Goal: Communication & Community: Answer question/provide support

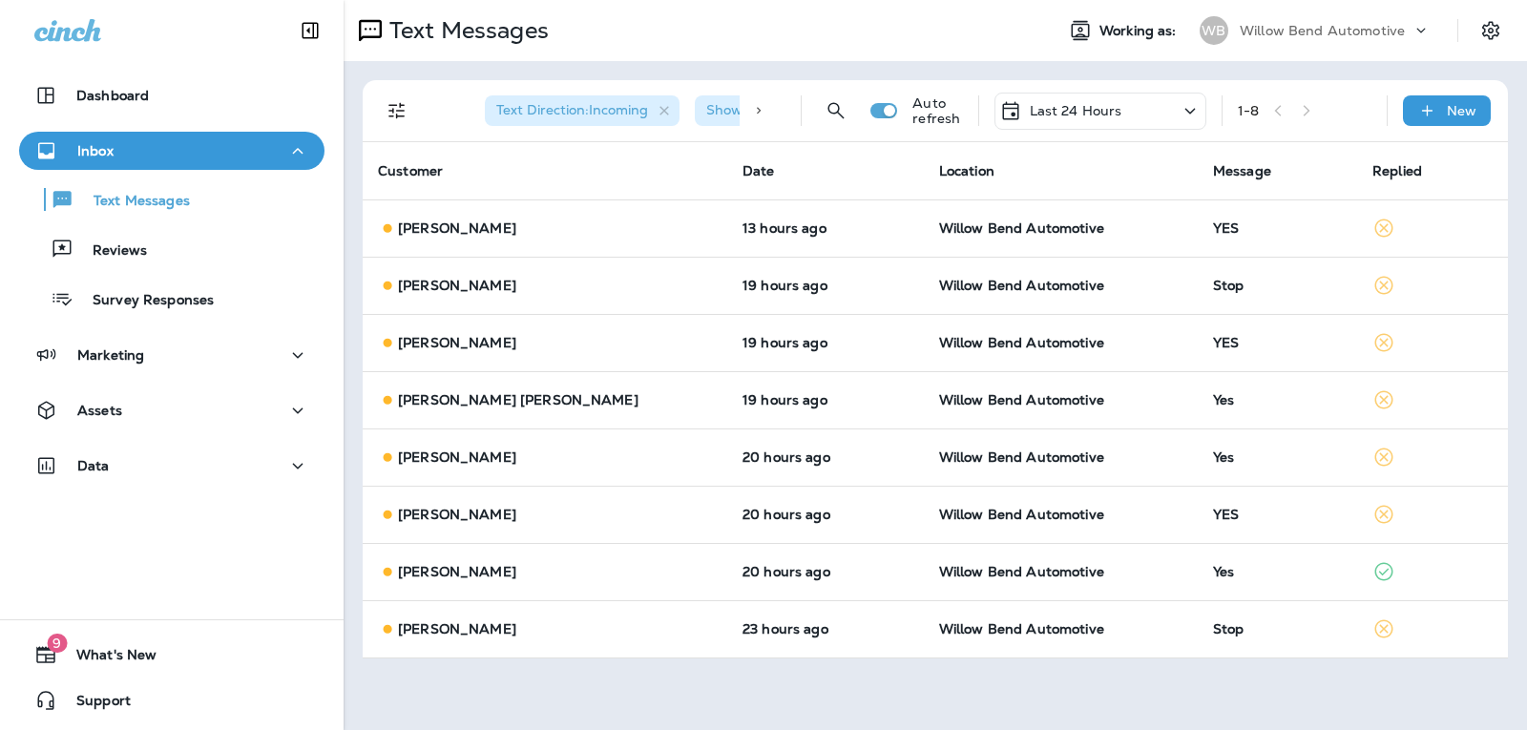
click at [1104, 108] on p "Last 24 Hours" at bounding box center [1075, 110] width 93 height 15
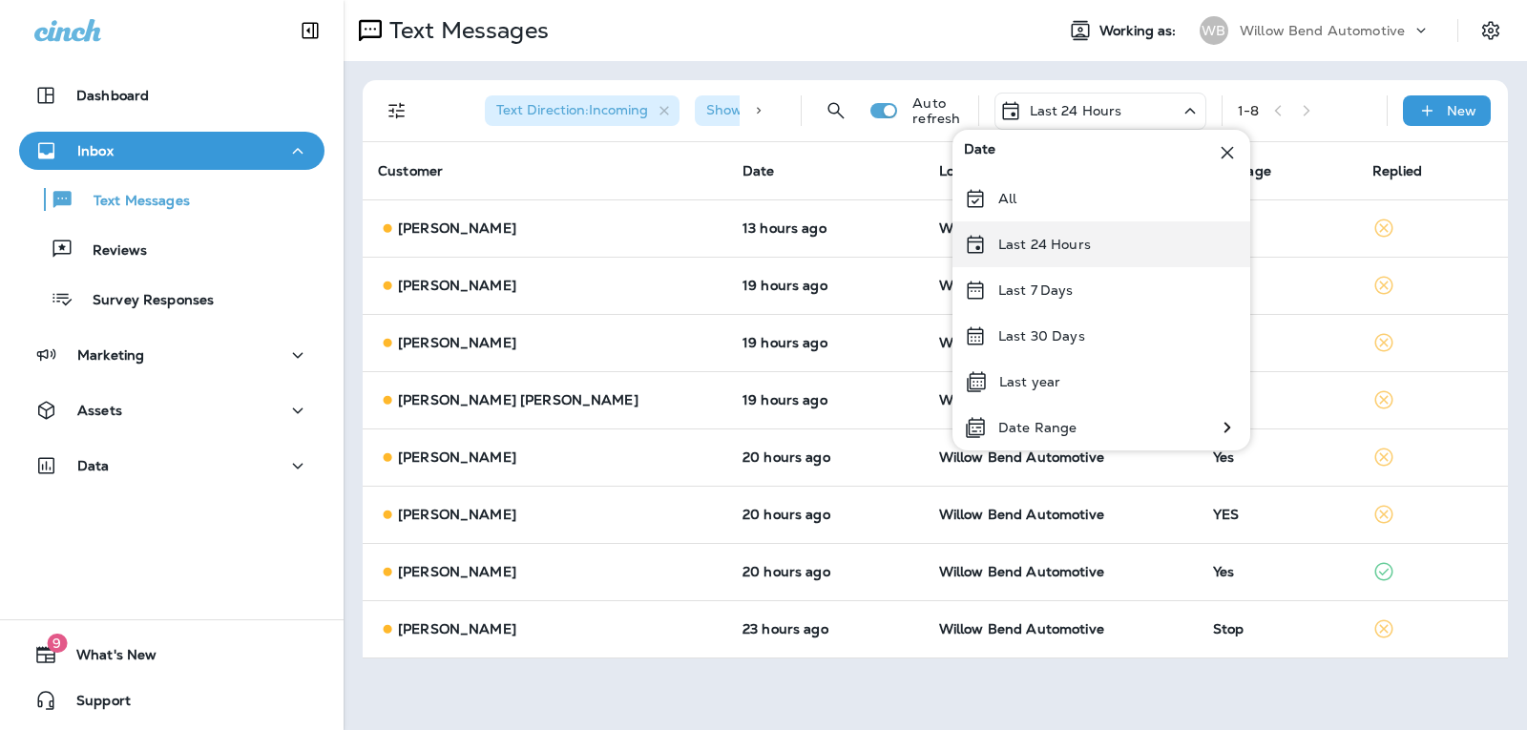
click at [1053, 249] on p "Last 24 Hours" at bounding box center [1044, 244] width 93 height 15
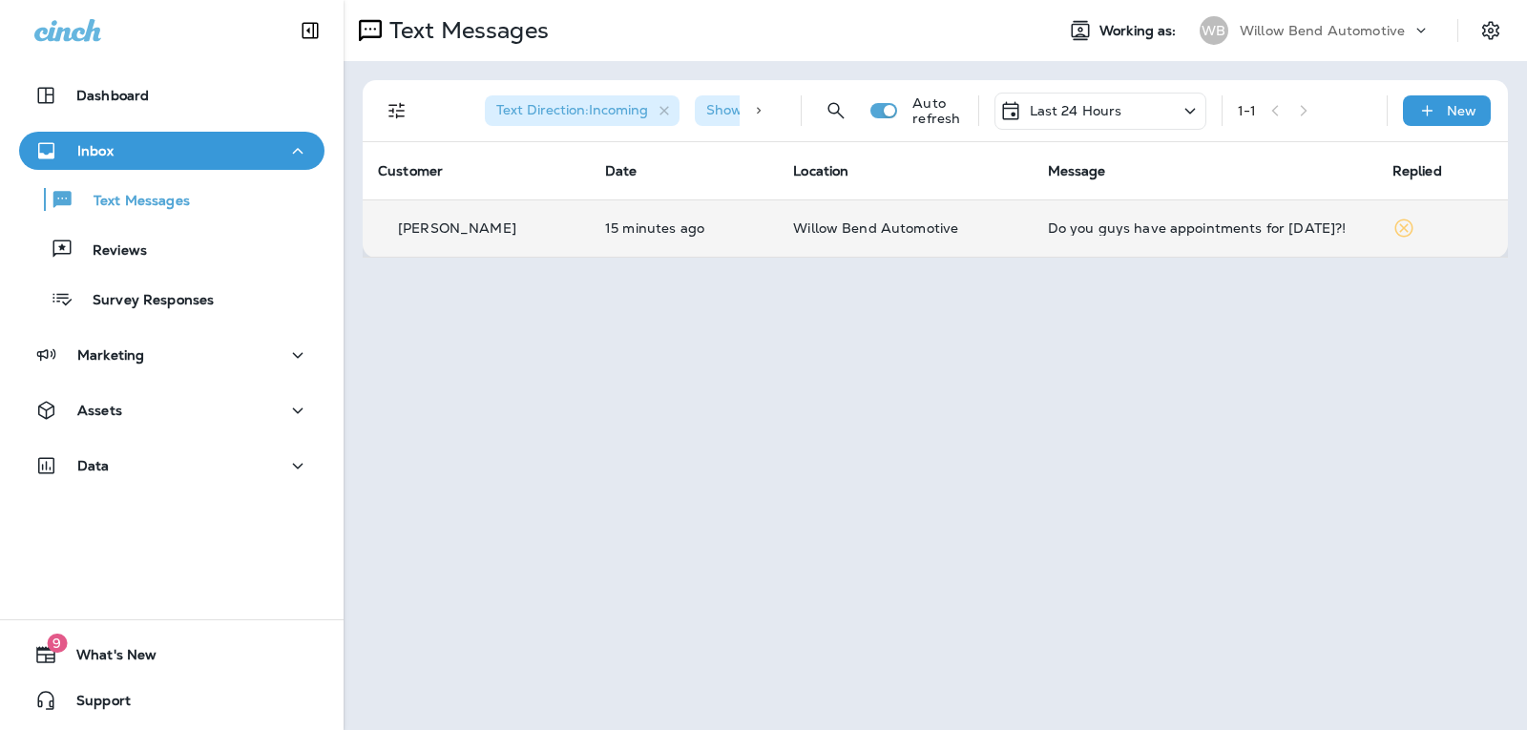
click at [1195, 234] on div "Do you guys have appointments for [DATE]?!" at bounding box center [1205, 227] width 314 height 15
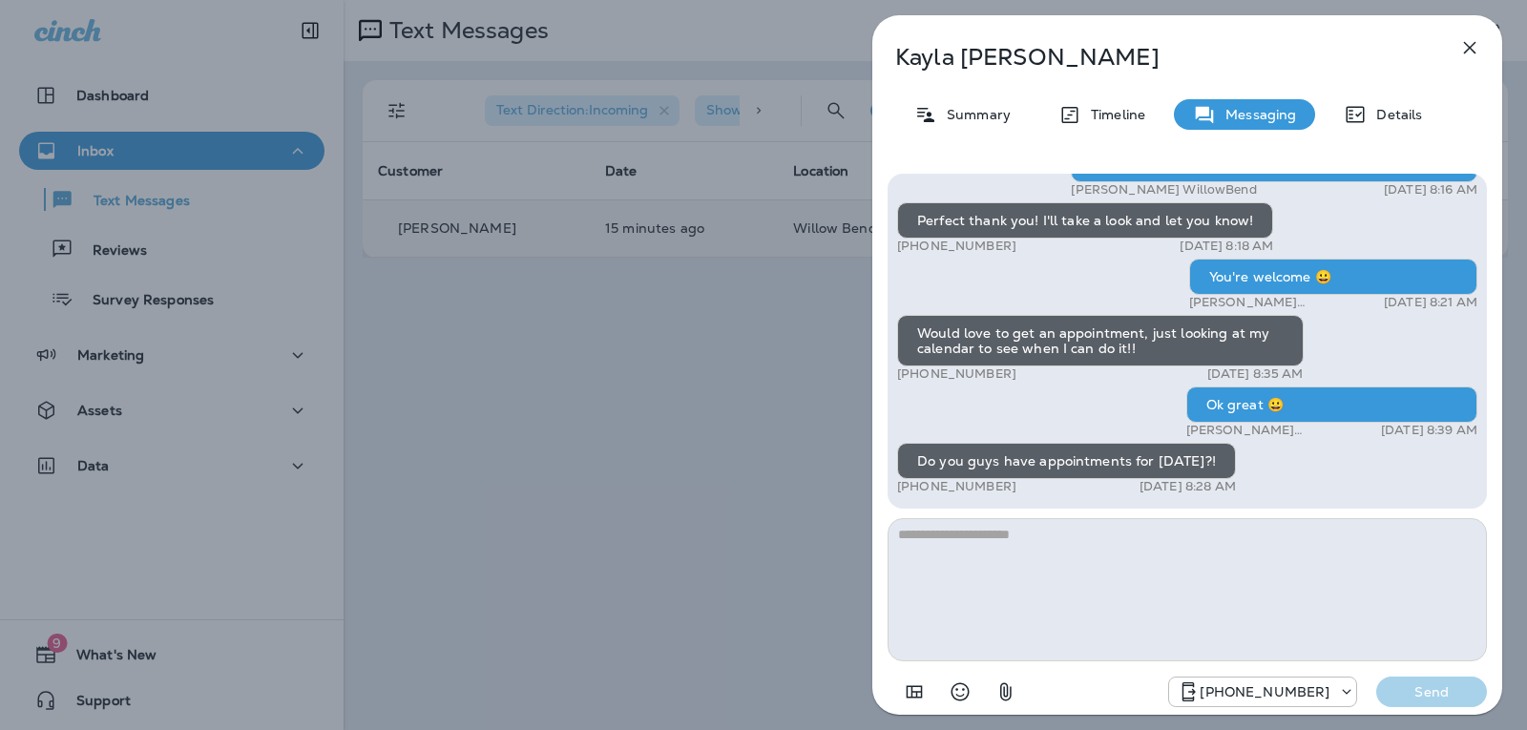
click at [1051, 551] on textarea at bounding box center [1186, 589] width 599 height 143
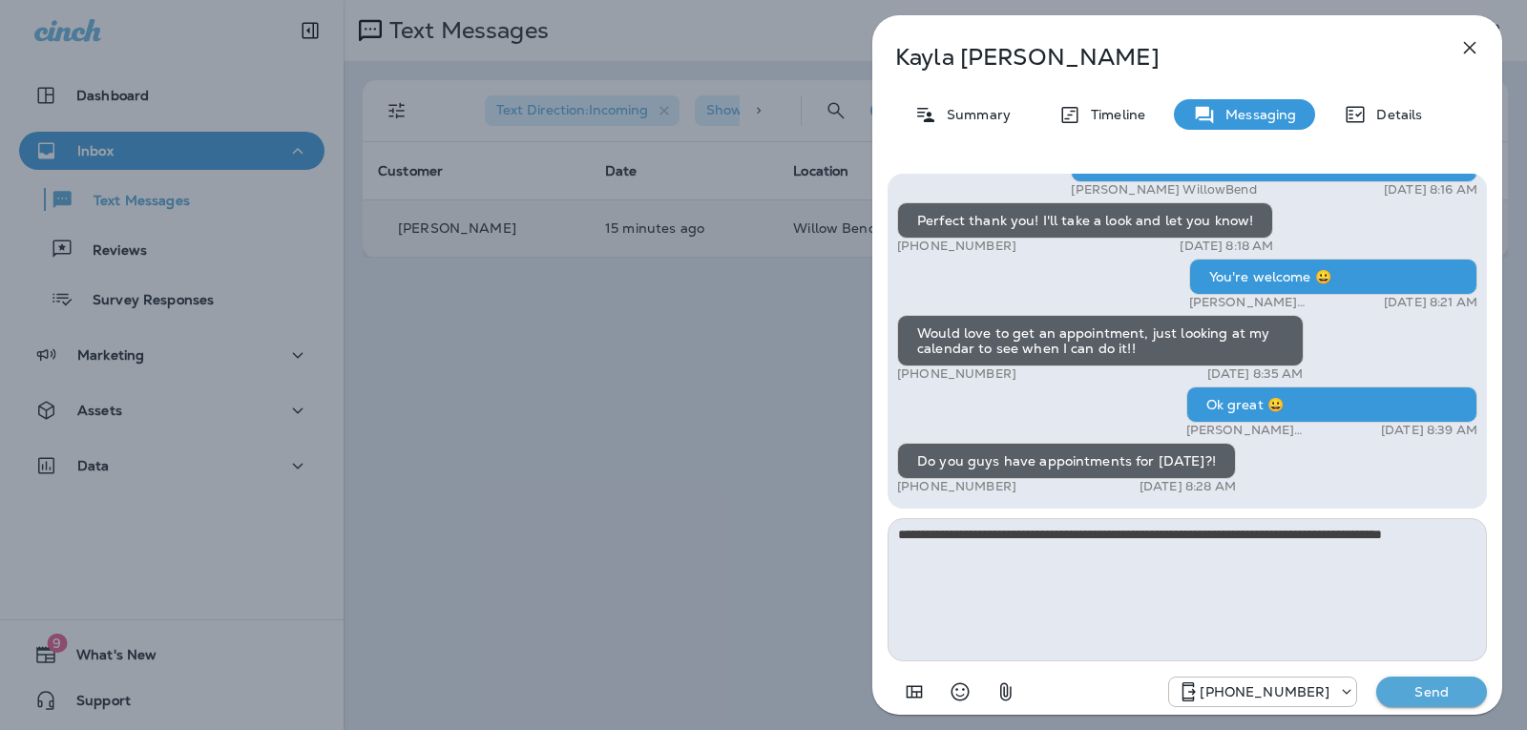
type textarea "**********"
click at [1398, 683] on button "Send" at bounding box center [1431, 691] width 111 height 31
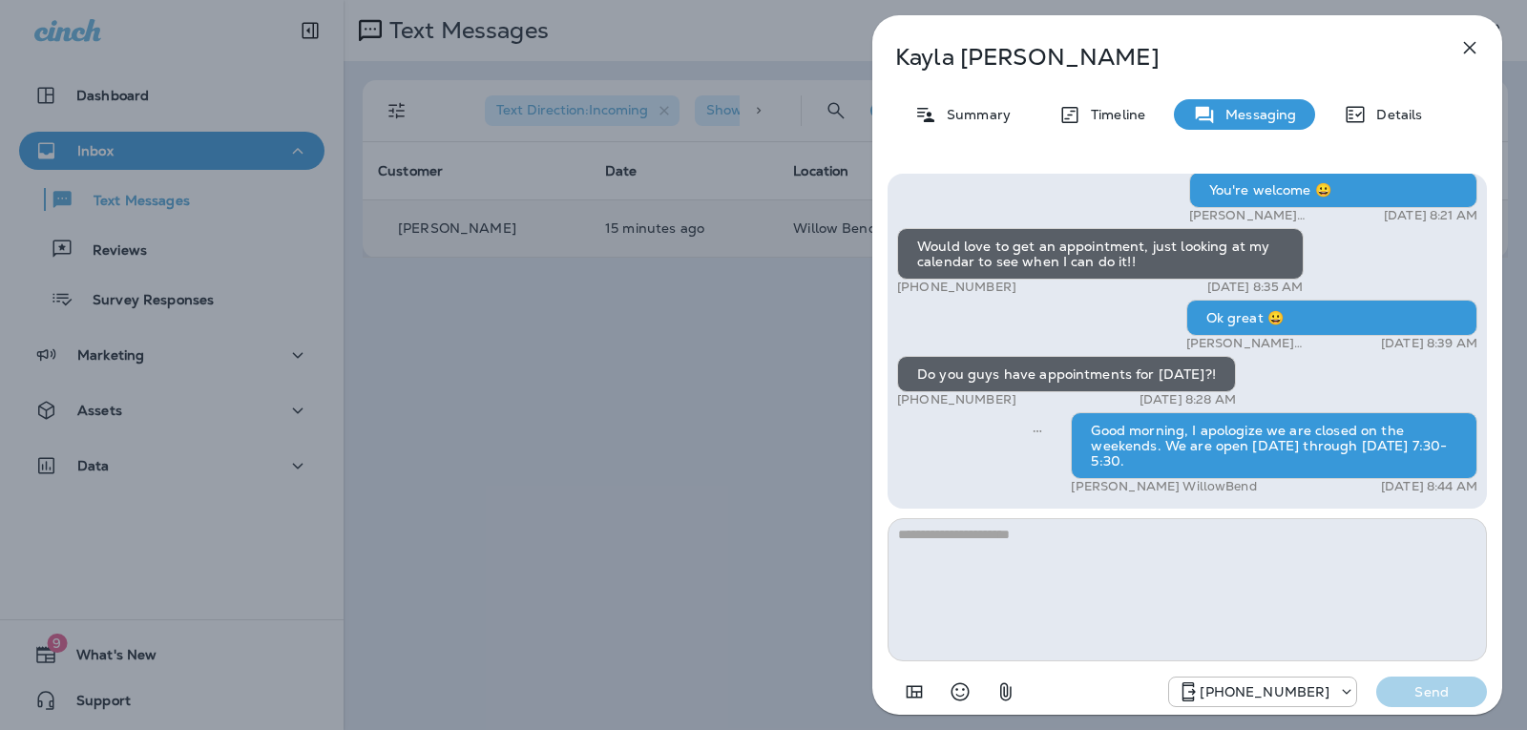
click at [1472, 52] on icon "button" at bounding box center [1470, 48] width 12 height 12
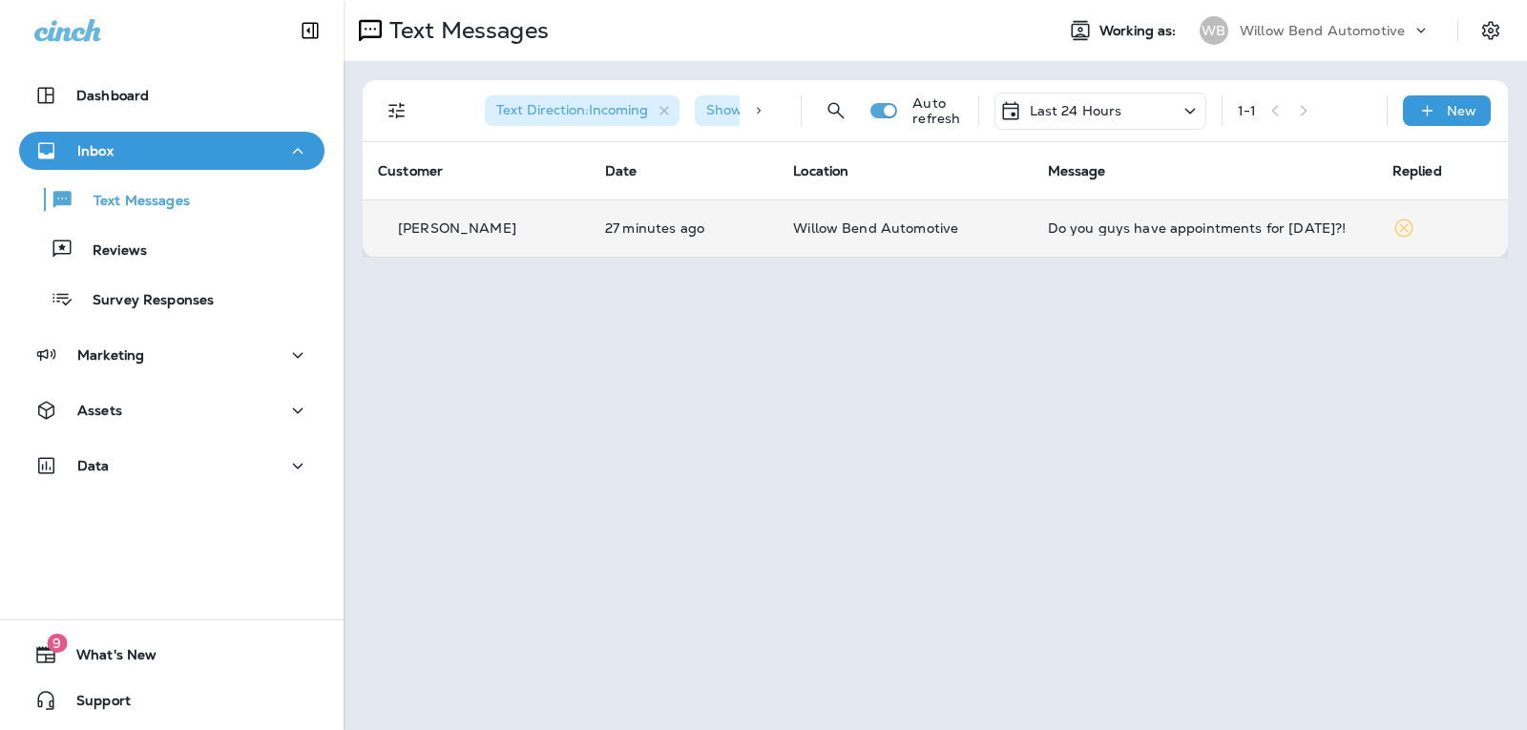
click at [1073, 114] on p "Last 24 Hours" at bounding box center [1075, 110] width 93 height 15
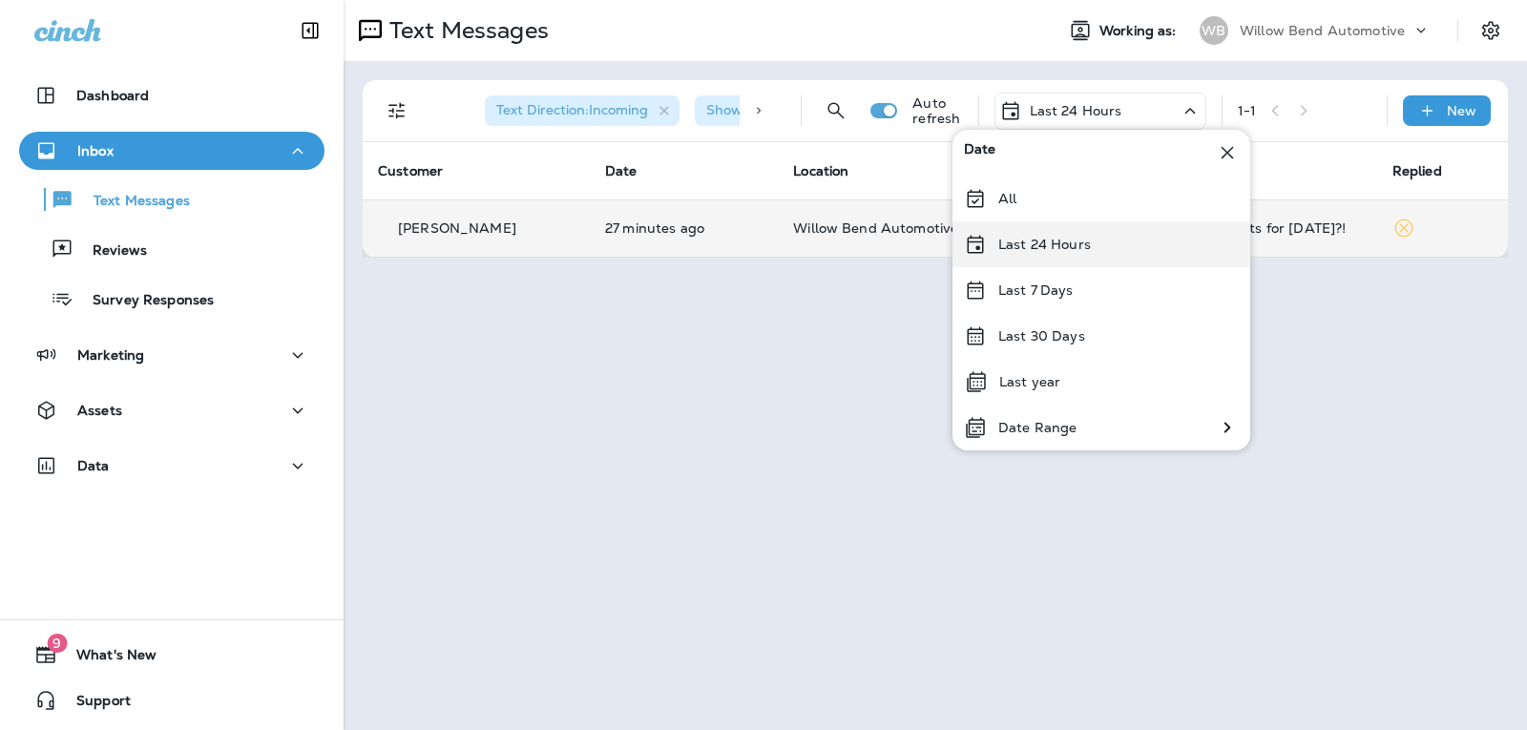
click at [1066, 246] on p "Last 24 Hours" at bounding box center [1044, 244] width 93 height 15
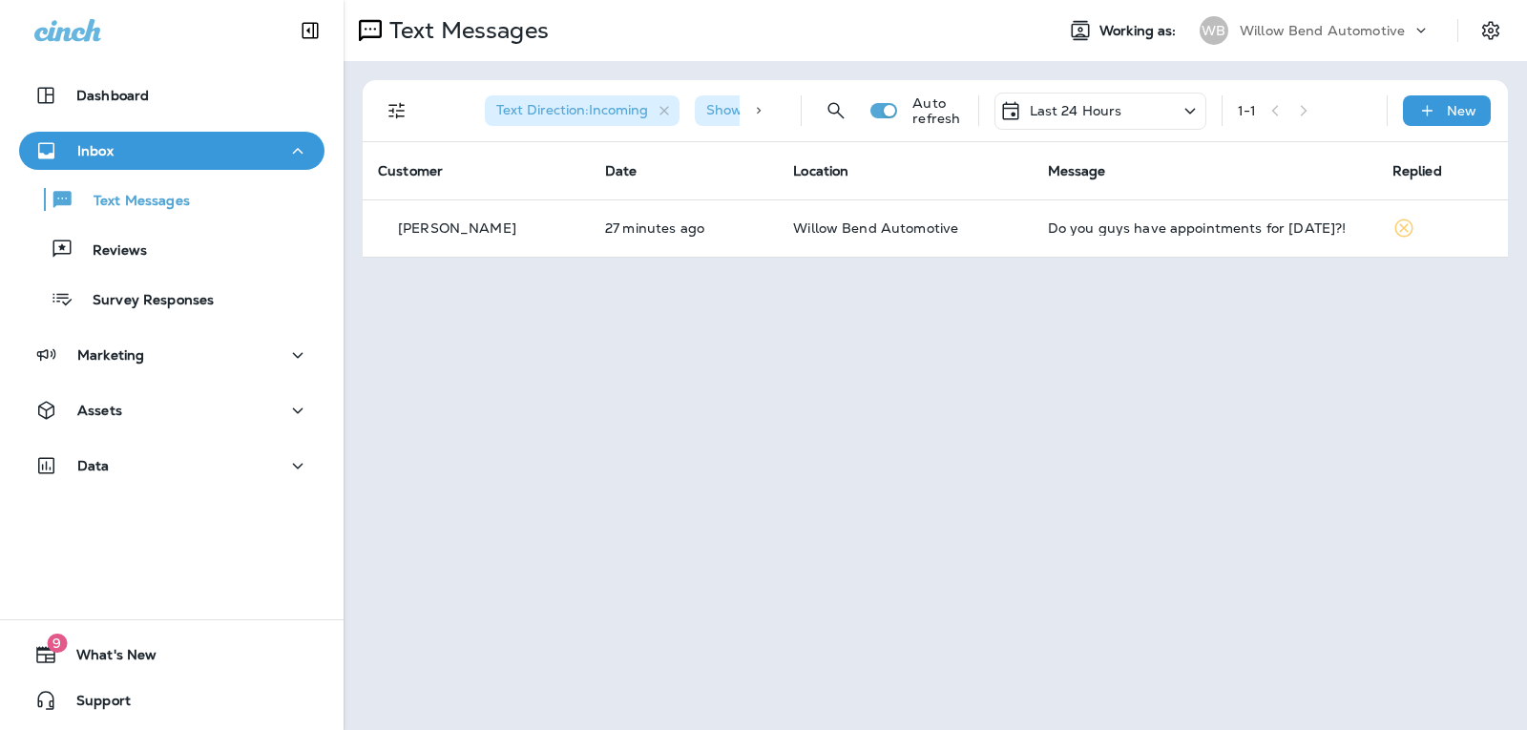
click at [1091, 109] on p "Last 24 Hours" at bounding box center [1075, 110] width 93 height 15
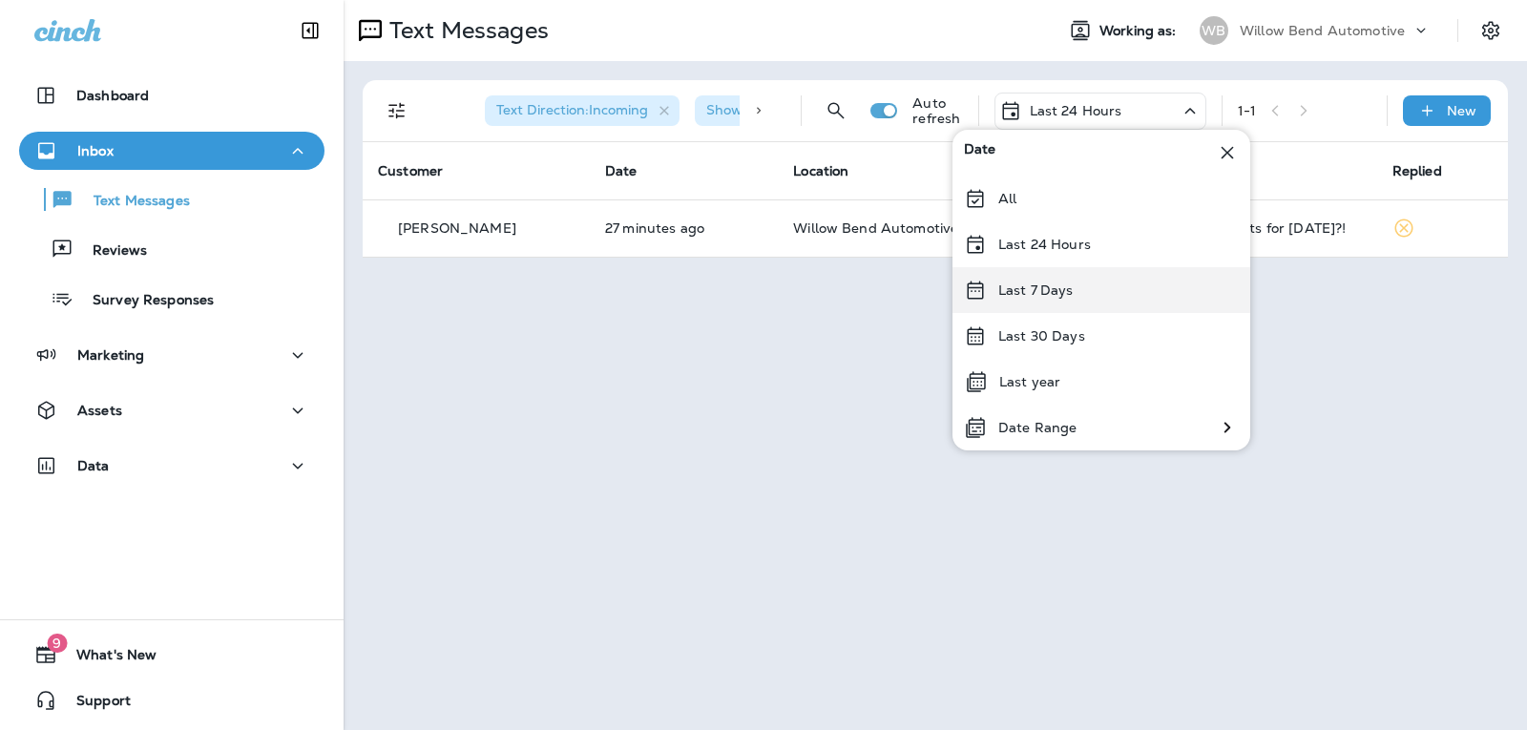
click at [1096, 281] on div "Last 7 Days" at bounding box center [1101, 290] width 298 height 46
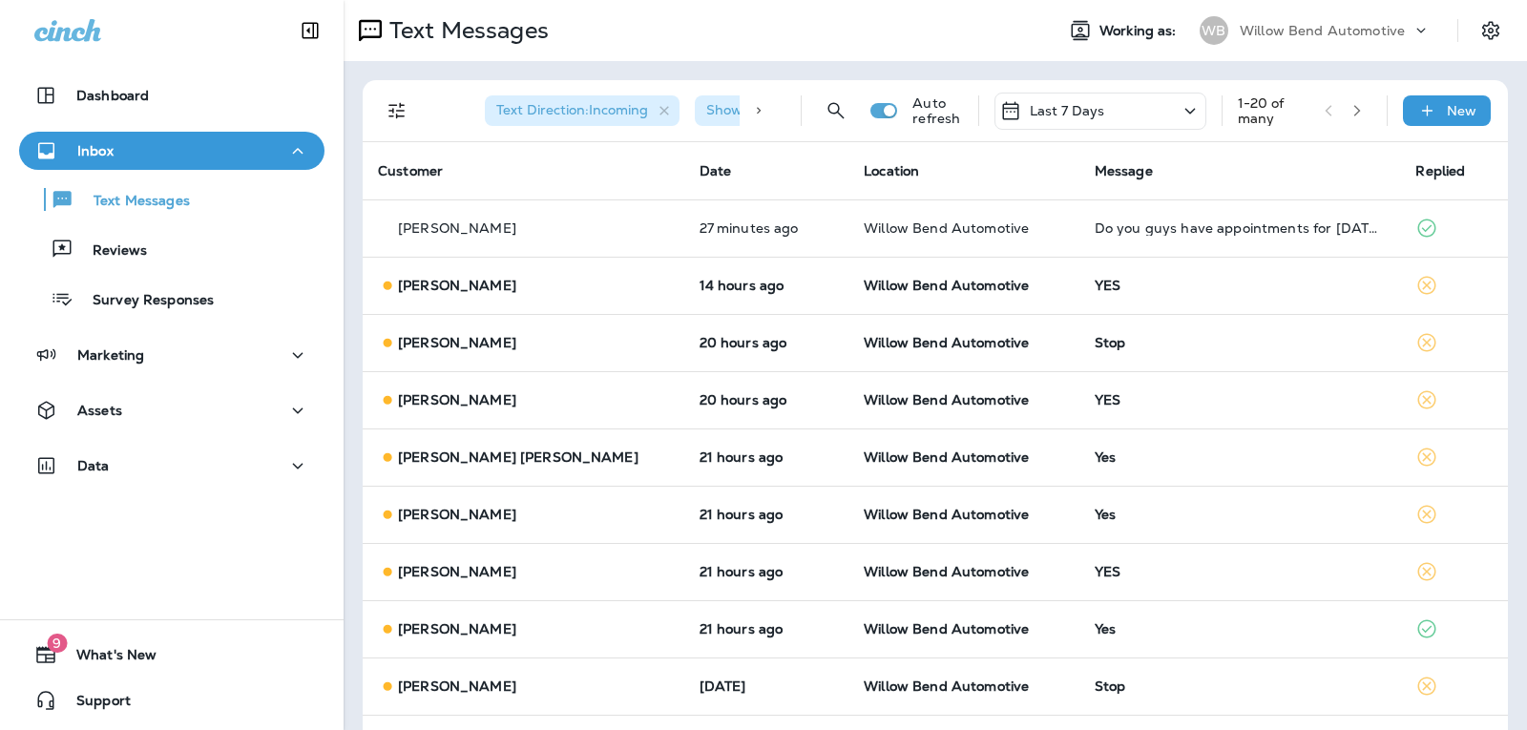
click at [1092, 107] on div "Last 7 Days" at bounding box center [1100, 111] width 212 height 37
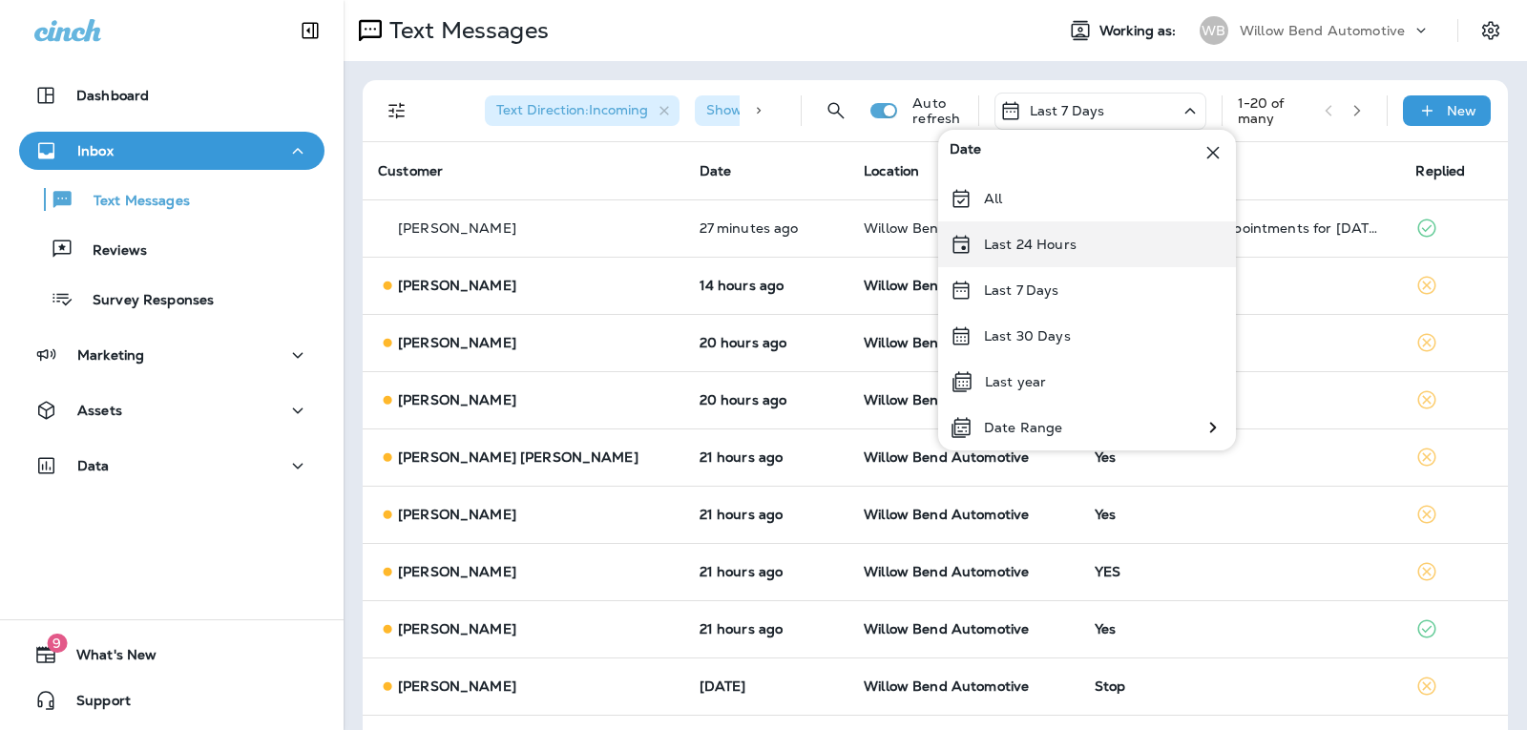
click at [1079, 242] on div "Last 24 Hours" at bounding box center [1087, 244] width 298 height 46
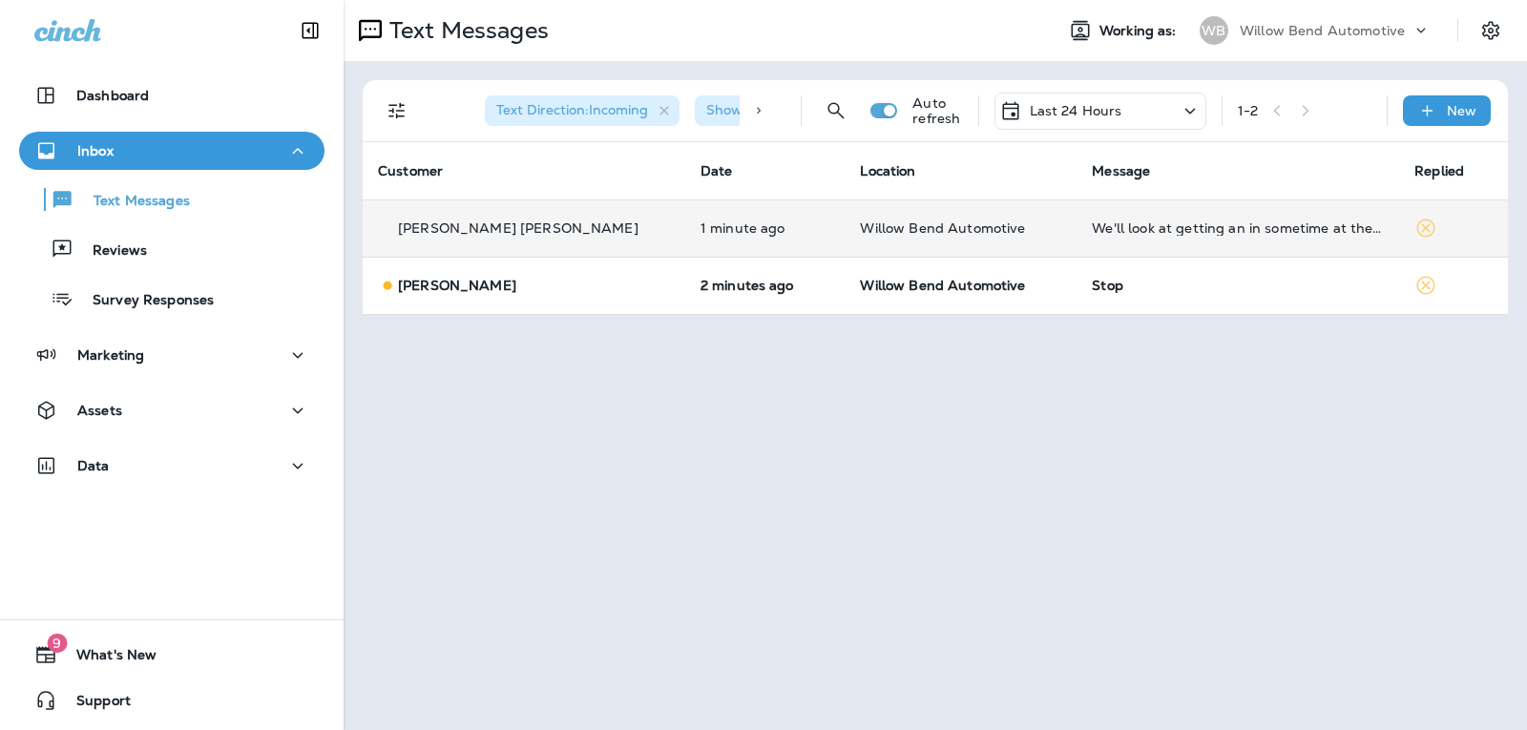
click at [1178, 242] on td "We'll look at getting an in sometime at the end of September. Getting ready to …" at bounding box center [1237, 227] width 322 height 57
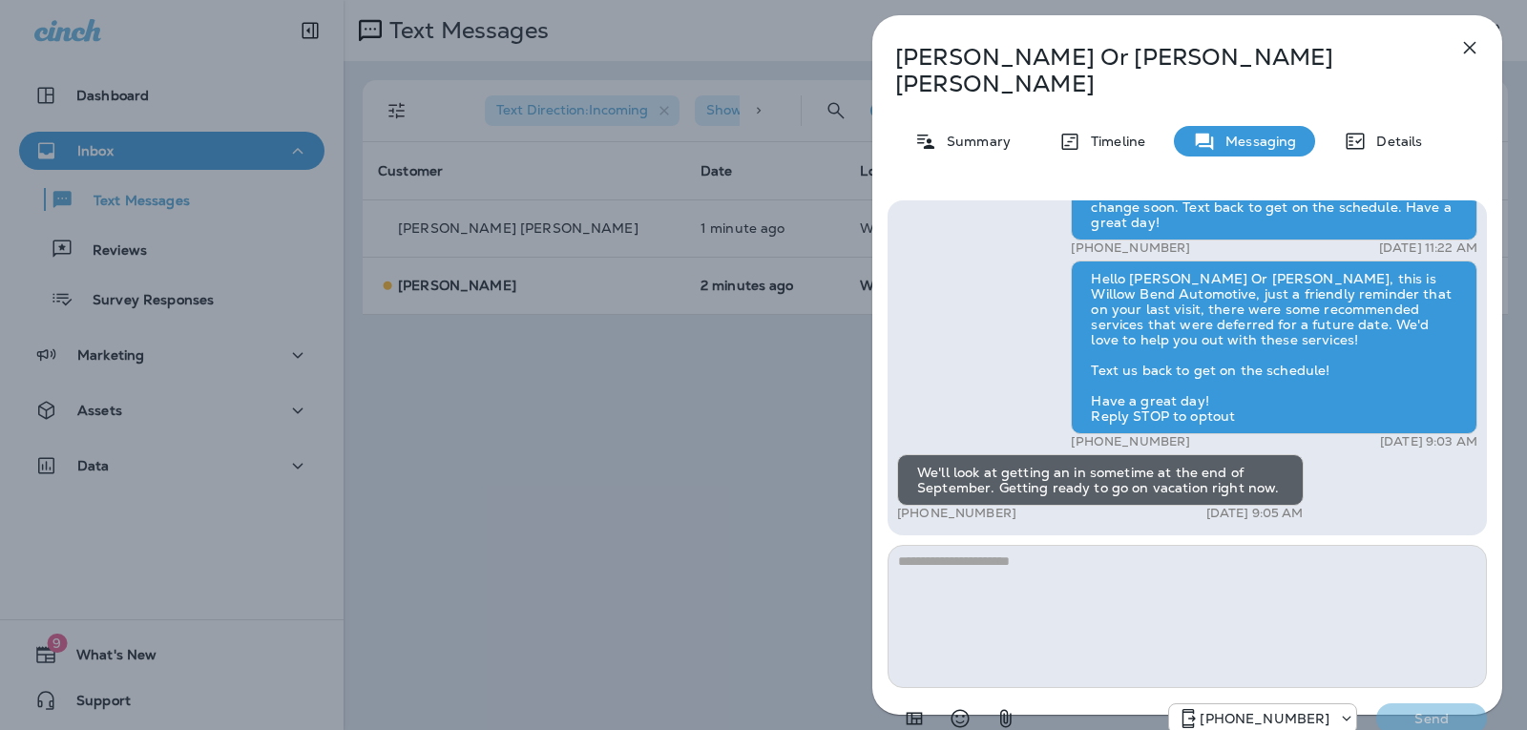
click at [970, 545] on textarea at bounding box center [1186, 616] width 599 height 143
type textarea "*"
type textarea "**********"
click at [1460, 688] on div "[PHONE_NUMBER] Send" at bounding box center [1186, 713] width 599 height 50
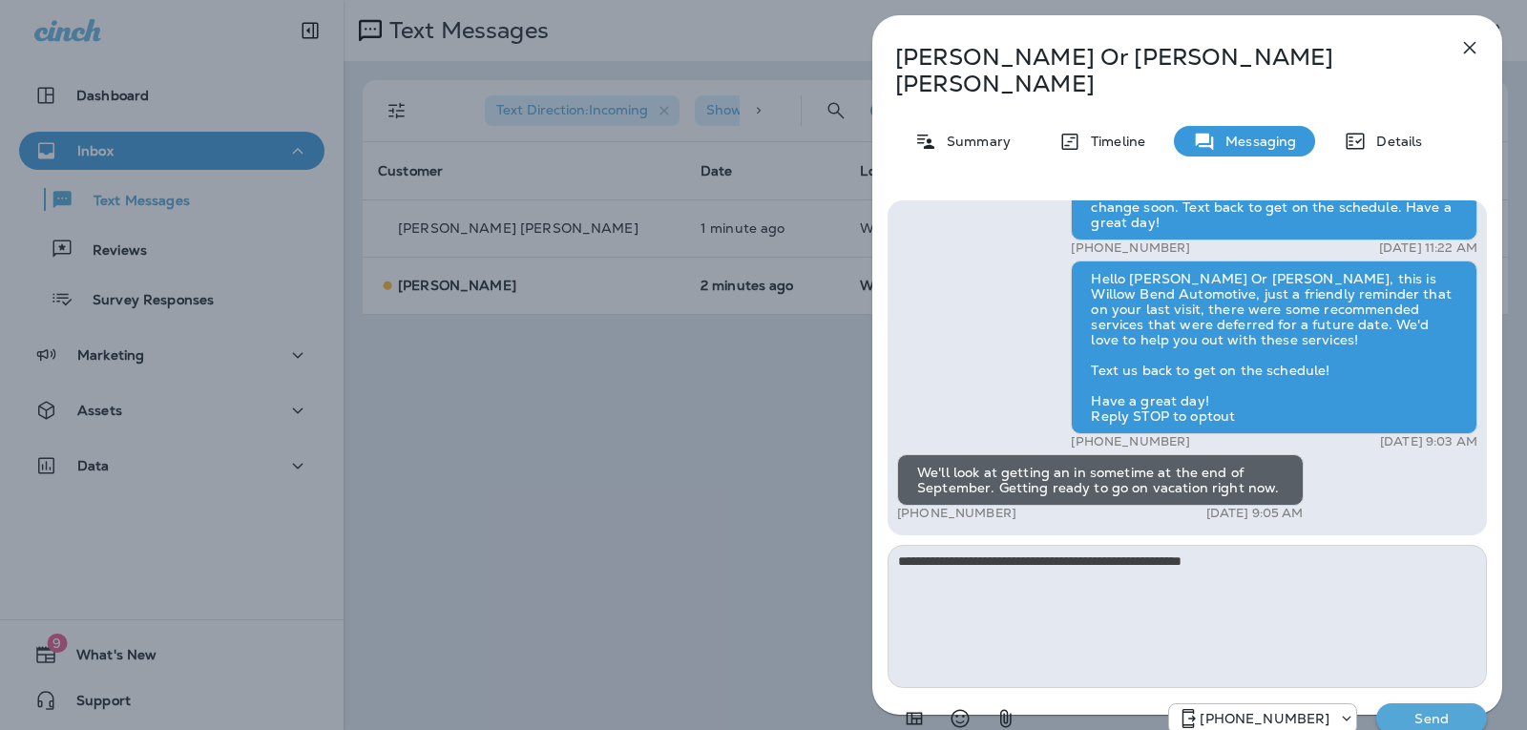
click at [1460, 688] on div "[PHONE_NUMBER] Send" at bounding box center [1186, 713] width 599 height 50
click at [1443, 710] on p "Send" at bounding box center [1431, 718] width 80 height 17
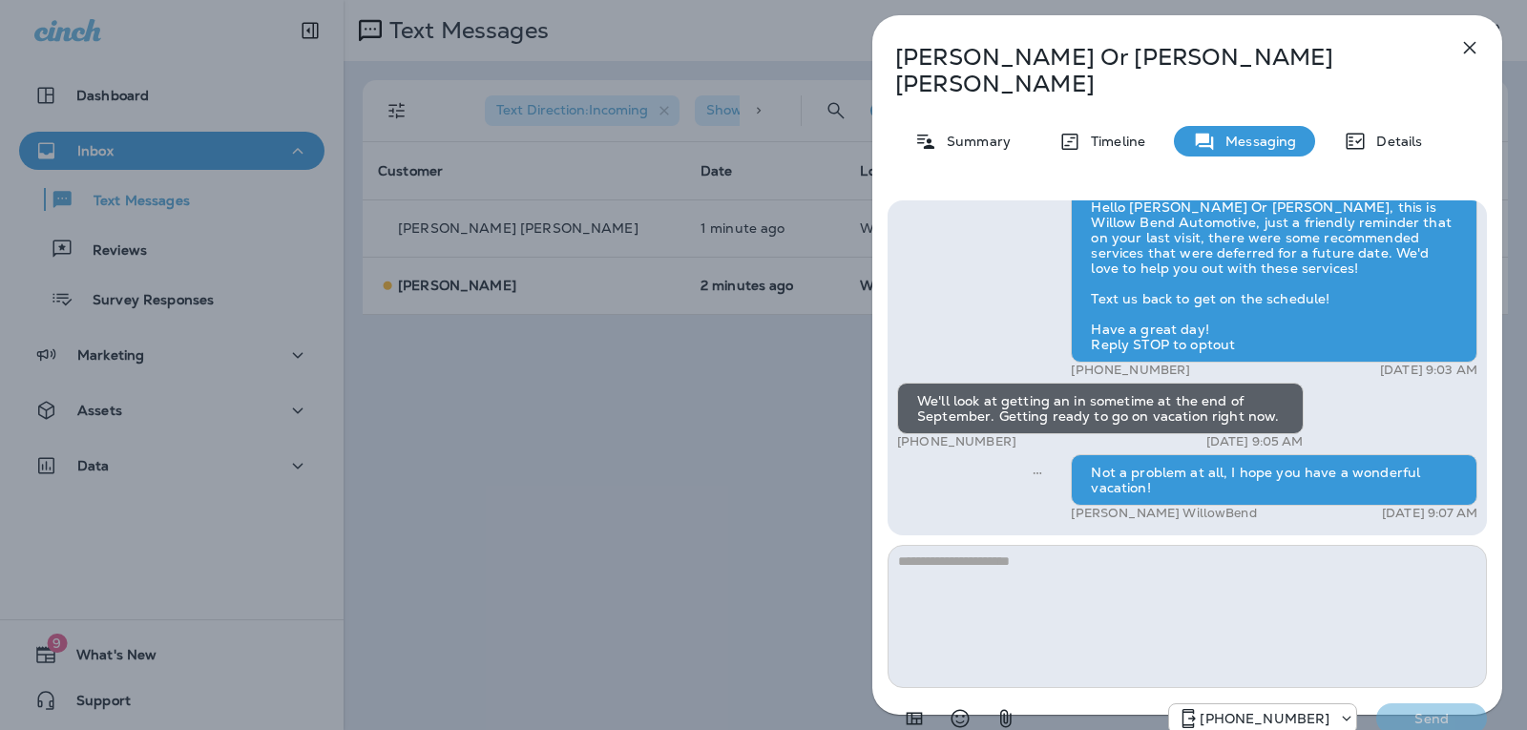
click at [1465, 50] on icon "button" at bounding box center [1469, 47] width 23 height 23
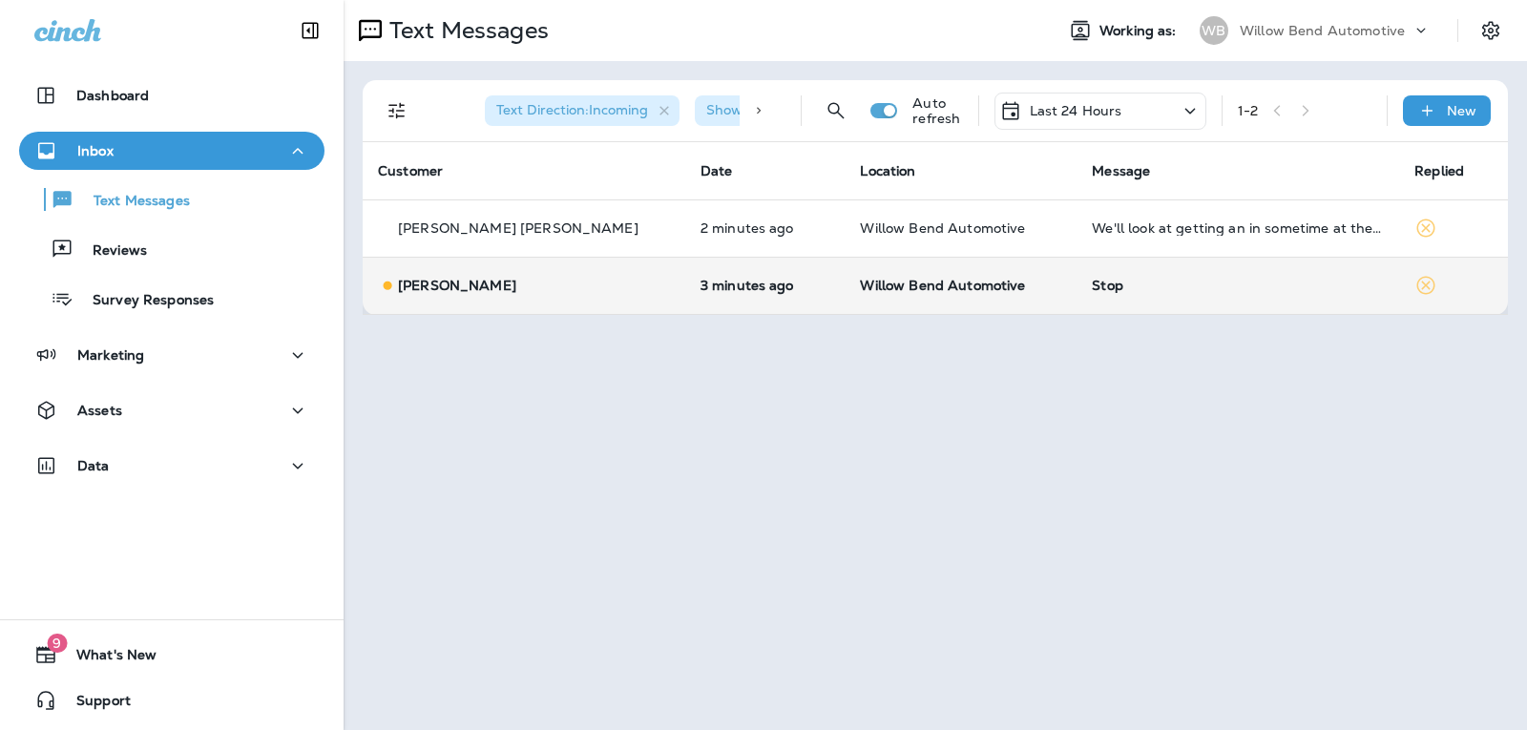
click at [1142, 294] on td "Stop" at bounding box center [1237, 285] width 322 height 57
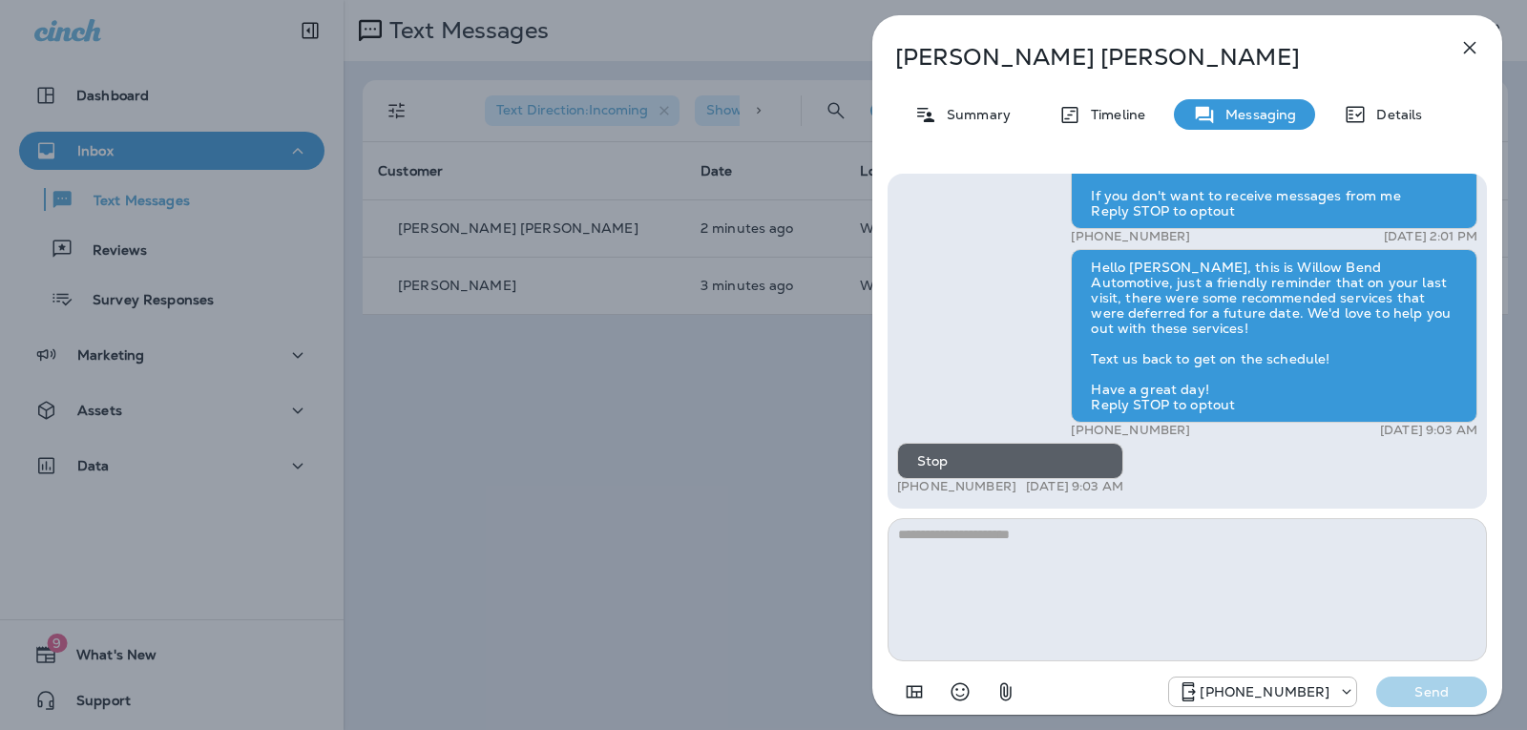
click at [1474, 58] on icon "button" at bounding box center [1469, 47] width 23 height 23
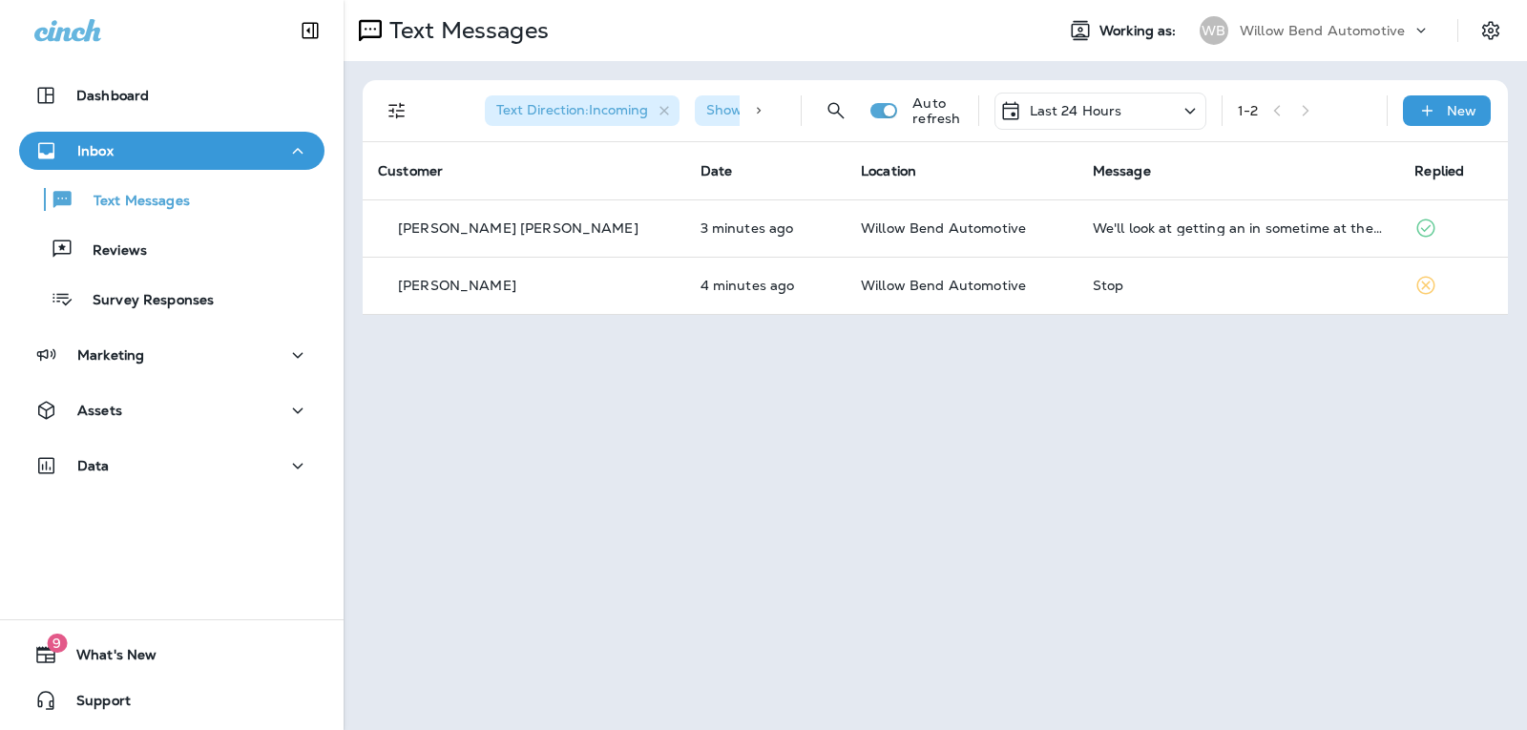
click at [1102, 105] on p "Last 24 Hours" at bounding box center [1075, 110] width 93 height 15
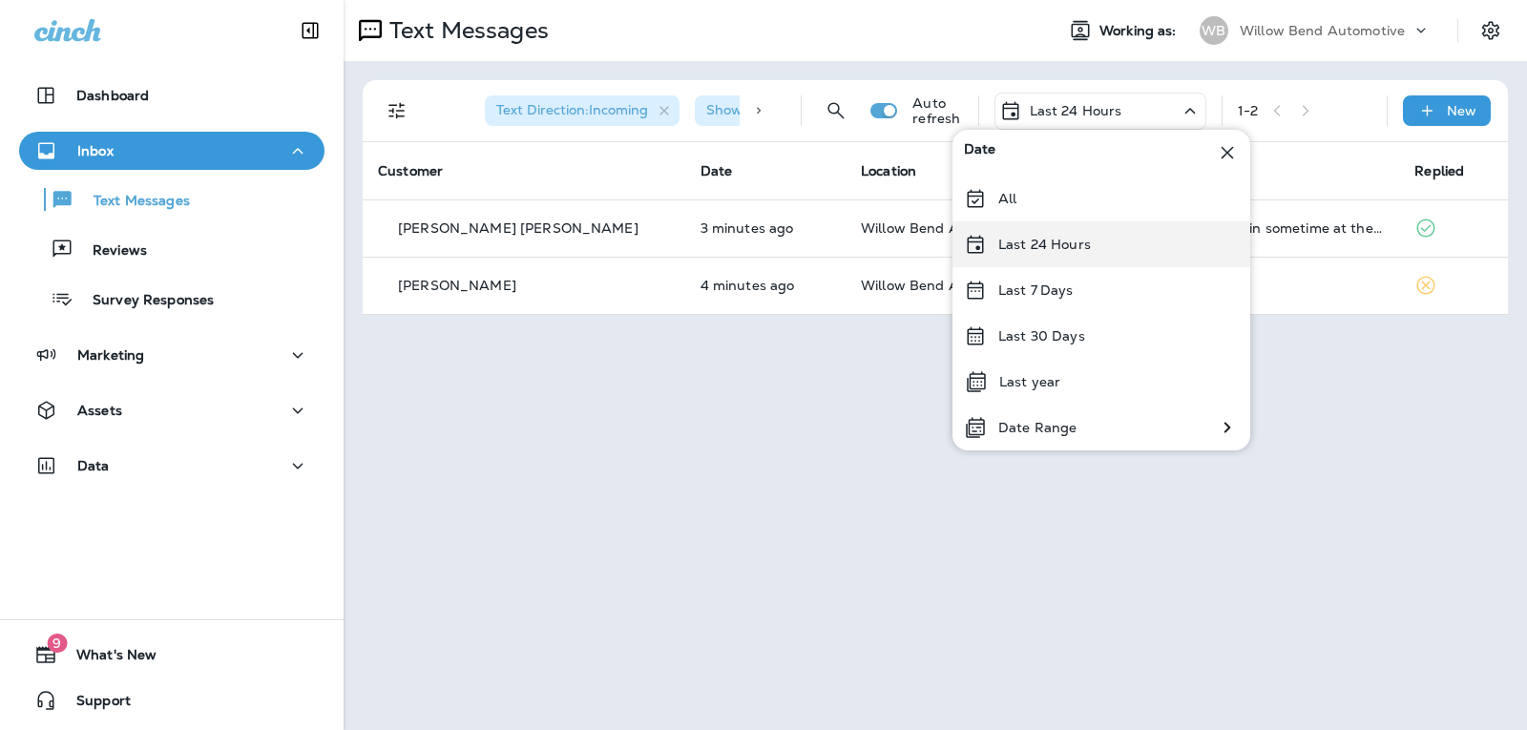
click at [1115, 233] on div "Last 24 Hours" at bounding box center [1101, 244] width 298 height 46
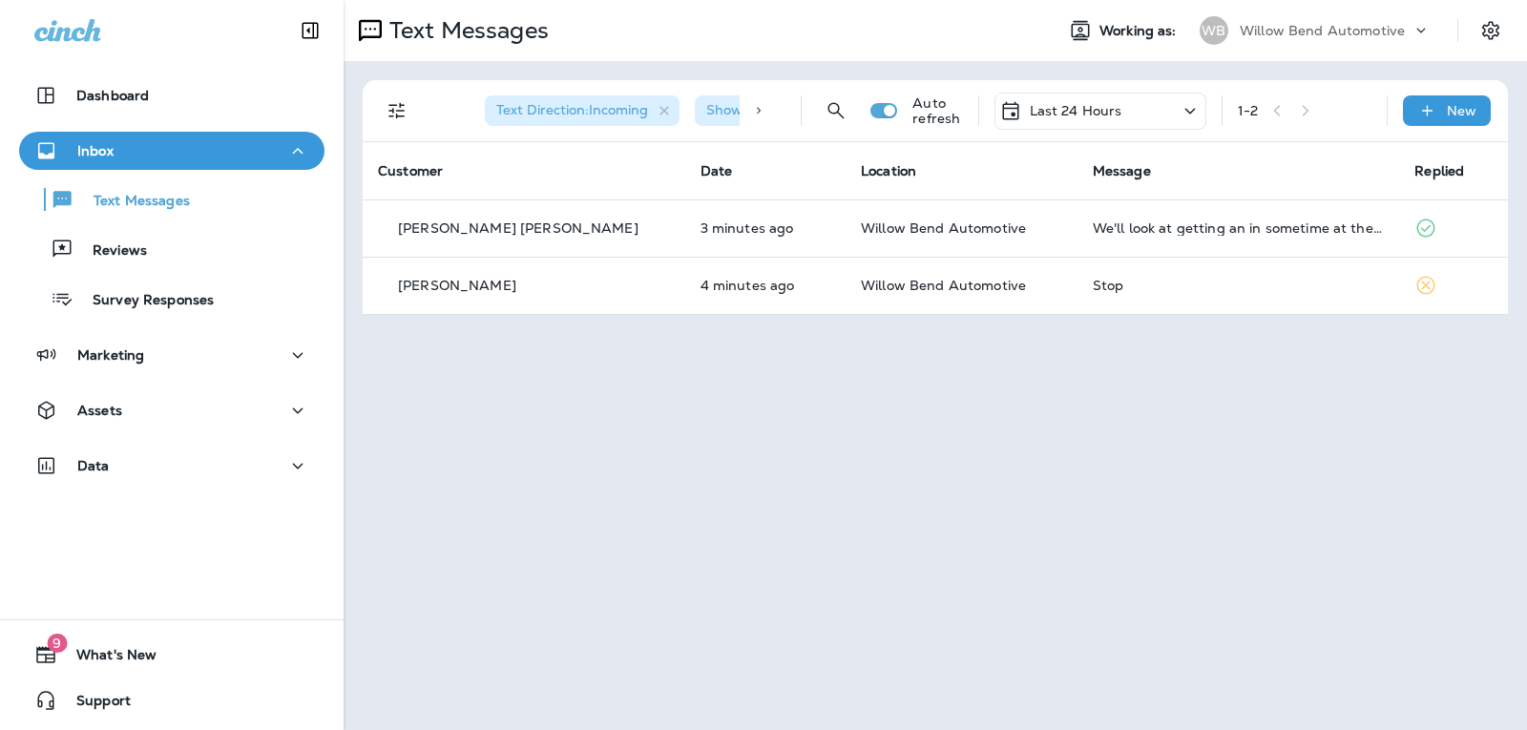
click at [1119, 115] on p "Last 24 Hours" at bounding box center [1075, 110] width 93 height 15
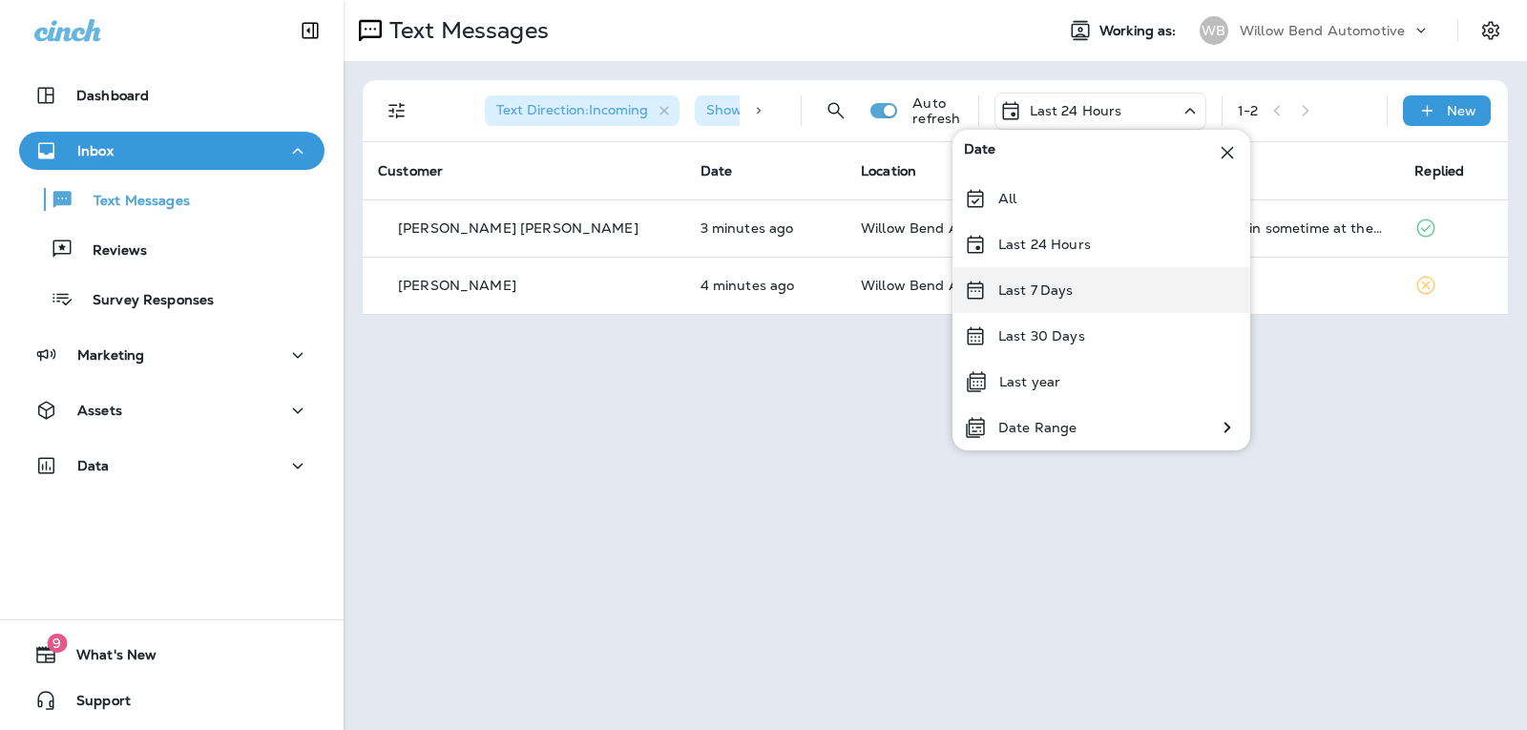
click at [1087, 300] on div "Last 7 Days" at bounding box center [1101, 290] width 298 height 46
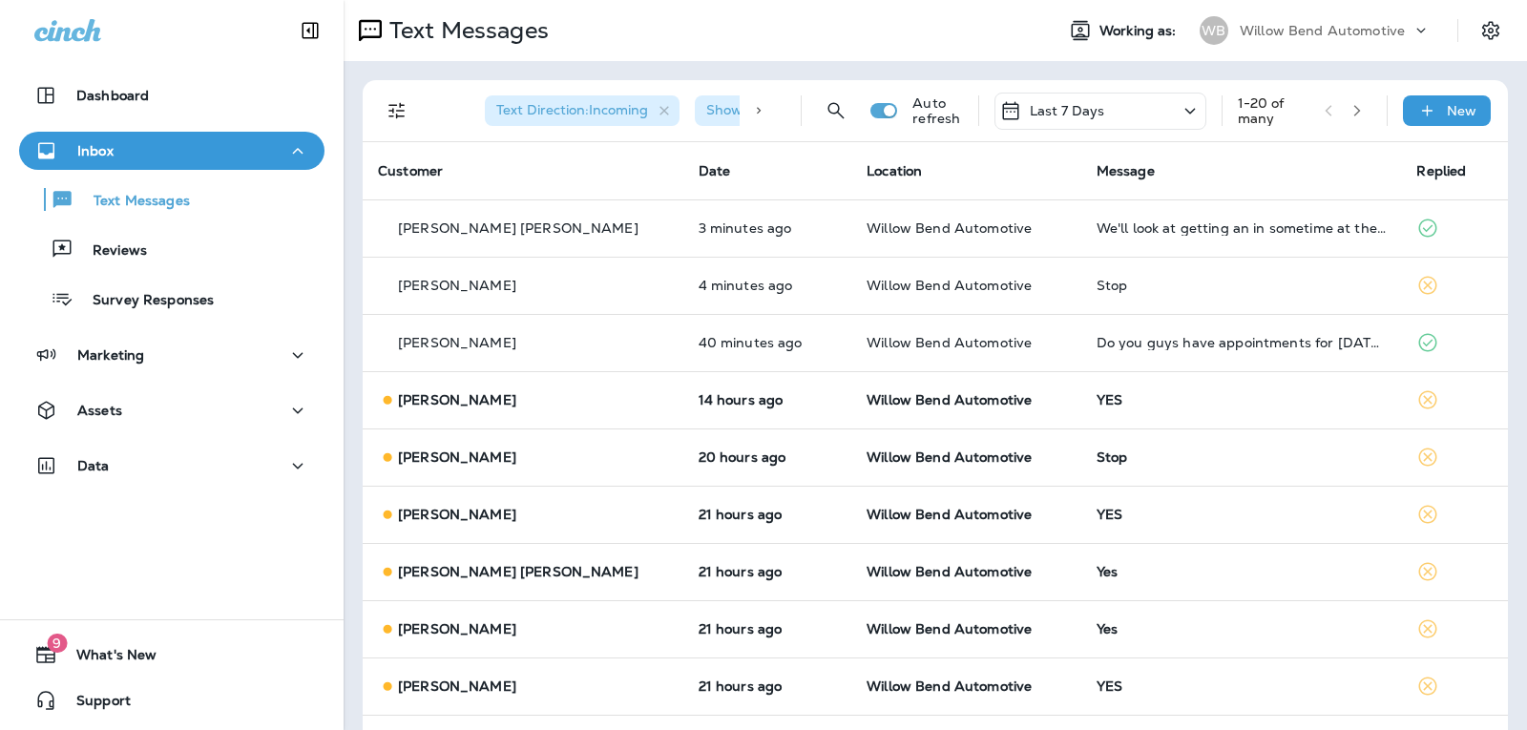
click at [1096, 108] on div "Last 7 Days" at bounding box center [1100, 111] width 212 height 37
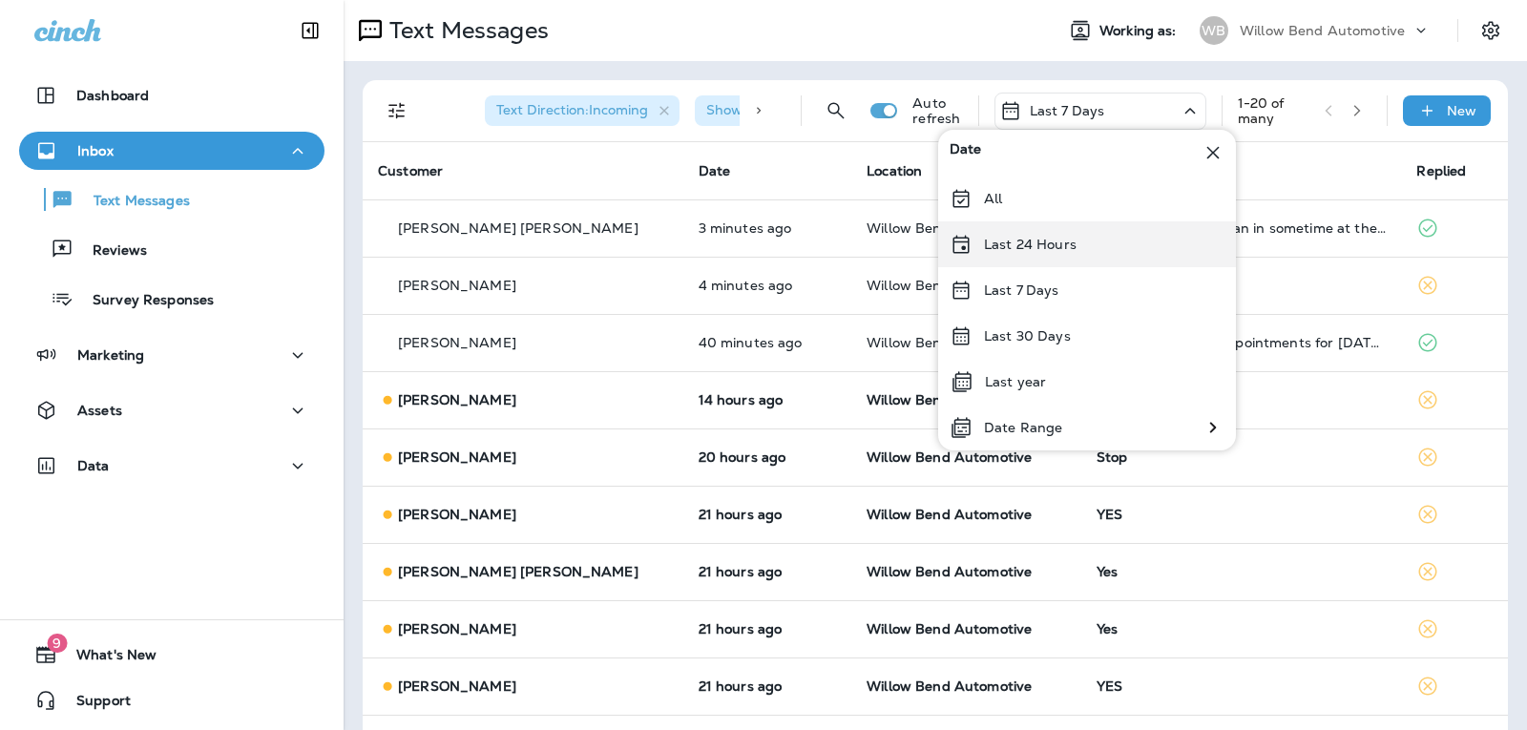
click at [1073, 240] on p "Last 24 Hours" at bounding box center [1030, 244] width 93 height 15
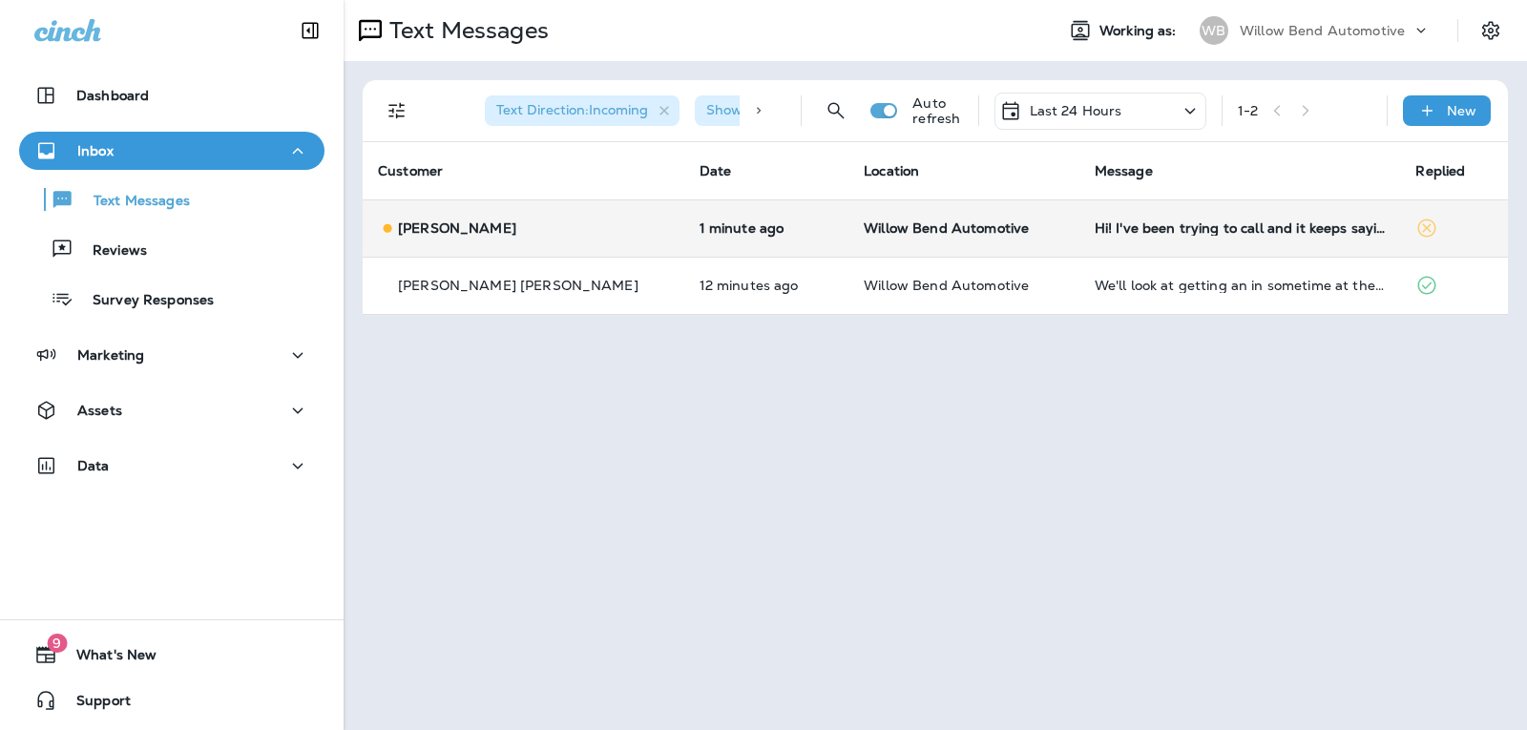
click at [1230, 223] on div "Hi! I've been trying to call and it keeps saying your phone is disconnected" at bounding box center [1239, 227] width 291 height 15
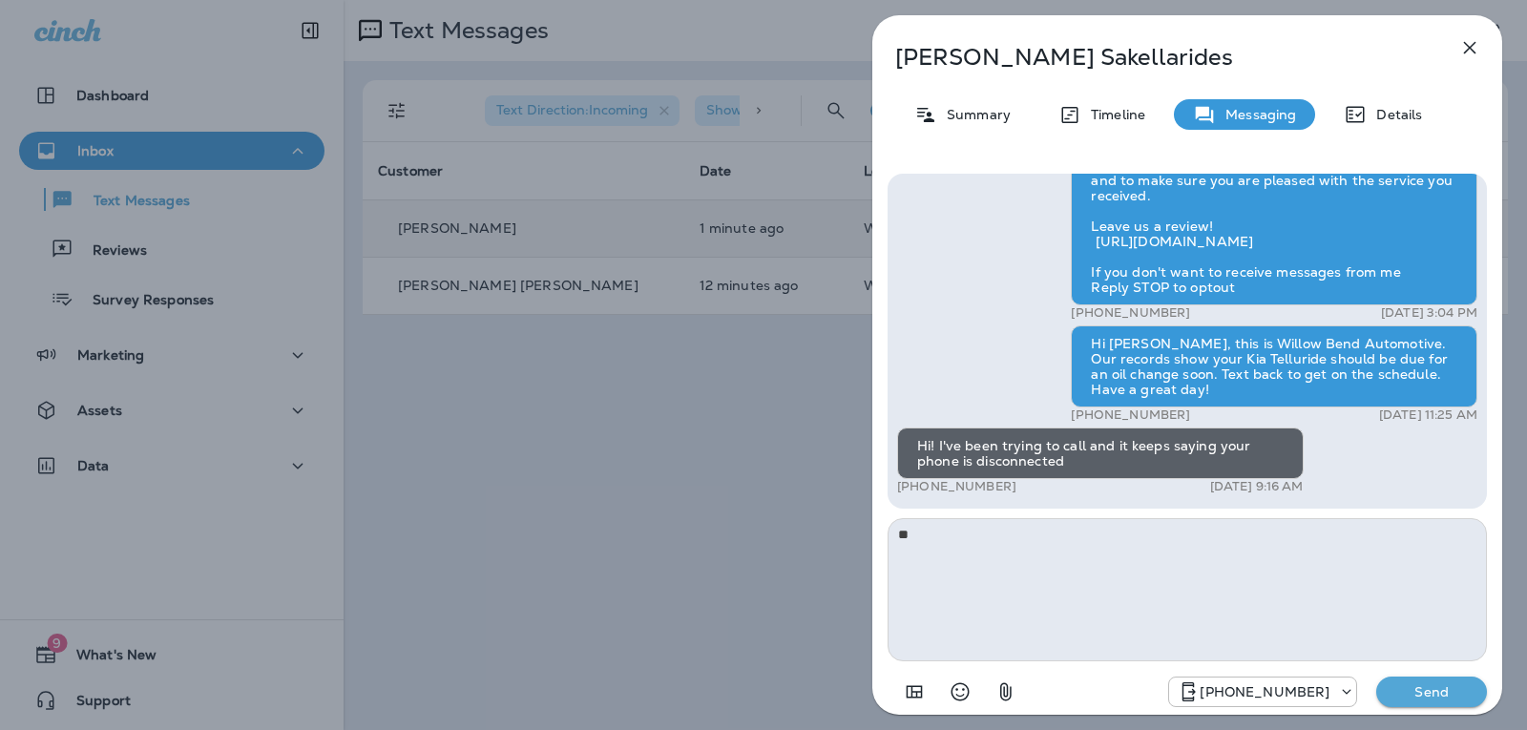
type textarea "*"
type textarea "**********"
click at [1417, 697] on p "Send" at bounding box center [1431, 691] width 80 height 17
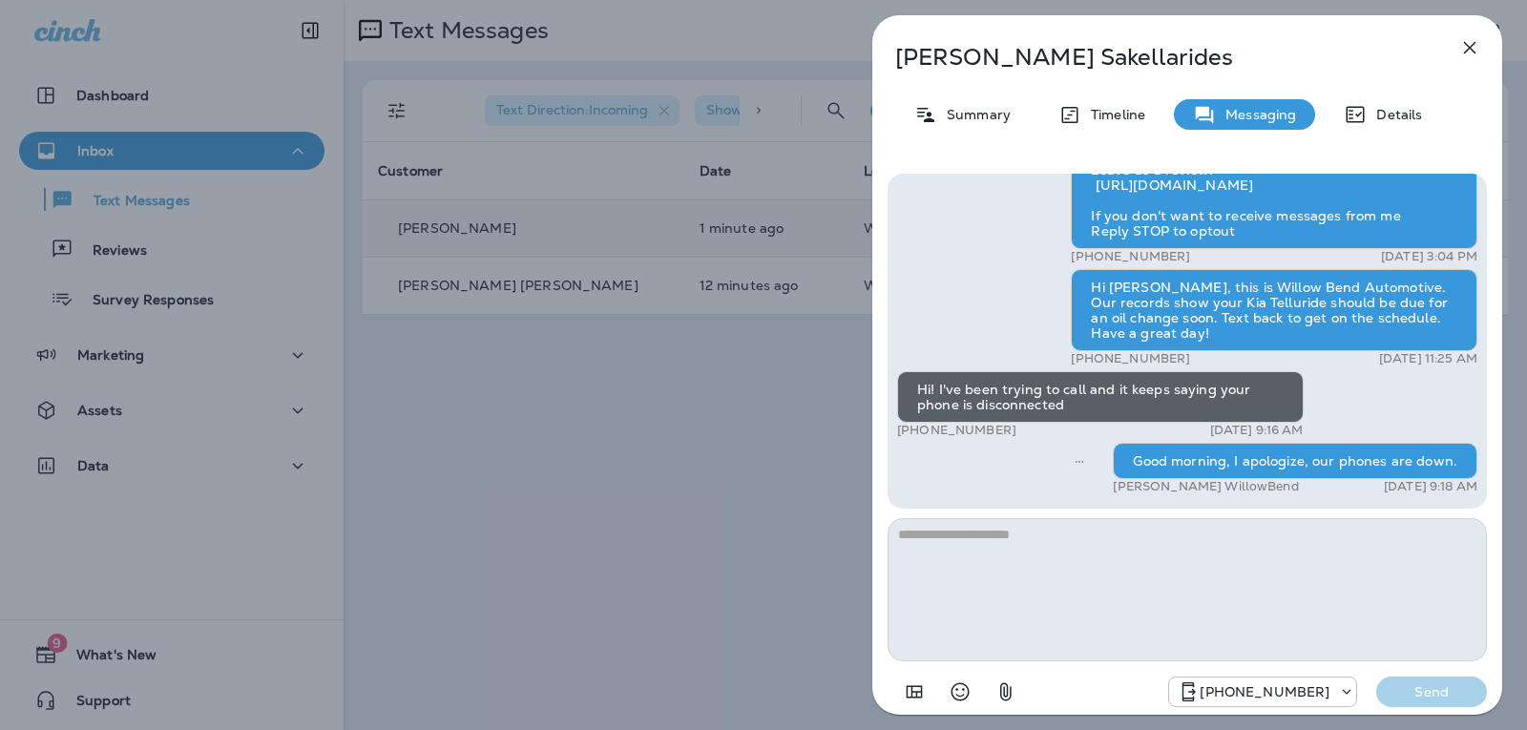
click at [1474, 41] on icon "button" at bounding box center [1469, 47] width 23 height 23
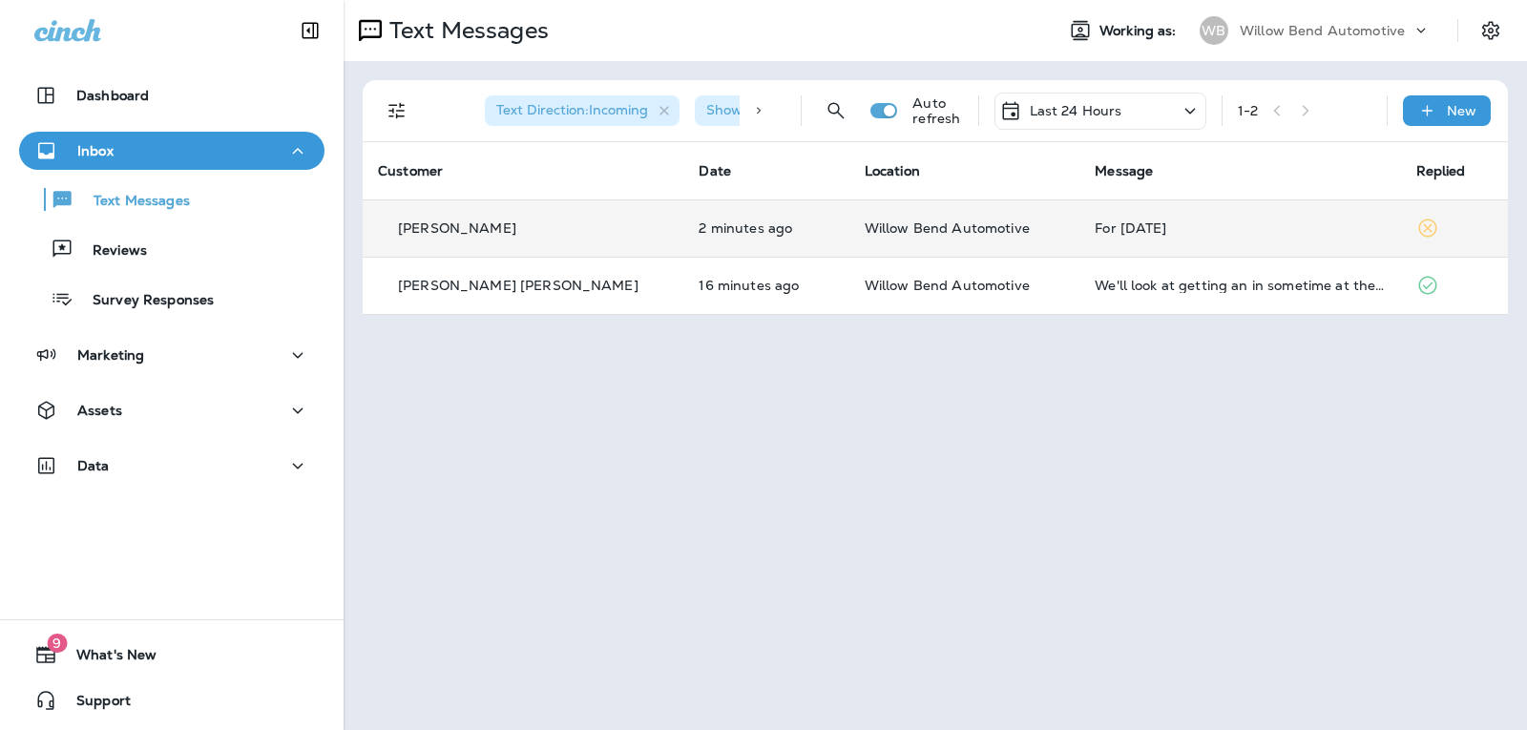
click at [1201, 217] on td "For [DATE]" at bounding box center [1239, 227] width 321 height 57
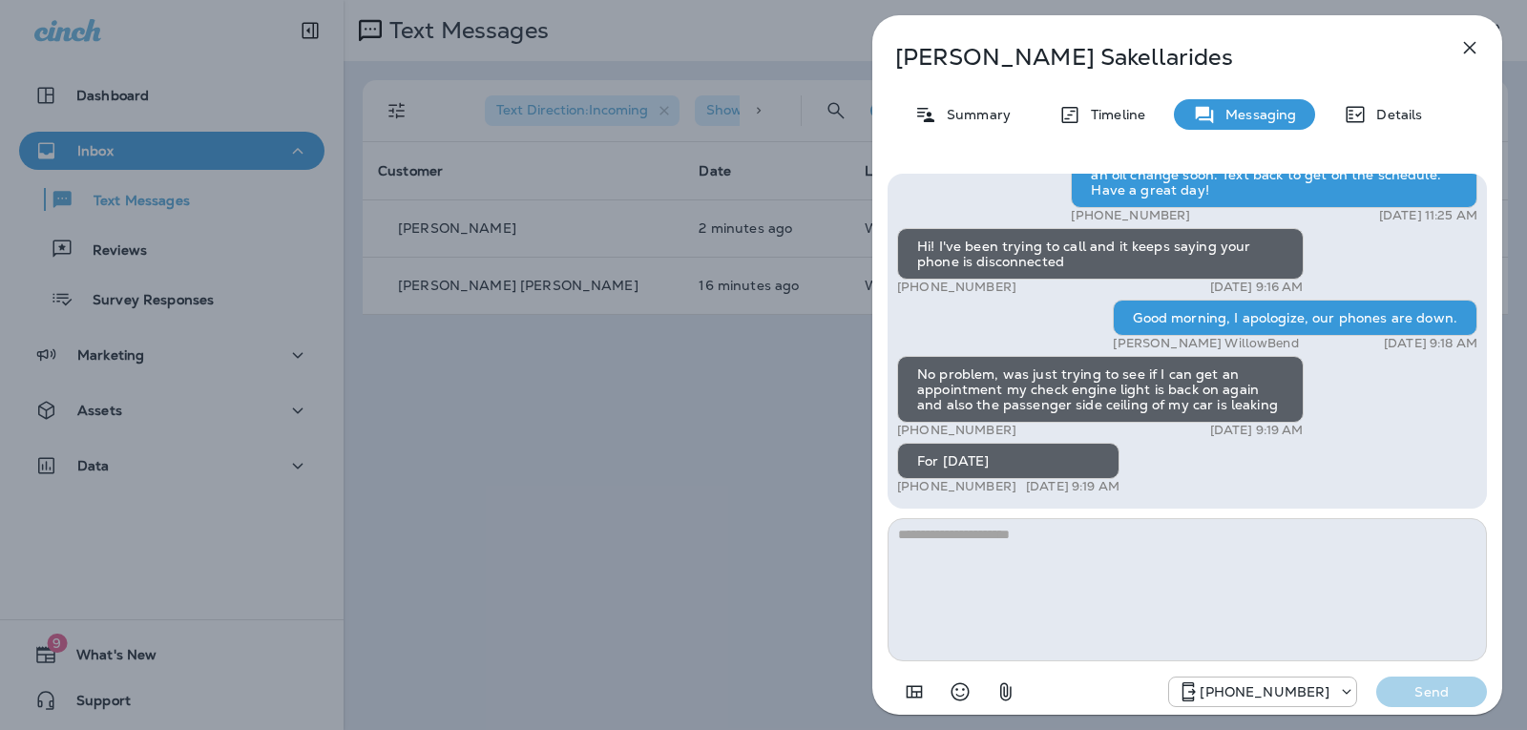
click at [1008, 541] on textarea at bounding box center [1186, 589] width 599 height 143
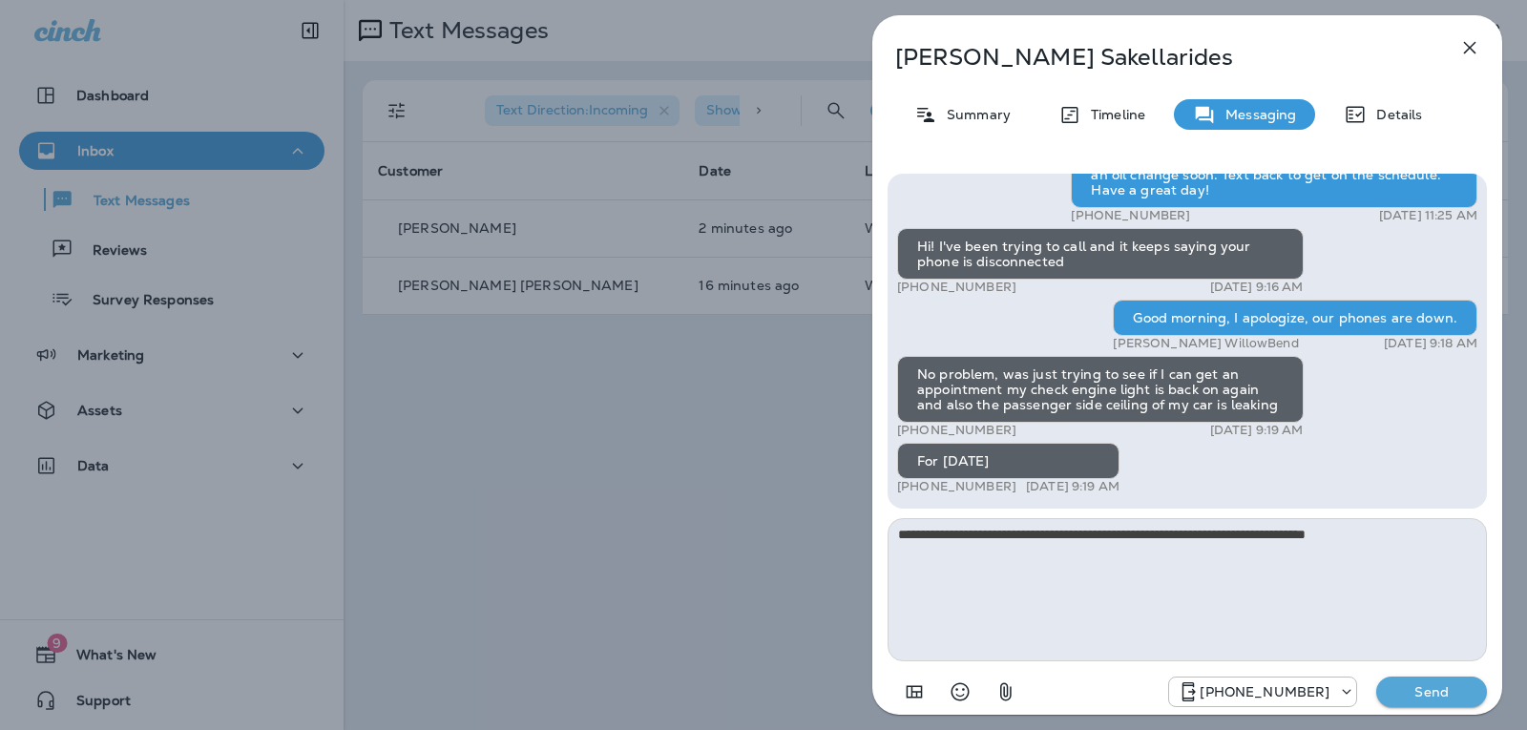
type textarea "**********"
click at [1453, 687] on p "Send" at bounding box center [1431, 691] width 80 height 17
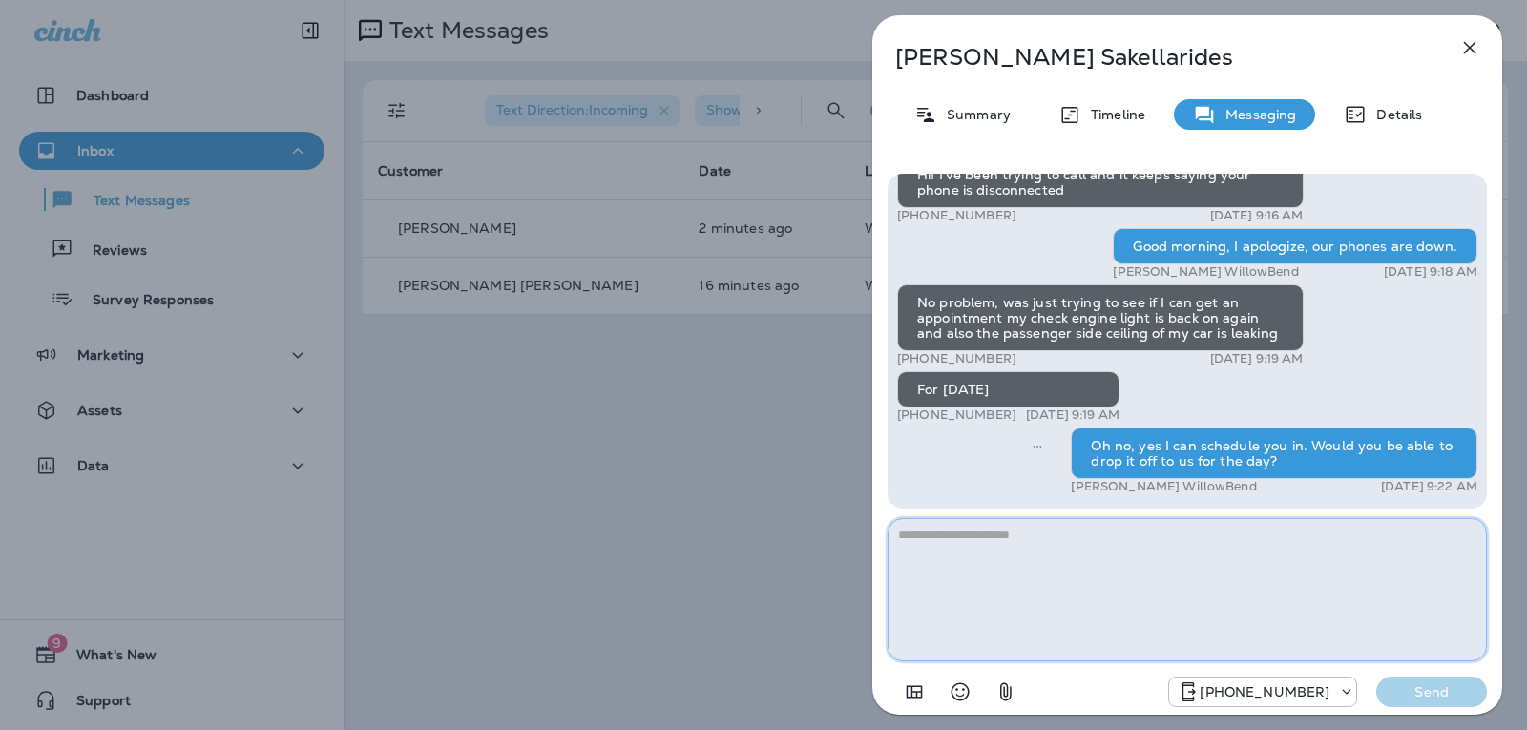
click at [1090, 538] on textarea at bounding box center [1186, 589] width 599 height 143
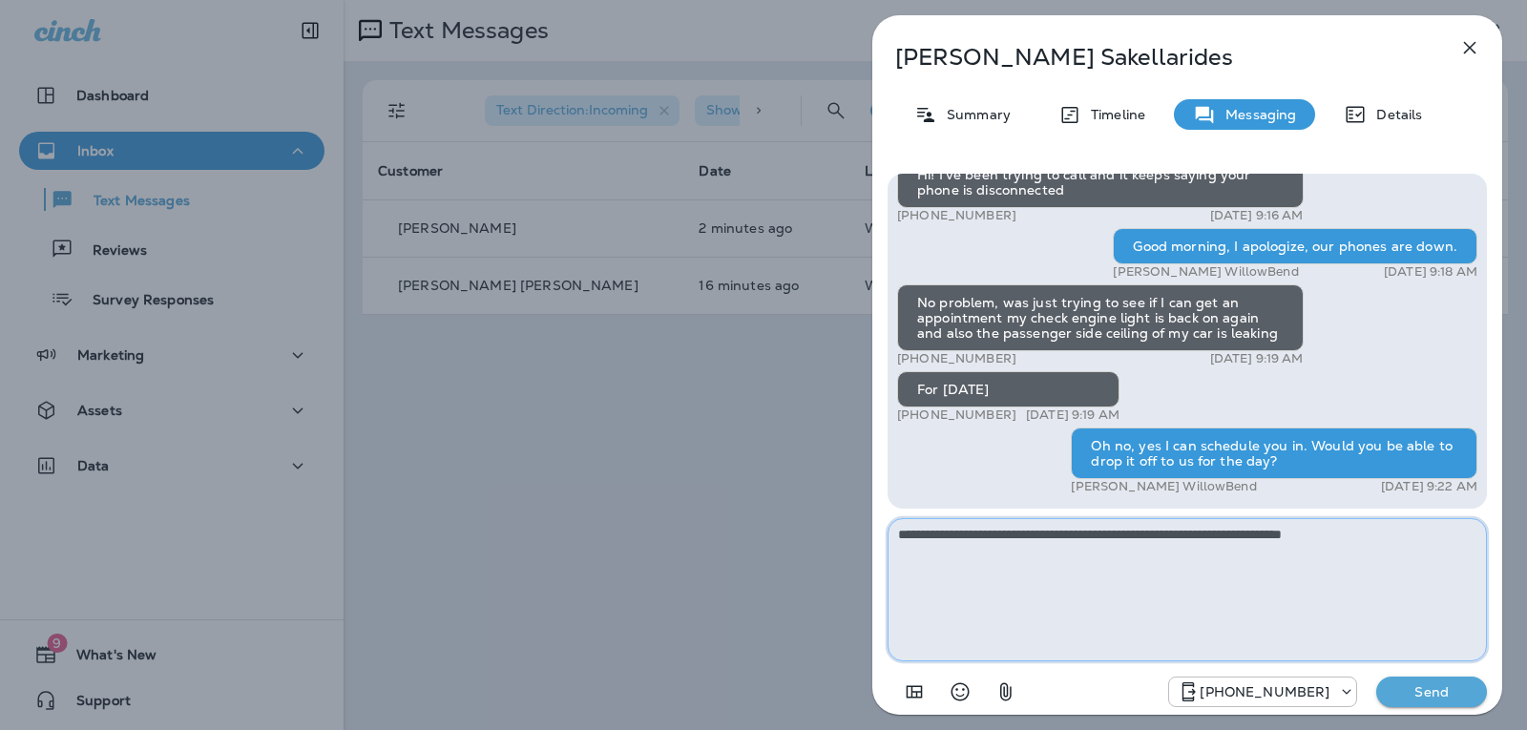
type textarea "**********"
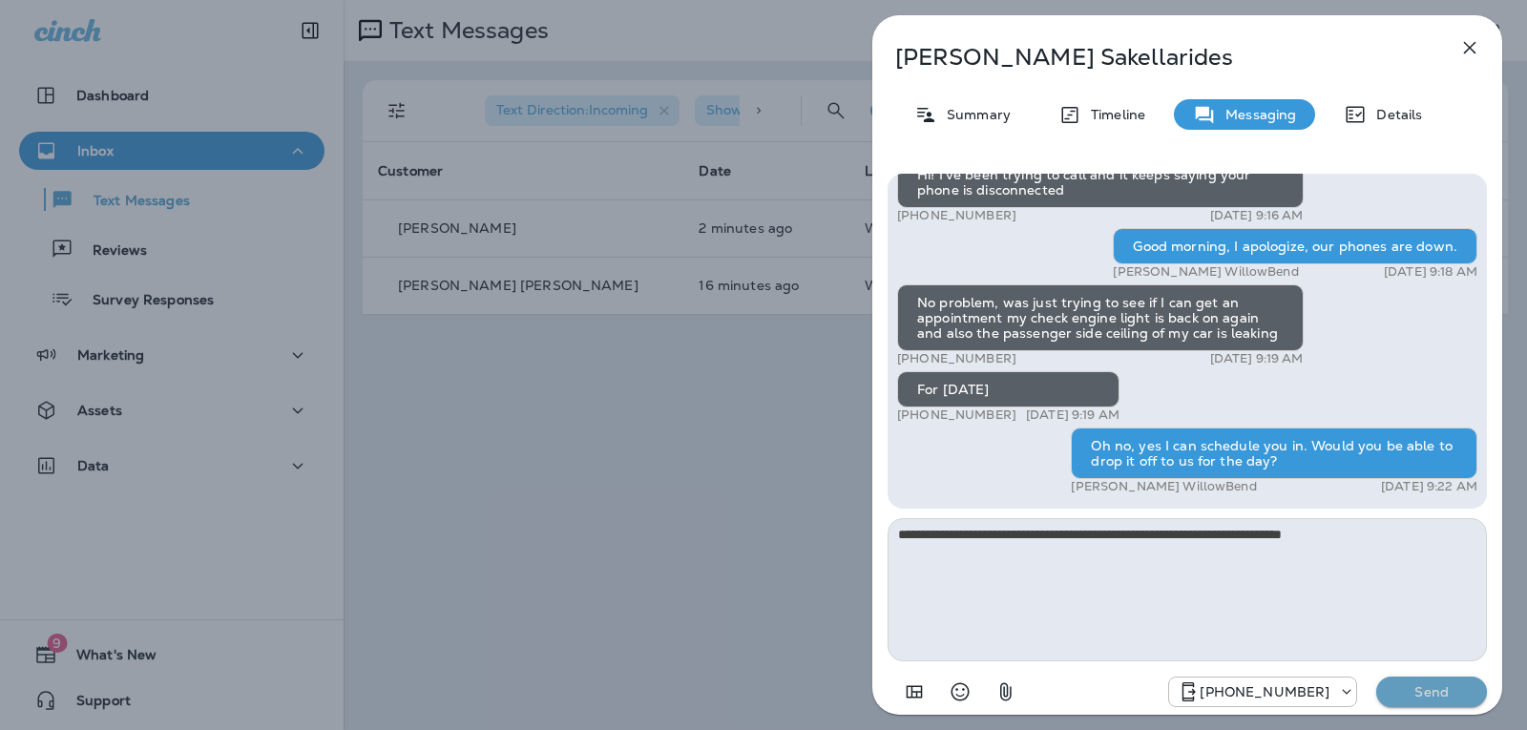
click at [1406, 685] on p "Send" at bounding box center [1431, 691] width 80 height 17
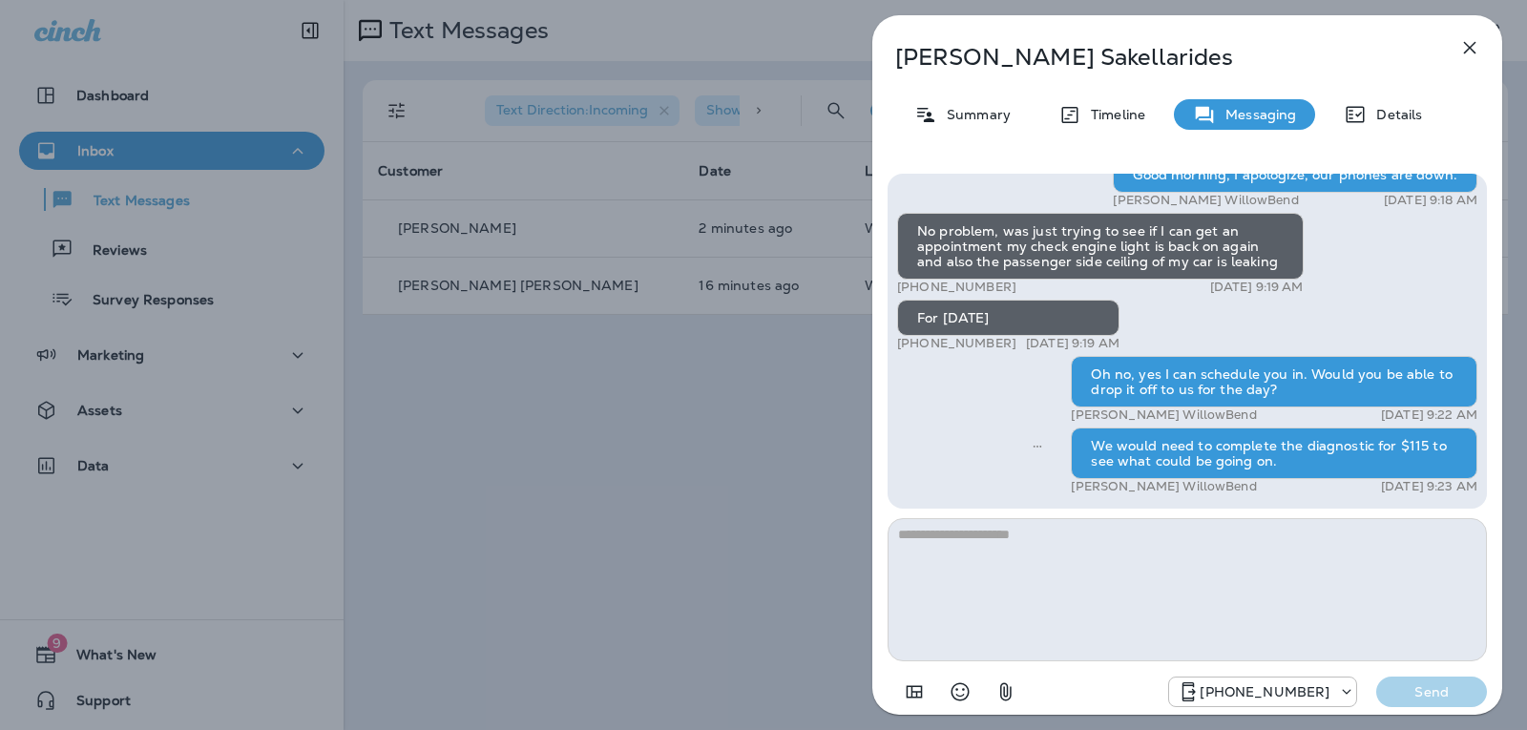
click at [1486, 51] on button "button" at bounding box center [1469, 48] width 38 height 38
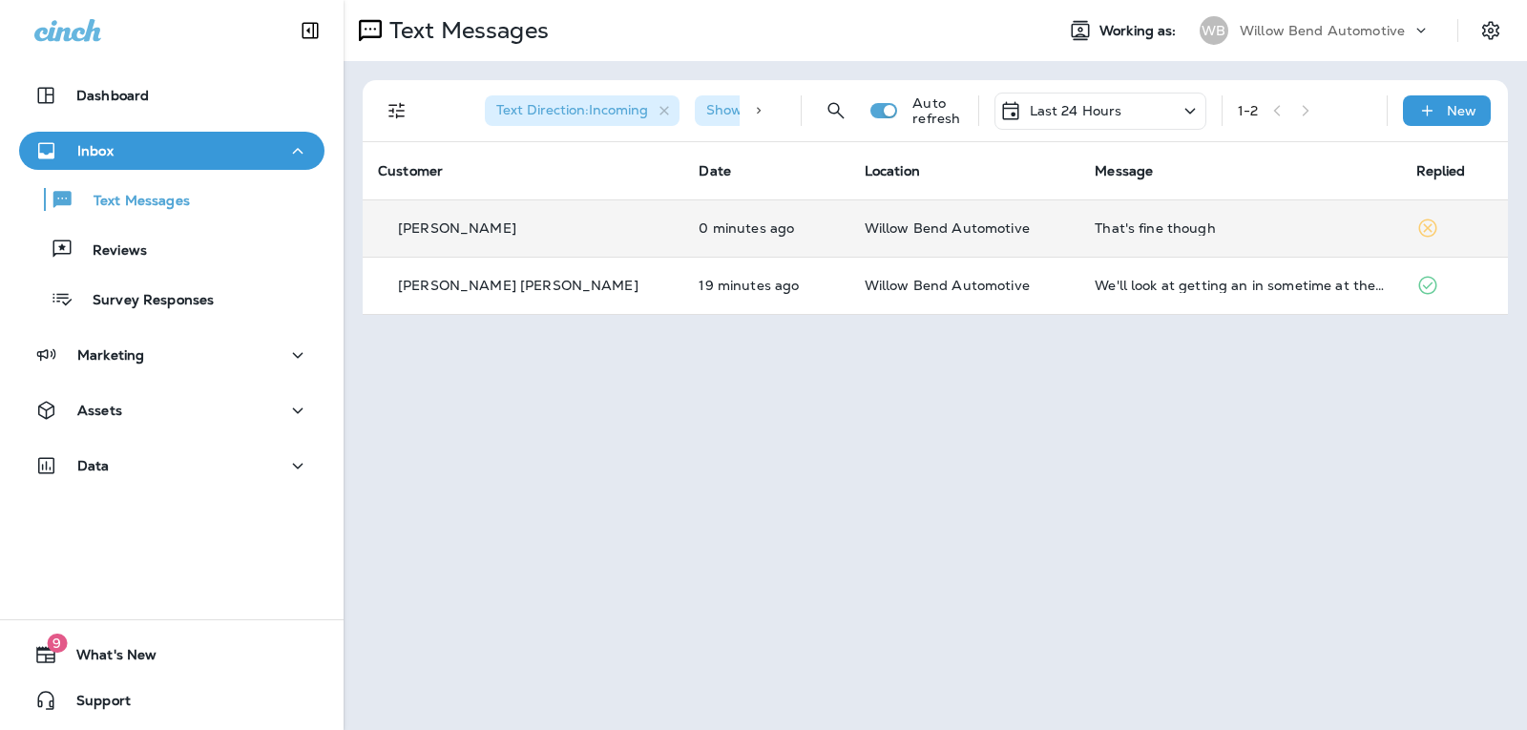
click at [1308, 239] on td "That's fine though" at bounding box center [1239, 227] width 321 height 57
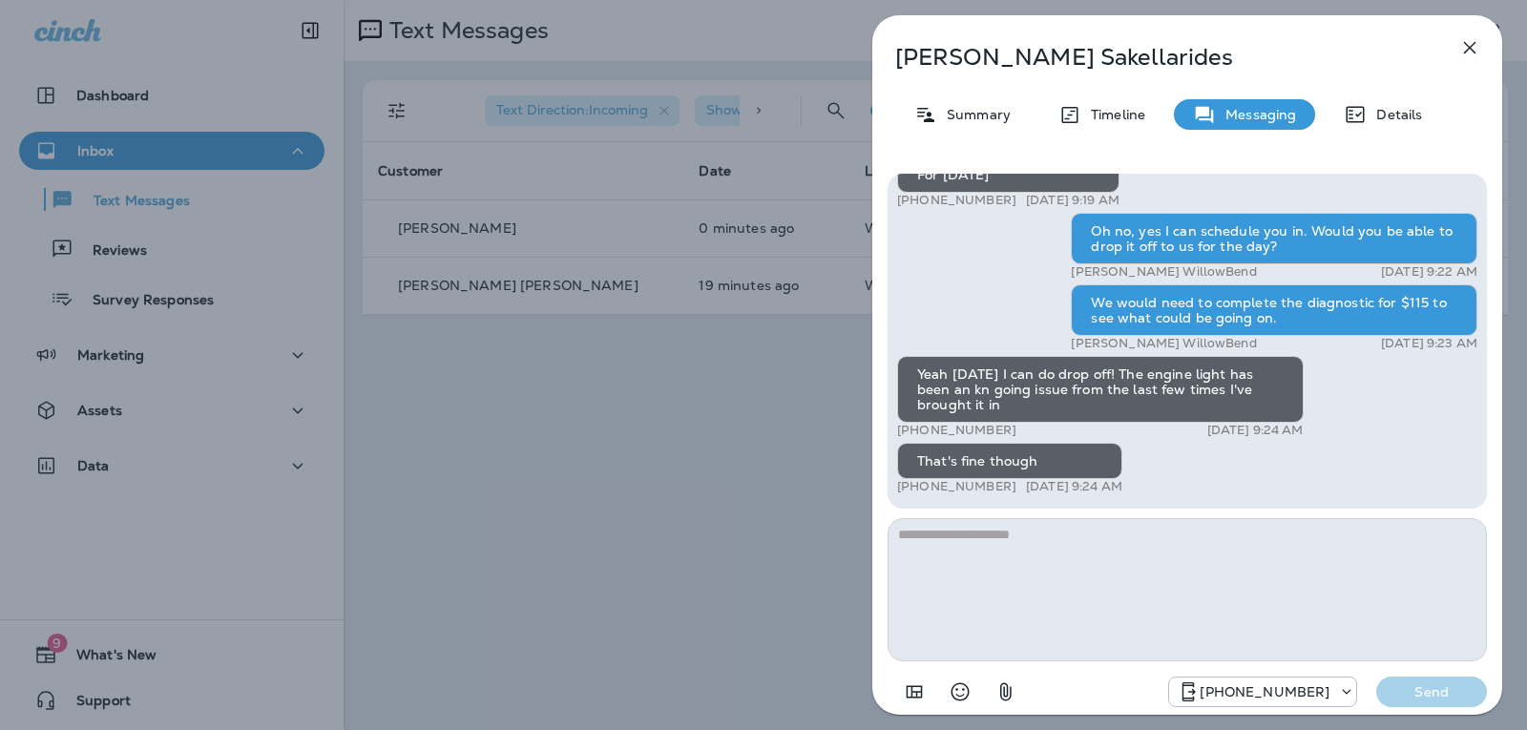
click at [994, 539] on textarea at bounding box center [1186, 589] width 599 height 143
type textarea "*"
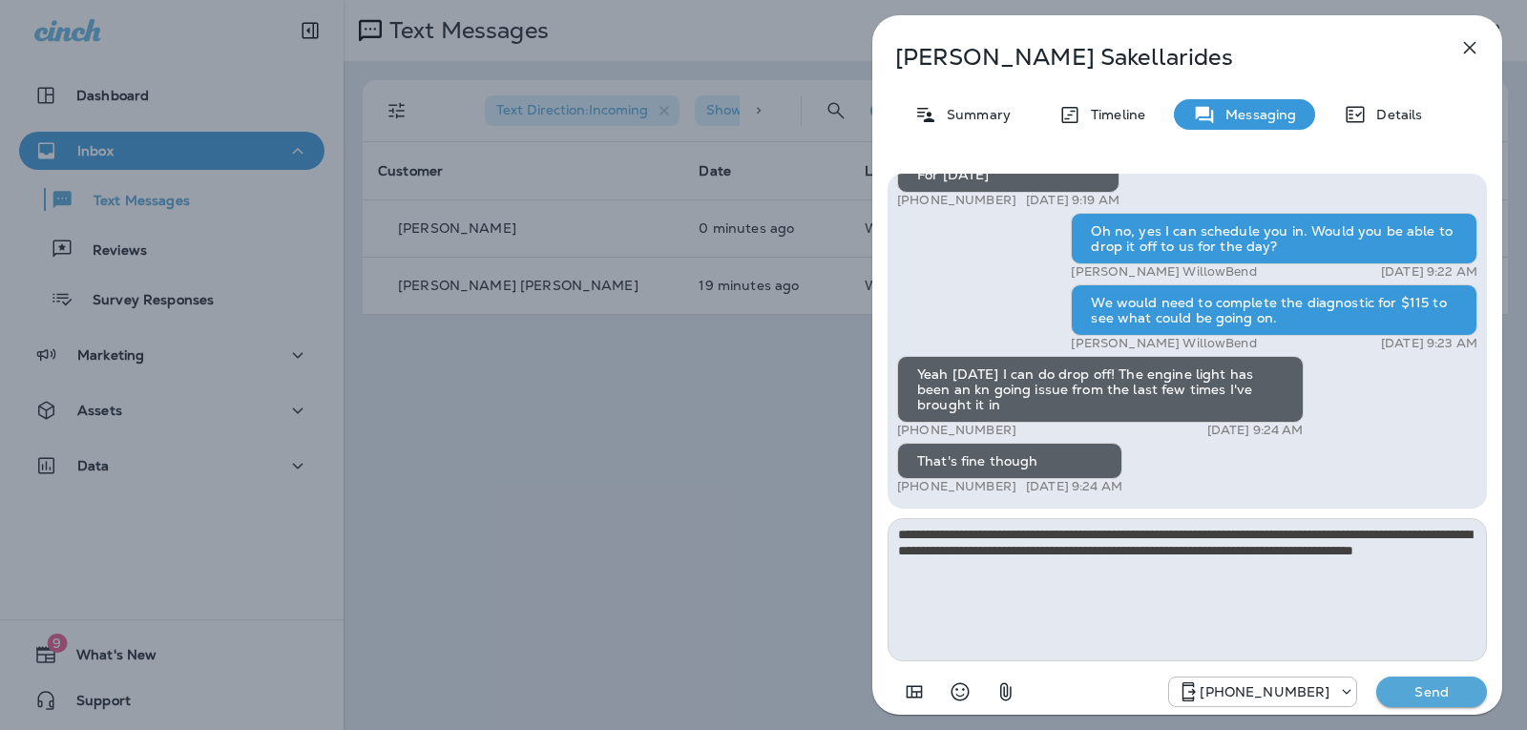
type textarea "**********"
click at [1419, 691] on p "Send" at bounding box center [1431, 691] width 80 height 17
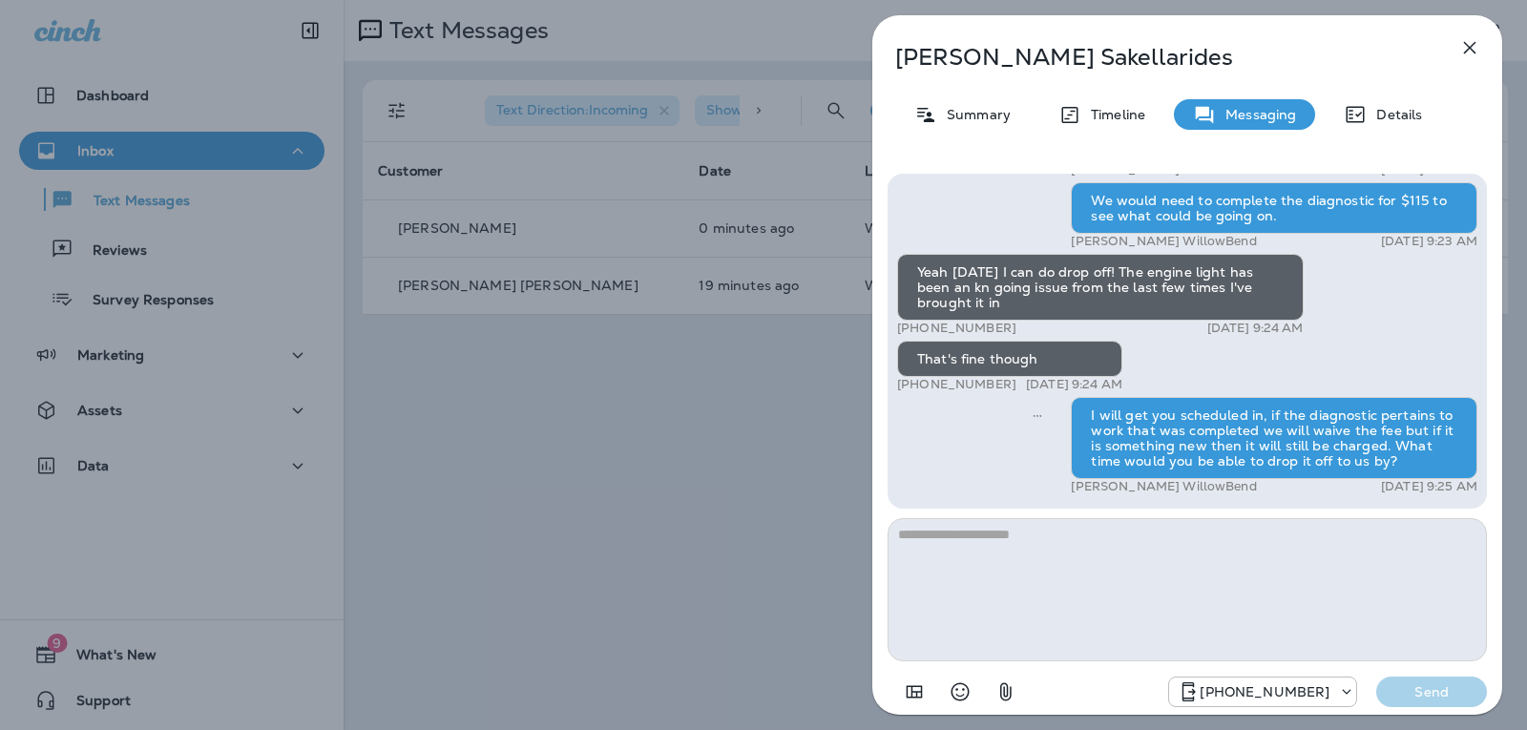
click at [1478, 52] on icon "button" at bounding box center [1469, 47] width 23 height 23
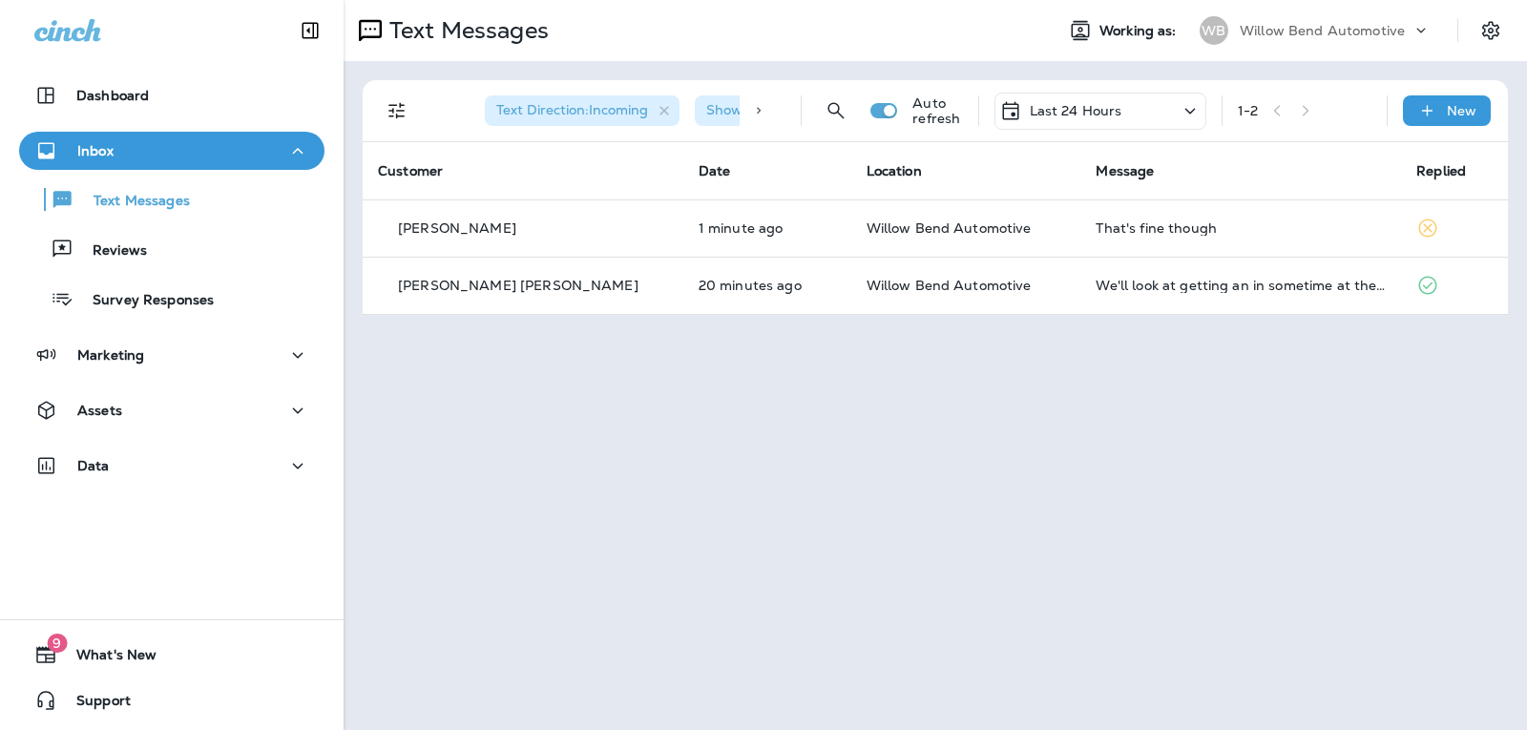
click at [1087, 103] on p "Last 24 Hours" at bounding box center [1075, 110] width 93 height 15
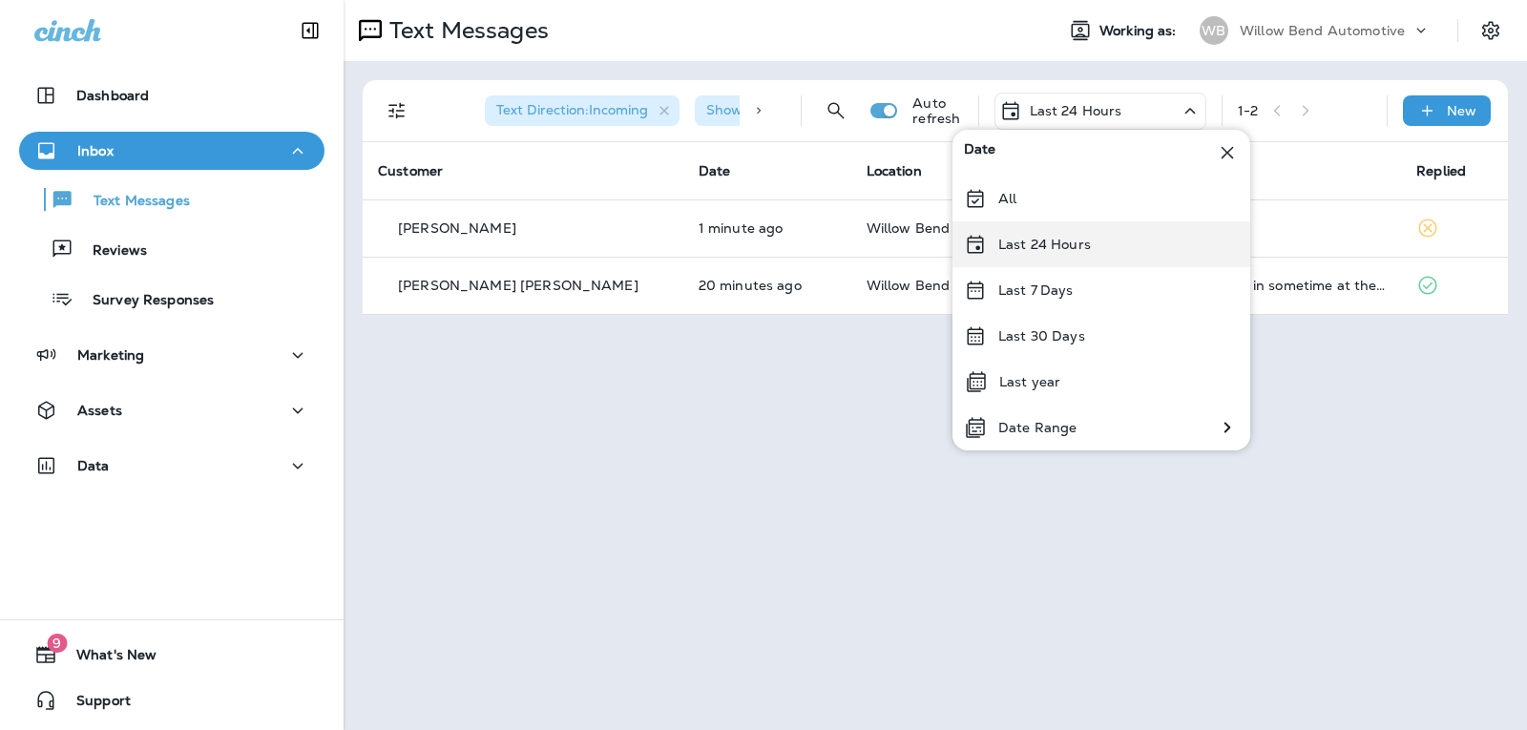
click at [1082, 244] on p "Last 24 Hours" at bounding box center [1044, 244] width 93 height 15
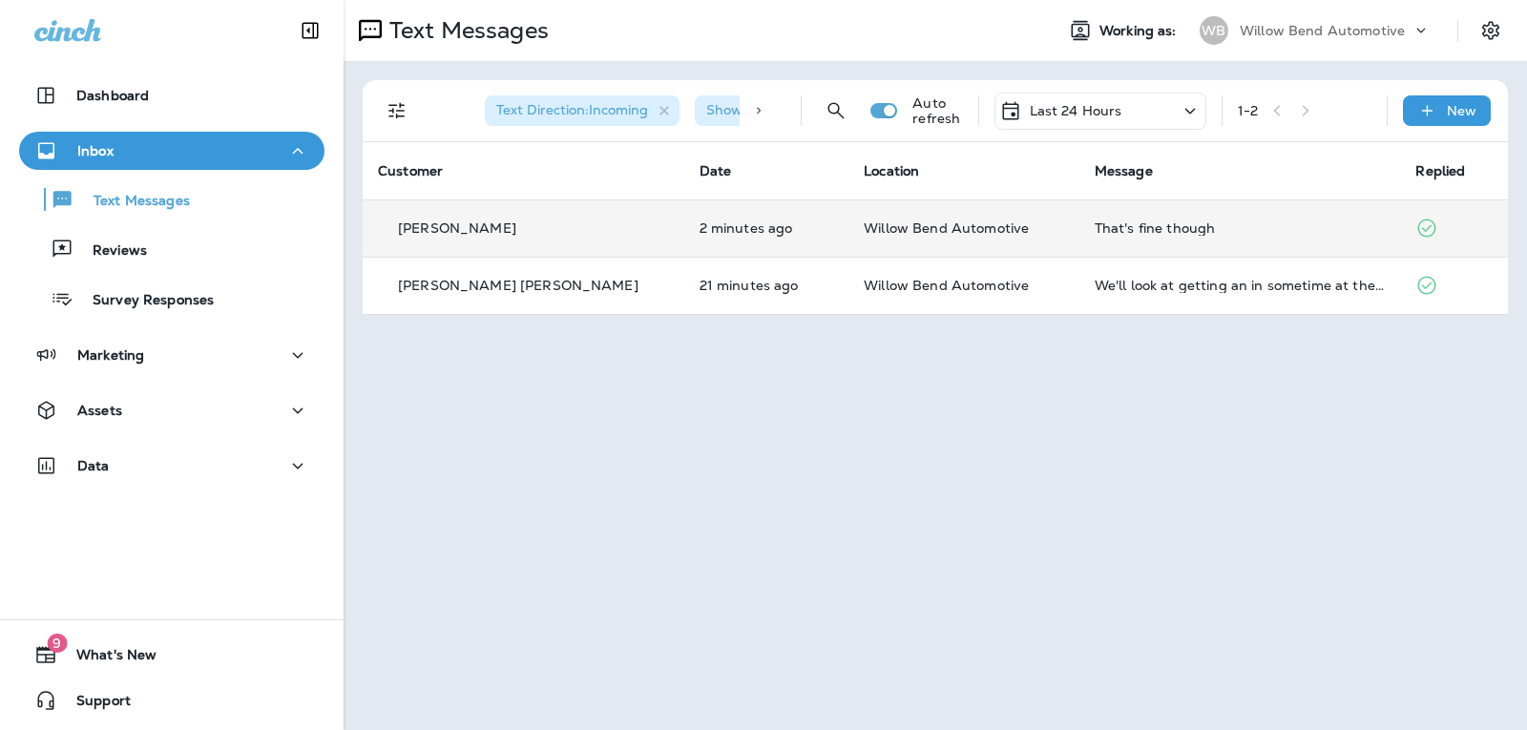
click at [1094, 222] on div "That's fine though" at bounding box center [1239, 227] width 291 height 15
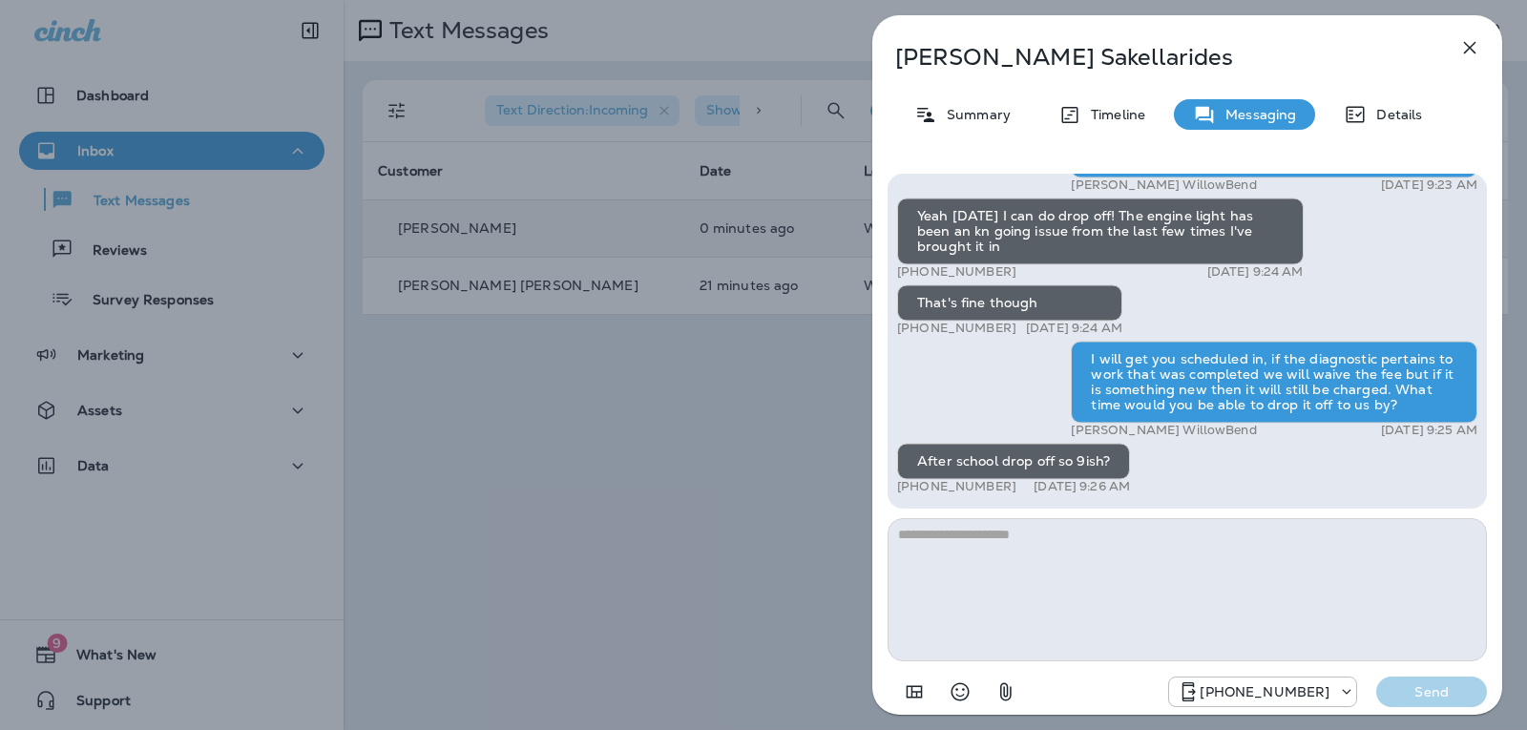
click at [975, 551] on textarea at bounding box center [1186, 589] width 599 height 143
type textarea "**********"
click at [1442, 690] on p "Send" at bounding box center [1431, 691] width 80 height 17
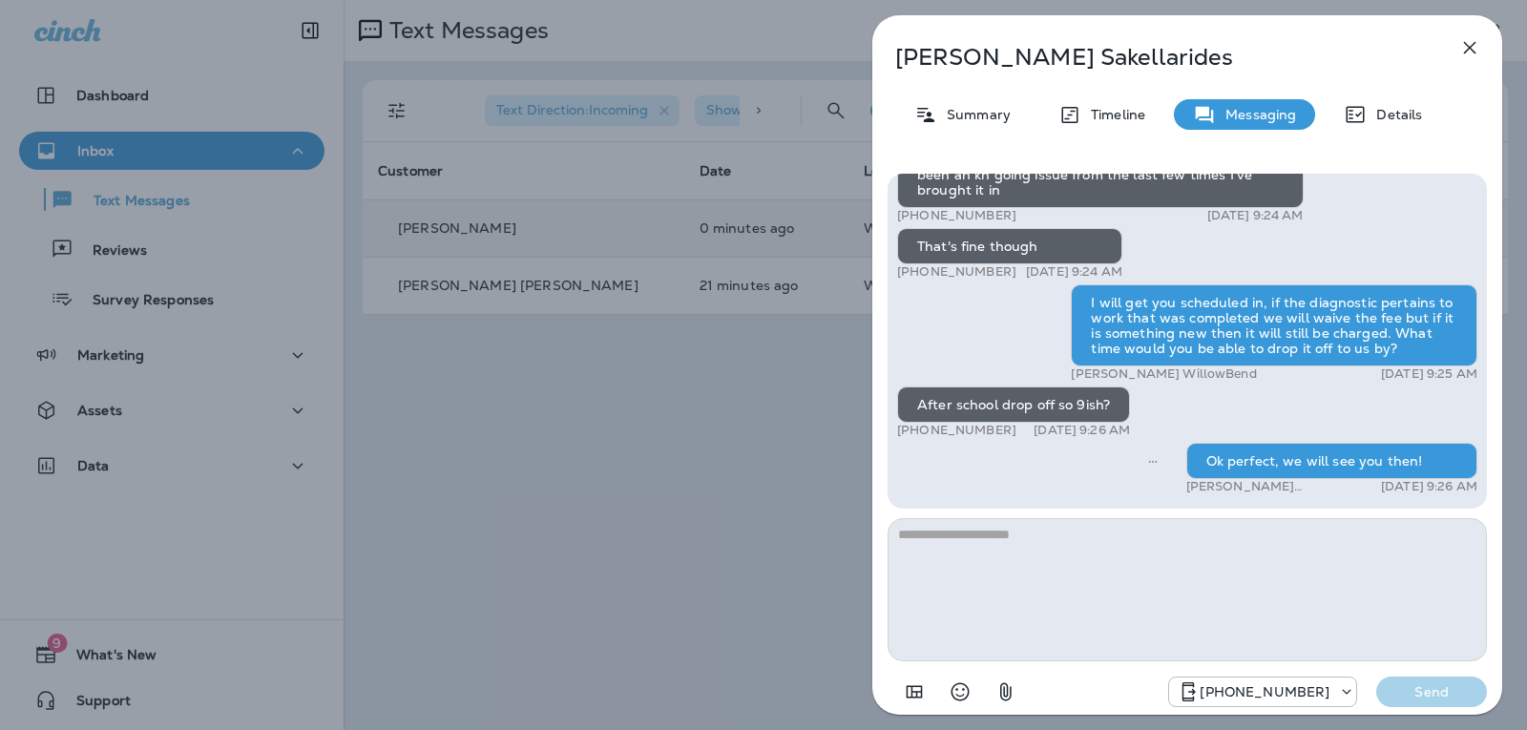
click at [1465, 51] on icon "button" at bounding box center [1469, 47] width 23 height 23
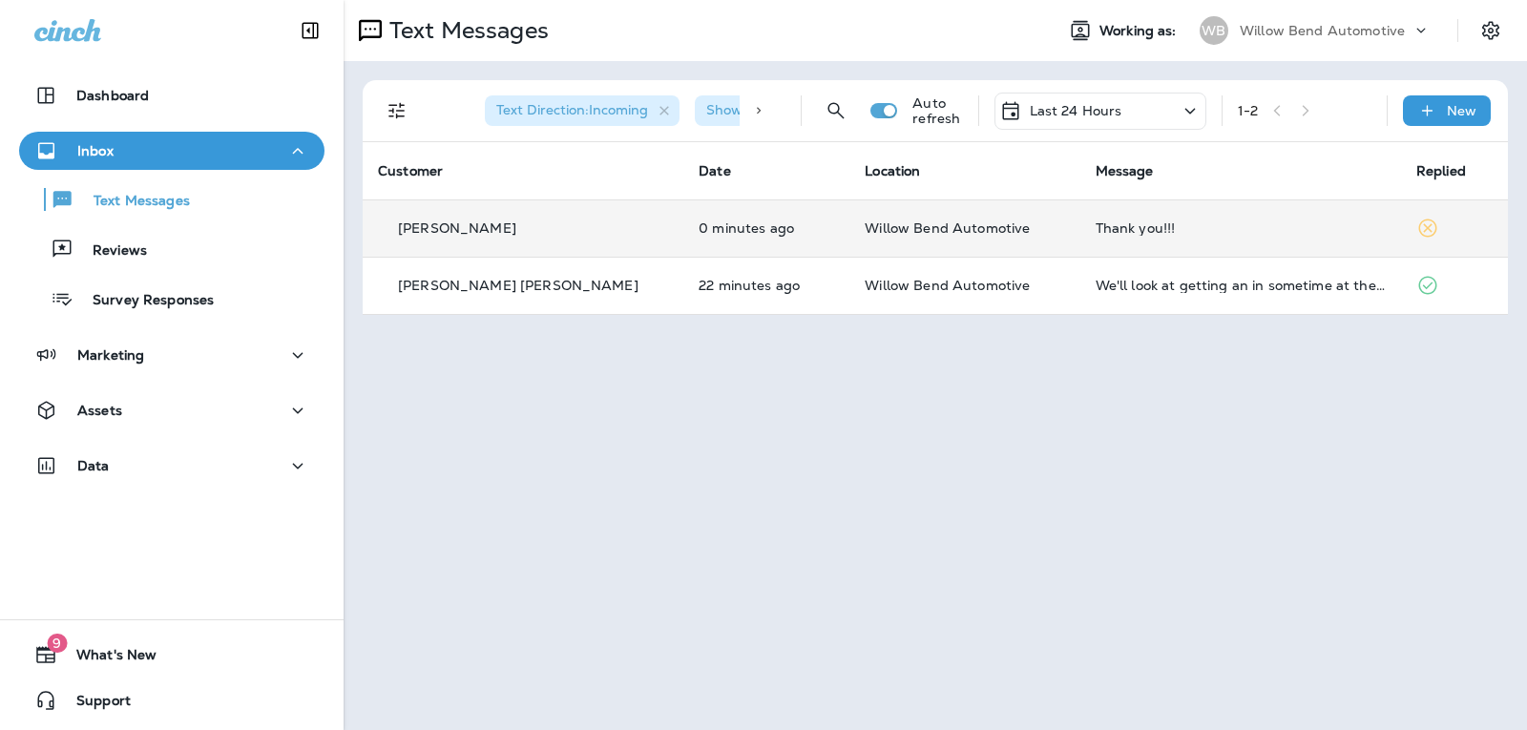
click at [1194, 229] on div "Thank you!!!" at bounding box center [1240, 227] width 290 height 15
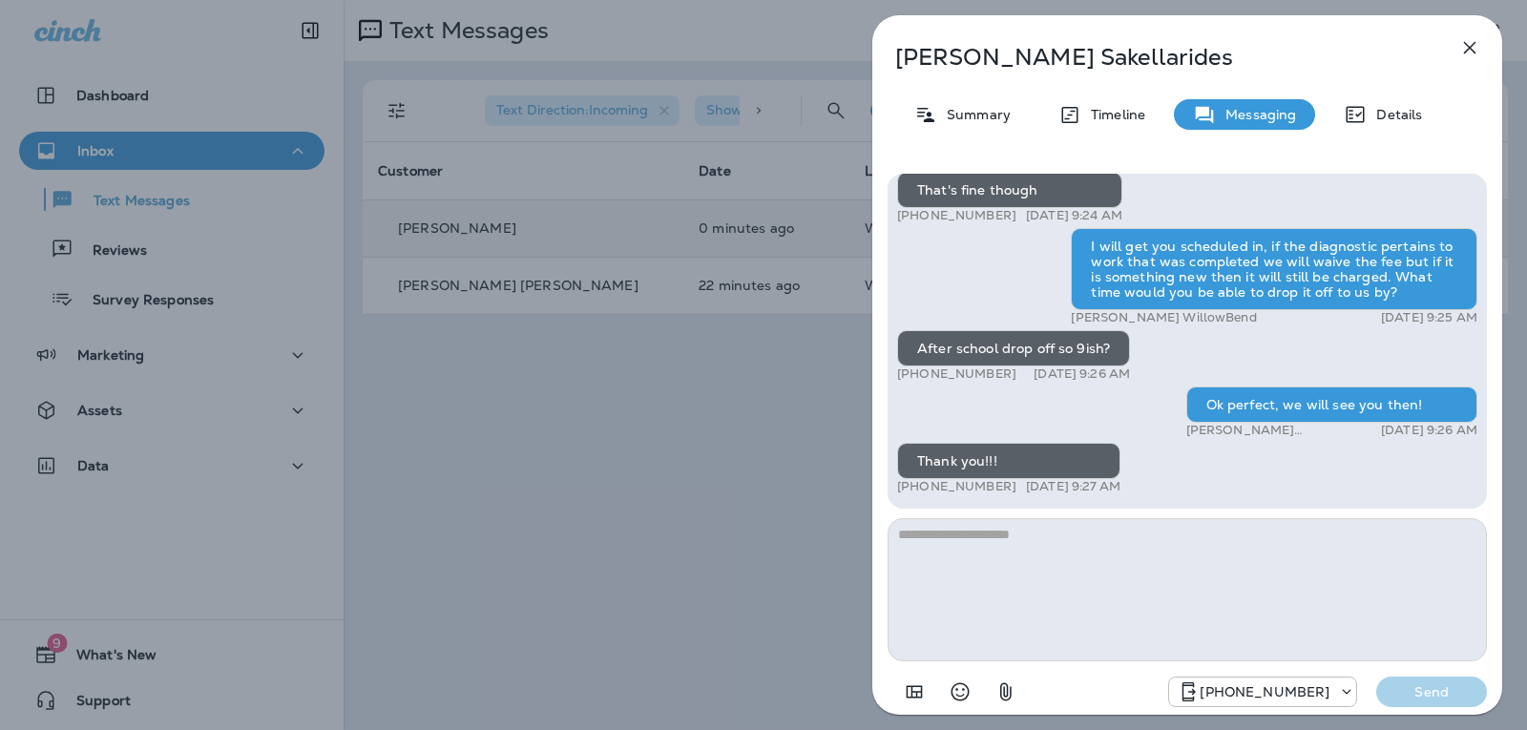
click at [1030, 538] on textarea at bounding box center [1186, 589] width 599 height 143
type textarea "*"
click at [959, 686] on icon "Select an emoji" at bounding box center [959, 691] width 23 height 23
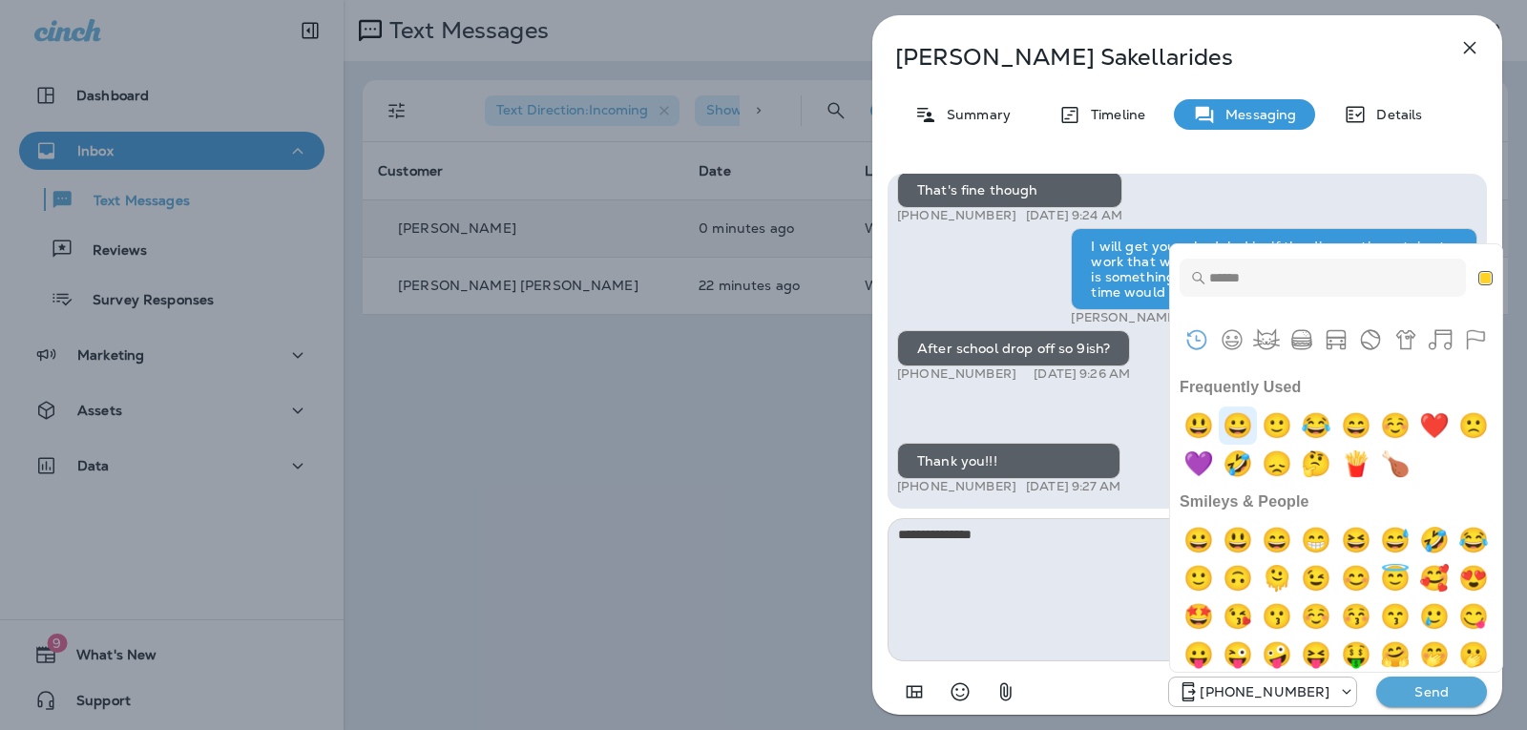
click at [1229, 424] on img "grinning" at bounding box center [1237, 425] width 38 height 38
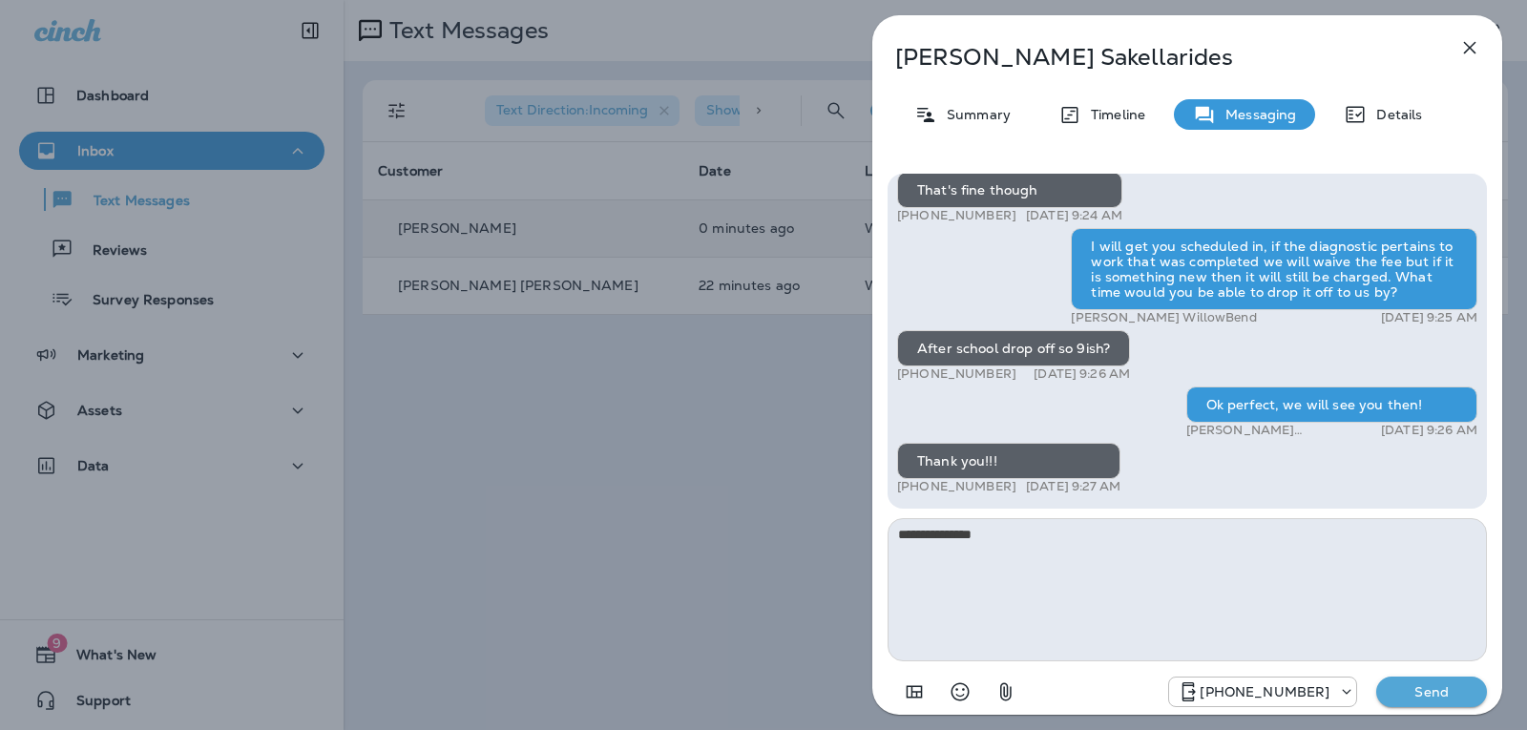
type textarea "**********"
click at [1440, 683] on button "Send" at bounding box center [1431, 691] width 111 height 31
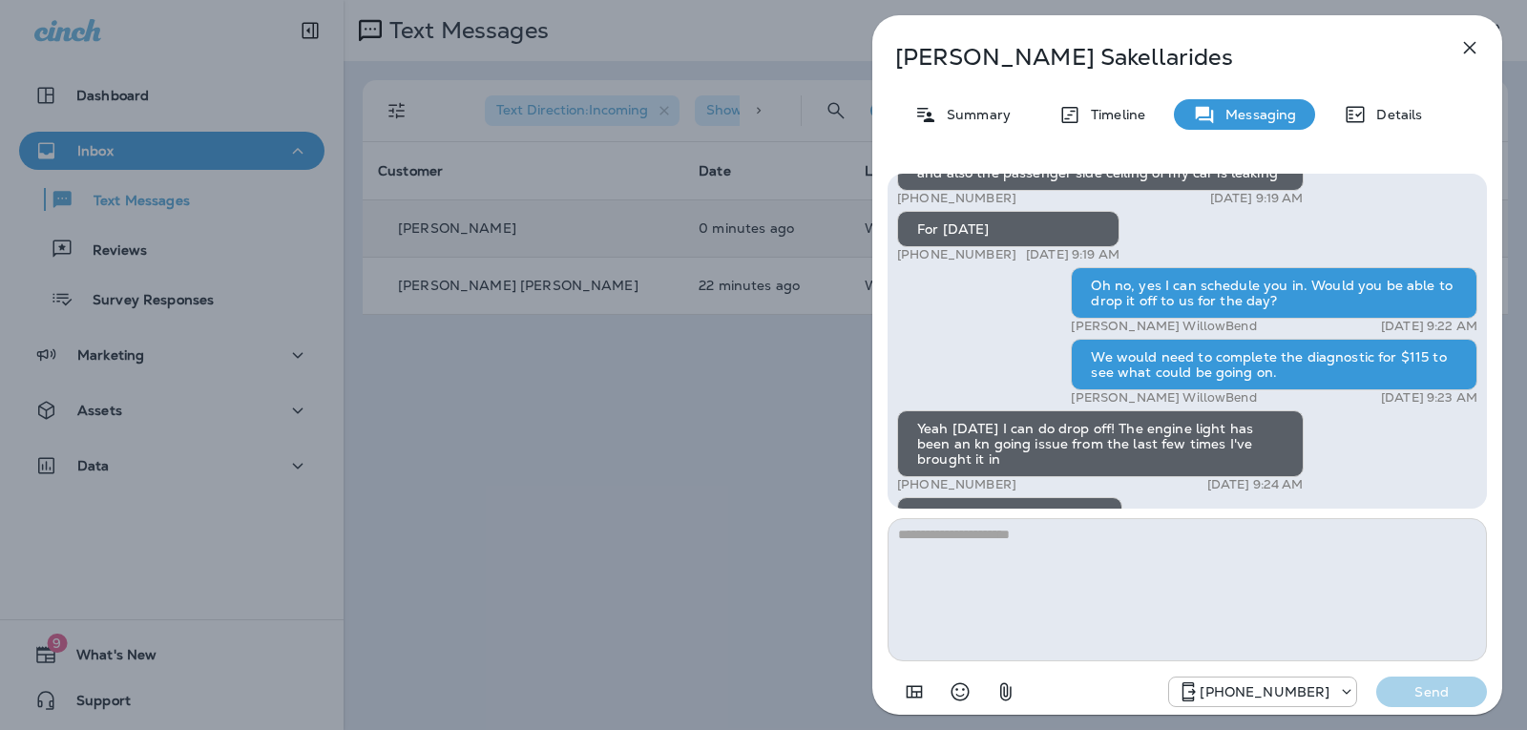
scroll to position [-477, 0]
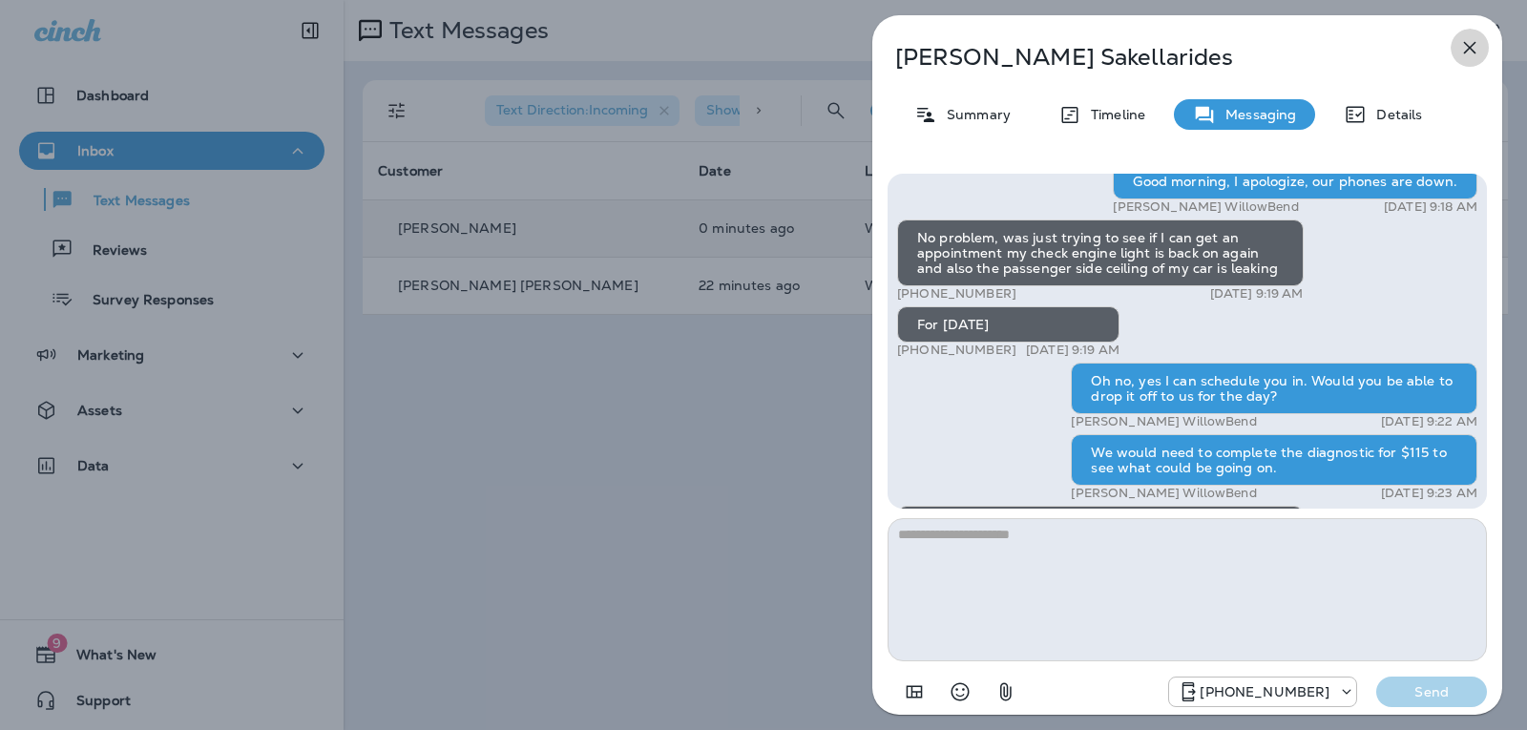
click at [1464, 45] on icon "button" at bounding box center [1469, 47] width 23 height 23
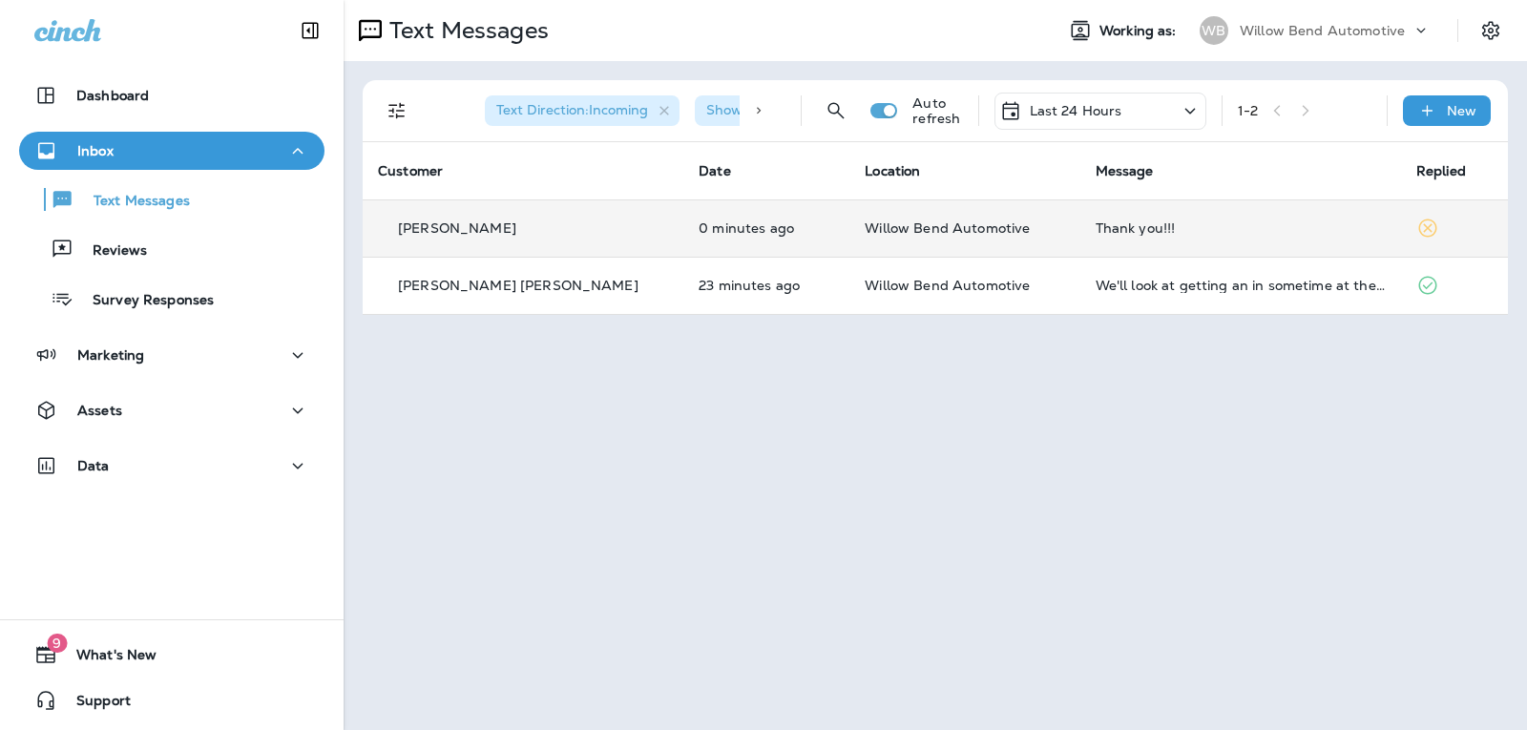
click at [1153, 232] on div "Thank you!!!" at bounding box center [1240, 227] width 290 height 15
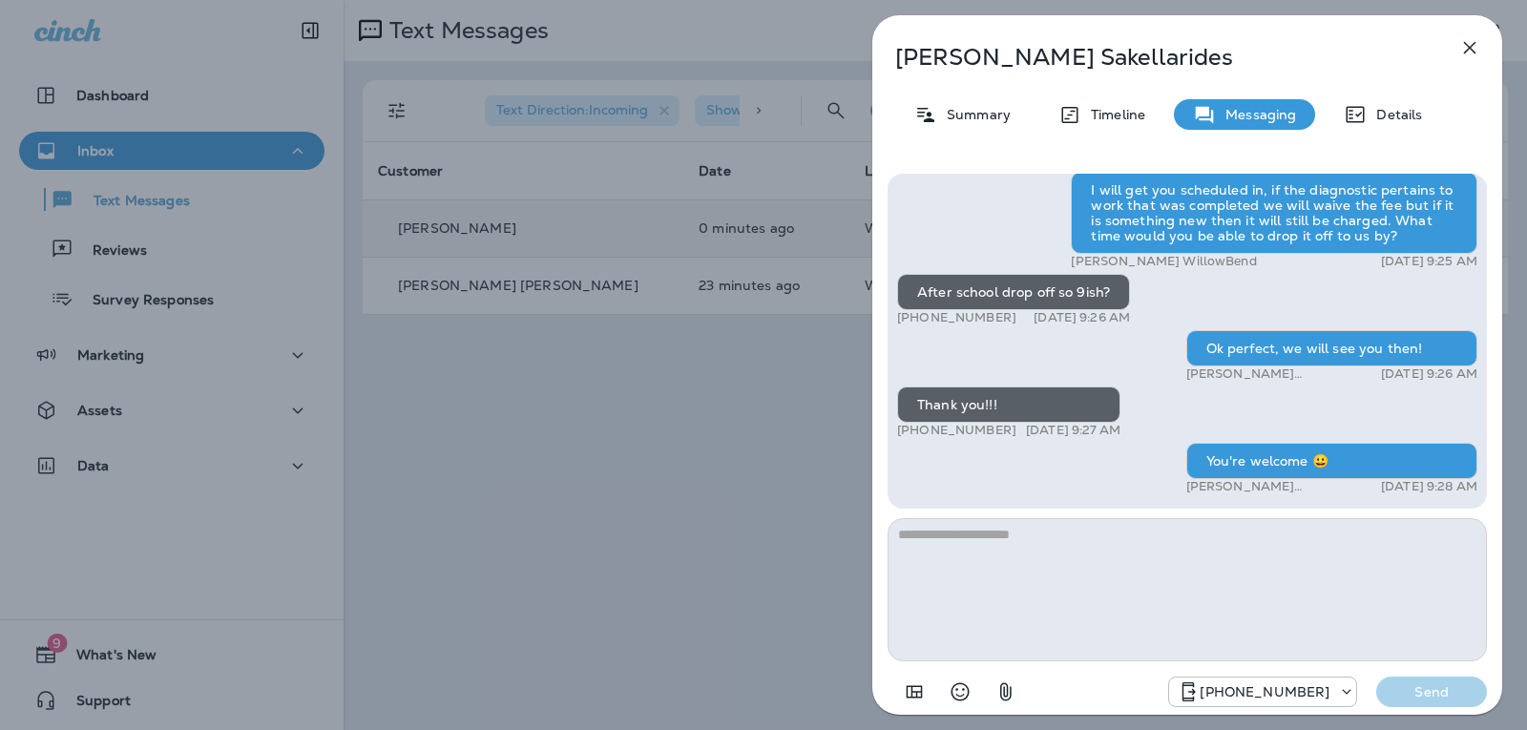
click at [1462, 36] on icon "button" at bounding box center [1469, 47] width 23 height 23
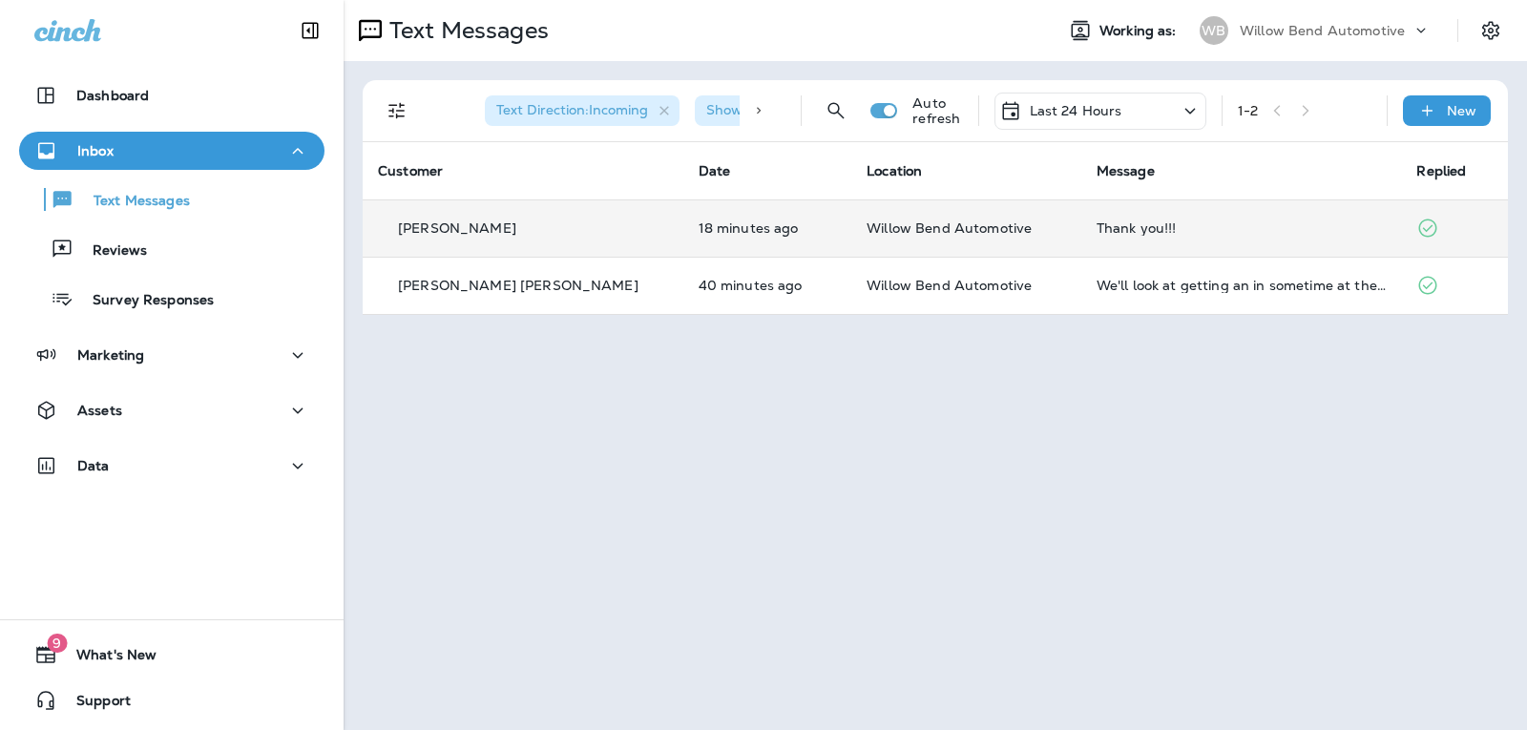
click at [1070, 103] on p "Last 24 Hours" at bounding box center [1075, 110] width 93 height 15
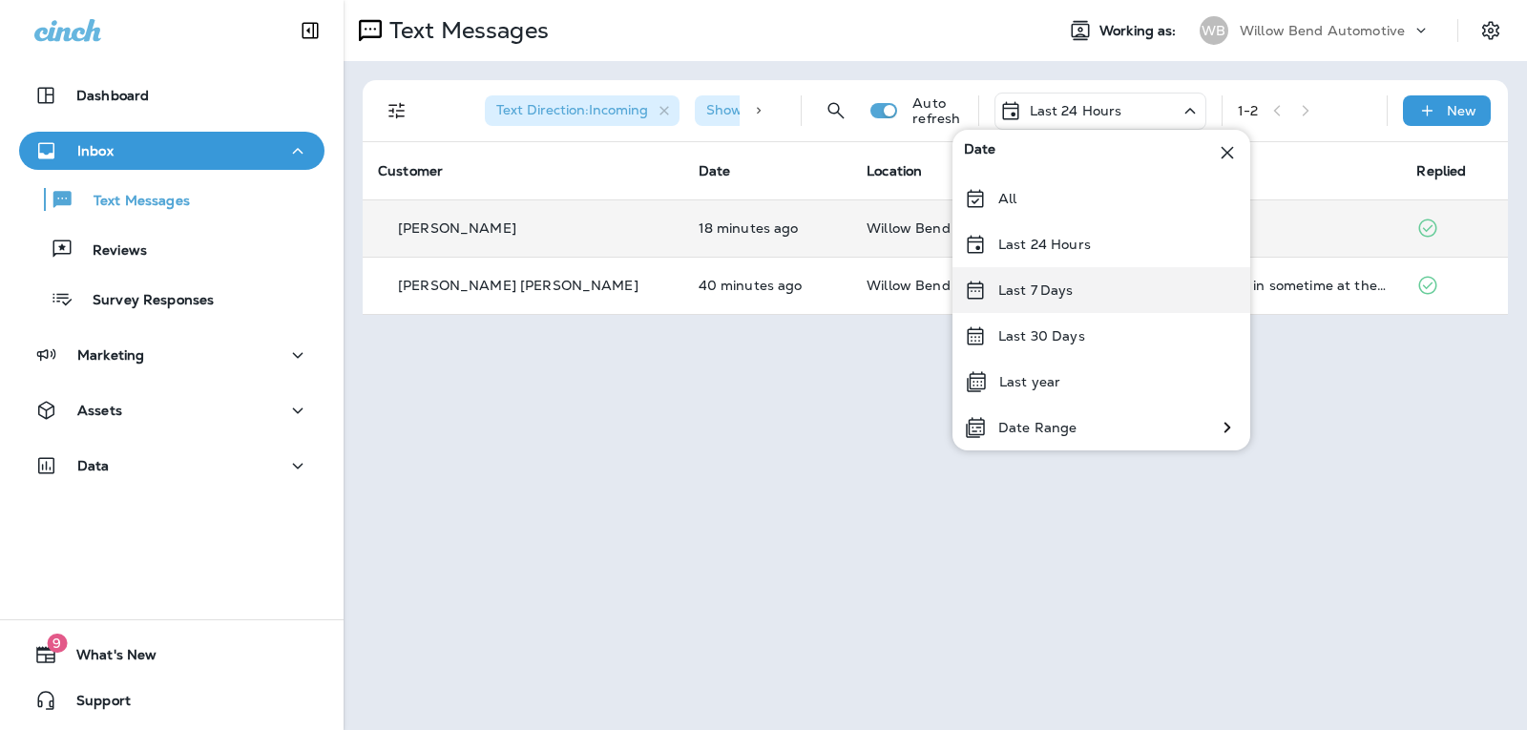
click at [1014, 274] on div "Last 7 Days" at bounding box center [1101, 290] width 298 height 46
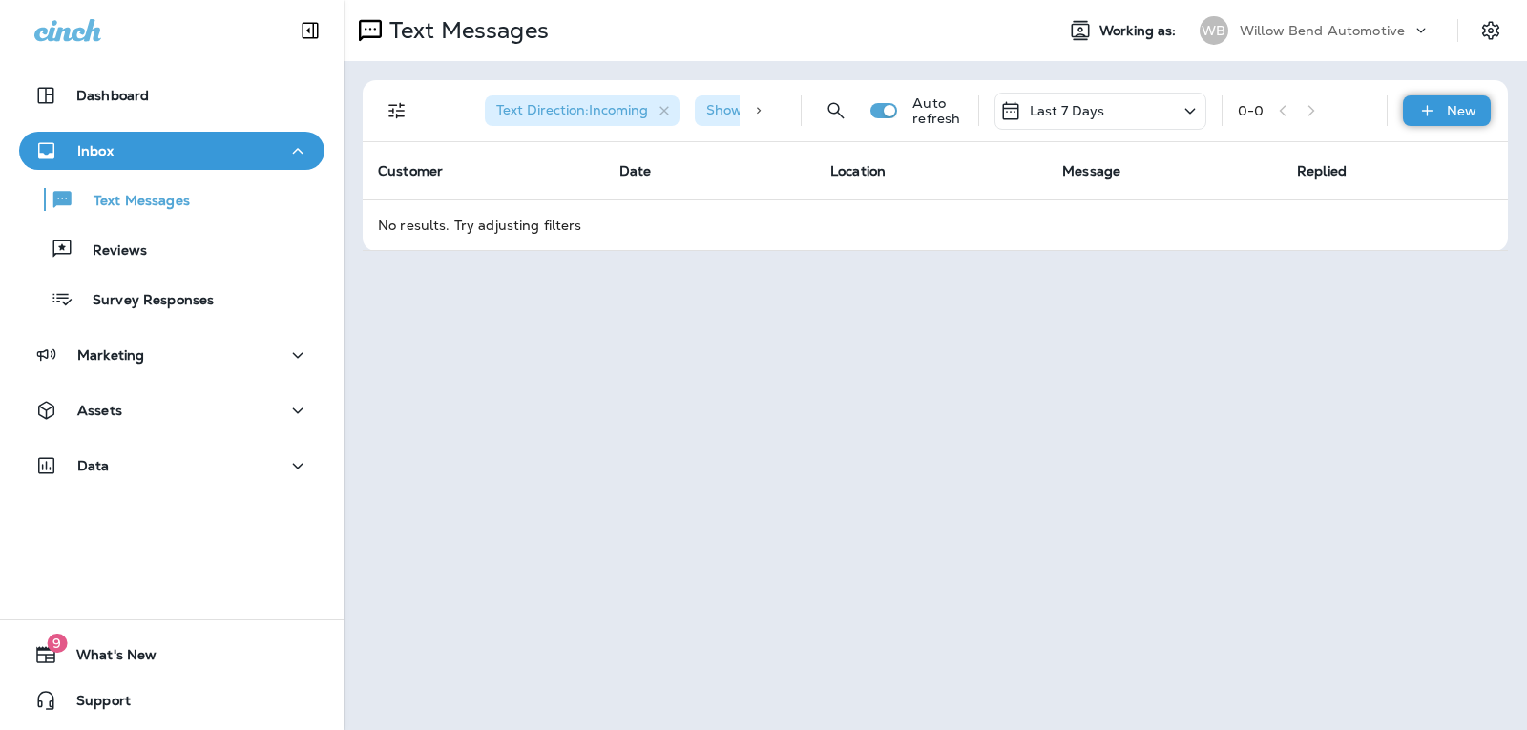
click at [1453, 116] on p "New" at bounding box center [1461, 110] width 30 height 15
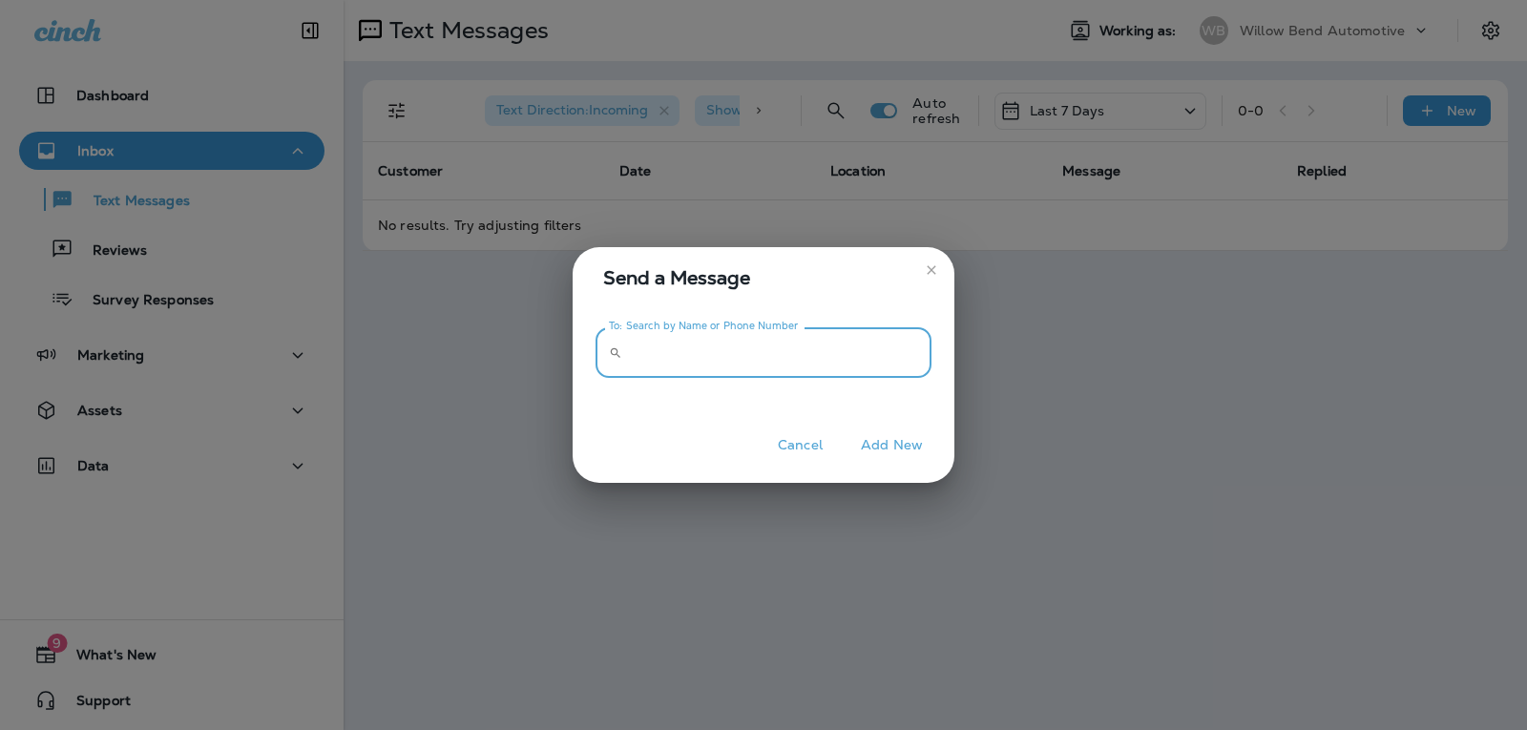
click at [794, 355] on input "To: Search by Name or Phone Number" at bounding box center [780, 352] width 301 height 51
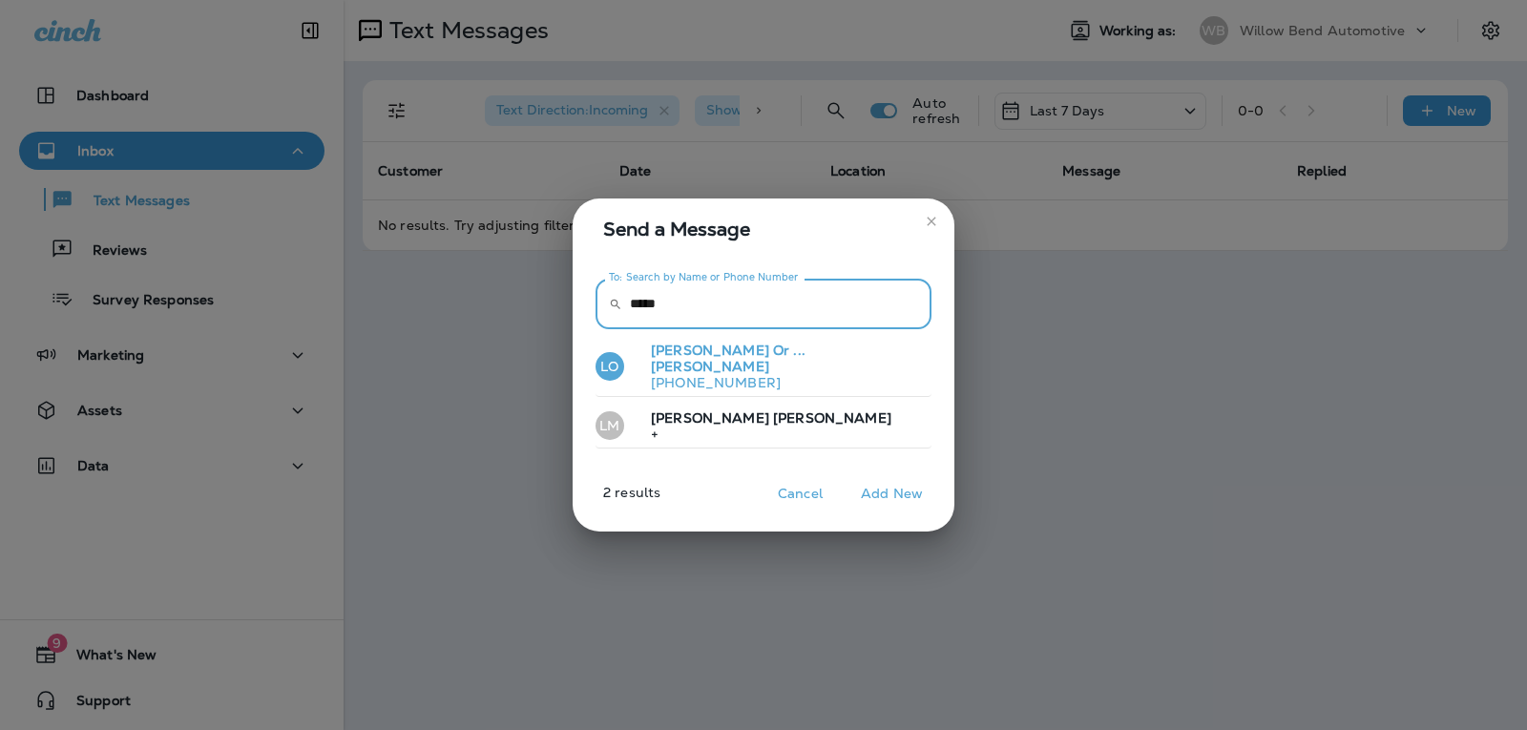
type input "*****"
click at [794, 356] on button "[PERSON_NAME] Or ... [PERSON_NAME] [PHONE_NUMBER]" at bounding box center [763, 367] width 336 height 60
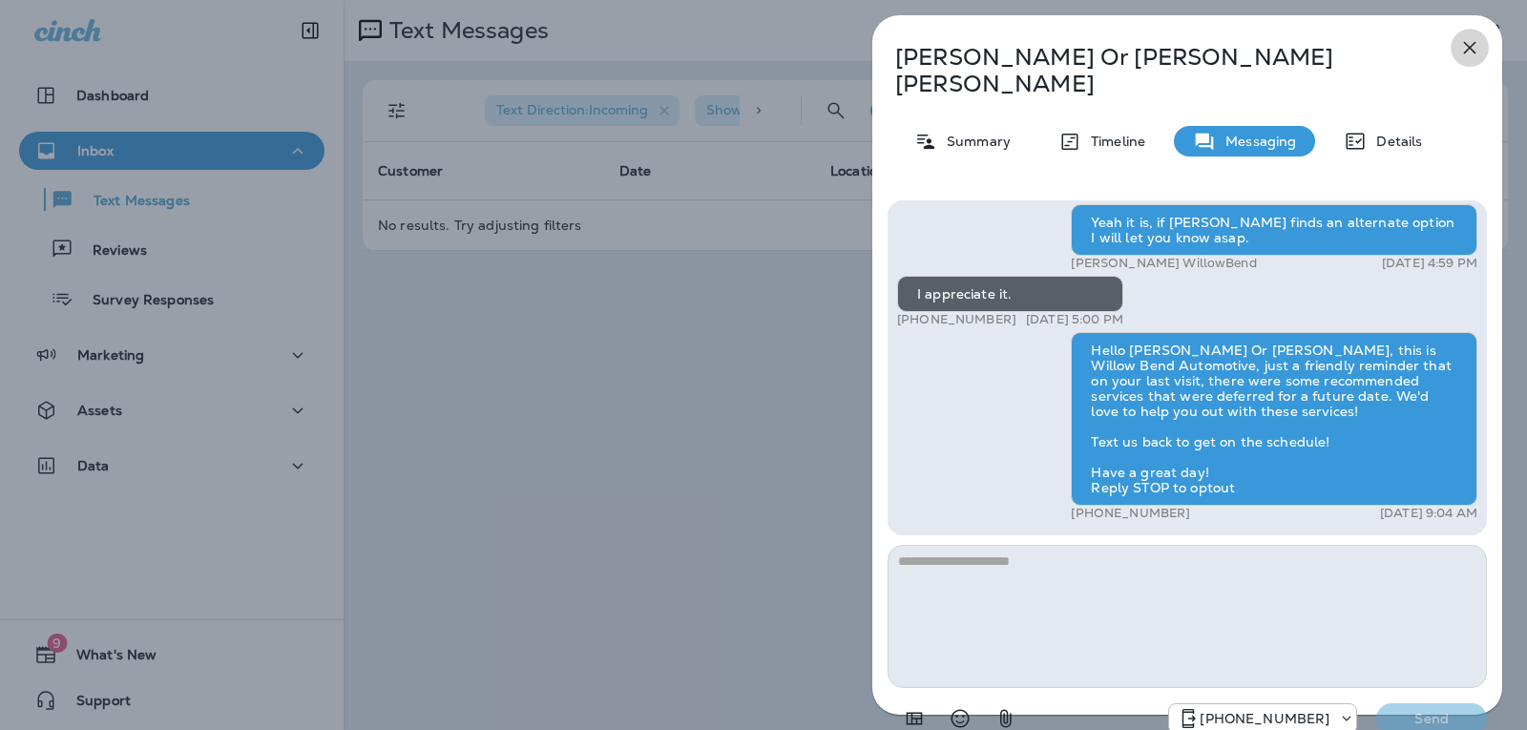
click at [1477, 48] on icon "button" at bounding box center [1469, 47] width 23 height 23
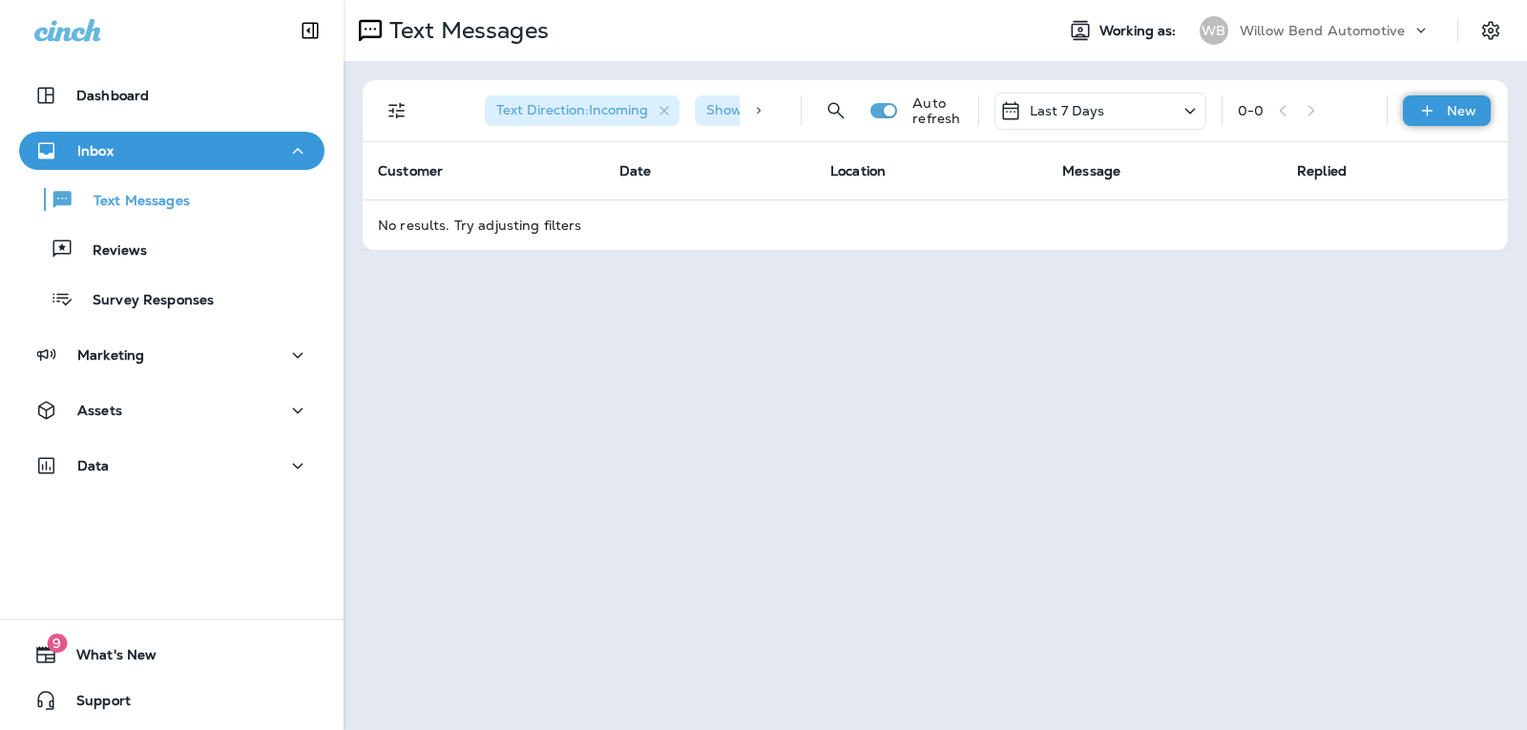
click at [1455, 110] on p "New" at bounding box center [1461, 110] width 30 height 15
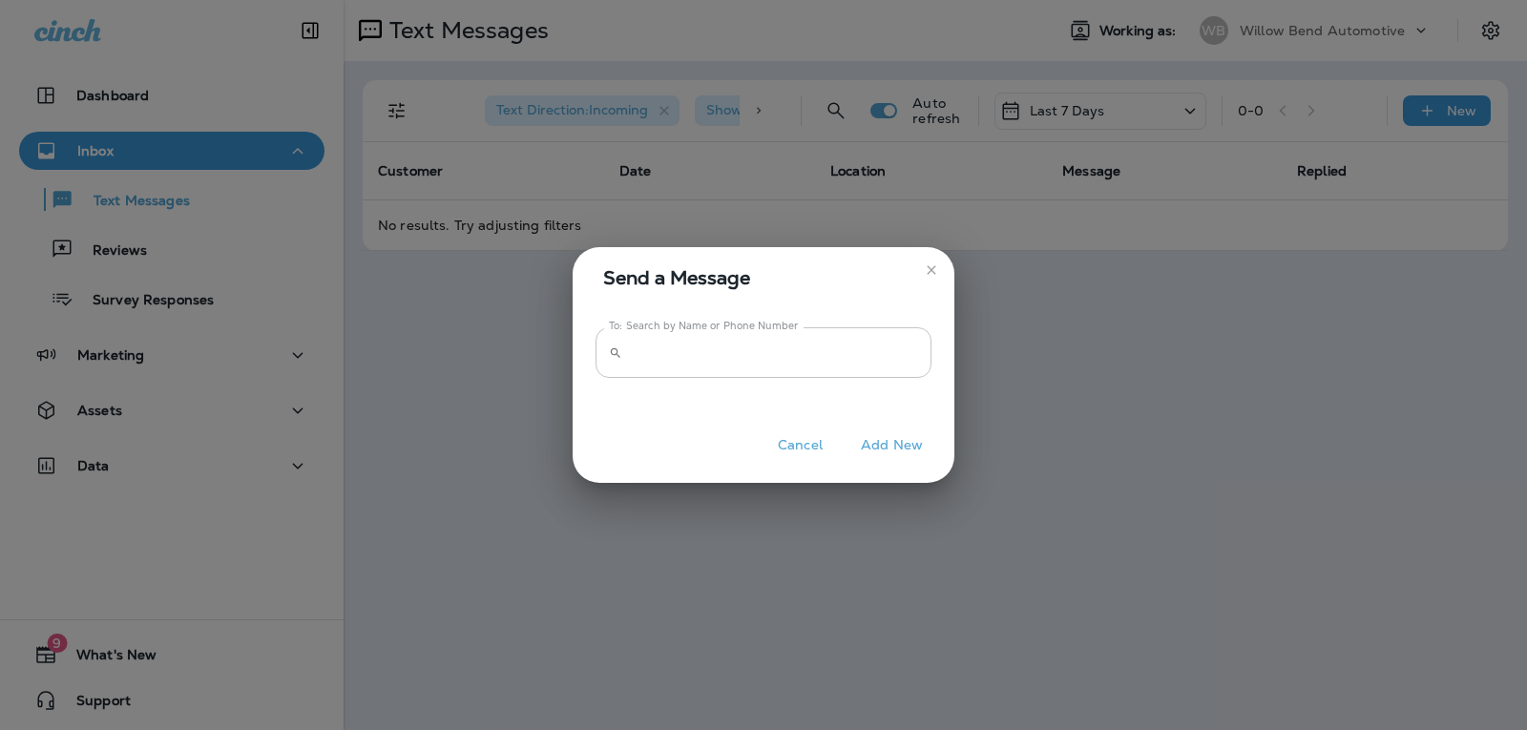
click at [879, 367] on input "To: Search by Name or Phone Number" at bounding box center [780, 352] width 301 height 51
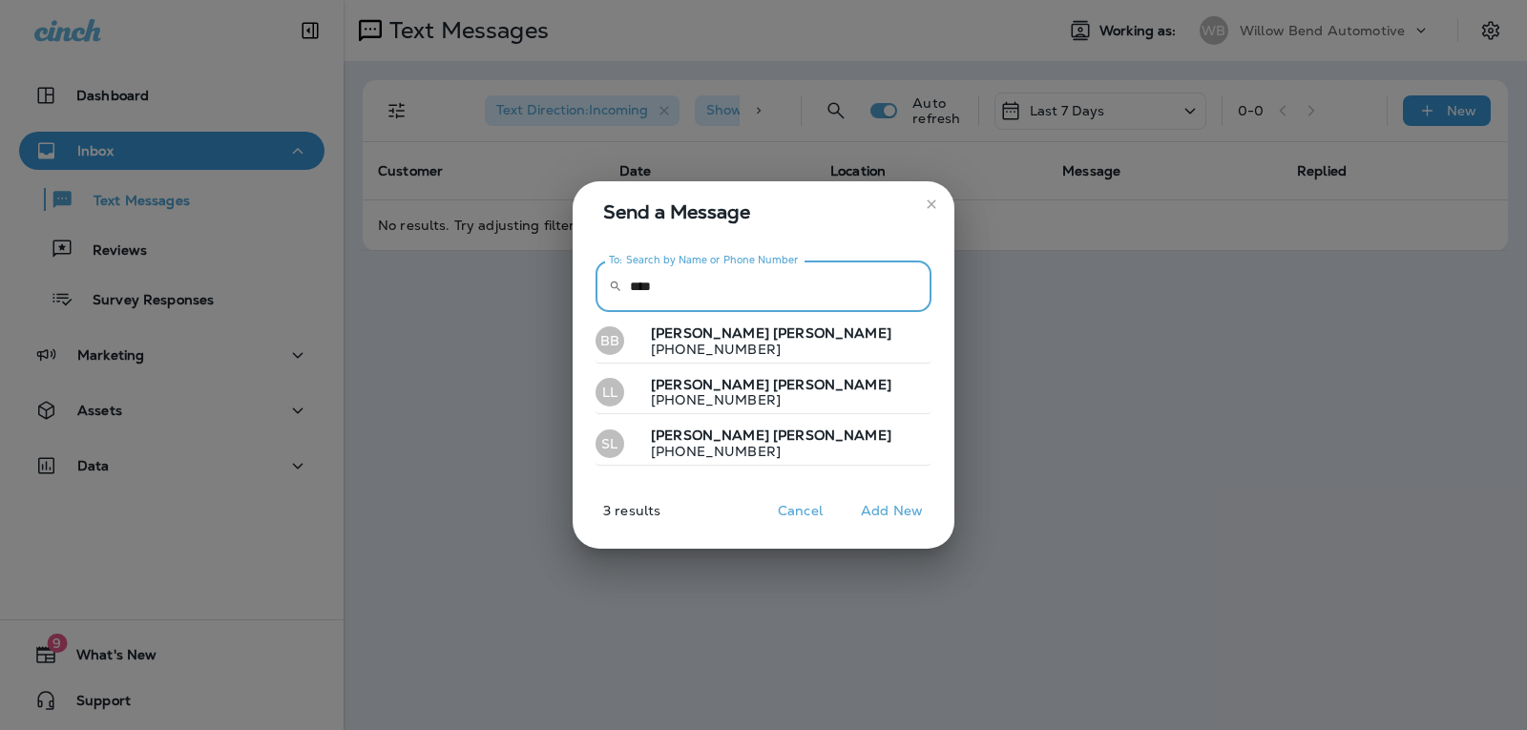
type input "***"
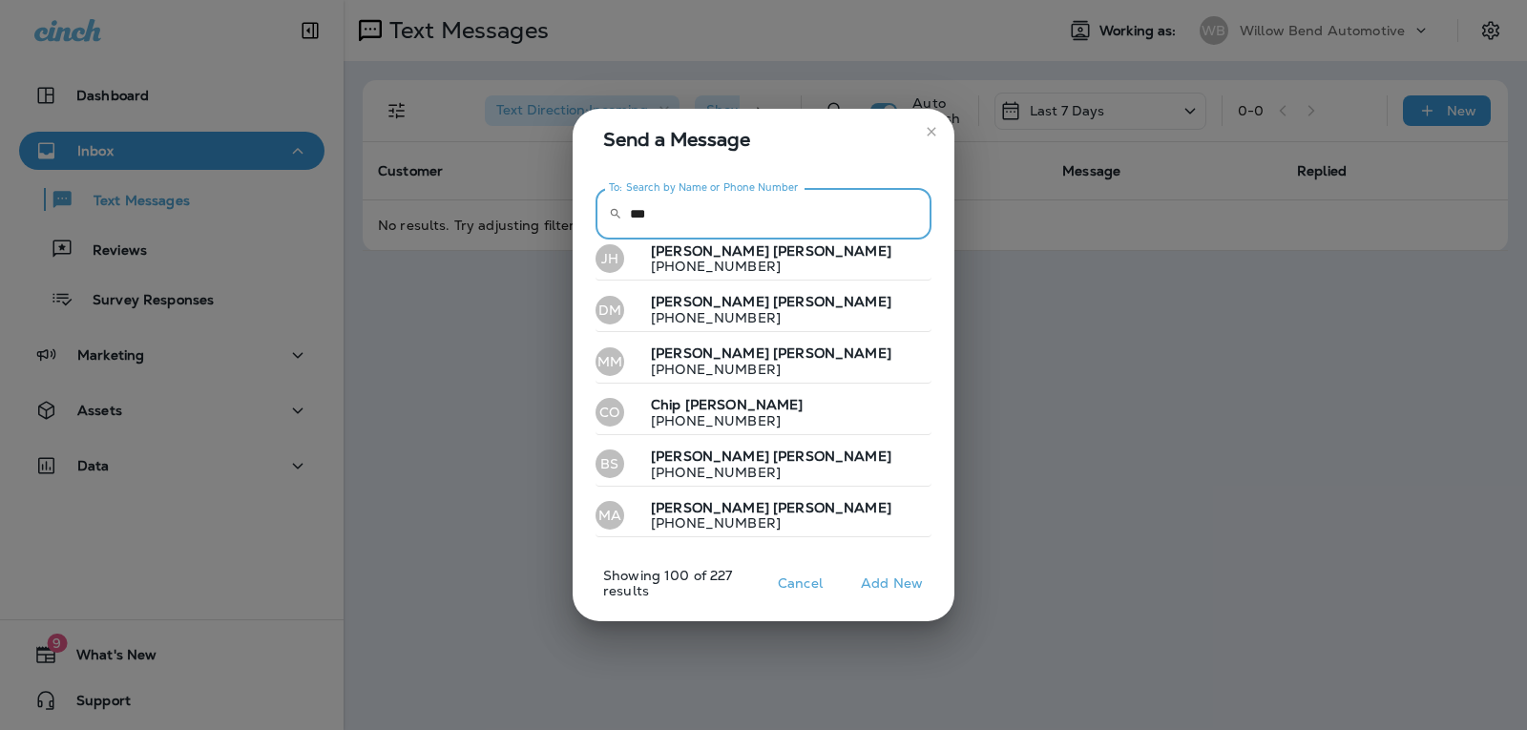
scroll to position [2290, 0]
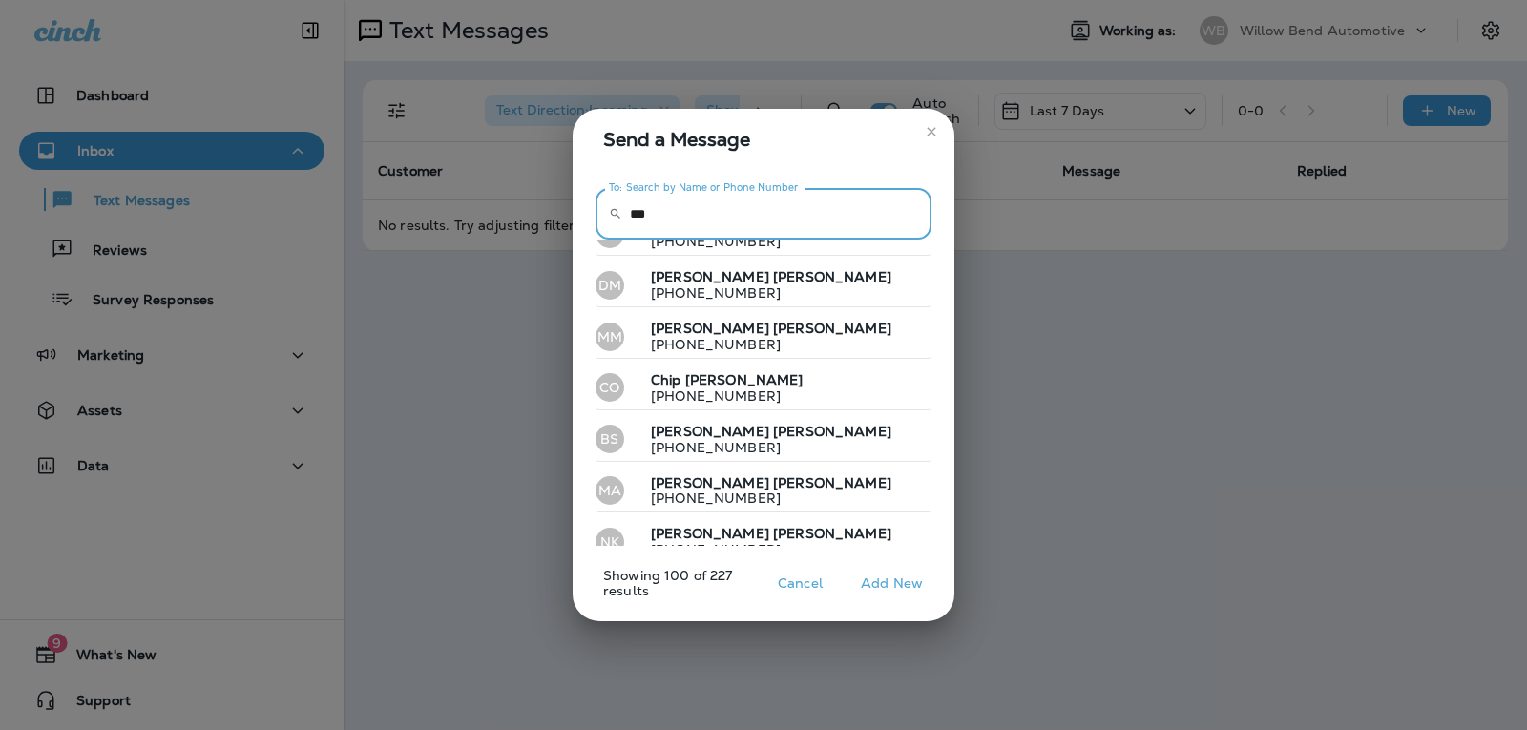
drag, startPoint x: 690, startPoint y: 201, endPoint x: 517, endPoint y: 204, distance: 172.7
click at [494, 204] on div "Send a Message To: Search by Name or Phone Number ​ *** To: Search by Name or P…" at bounding box center [763, 365] width 1527 height 730
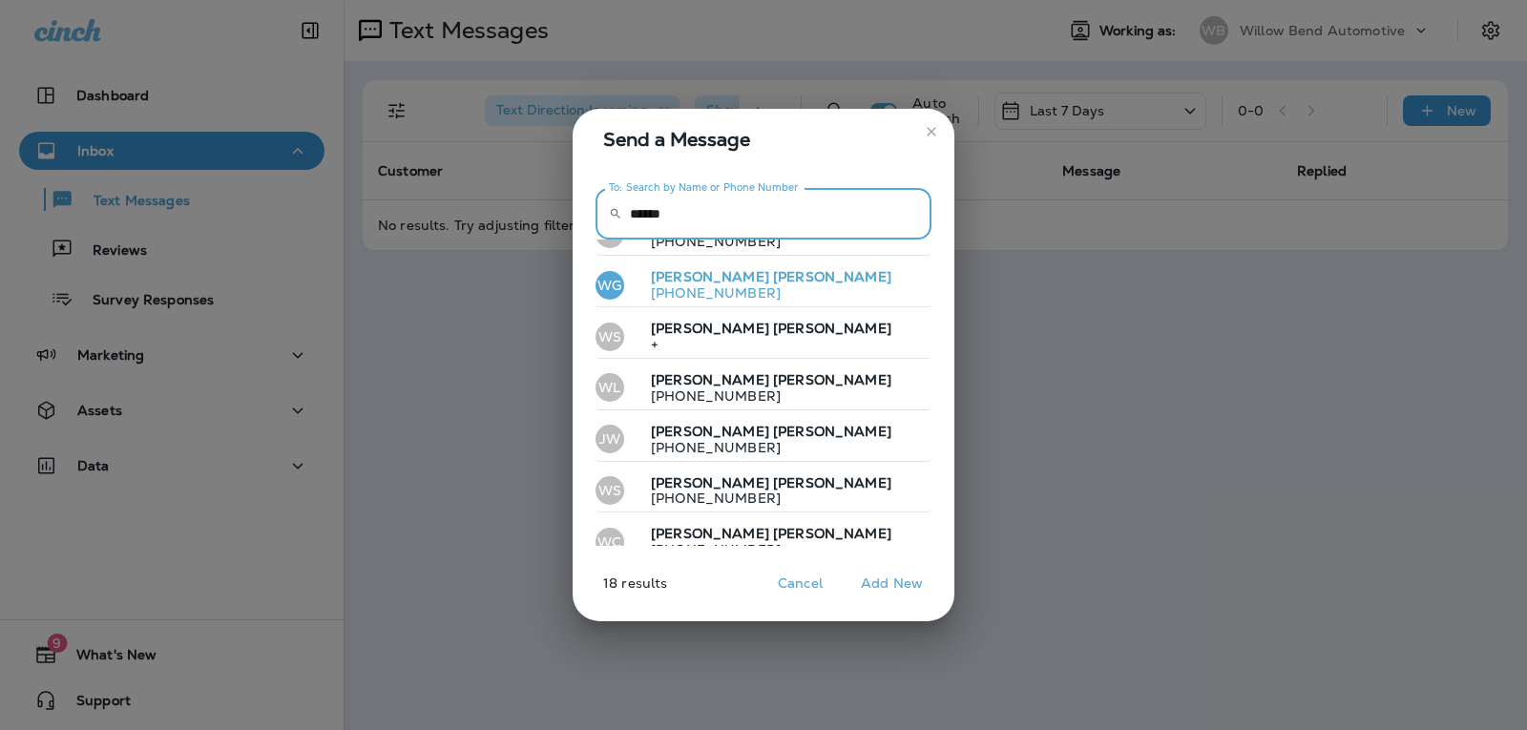
scroll to position [625, 0]
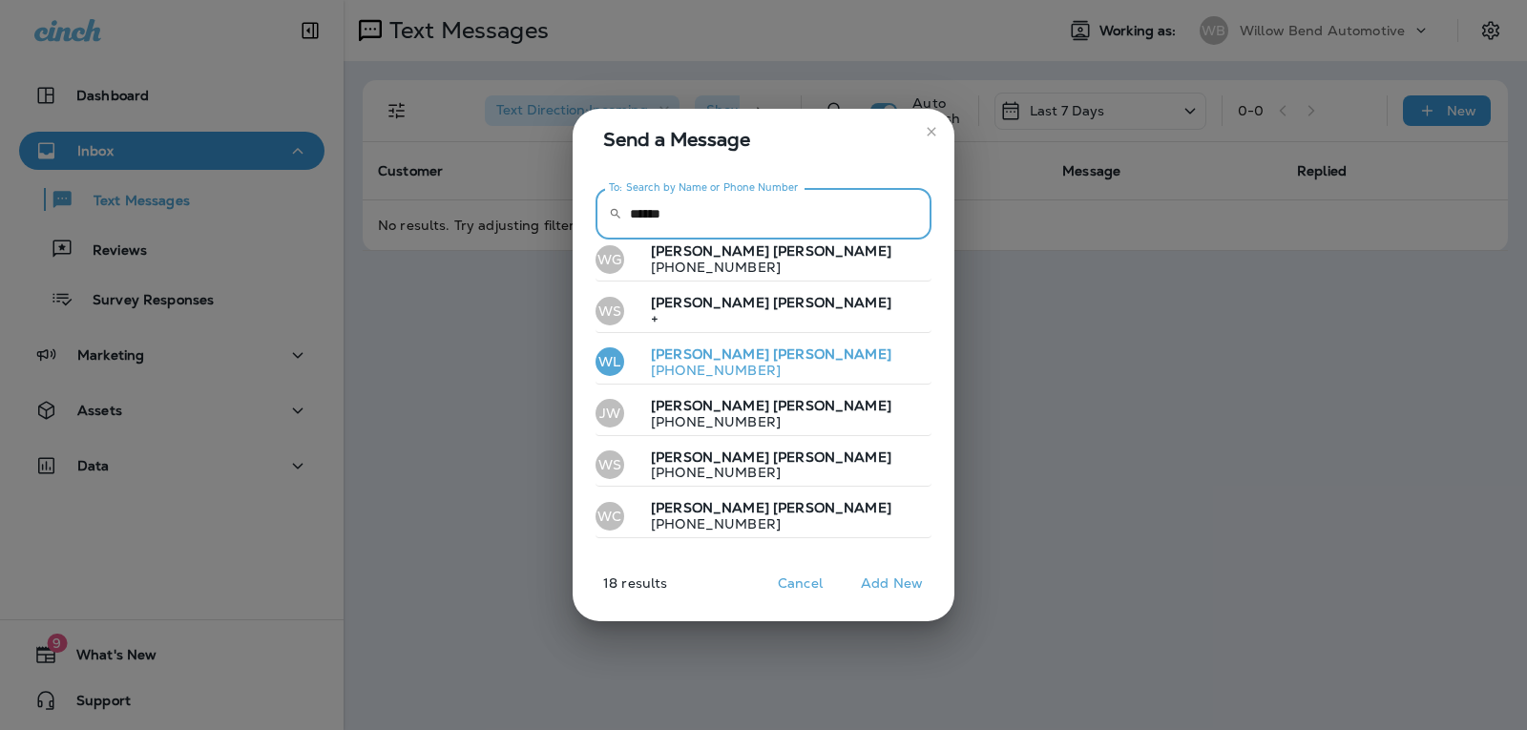
type input "******"
click at [793, 350] on button "[PERSON_NAME] [PHONE_NUMBER]" at bounding box center [763, 363] width 336 height 44
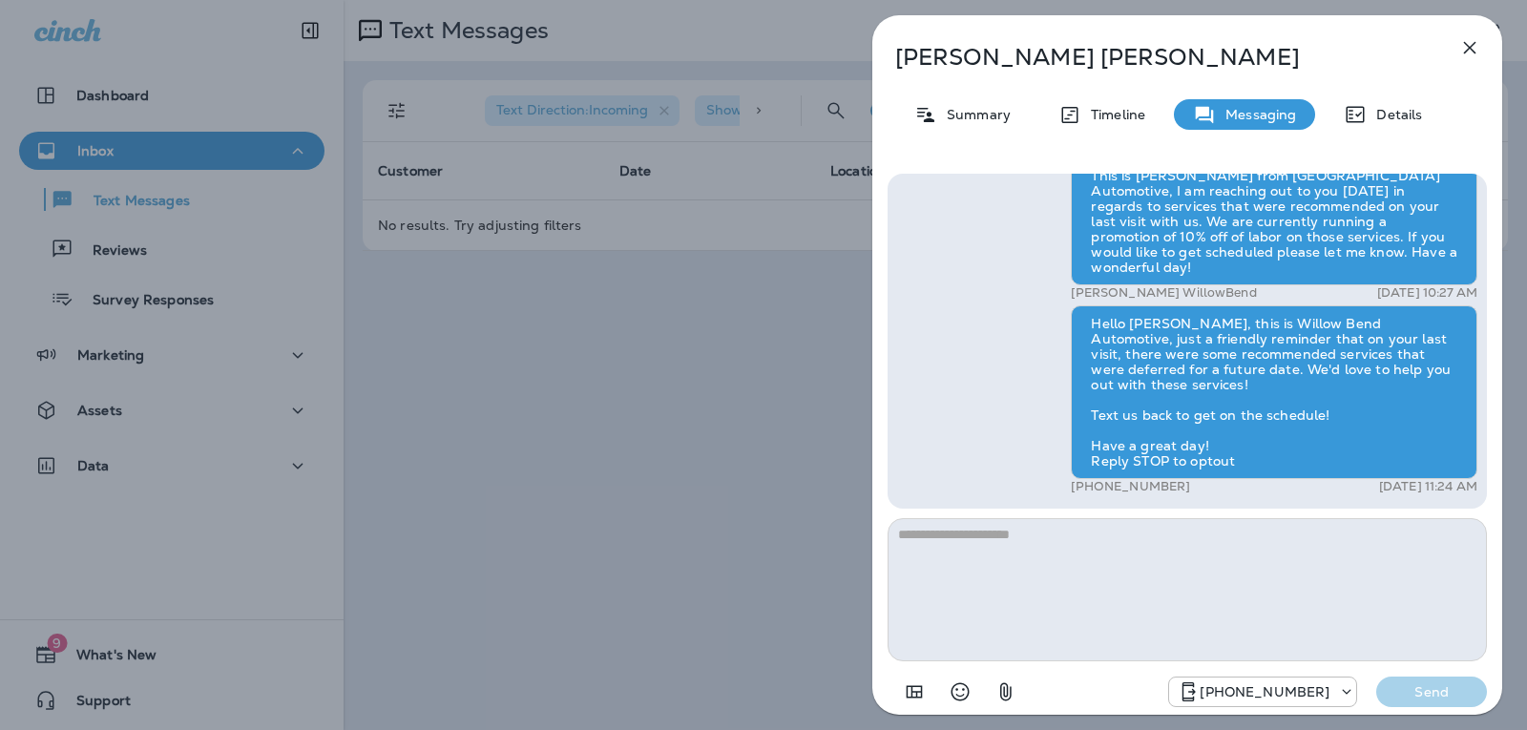
click at [685, 399] on div "[PERSON_NAME] Summary Timeline Messaging Details Hi [PERSON_NAME], this is [PER…" at bounding box center [763, 365] width 1527 height 730
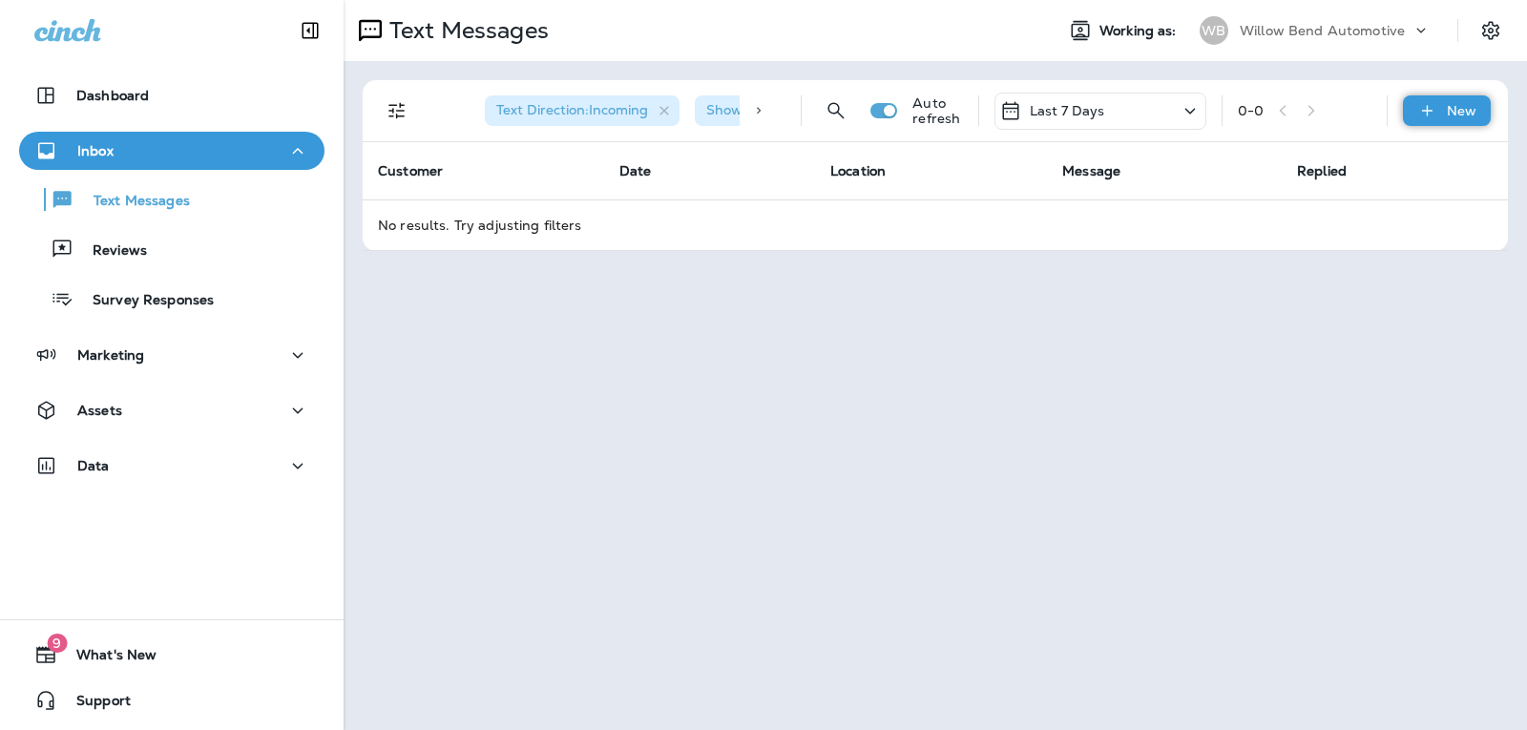
click at [1434, 104] on icon at bounding box center [1427, 110] width 20 height 19
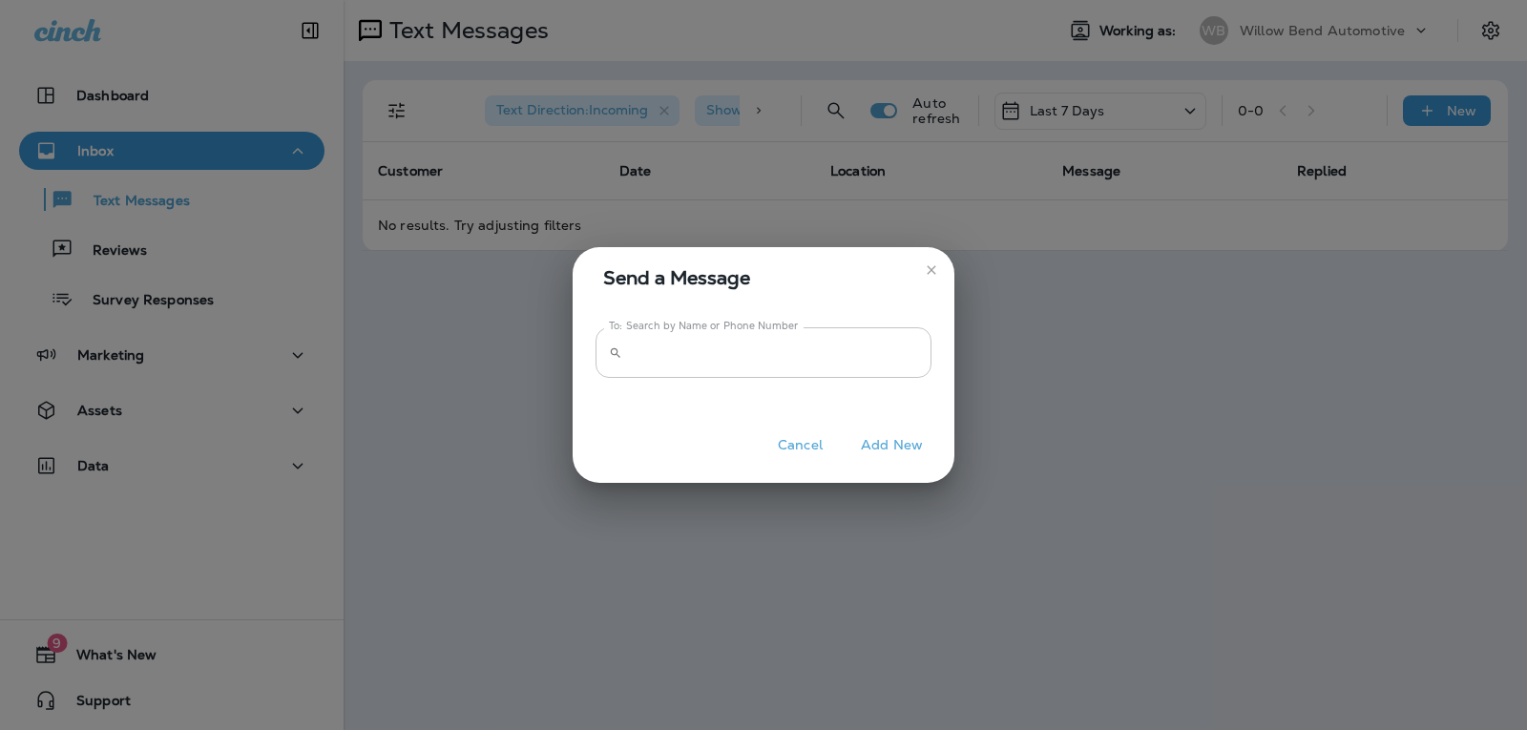
click at [830, 341] on input "To: Search by Name or Phone Number" at bounding box center [780, 352] width 301 height 51
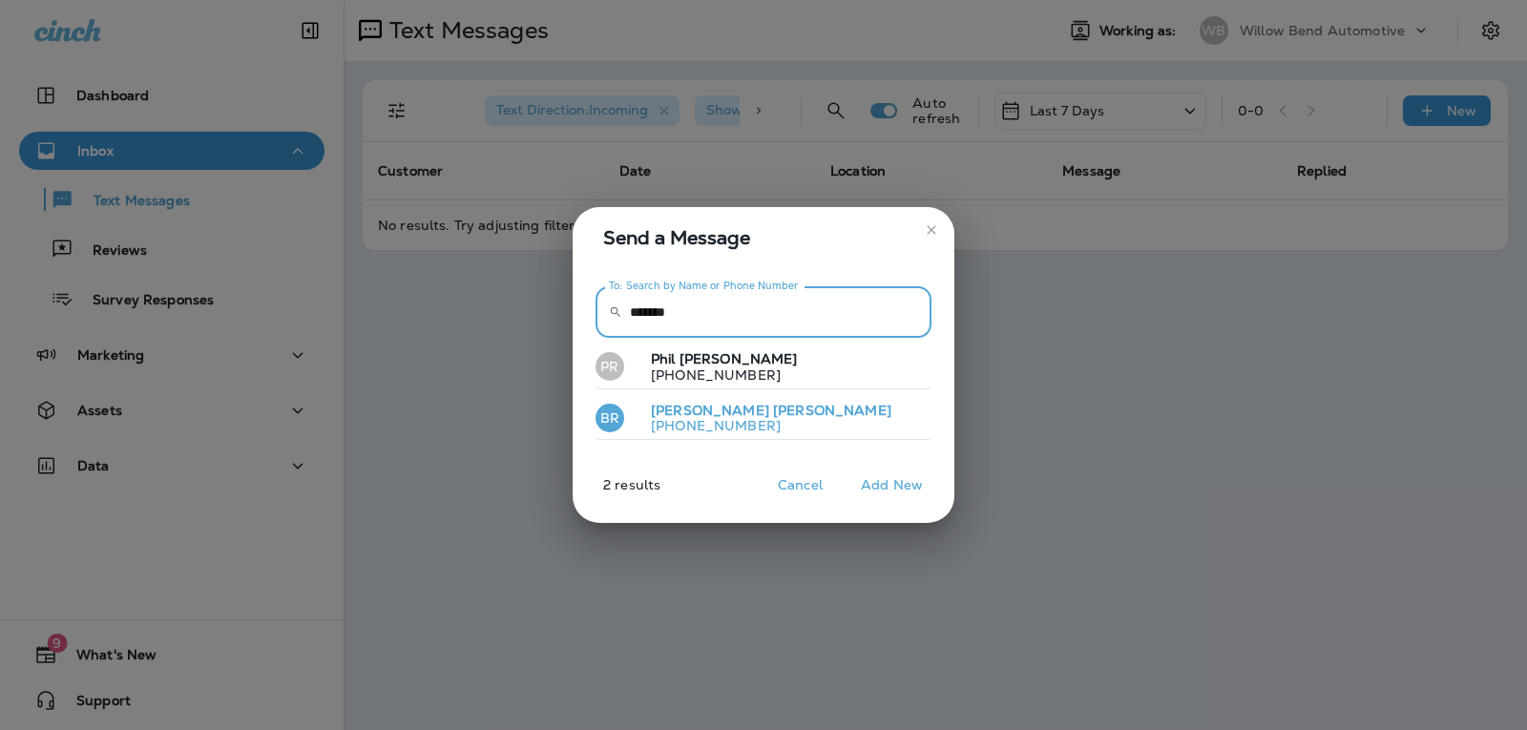
type input "*******"
click at [743, 426] on p "[PHONE_NUMBER]" at bounding box center [763, 425] width 256 height 15
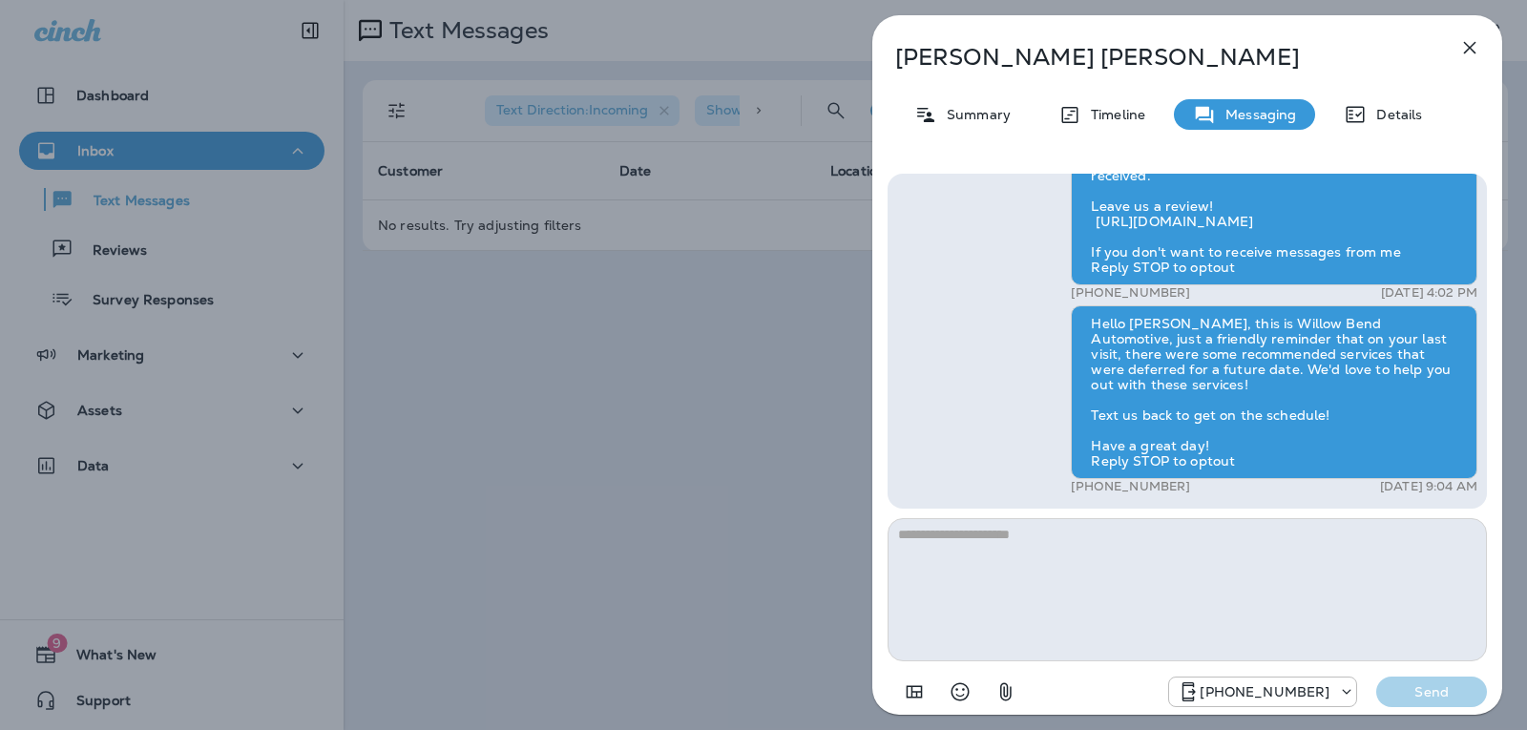
click at [910, 536] on textarea at bounding box center [1186, 589] width 599 height 143
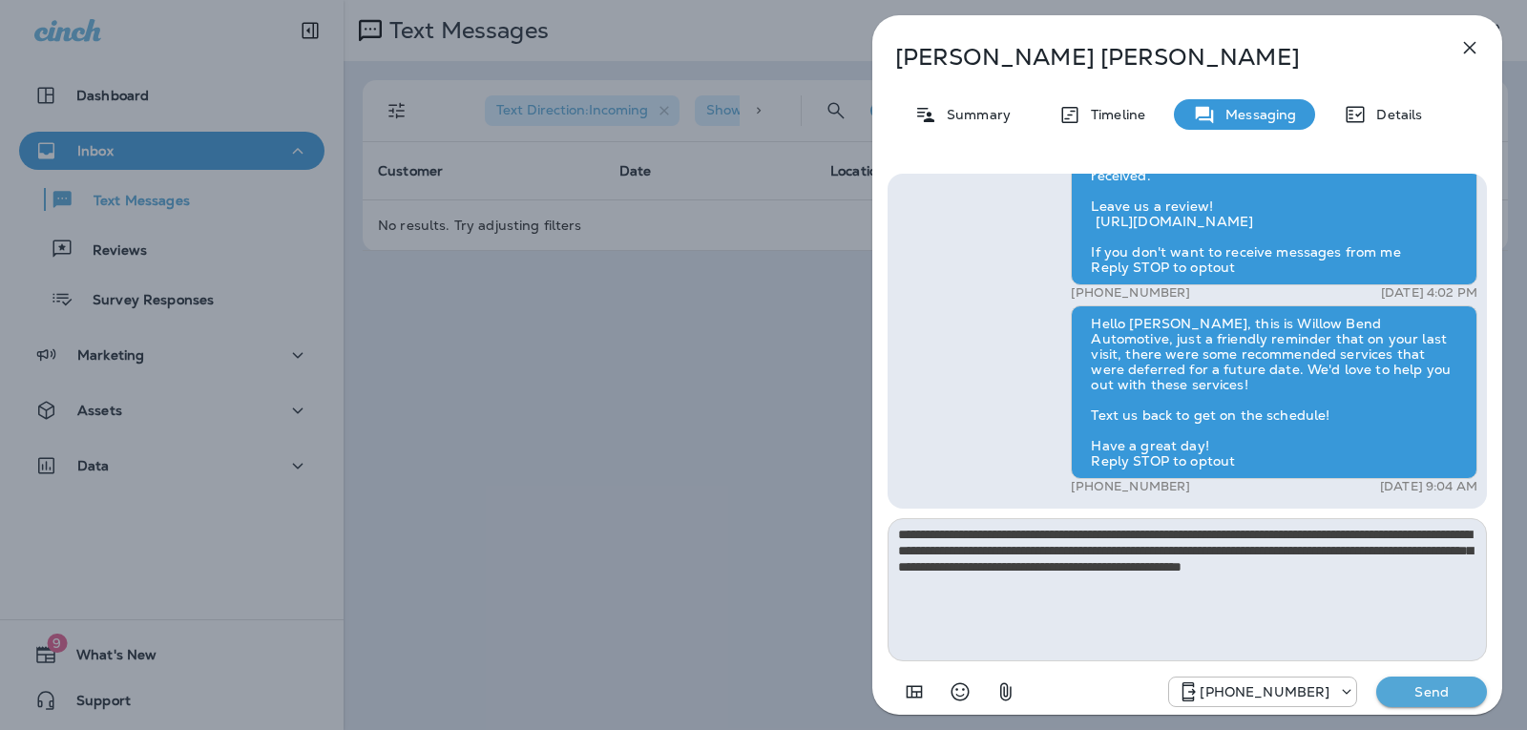
type textarea "**********"
click at [1457, 702] on button "Send" at bounding box center [1431, 691] width 111 height 31
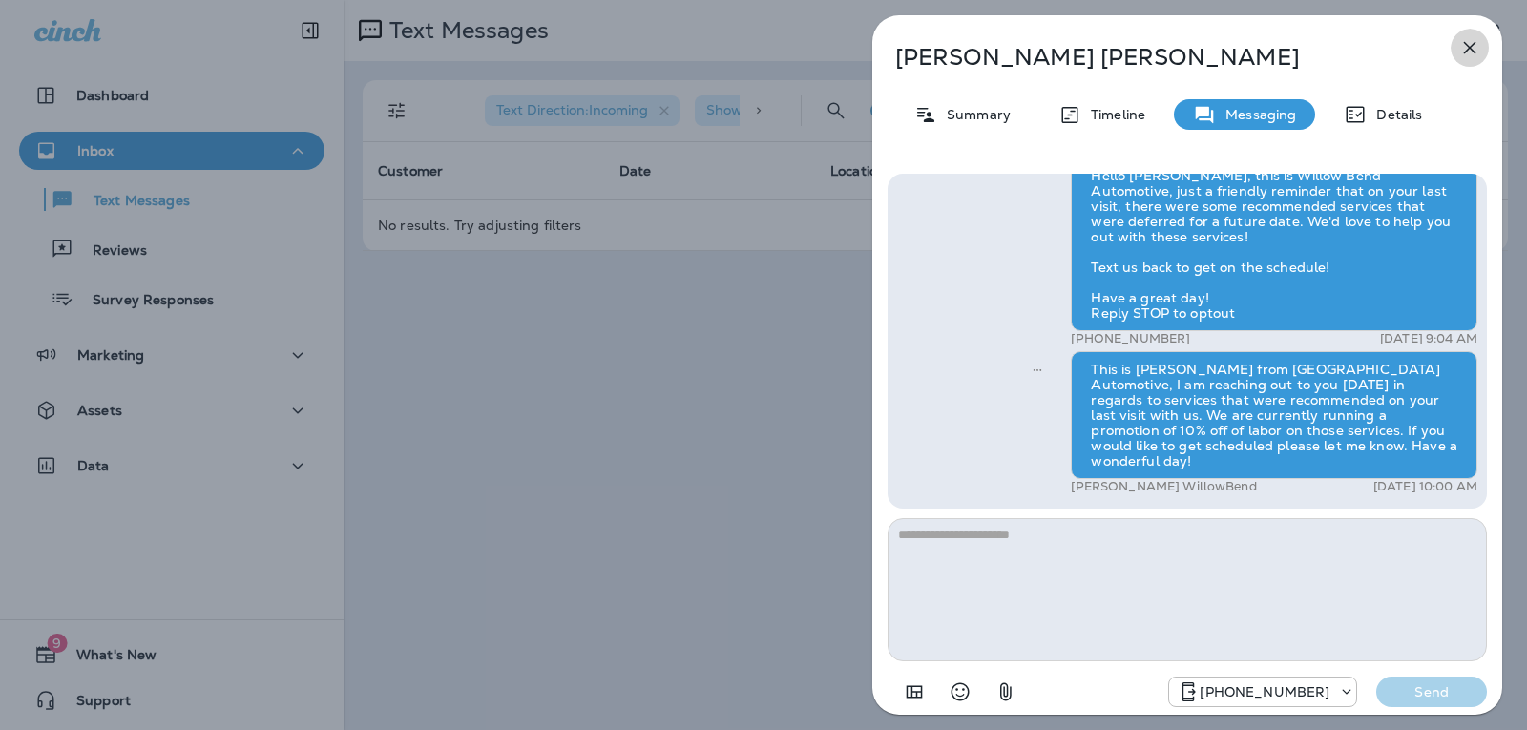
click at [1471, 52] on icon "button" at bounding box center [1469, 47] width 23 height 23
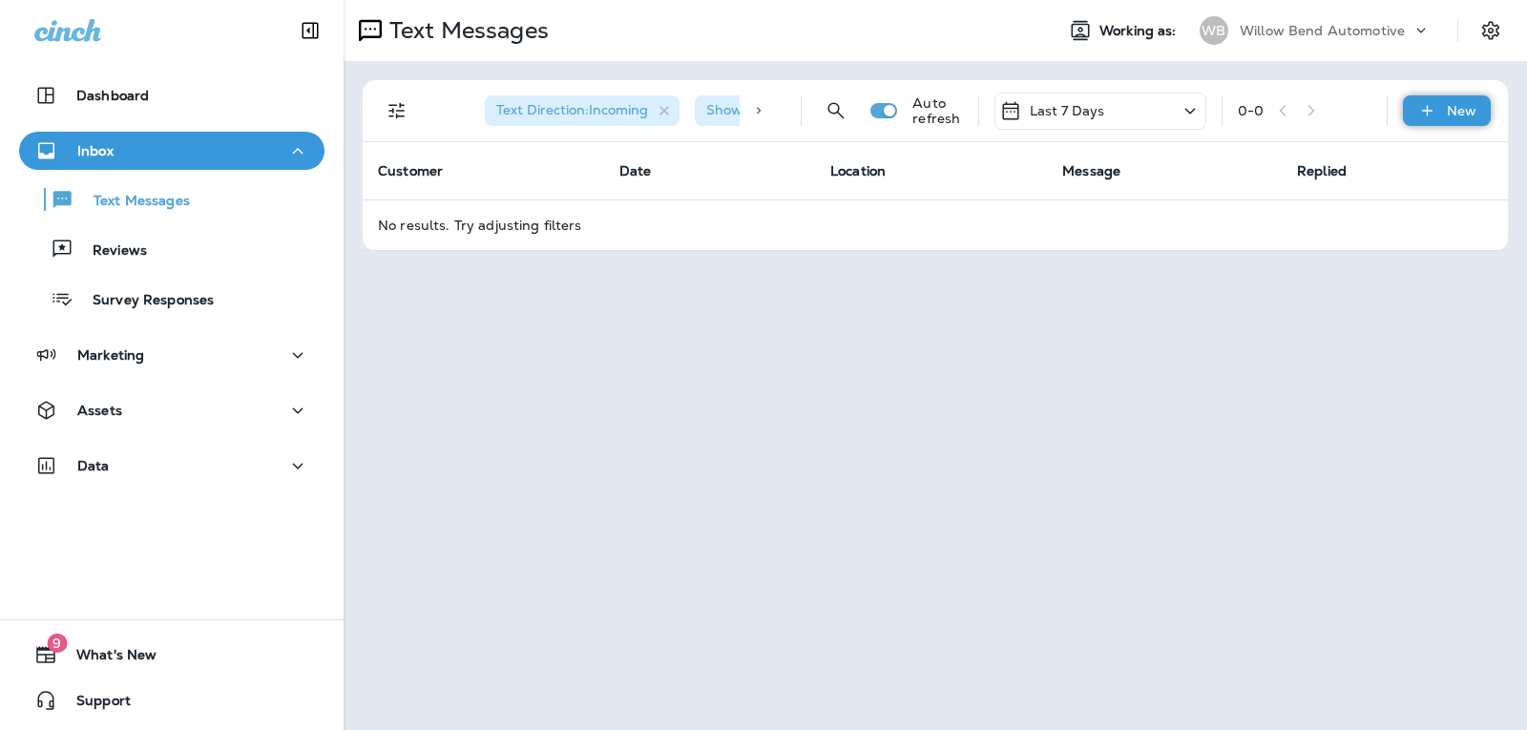
click at [1423, 112] on icon at bounding box center [1427, 110] width 20 height 19
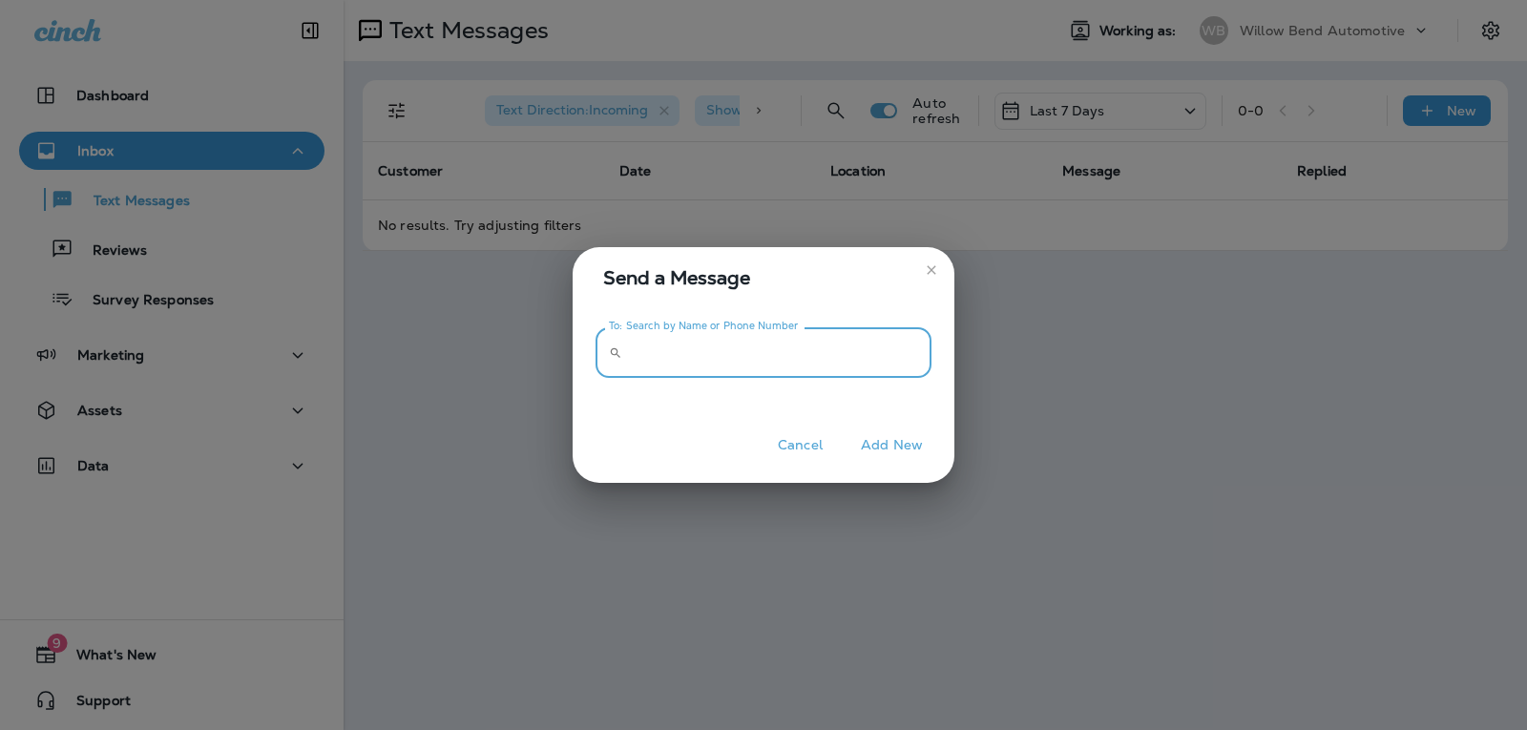
click at [904, 341] on input "To: Search by Name or Phone Number" at bounding box center [780, 352] width 301 height 51
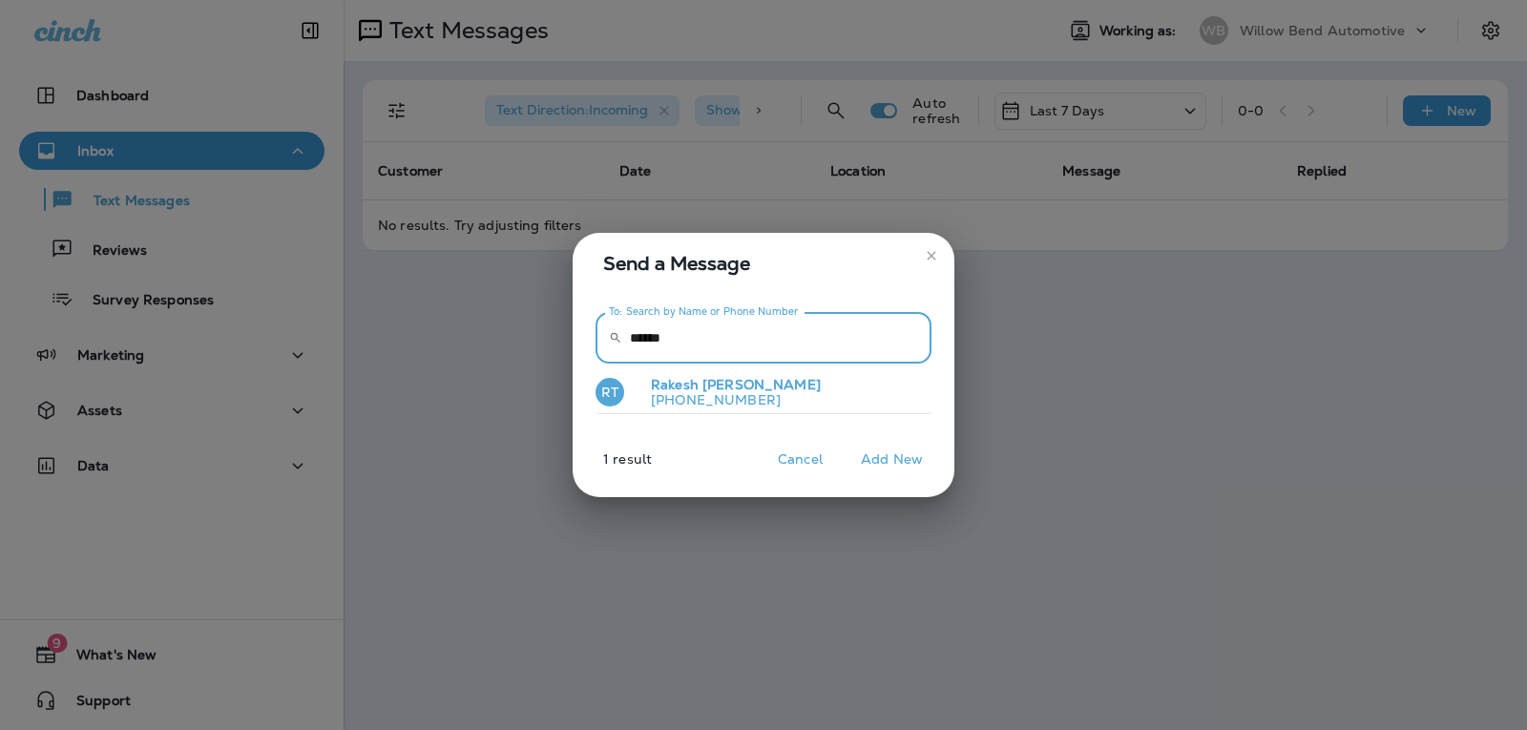
type input "******"
click at [852, 411] on button "RT [PERSON_NAME] [PHONE_NUMBER]" at bounding box center [763, 393] width 336 height 44
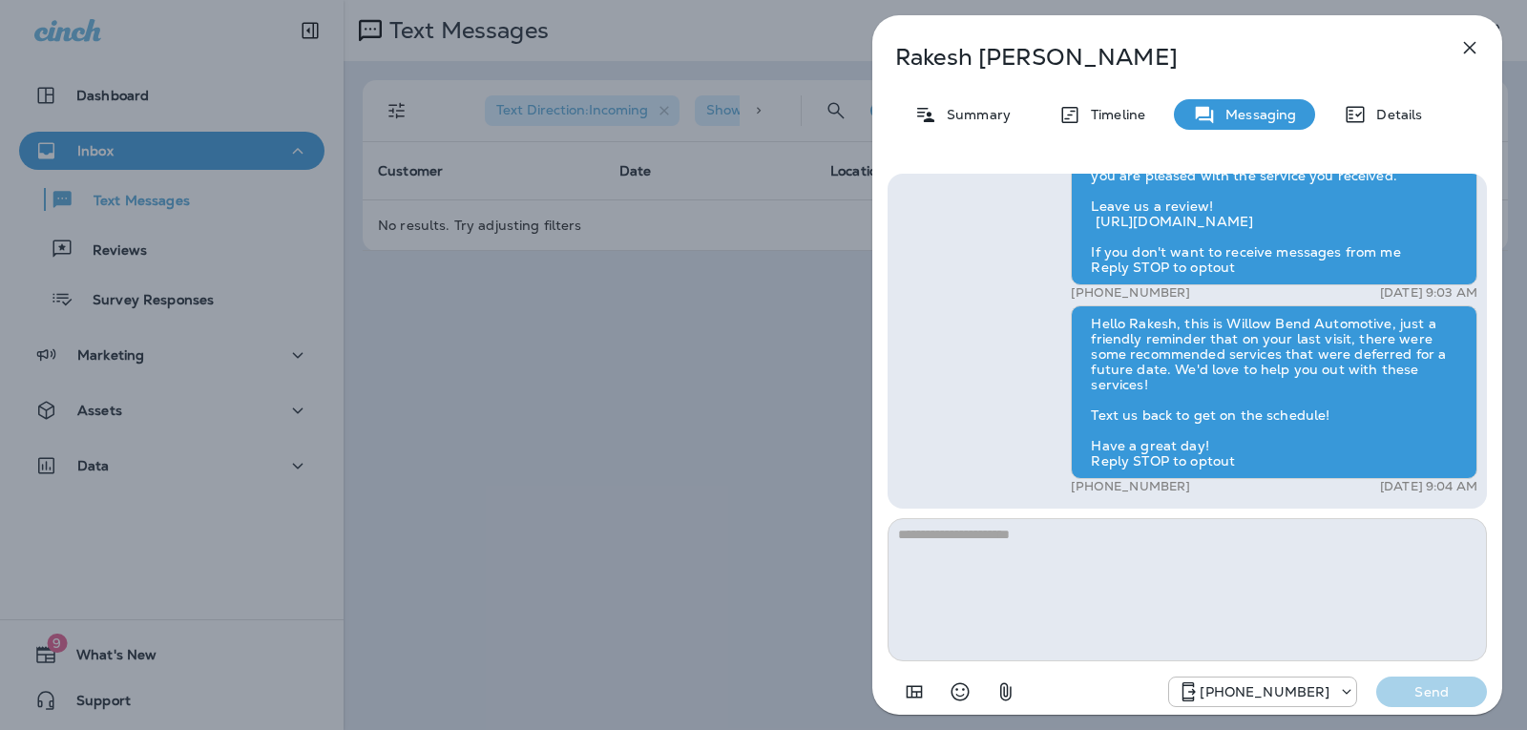
click at [976, 541] on textarea at bounding box center [1186, 589] width 599 height 143
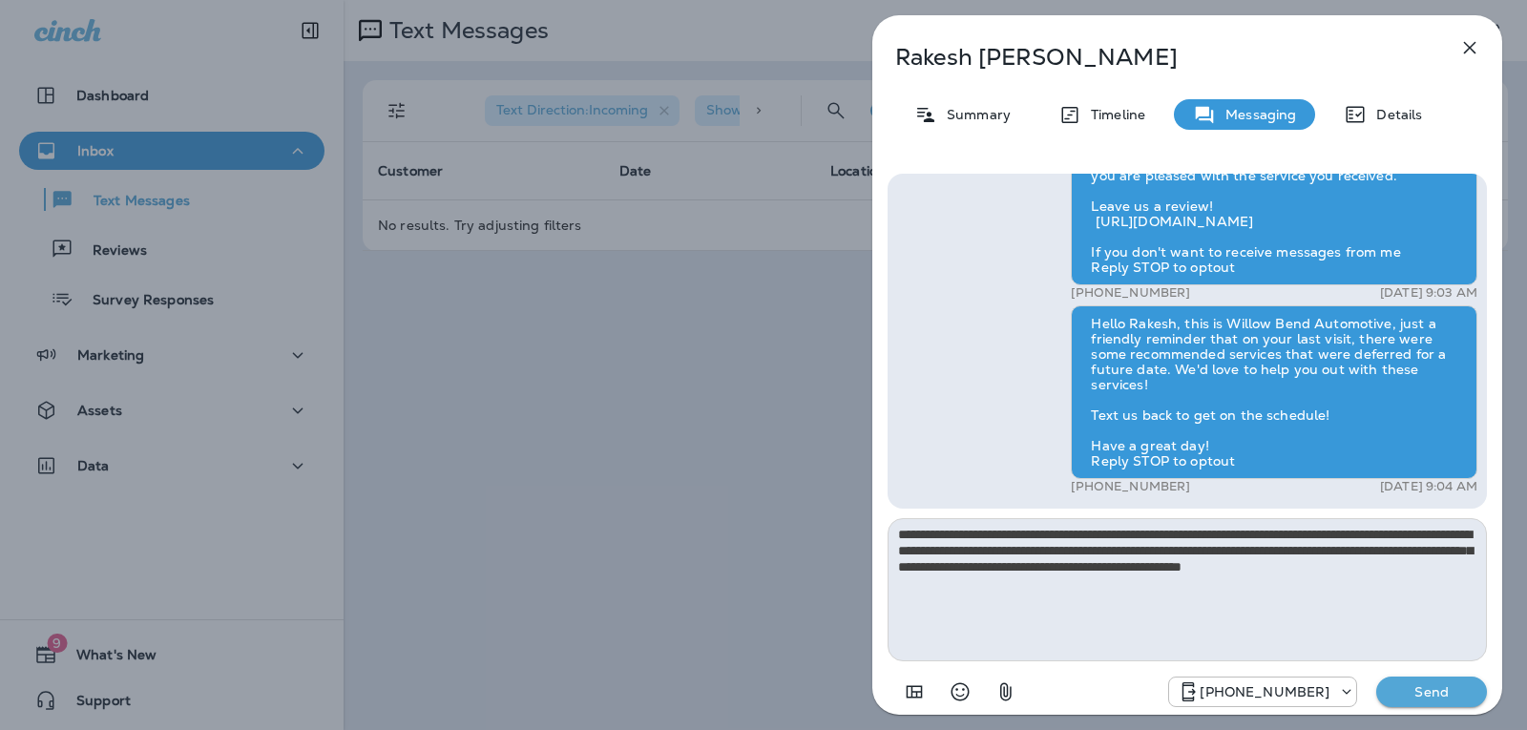
type textarea "**********"
click at [1444, 698] on p "Send" at bounding box center [1431, 691] width 80 height 17
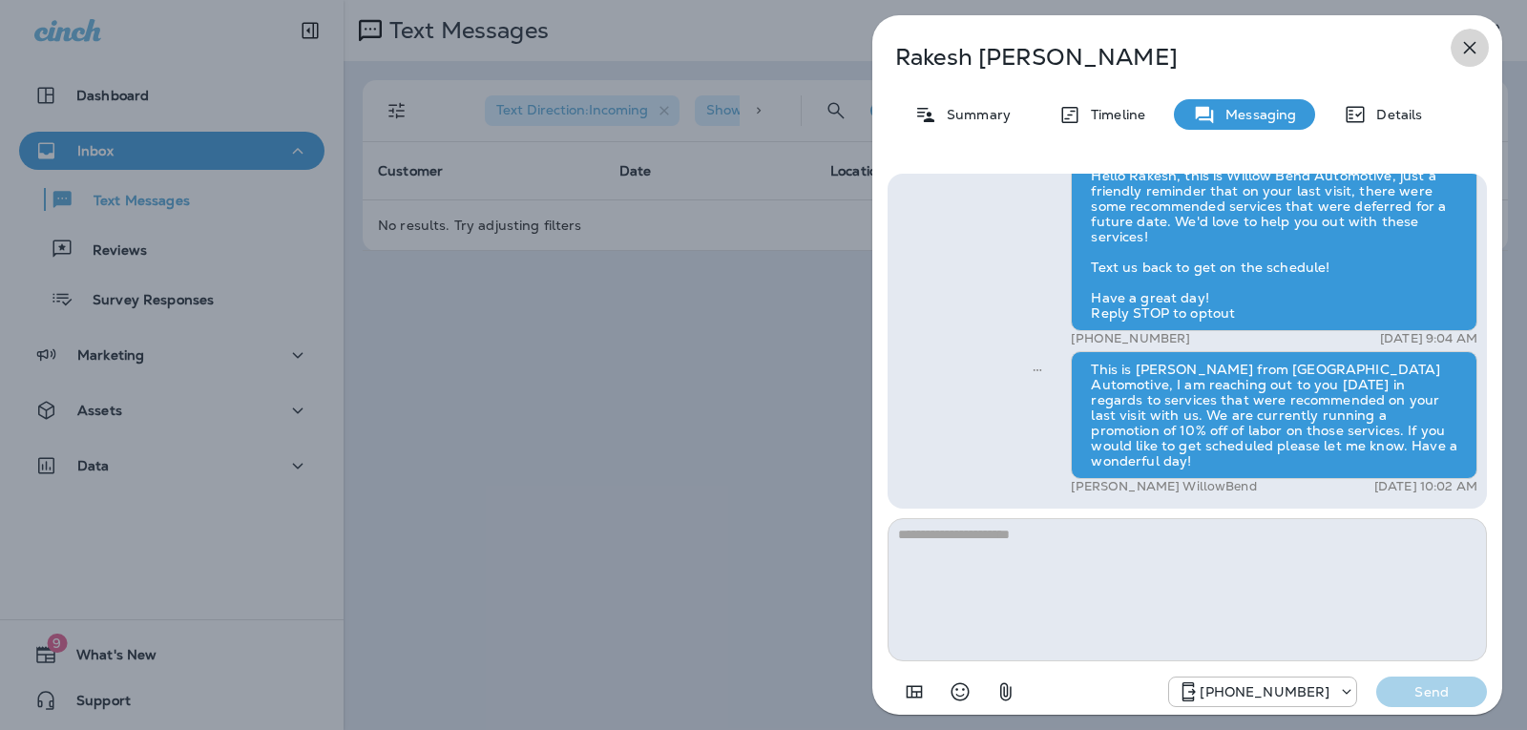
click at [1475, 49] on icon "button" at bounding box center [1469, 47] width 23 height 23
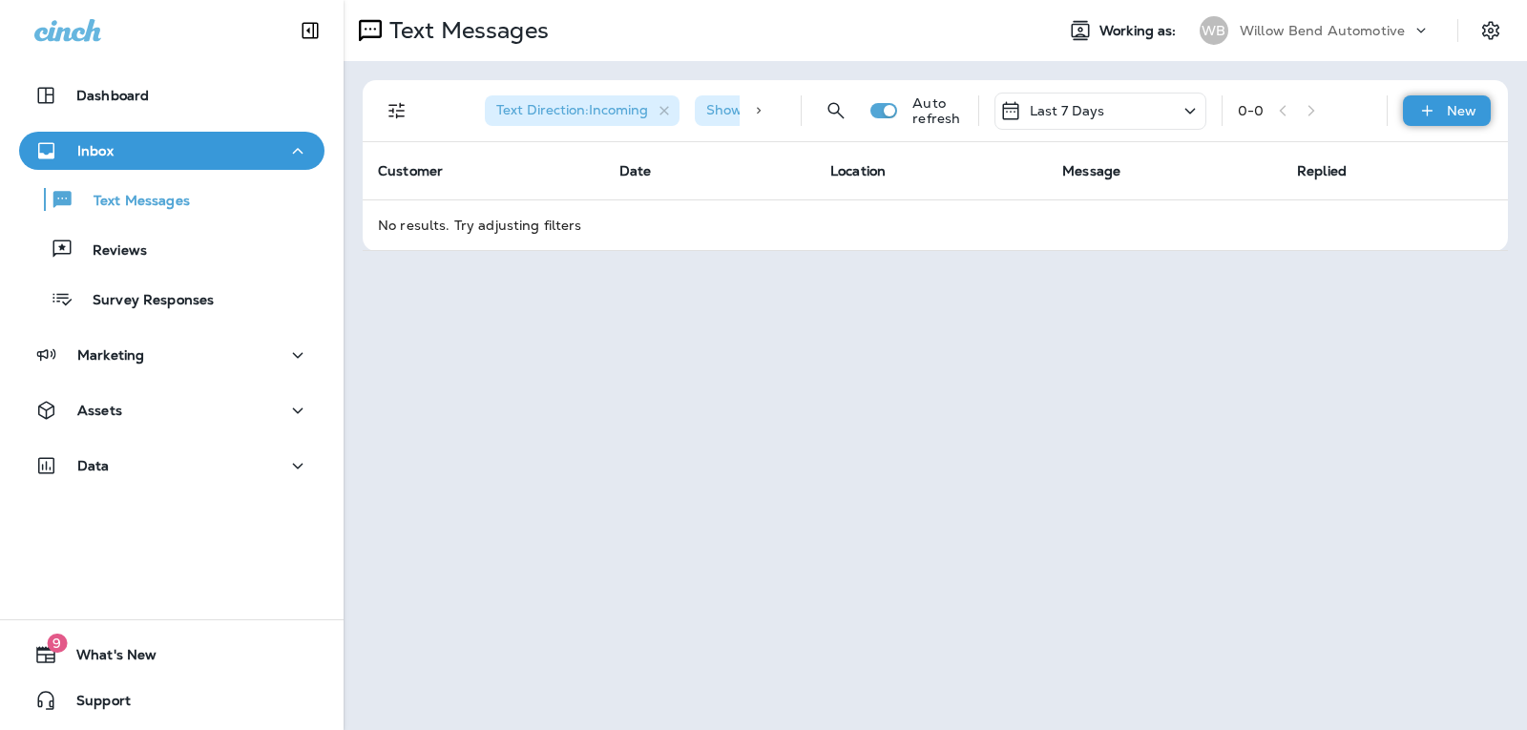
click at [1438, 113] on div "New" at bounding box center [1447, 110] width 88 height 31
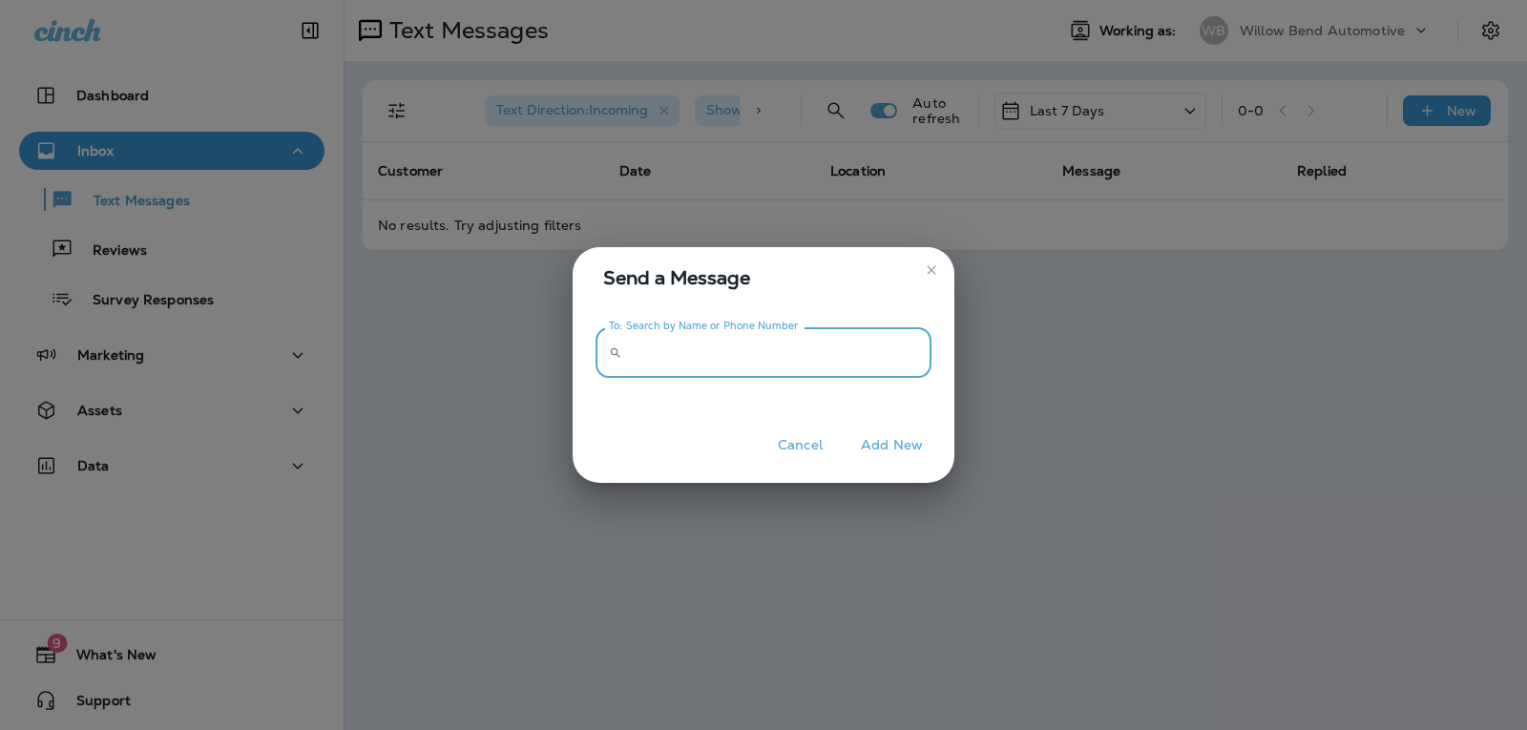
click at [786, 349] on input "To: Search by Name or Phone Number" at bounding box center [780, 352] width 301 height 51
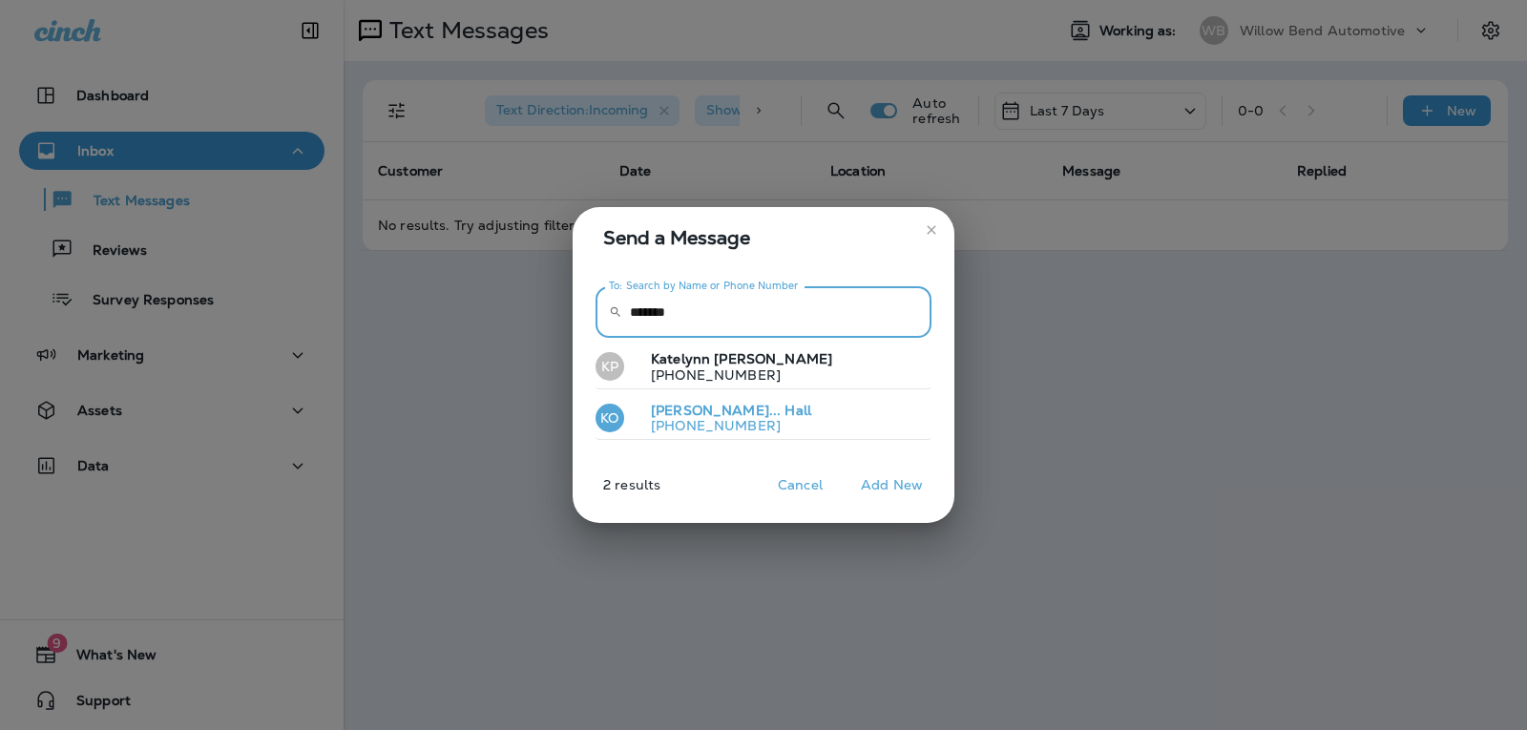
type input "*******"
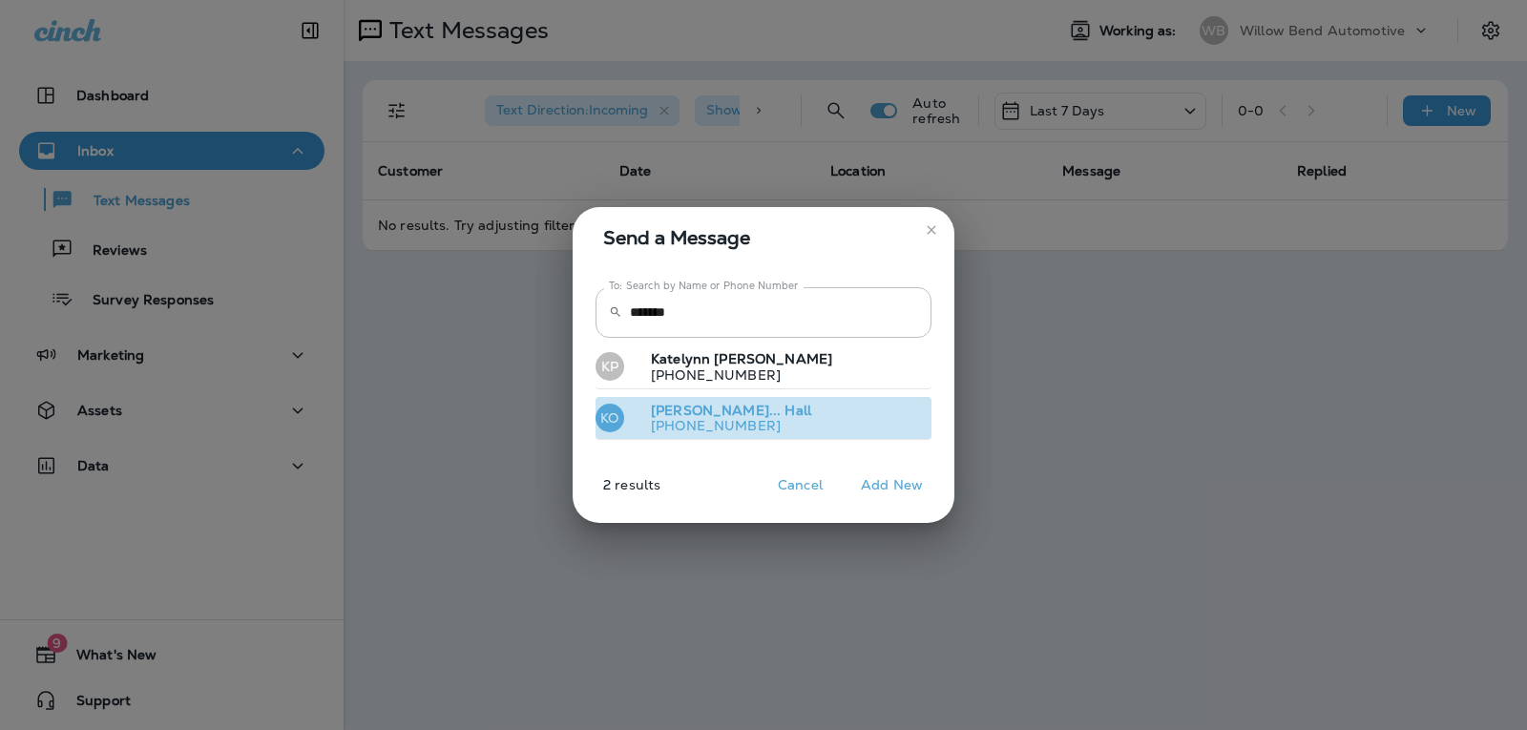
click at [789, 410] on button "KO Katelyn Or... Hall [PHONE_NUMBER]" at bounding box center [763, 419] width 336 height 44
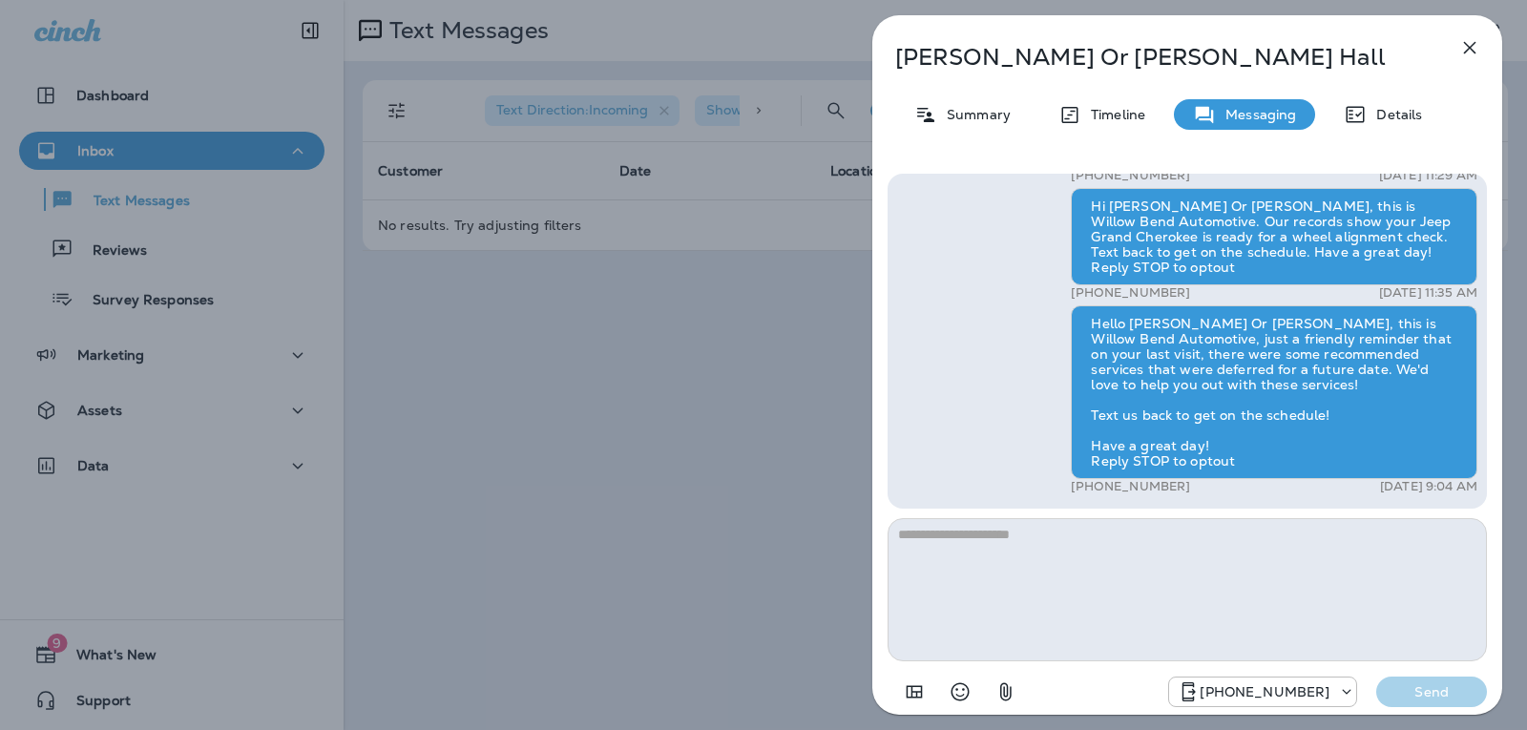
click at [963, 545] on textarea at bounding box center [1186, 589] width 599 height 143
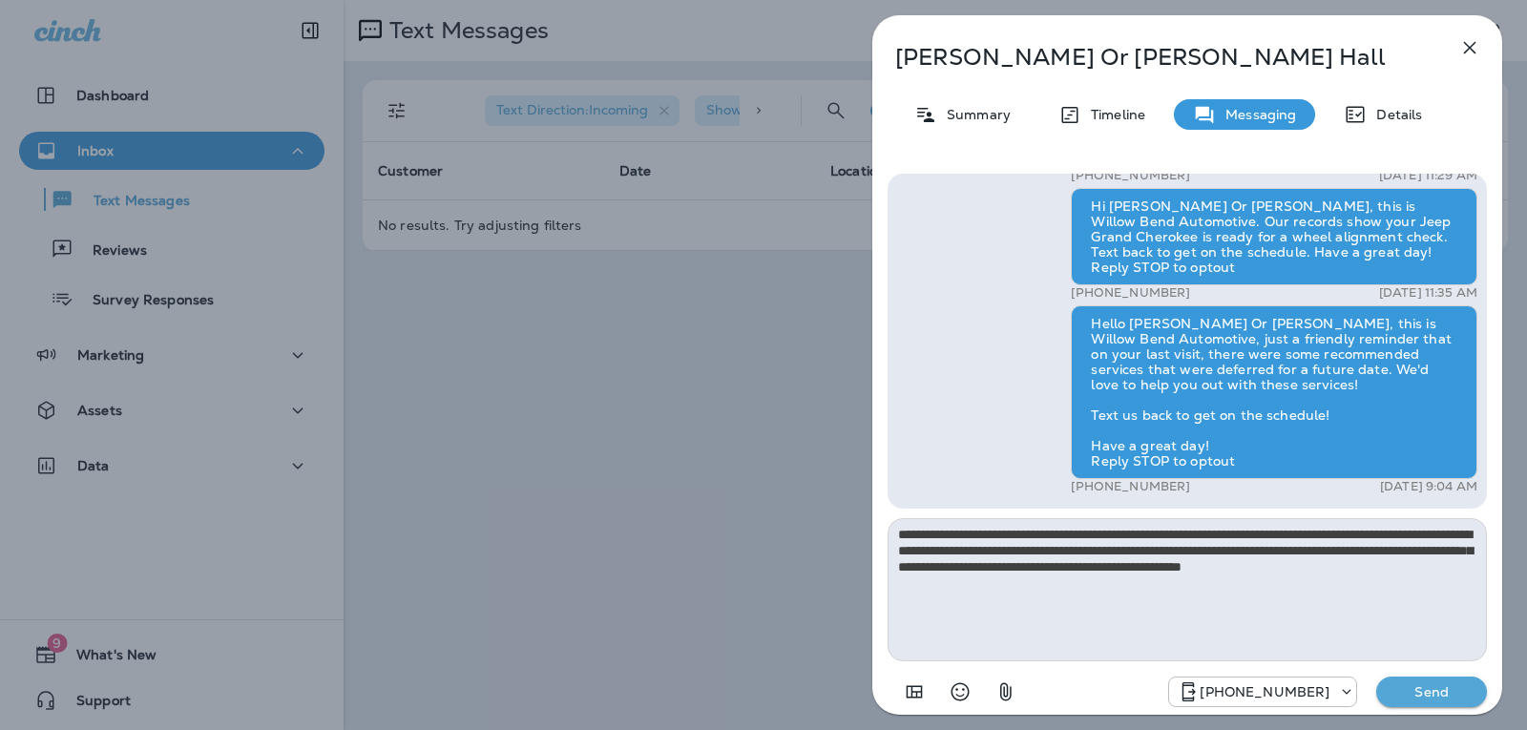
type textarea "**********"
click at [1450, 690] on p "Send" at bounding box center [1431, 691] width 80 height 17
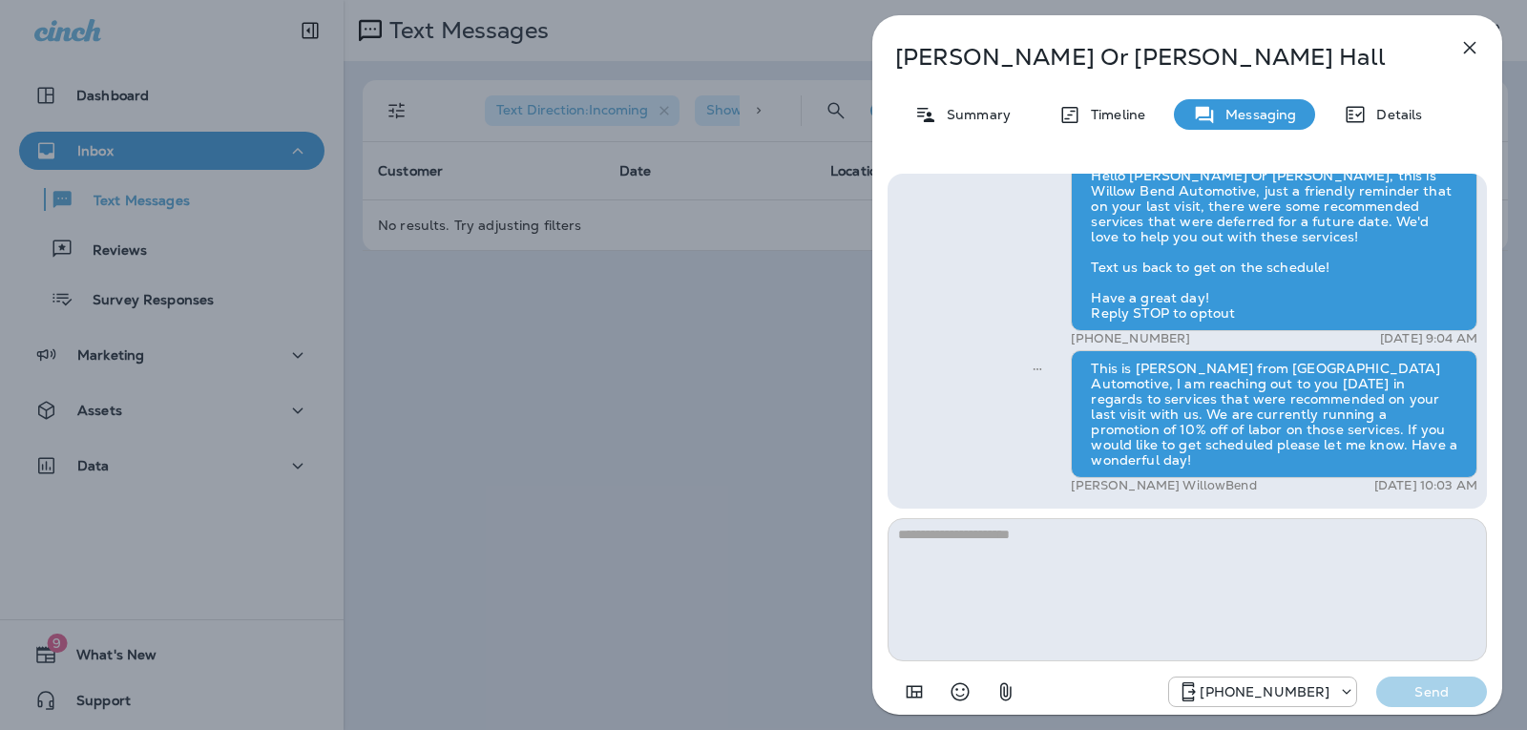
click at [1466, 53] on icon "button" at bounding box center [1469, 47] width 23 height 23
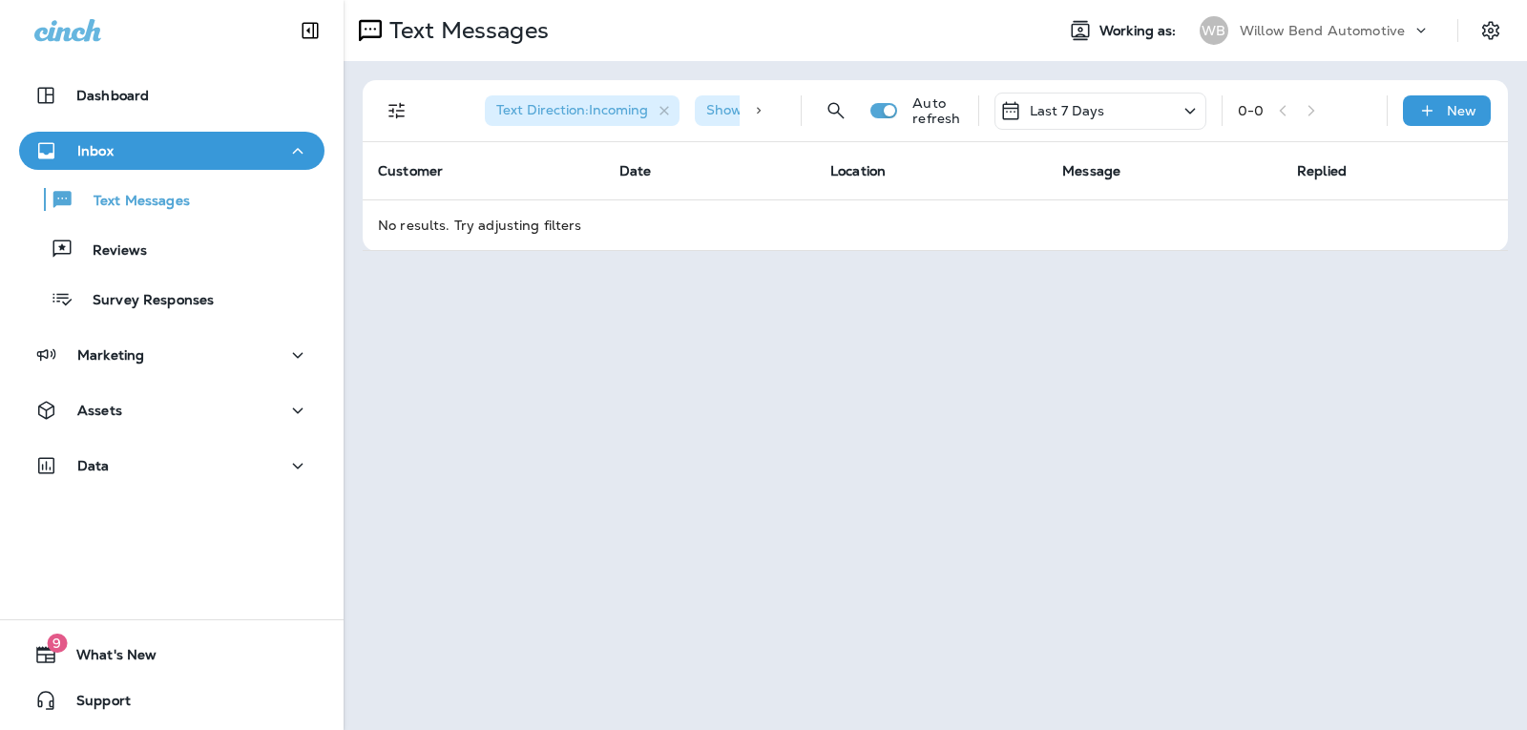
click at [1449, 108] on p "New" at bounding box center [1461, 110] width 30 height 15
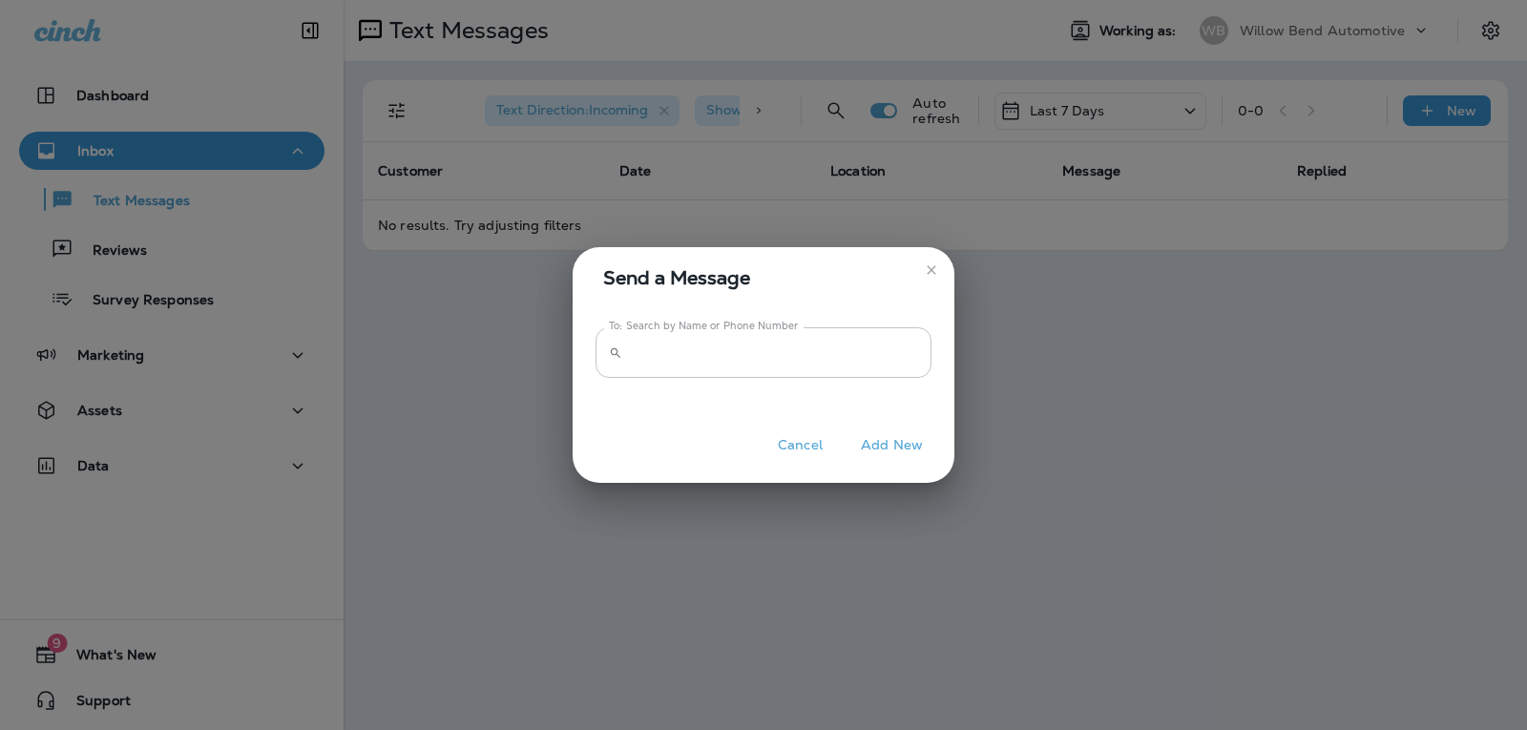
click at [720, 355] on input "To: Search by Name or Phone Number" at bounding box center [780, 352] width 301 height 51
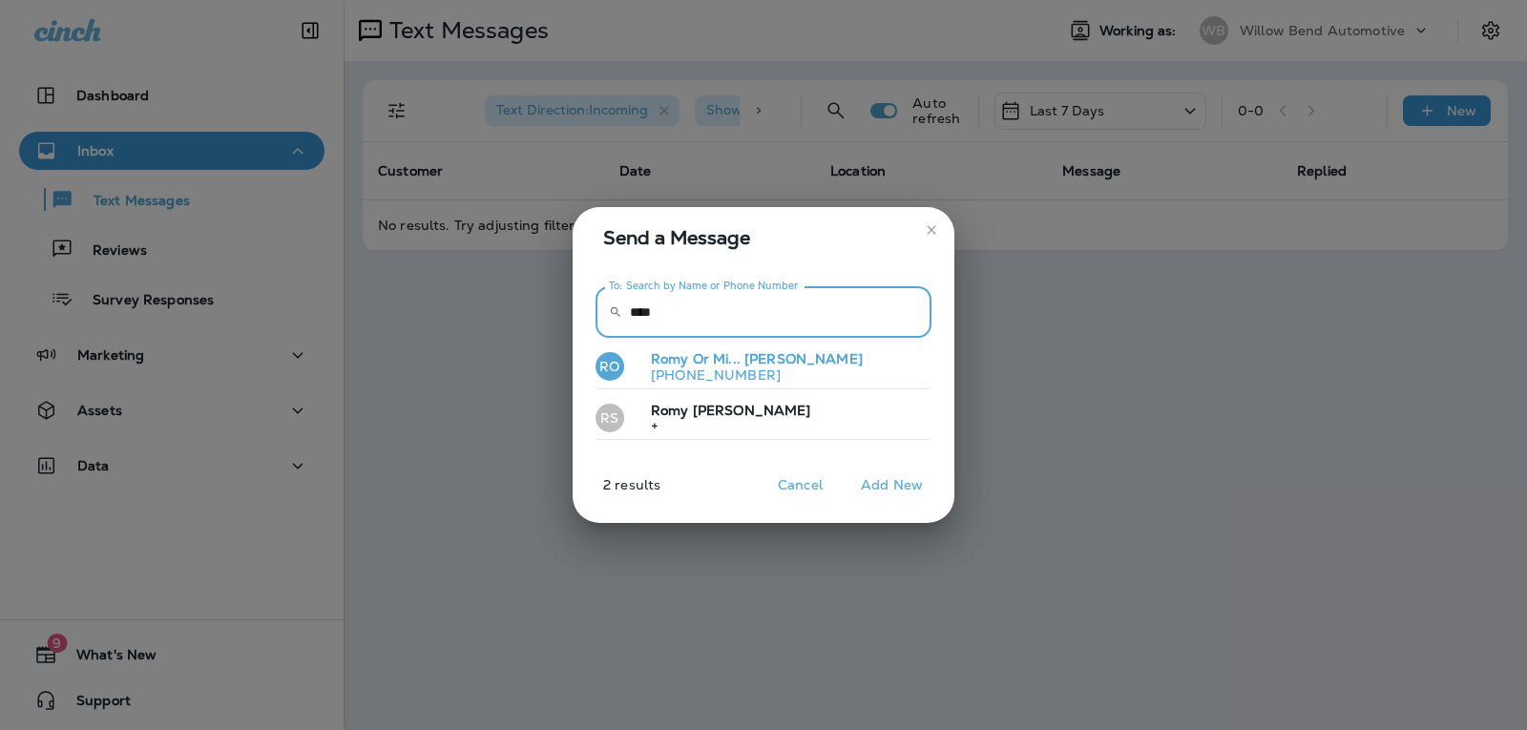
type input "****"
click at [819, 364] on button "RO Romy Or Mi... [PERSON_NAME] [PHONE_NUMBER]" at bounding box center [763, 367] width 336 height 44
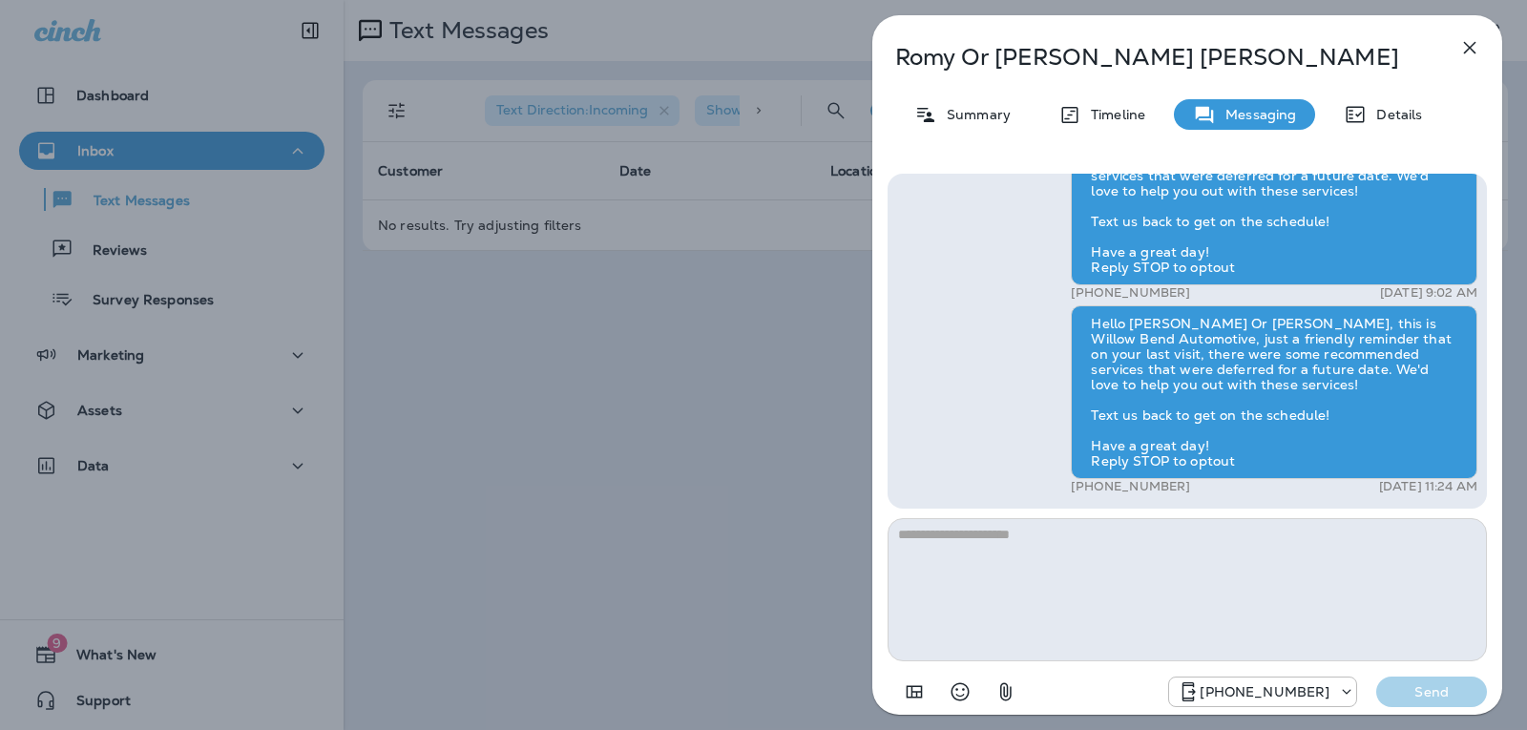
click at [930, 538] on textarea at bounding box center [1186, 589] width 599 height 143
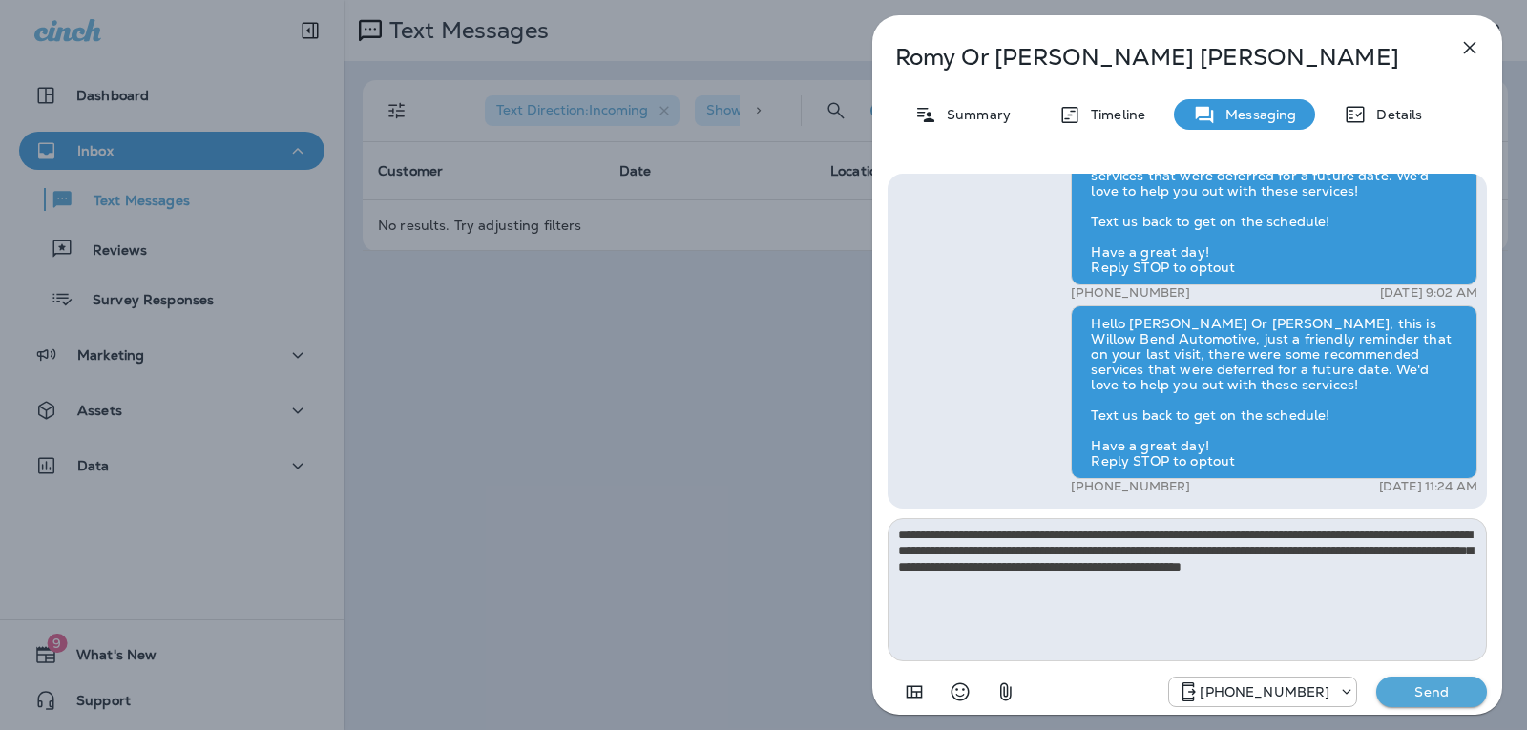
type textarea "**********"
click at [1424, 692] on p "Send" at bounding box center [1431, 691] width 80 height 17
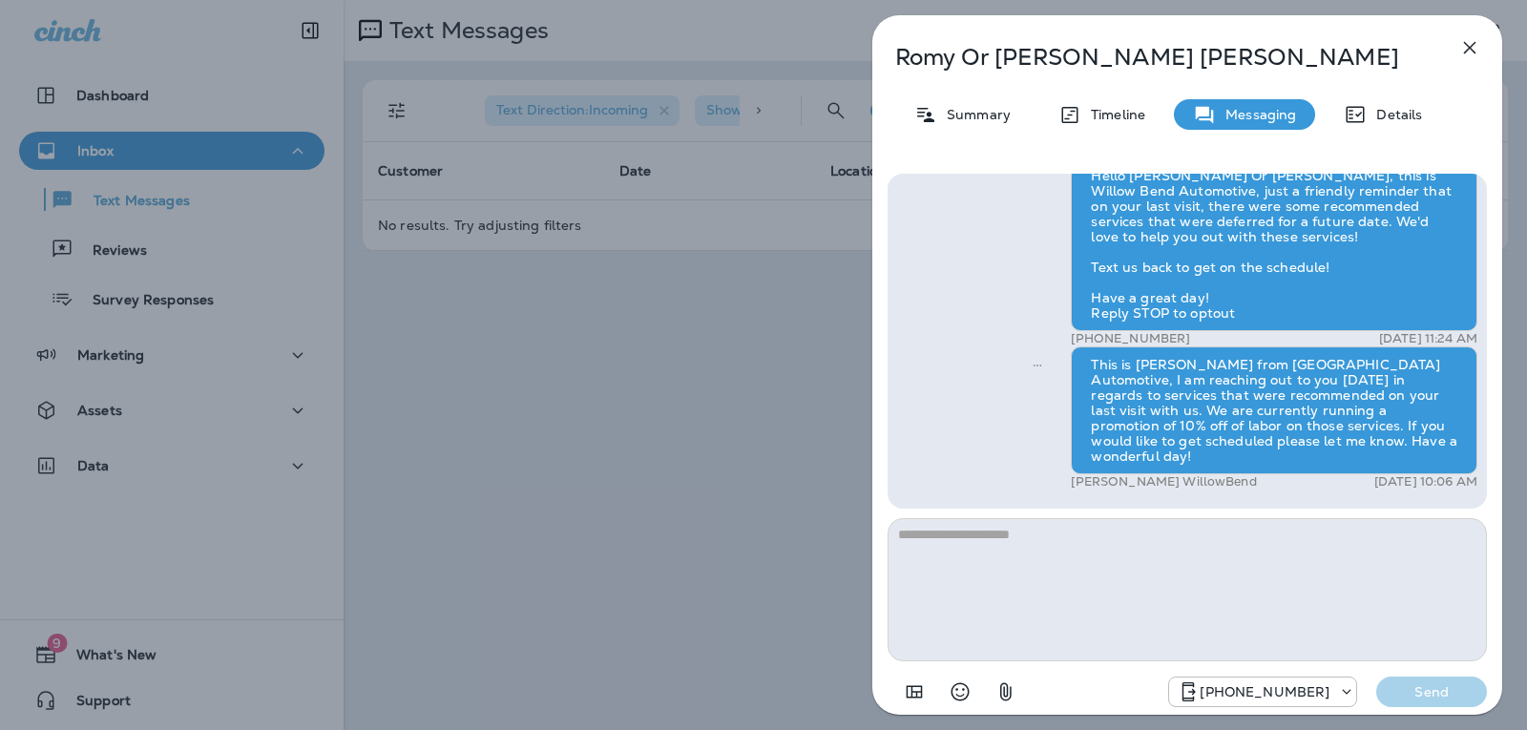
click at [1472, 39] on icon "button" at bounding box center [1469, 47] width 23 height 23
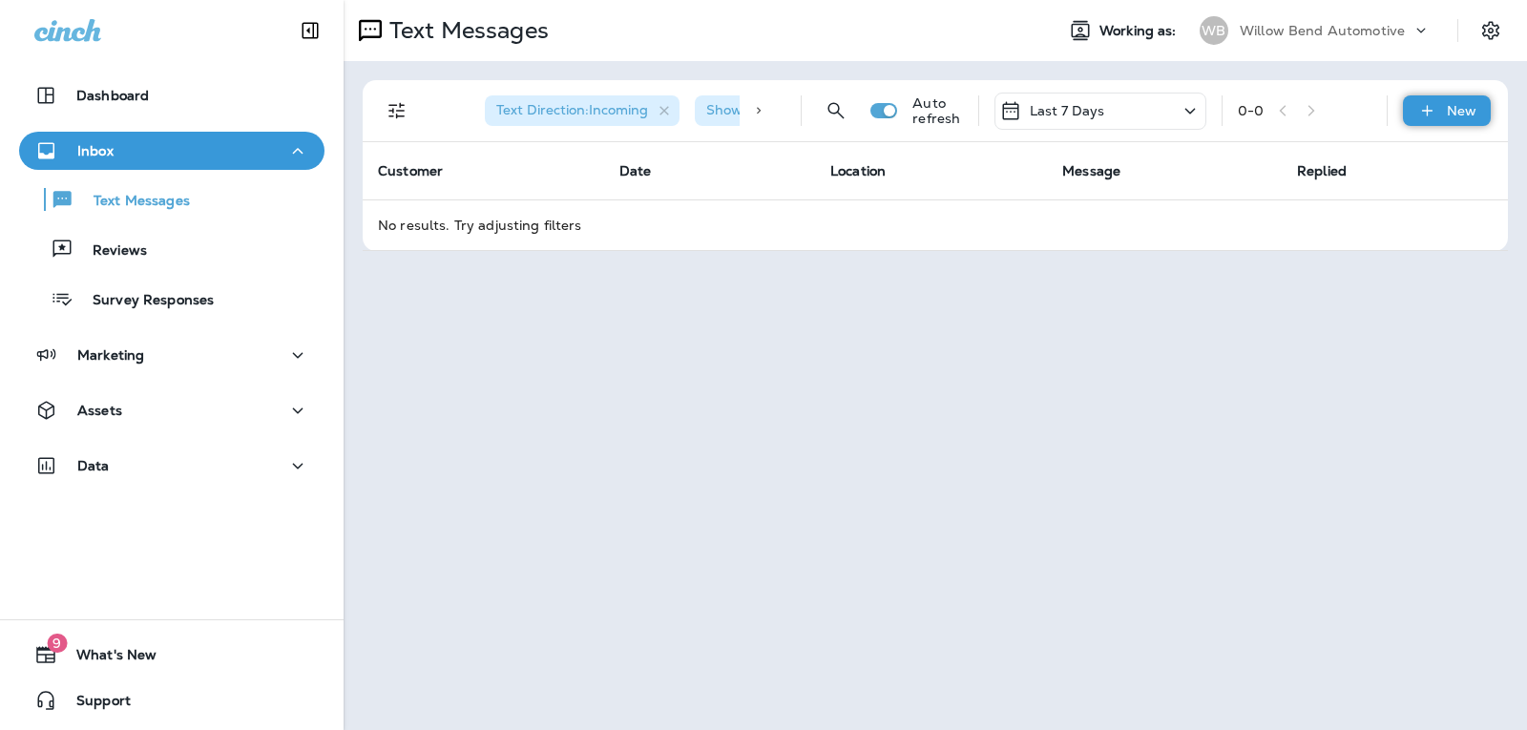
click at [1434, 101] on icon at bounding box center [1427, 110] width 20 height 19
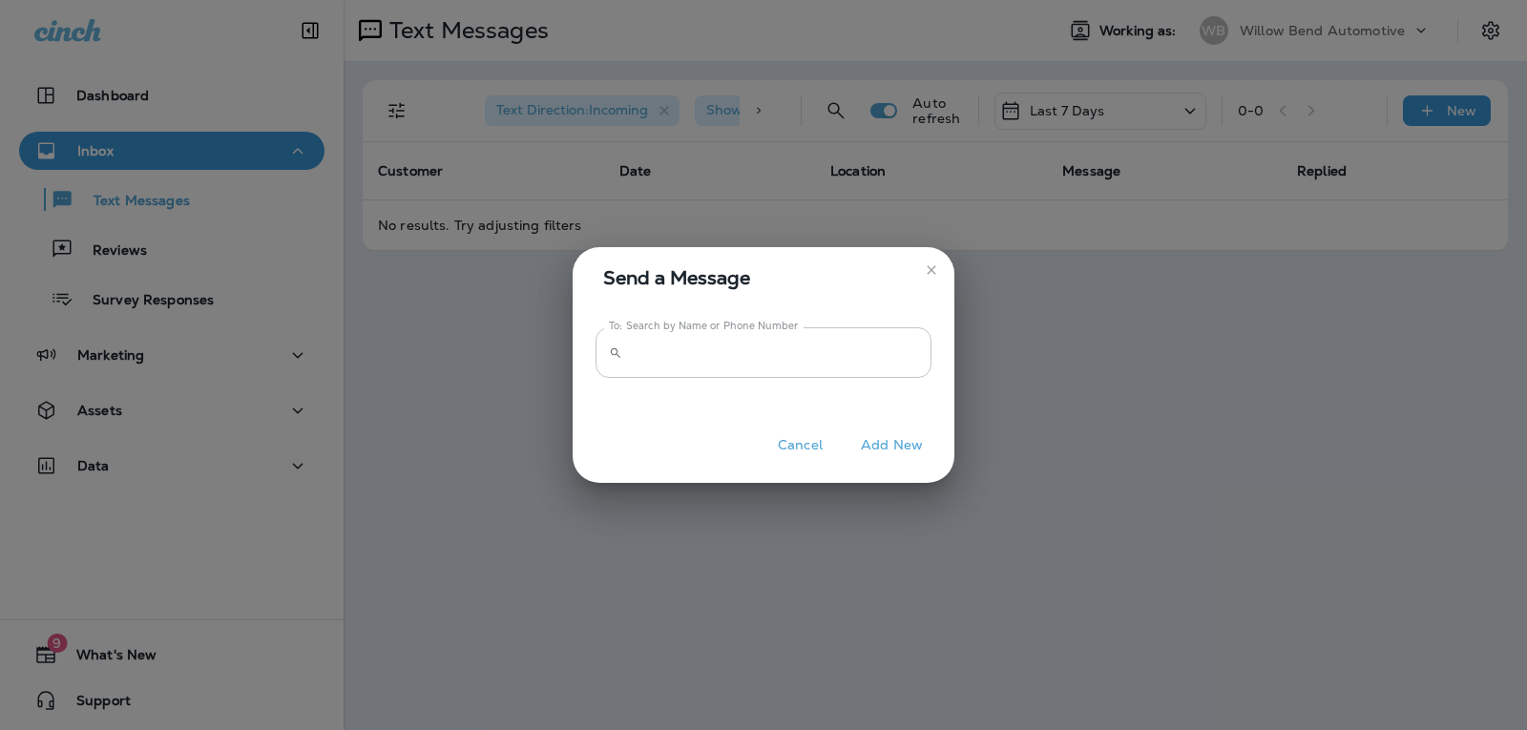
click at [705, 353] on input "To: Search by Name or Phone Number" at bounding box center [780, 352] width 301 height 51
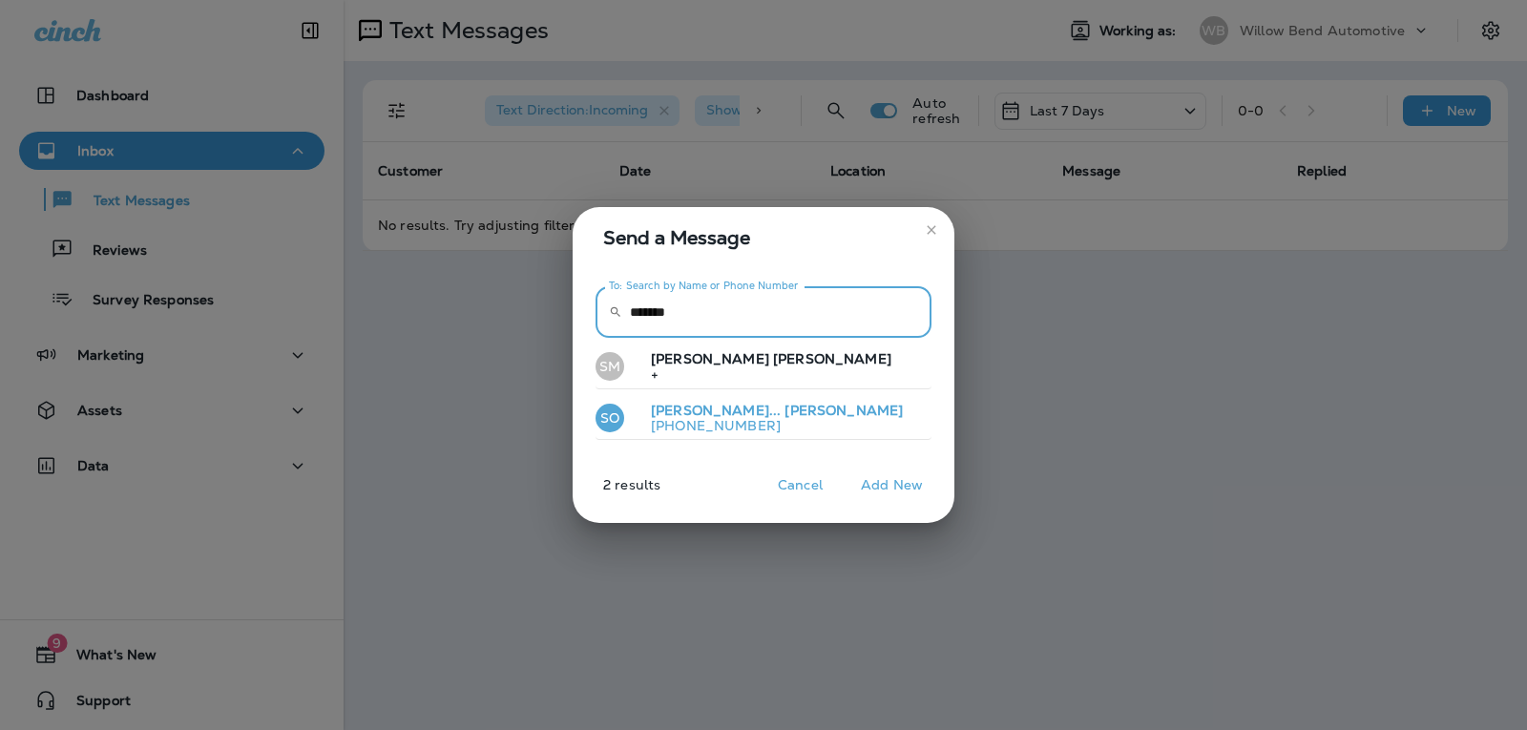
type input "*******"
click at [744, 419] on p "[PHONE_NUMBER]" at bounding box center [768, 425] width 267 height 15
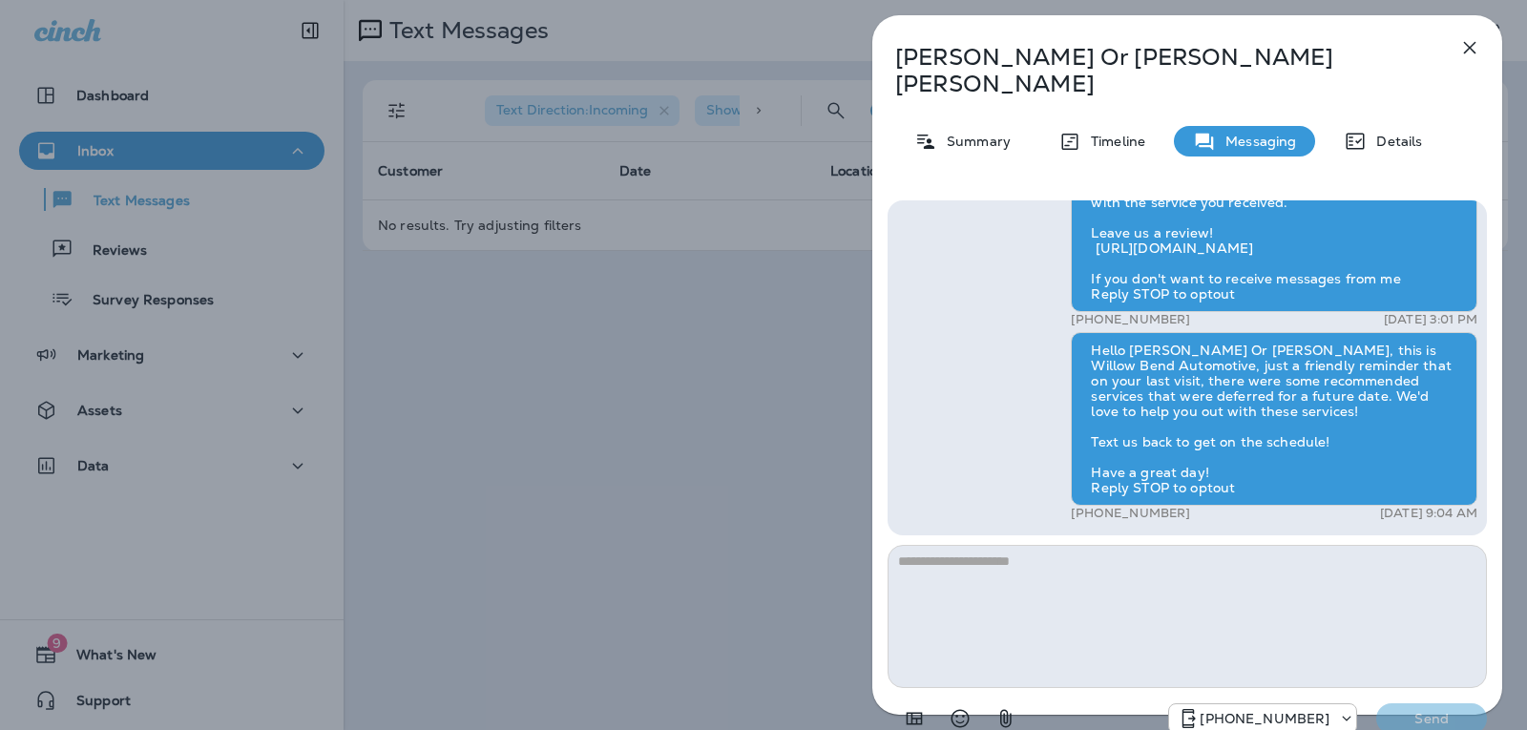
click at [911, 545] on textarea at bounding box center [1186, 616] width 599 height 143
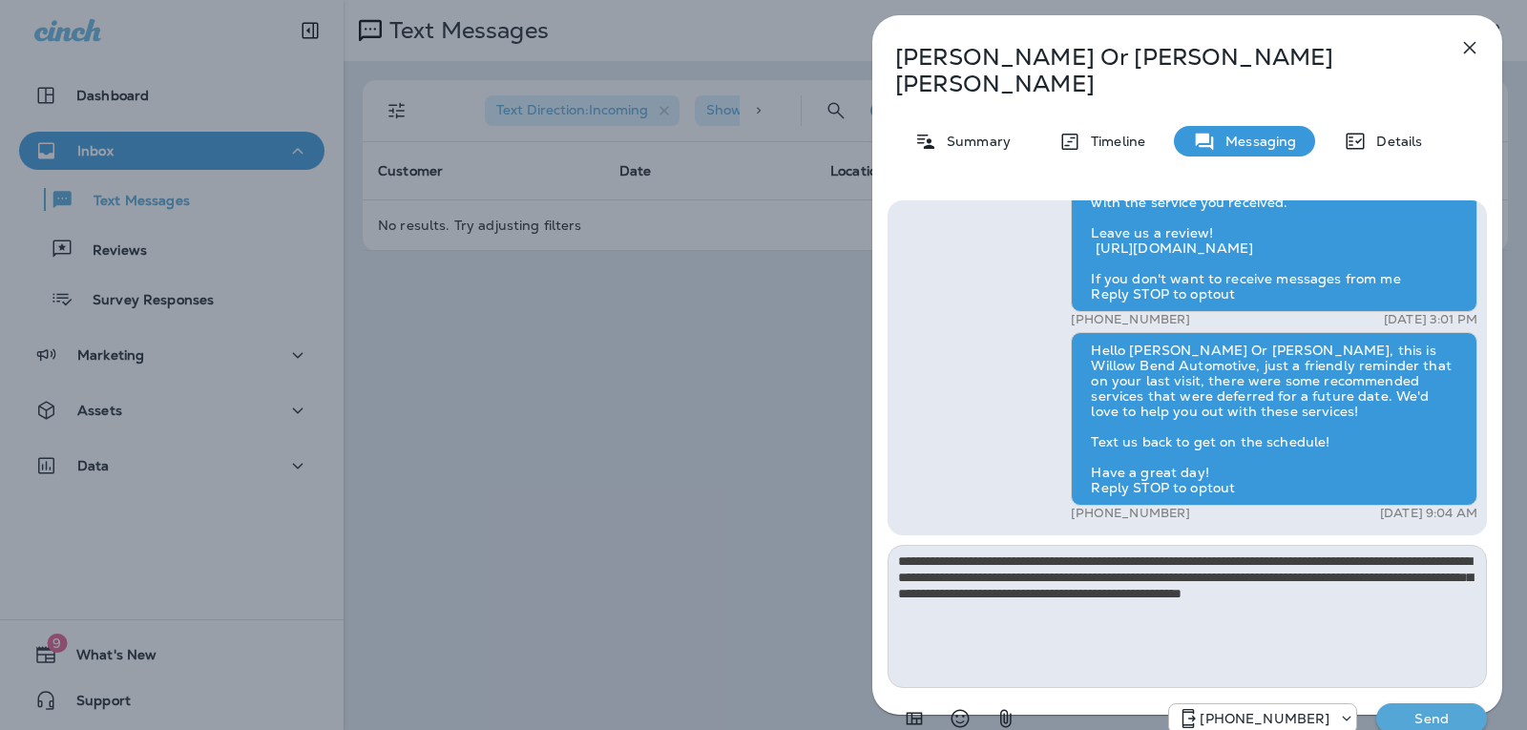
type textarea "**********"
click at [1448, 710] on p "Send" at bounding box center [1431, 718] width 80 height 17
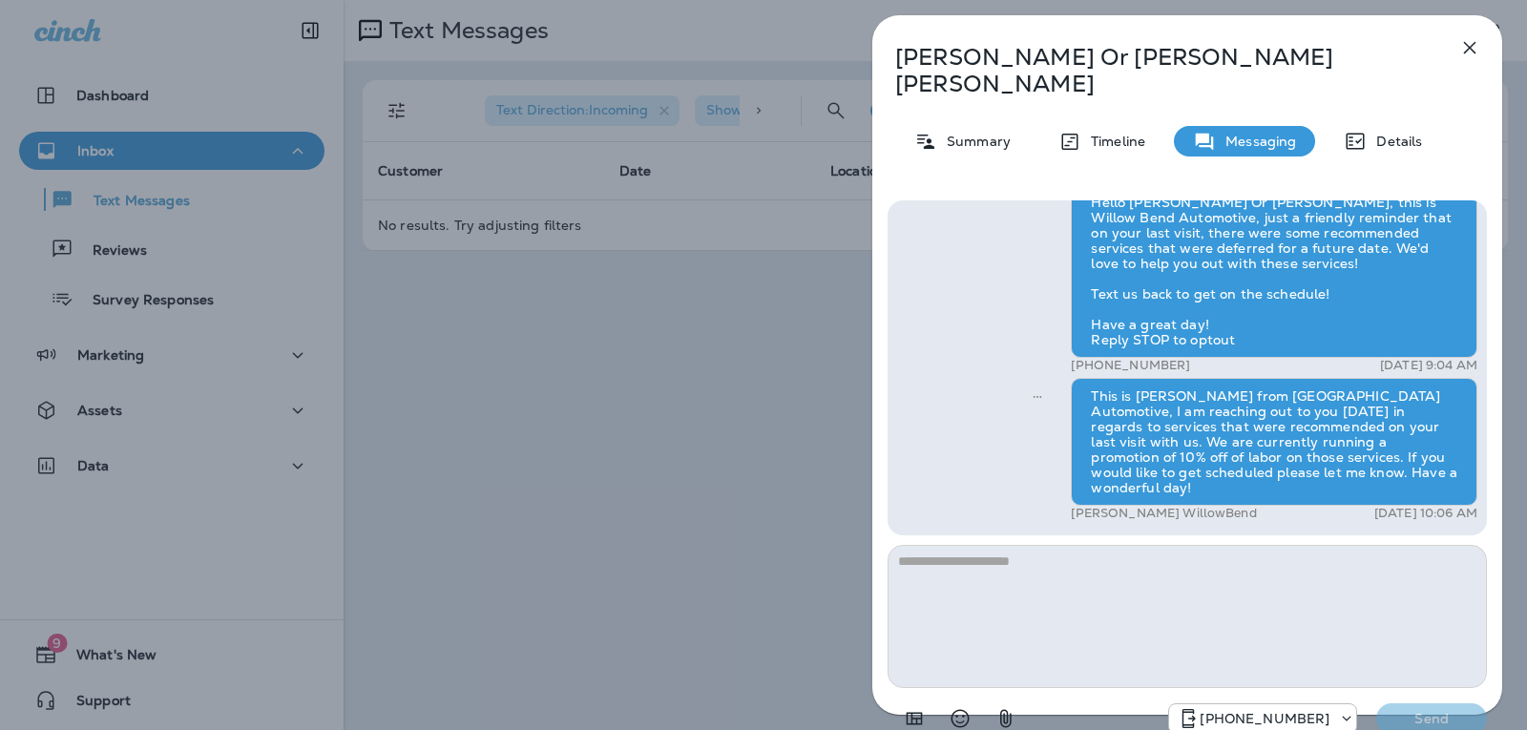
click at [1460, 54] on icon "button" at bounding box center [1469, 47] width 23 height 23
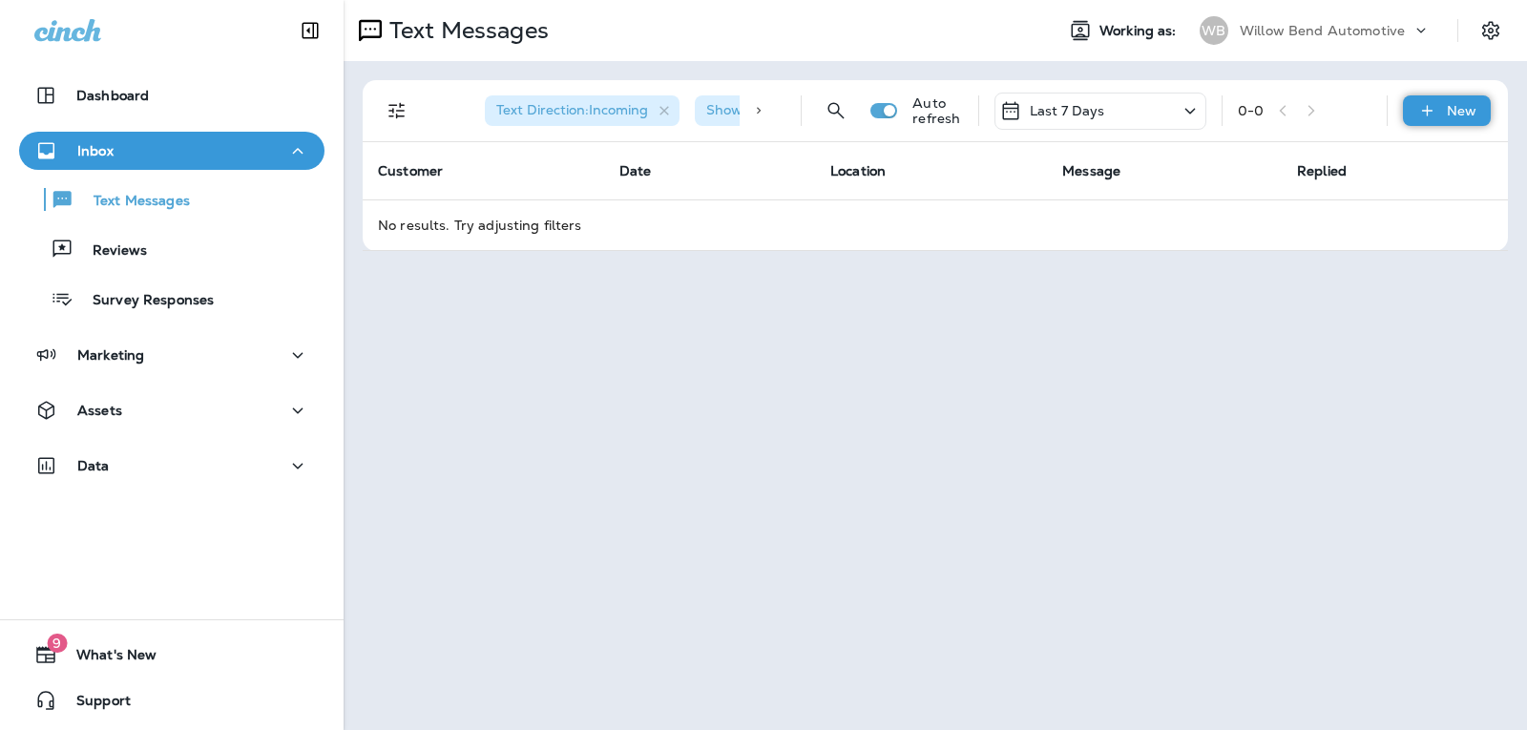
click at [1418, 114] on icon at bounding box center [1427, 110] width 20 height 19
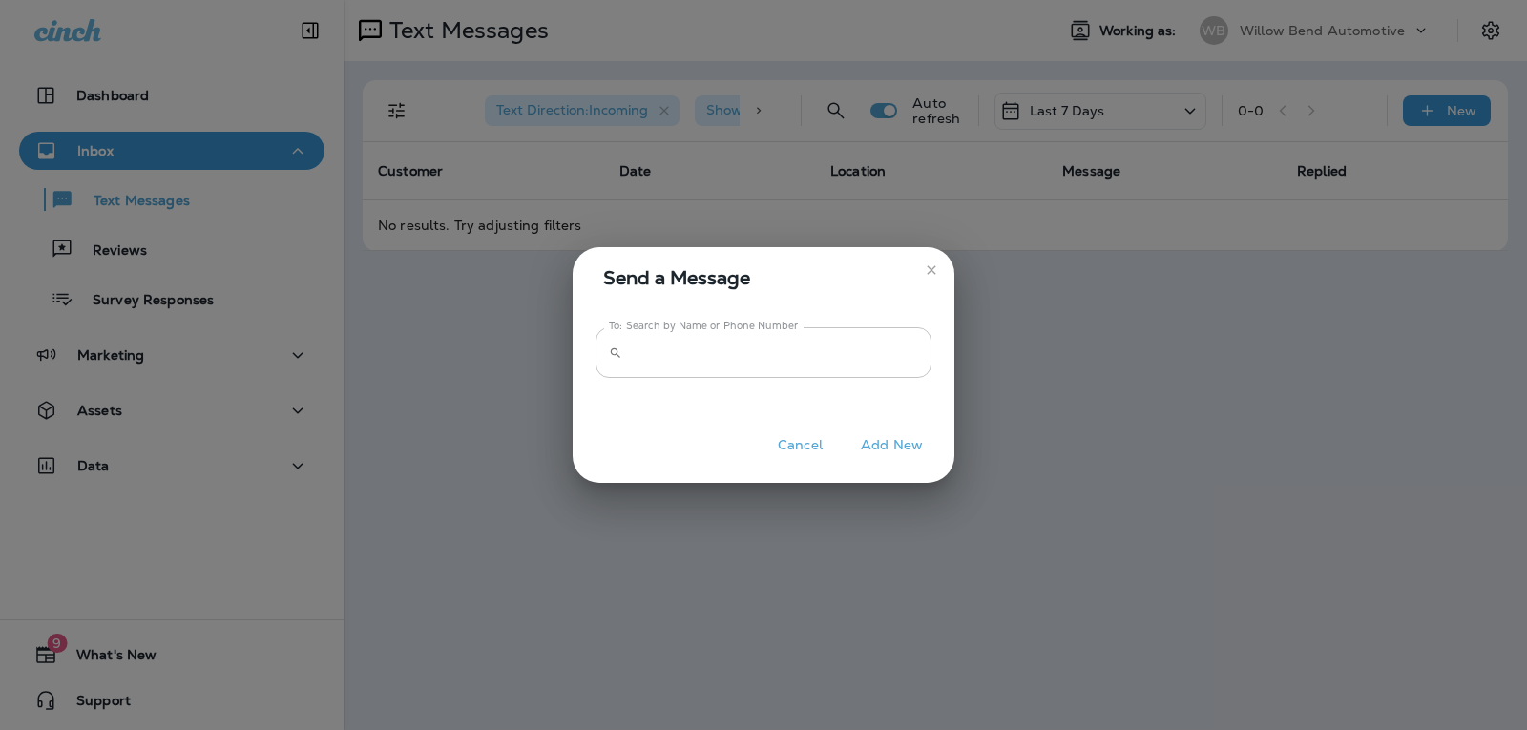
click at [901, 366] on input "To: Search by Name or Phone Number" at bounding box center [780, 352] width 301 height 51
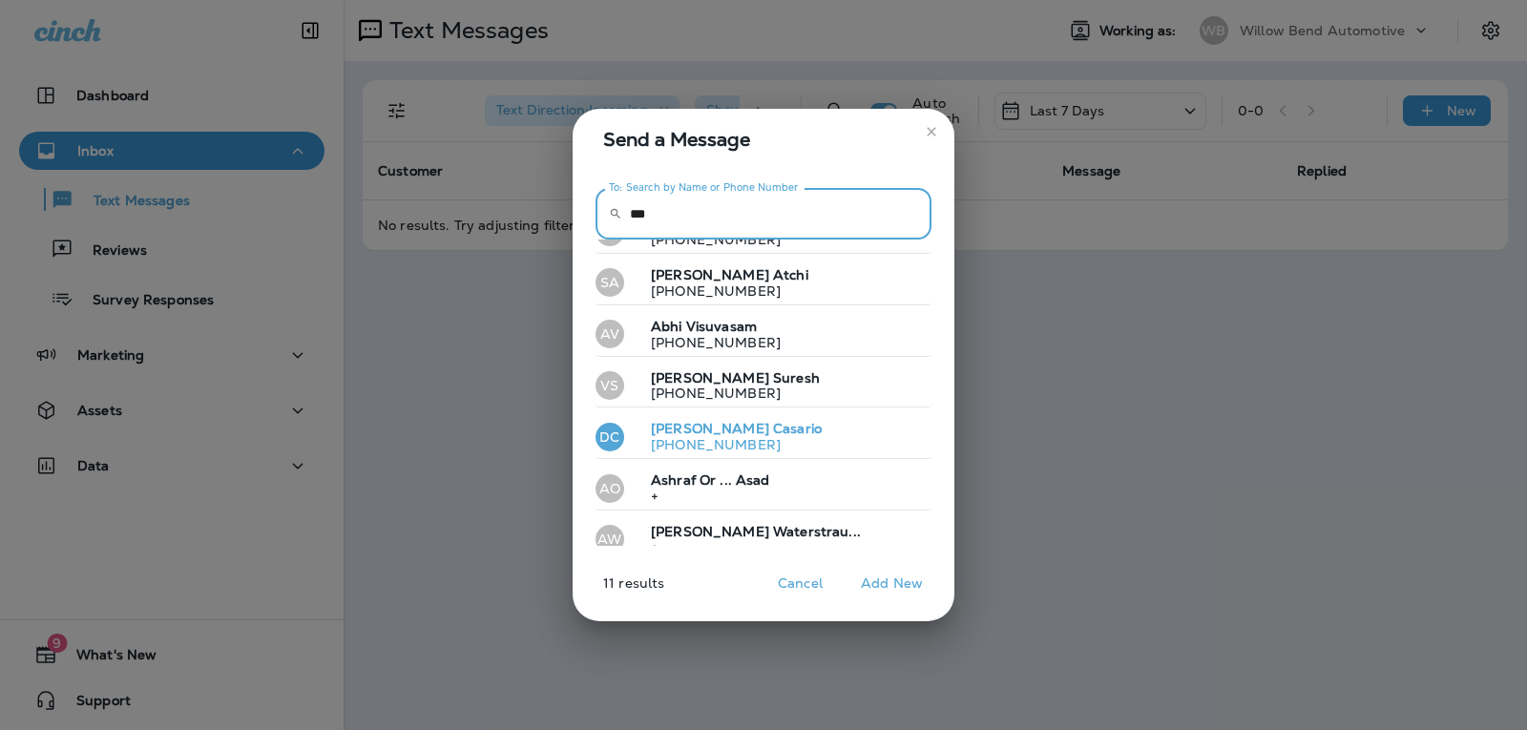
scroll to position [266, 0]
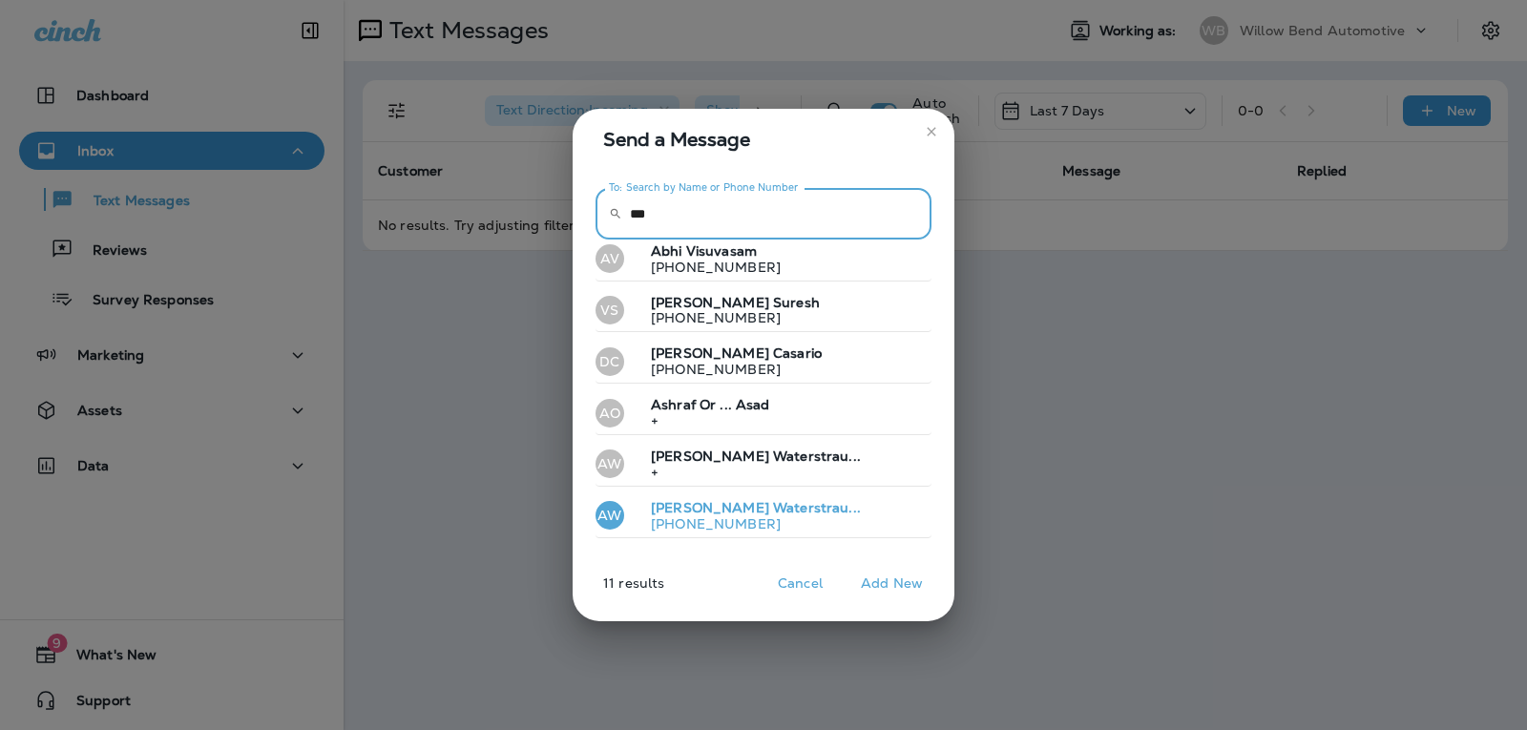
type input "***"
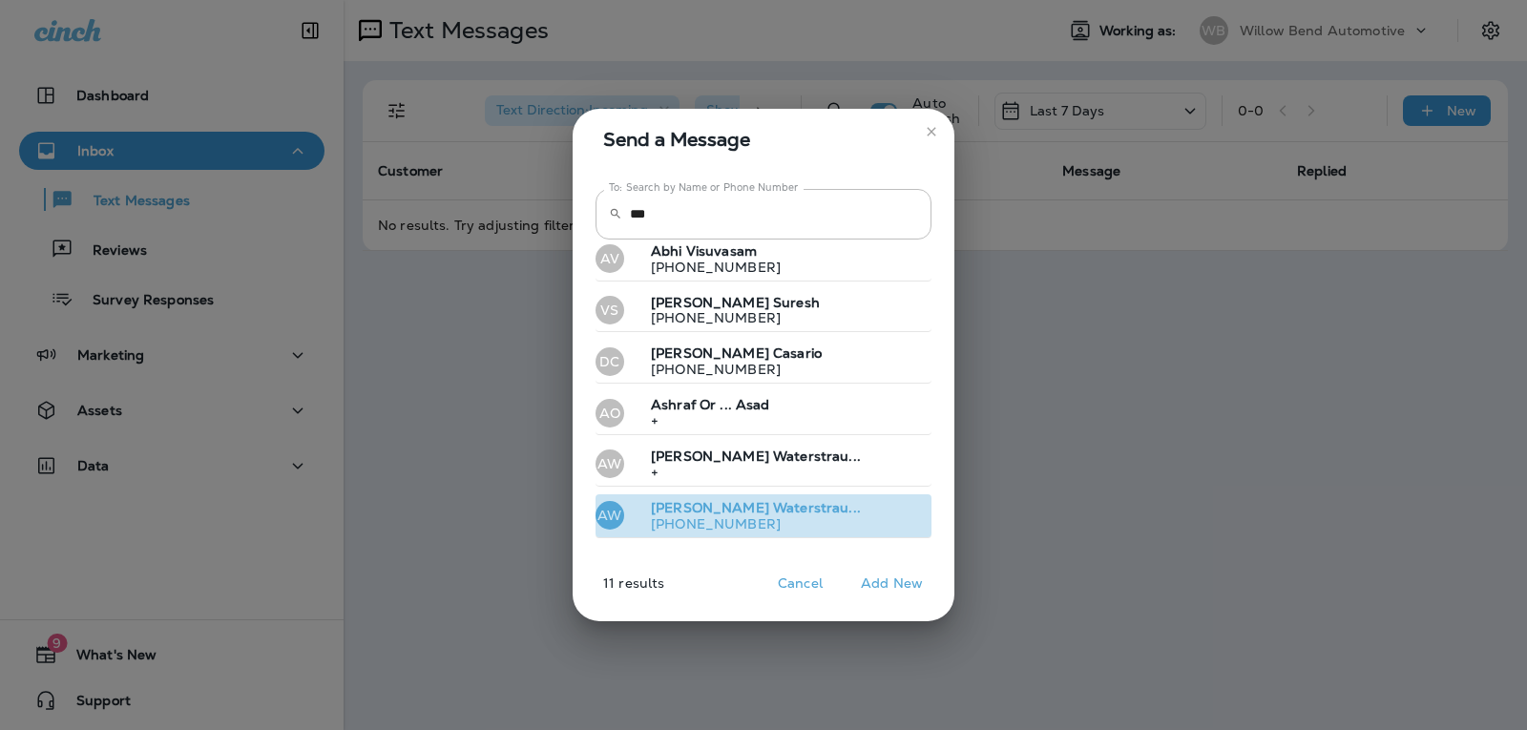
click at [784, 515] on button "AW [PERSON_NAME]... [PHONE_NUMBER]" at bounding box center [763, 516] width 336 height 44
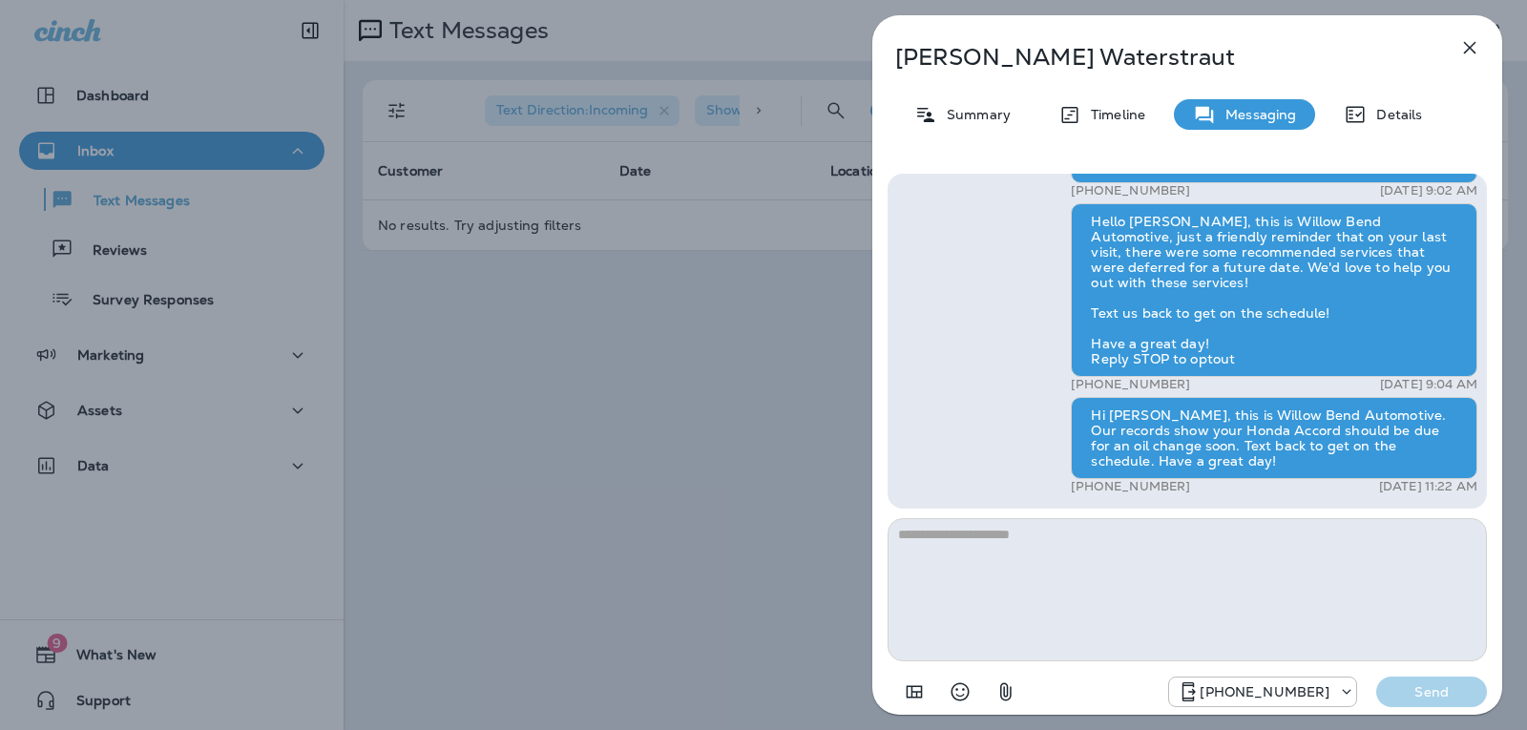
click at [1464, 47] on icon "button" at bounding box center [1469, 47] width 23 height 23
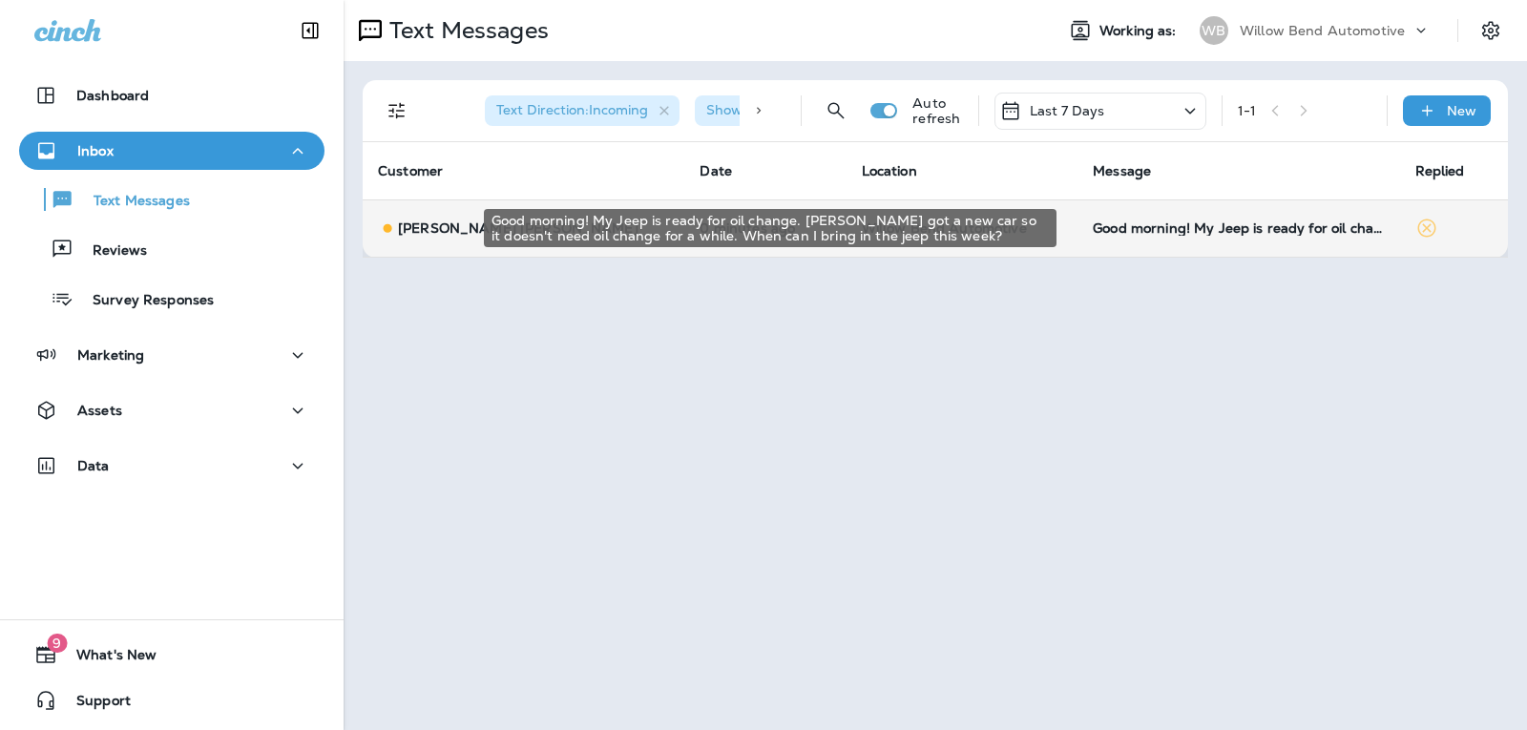
click at [1148, 231] on div "Good morning! My Jeep is ready for oil change. [PERSON_NAME] got a new car so i…" at bounding box center [1237, 227] width 291 height 15
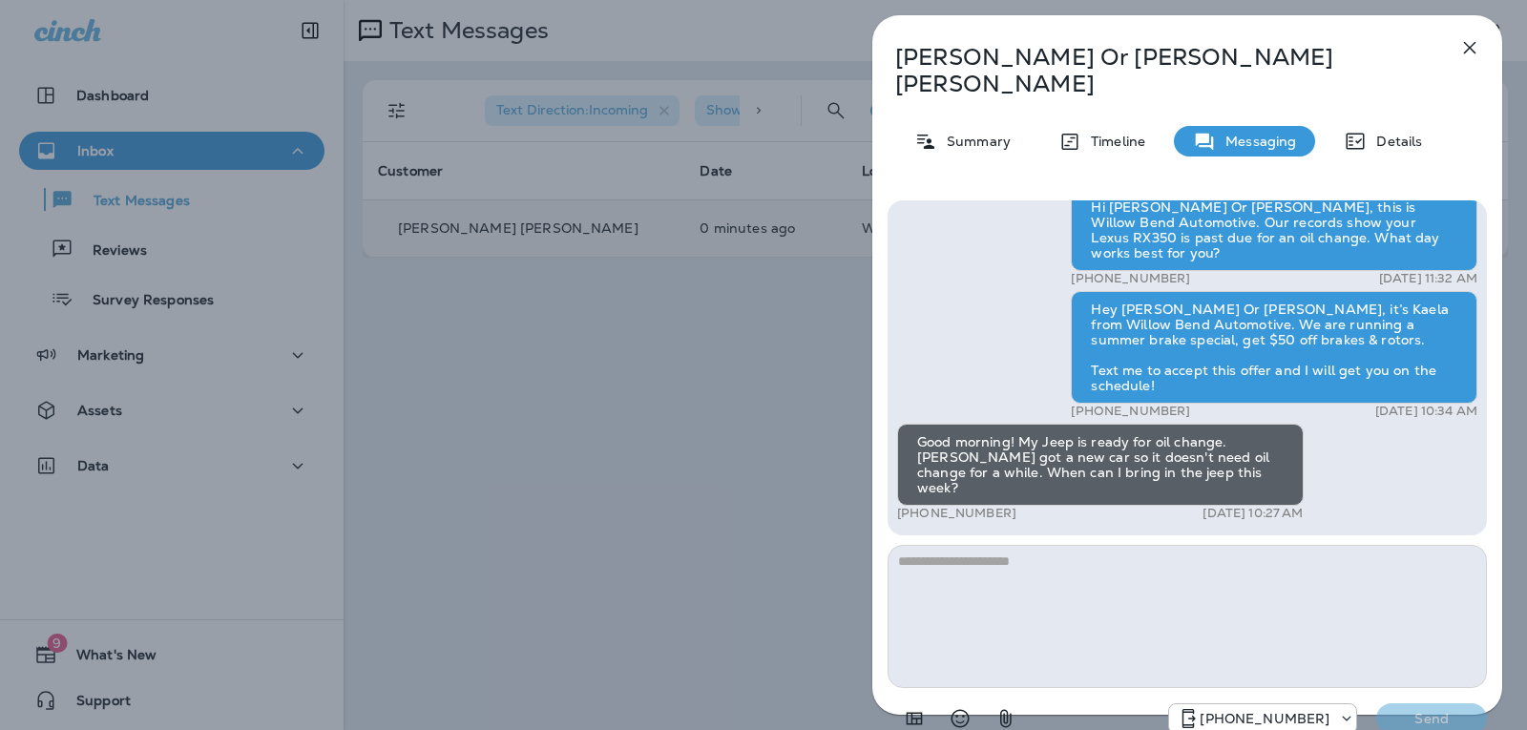
click at [966, 545] on textarea at bounding box center [1186, 616] width 599 height 143
type textarea "*"
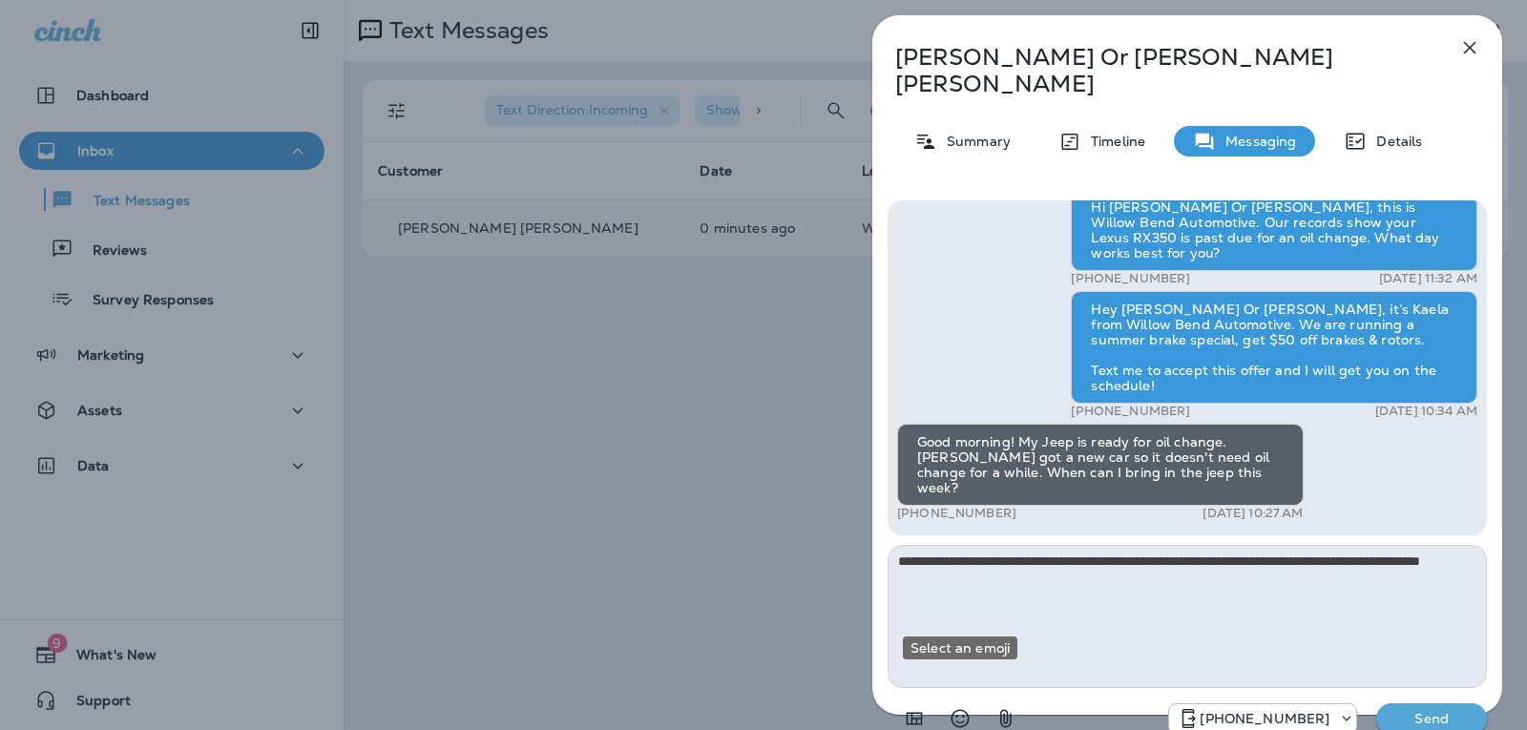
click at [962, 710] on icon "Select an emoji" at bounding box center [960, 719] width 18 height 18
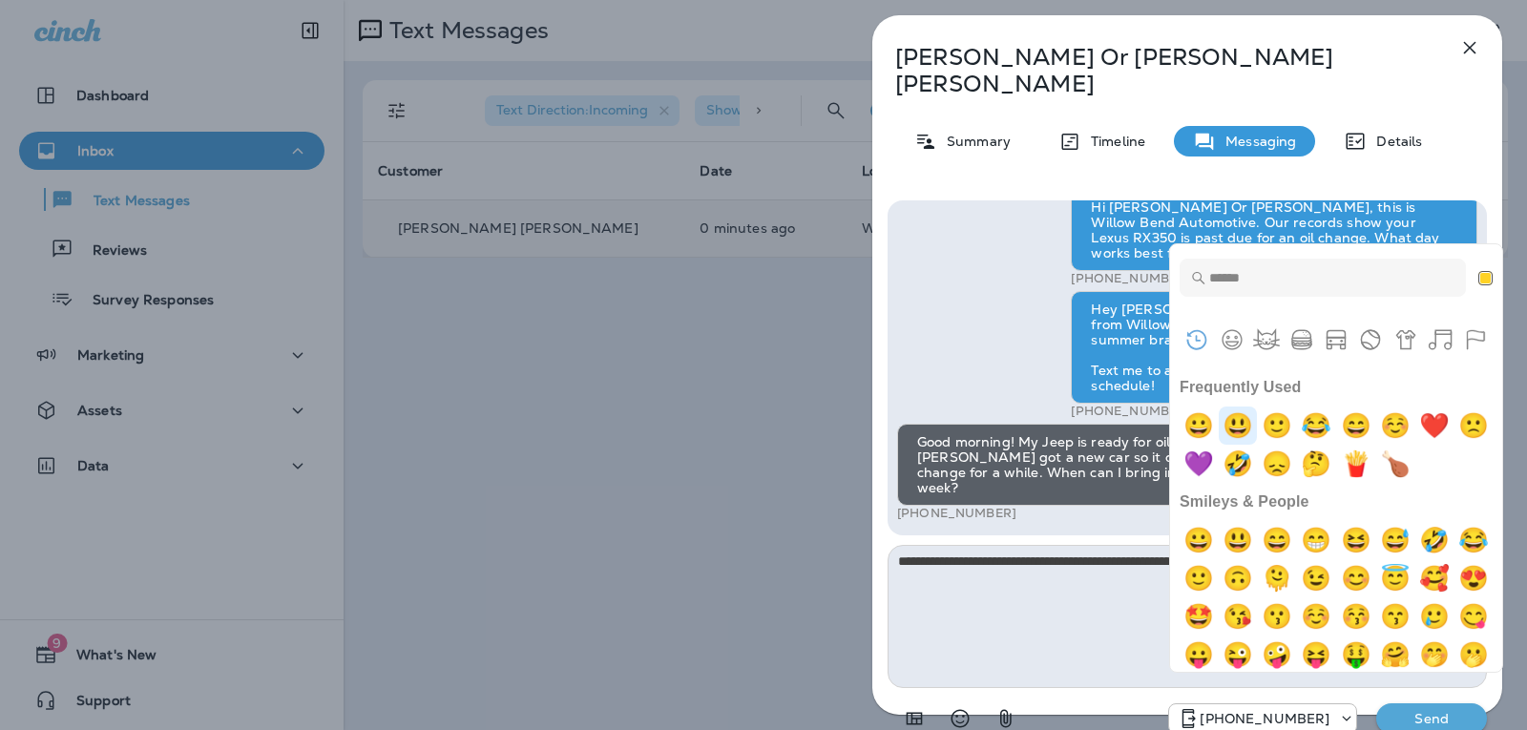
click at [1253, 415] on img "smiley" at bounding box center [1237, 425] width 38 height 38
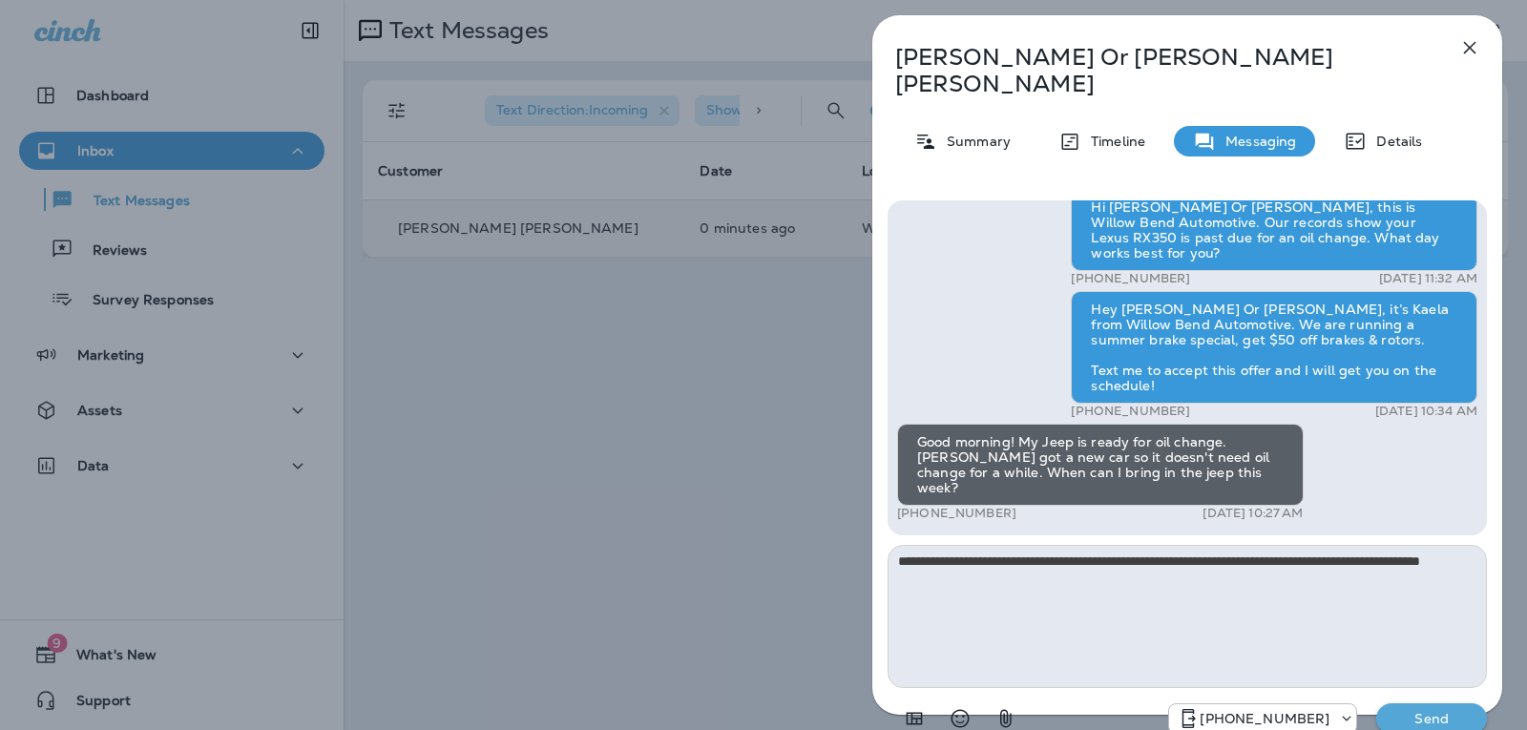
type textarea "**********"
click at [1417, 710] on p "Send" at bounding box center [1431, 718] width 80 height 17
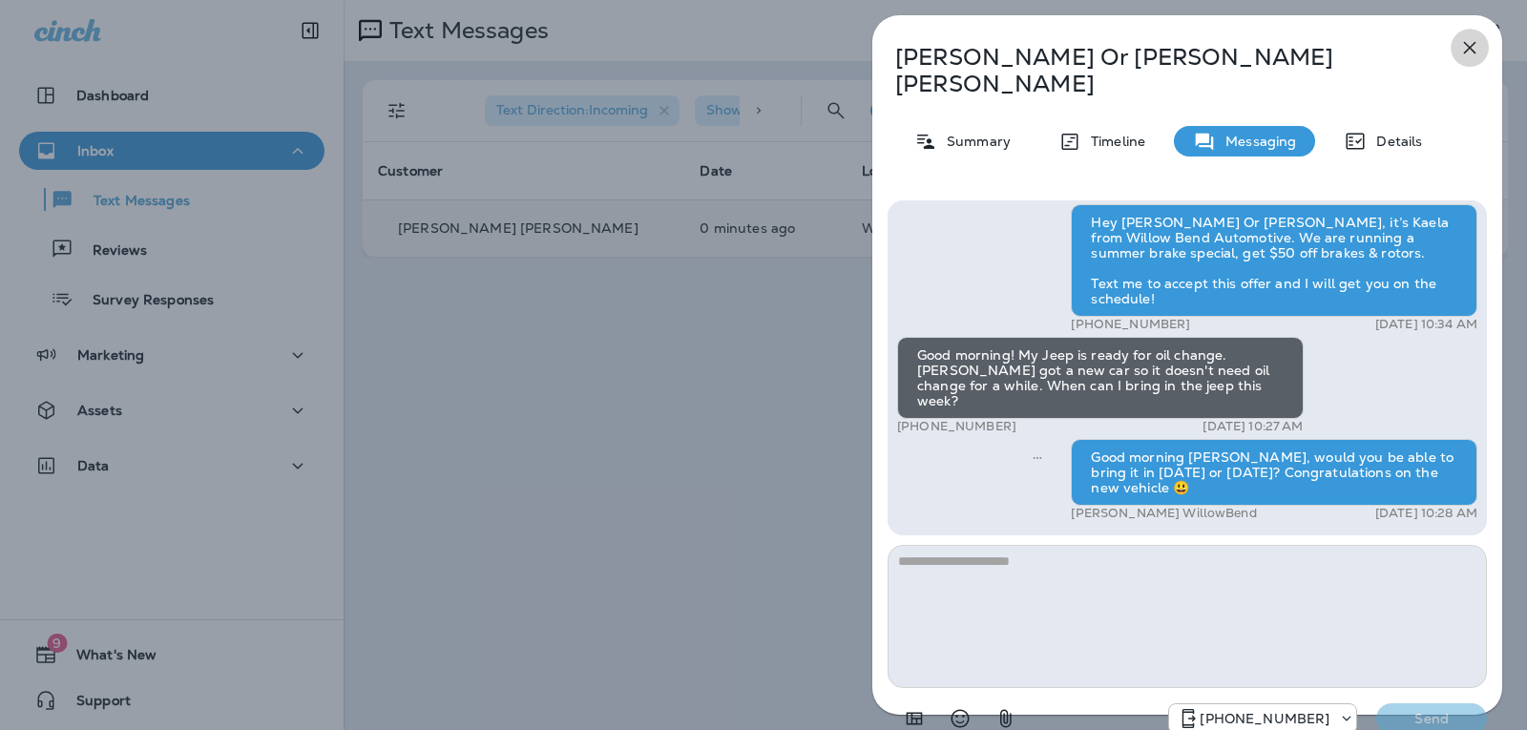
click at [1472, 46] on icon "button" at bounding box center [1470, 48] width 12 height 12
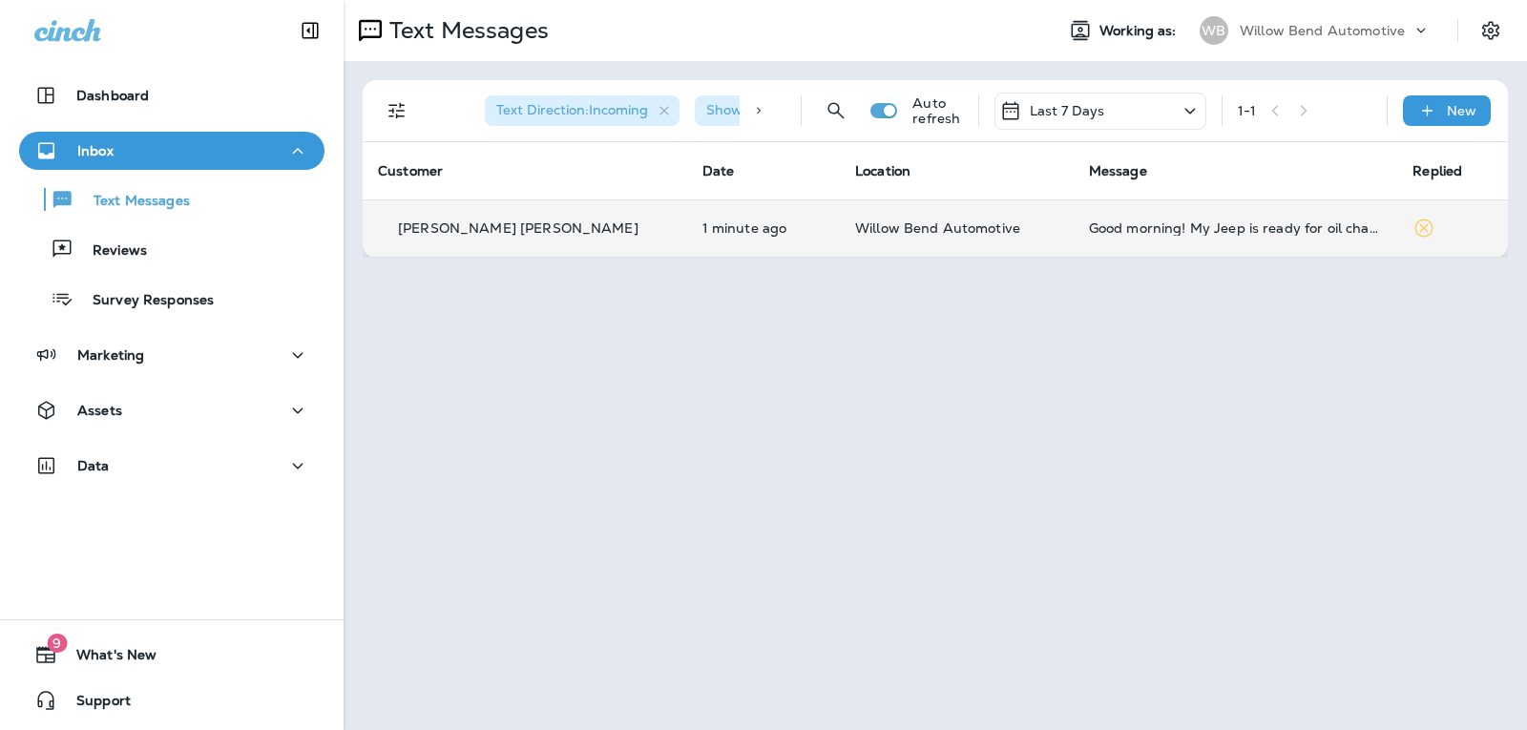
click at [1088, 108] on p "Last 7 Days" at bounding box center [1066, 110] width 75 height 15
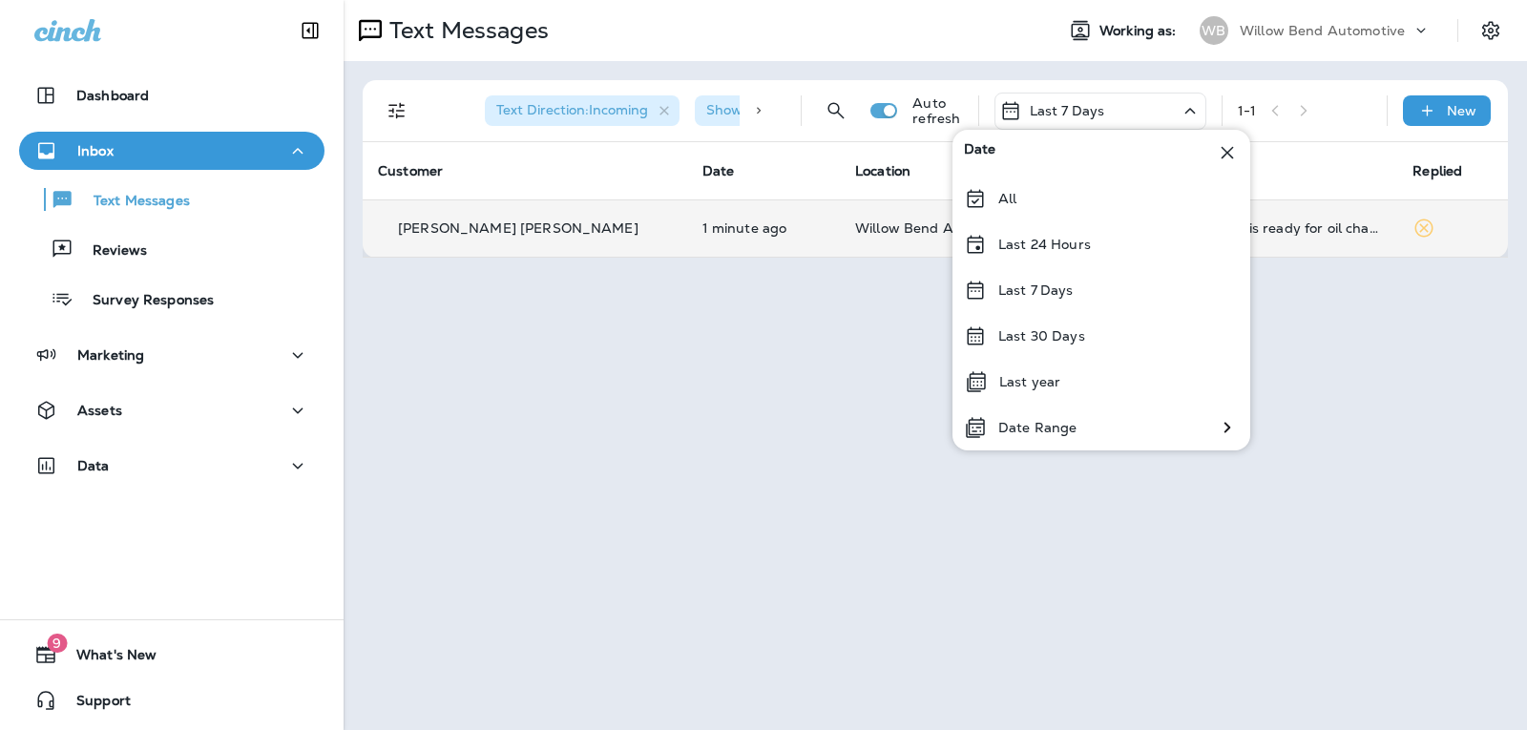
click at [1119, 255] on div "Last 24 Hours" at bounding box center [1101, 244] width 298 height 46
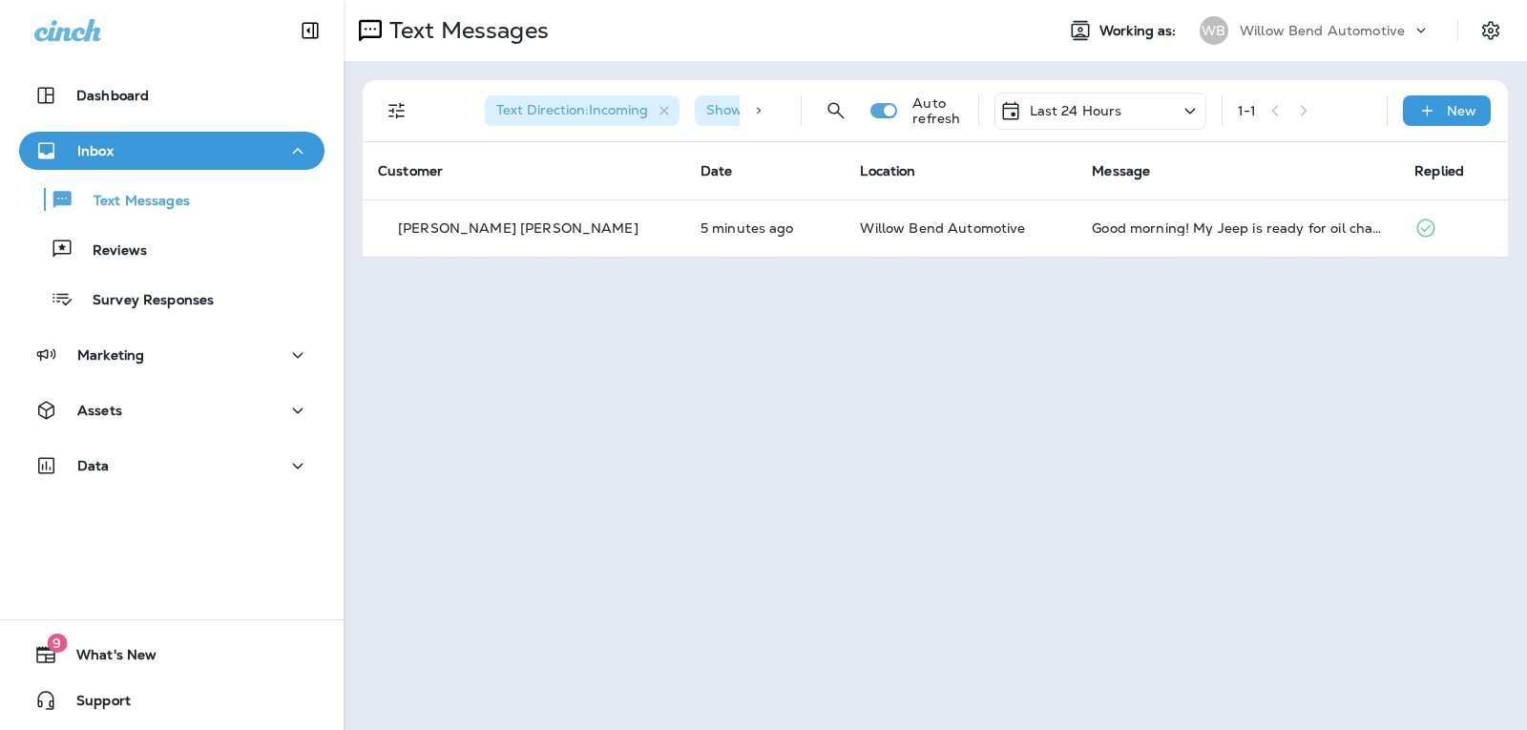
click at [1092, 112] on p "Last 24 Hours" at bounding box center [1075, 110] width 93 height 15
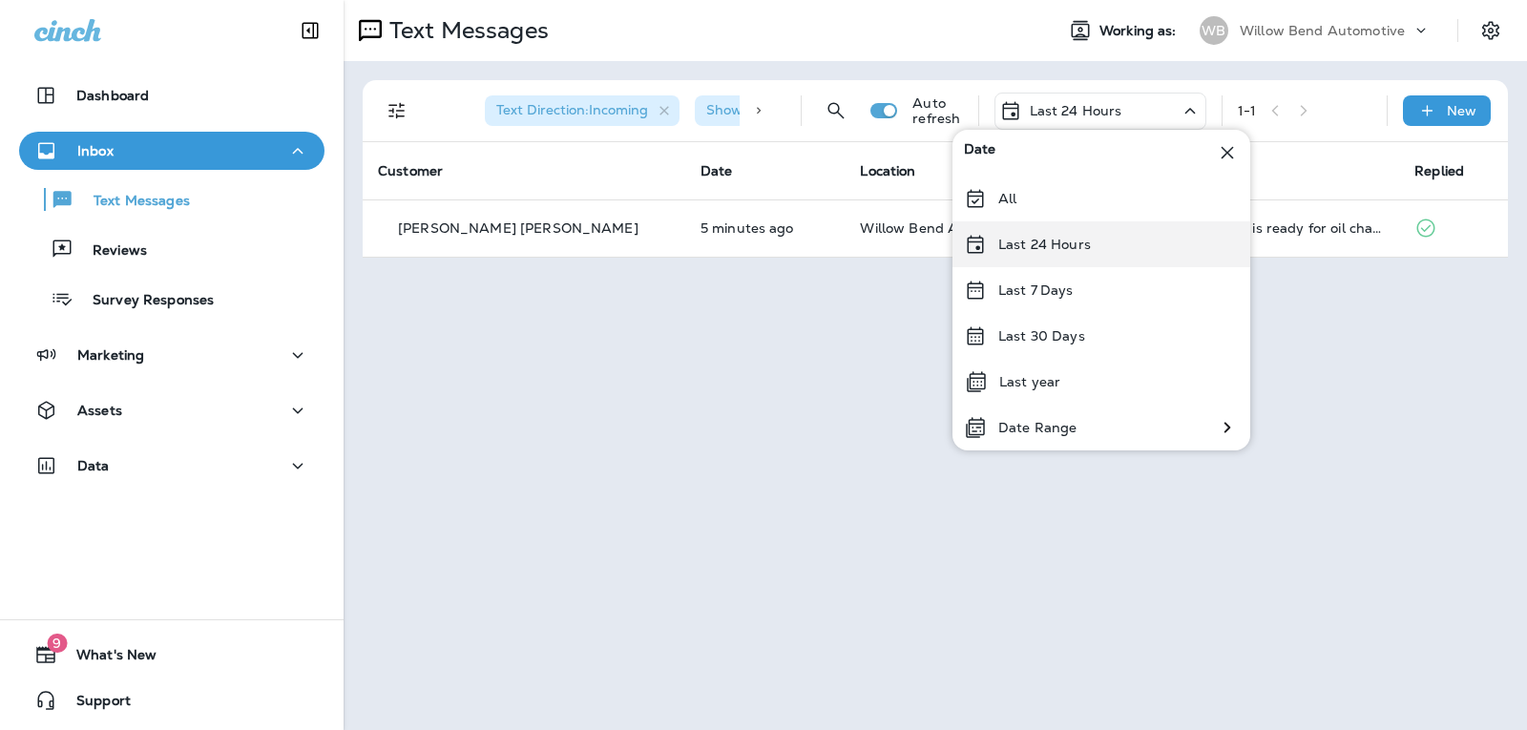
click at [1097, 239] on div "Last 24 Hours" at bounding box center [1101, 244] width 298 height 46
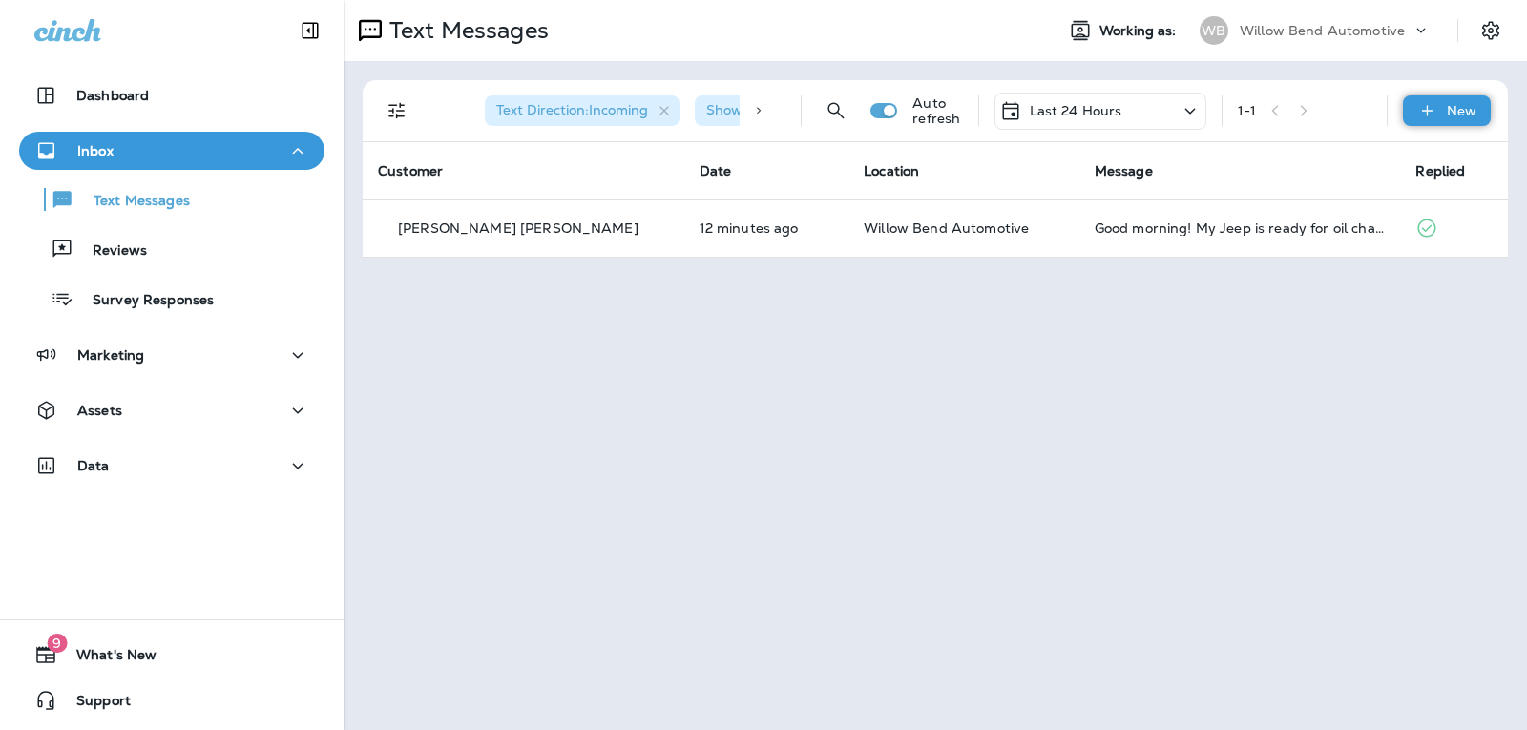
click at [1439, 111] on div "New" at bounding box center [1447, 110] width 88 height 31
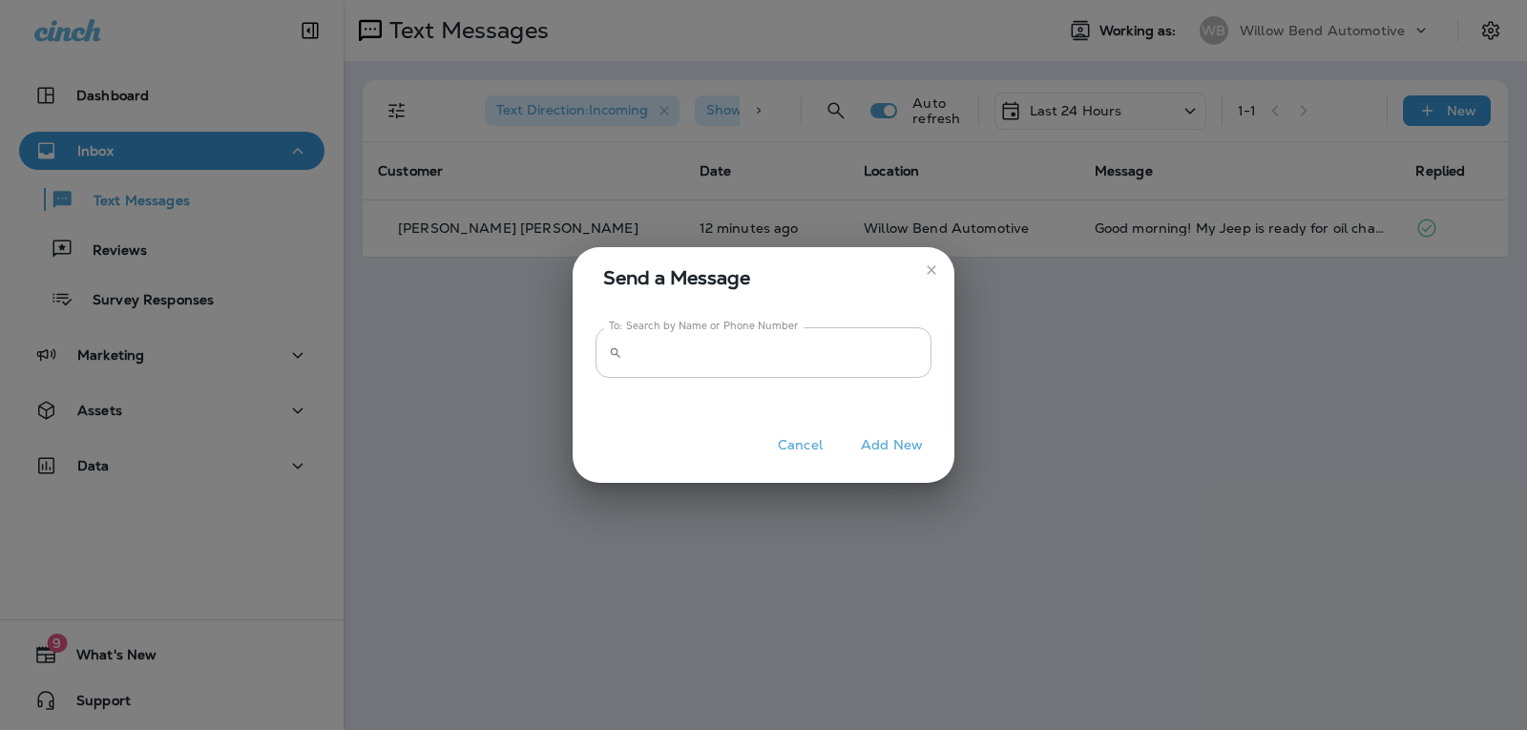
click at [783, 358] on input "To: Search by Name or Phone Number" at bounding box center [780, 352] width 301 height 51
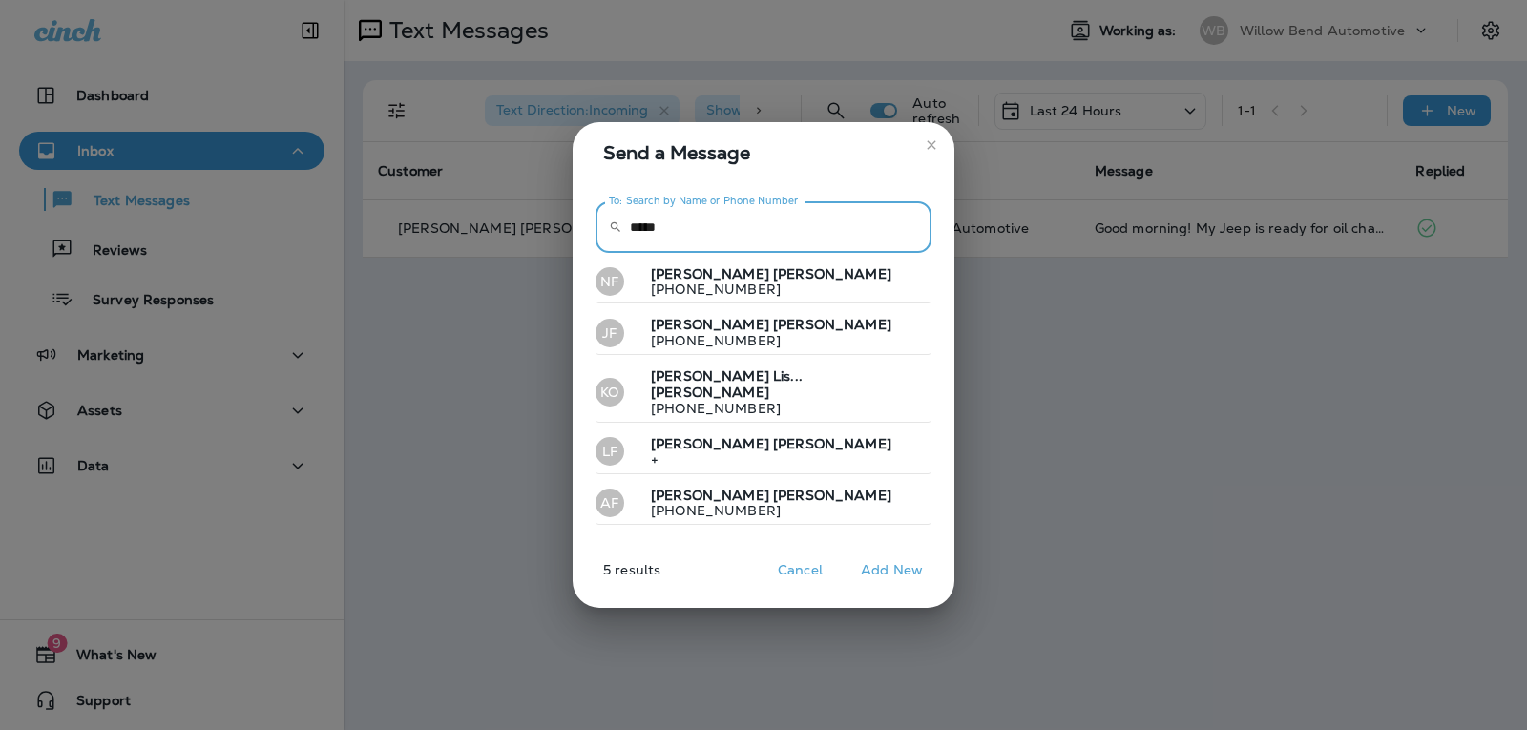
type input "*****"
click at [769, 303] on button "NF [PERSON_NAME] [PHONE_NUMBER]" at bounding box center [763, 282] width 336 height 44
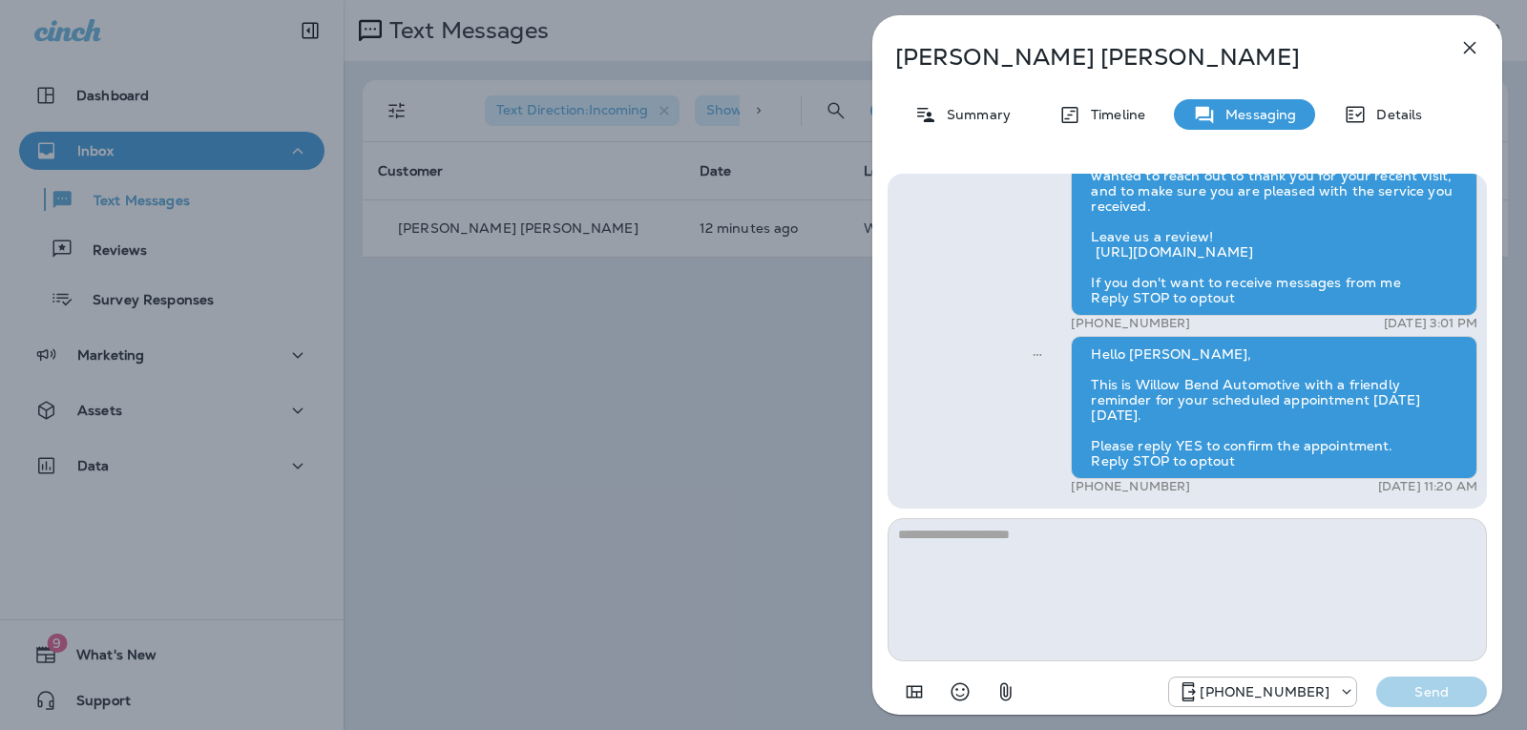
click at [993, 544] on textarea at bounding box center [1186, 589] width 599 height 143
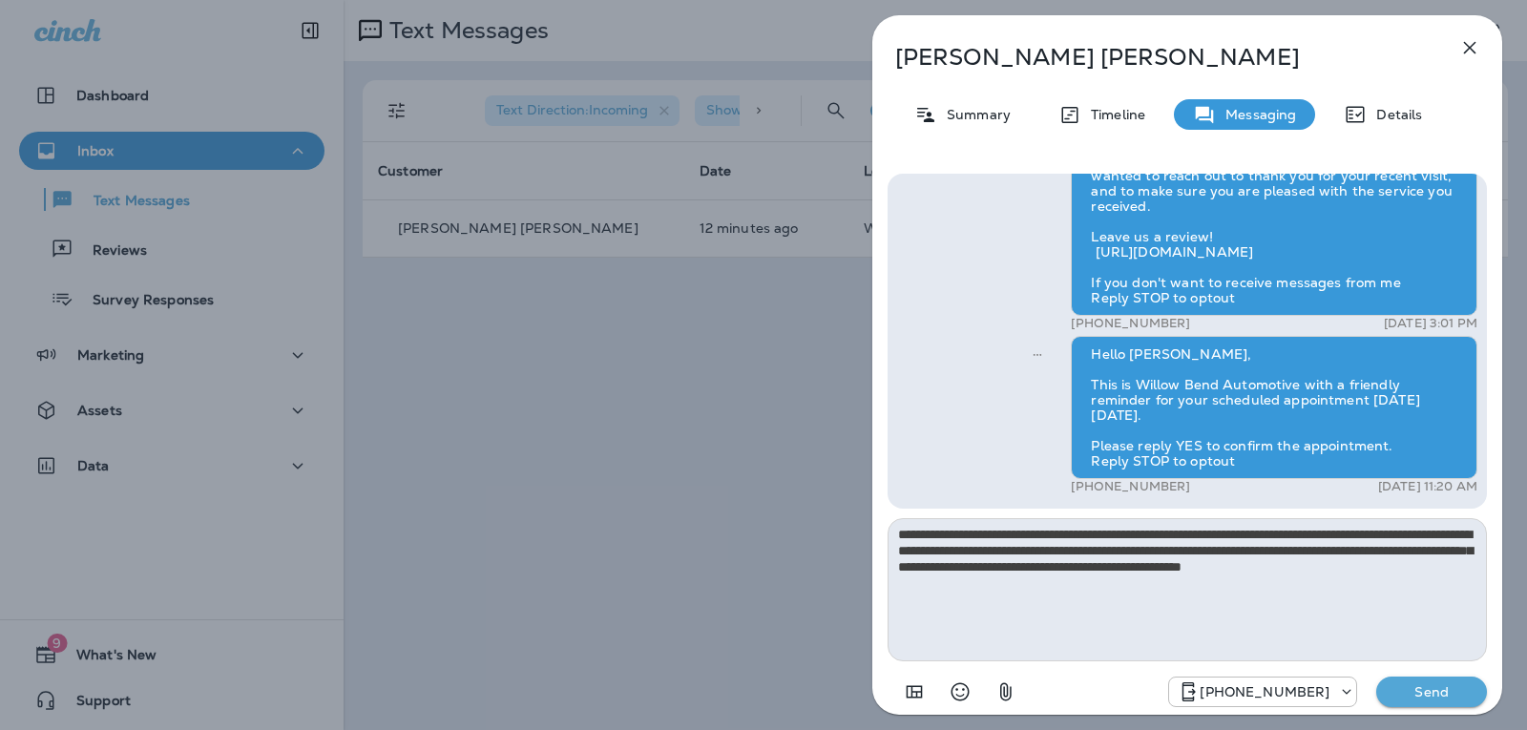
type textarea "**********"
click at [1462, 691] on p "Send" at bounding box center [1431, 691] width 80 height 17
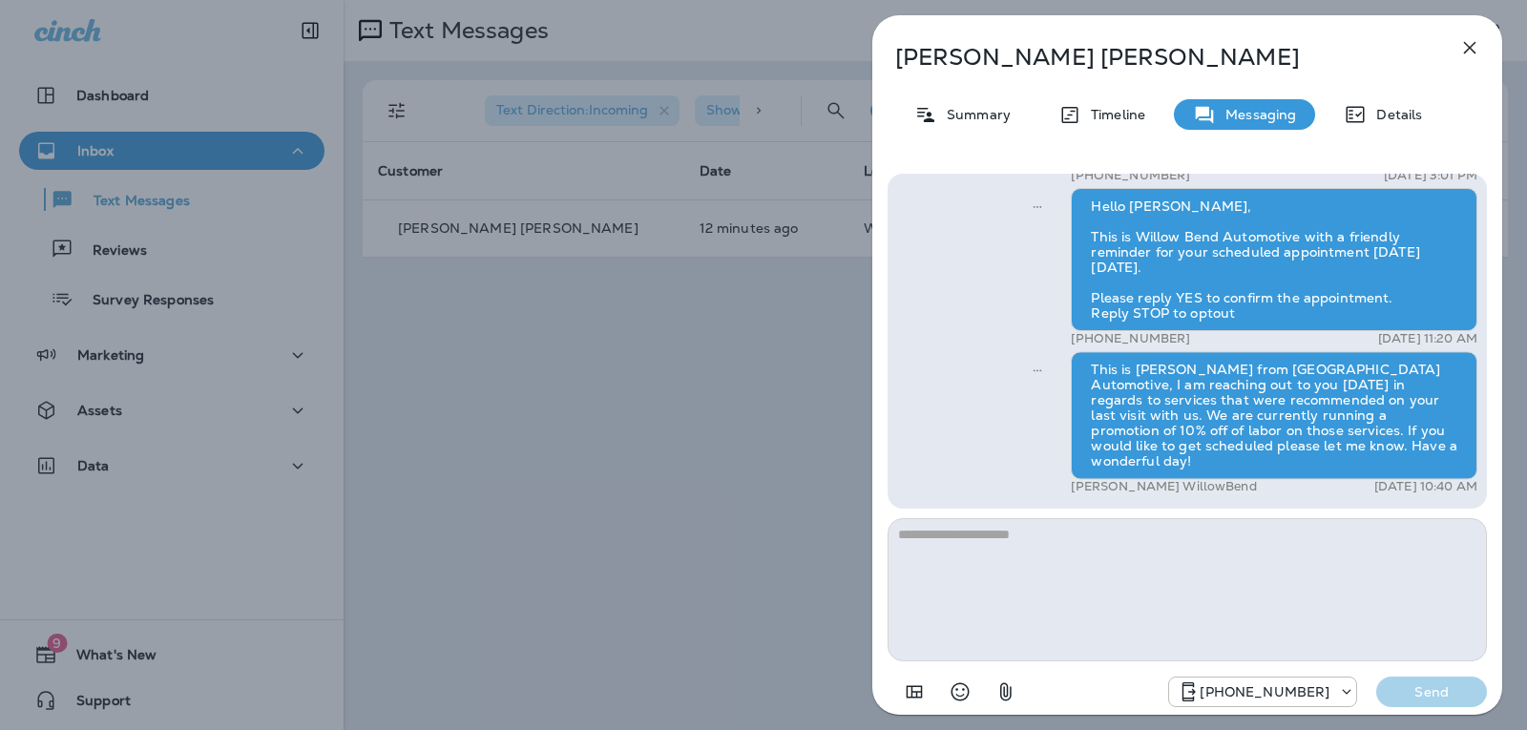
click at [1475, 46] on icon "button" at bounding box center [1469, 47] width 23 height 23
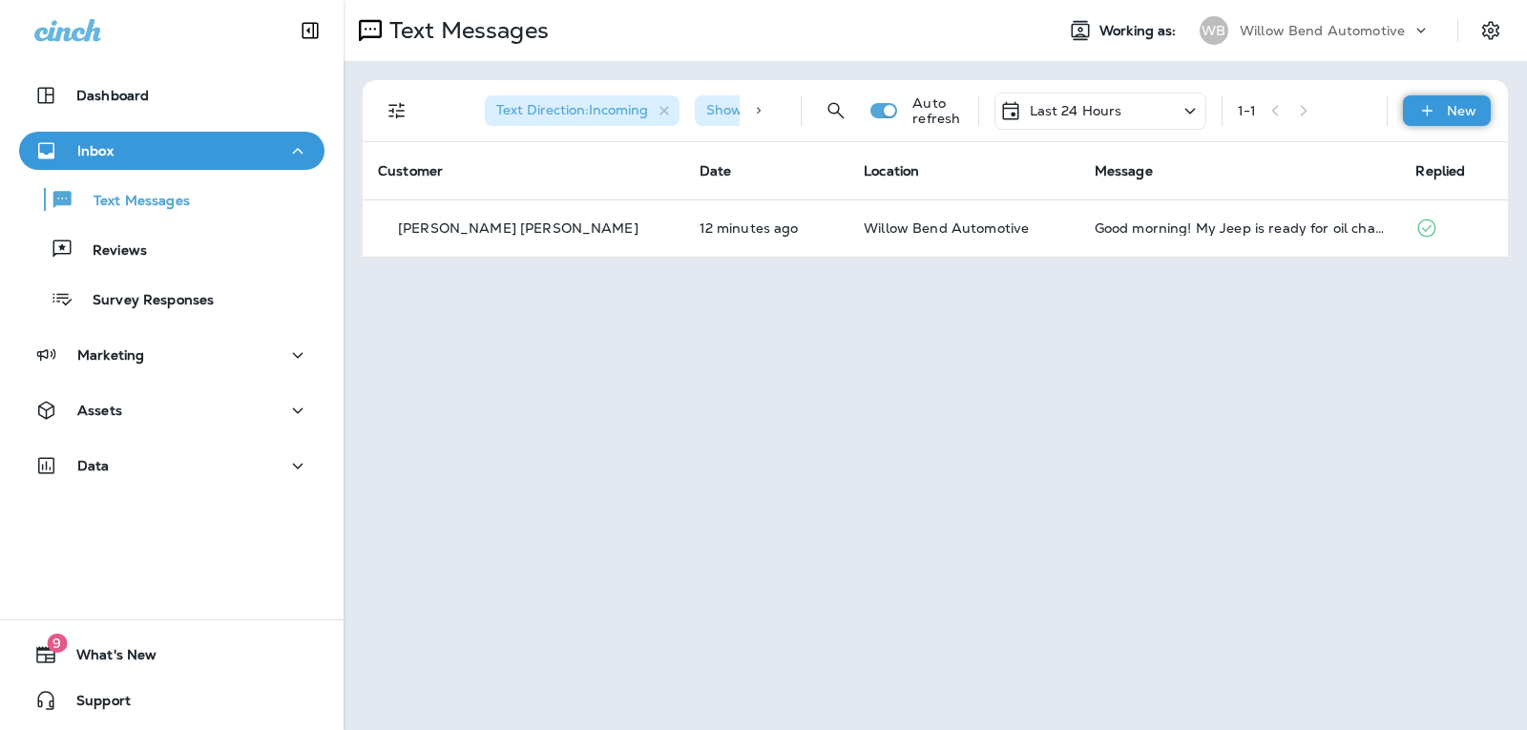
click at [1453, 114] on p "New" at bounding box center [1461, 110] width 30 height 15
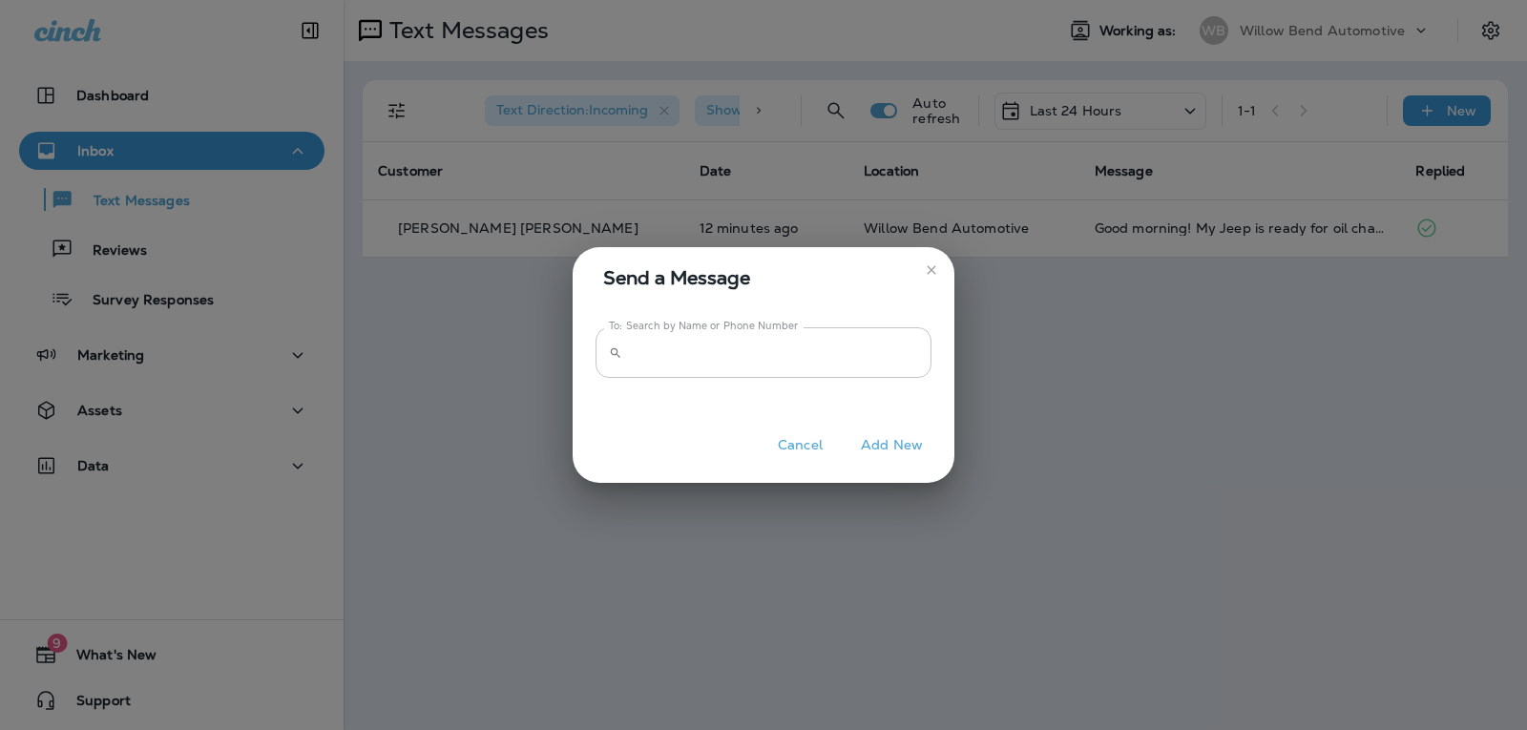
click at [911, 332] on input "To: Search by Name or Phone Number" at bounding box center [780, 352] width 301 height 51
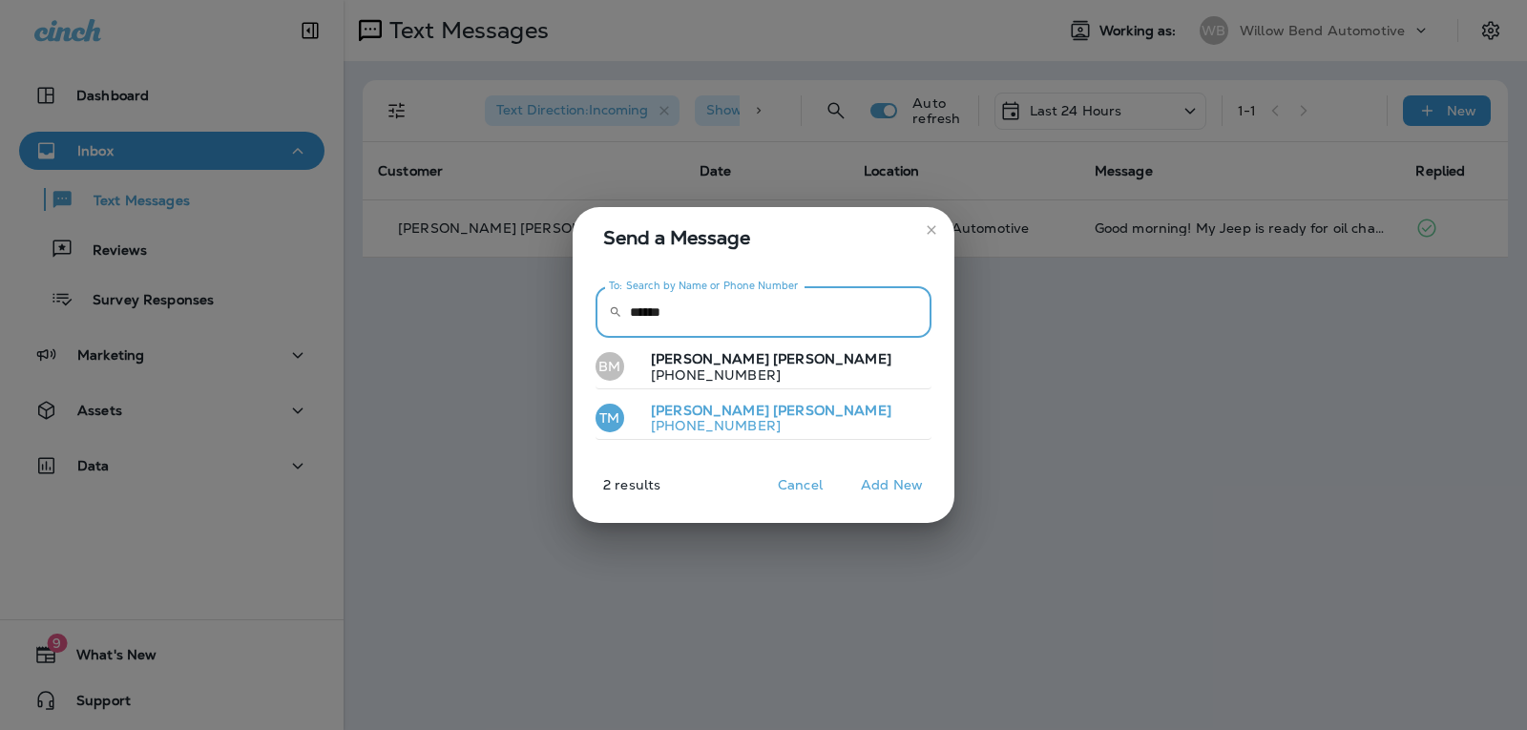
type input "******"
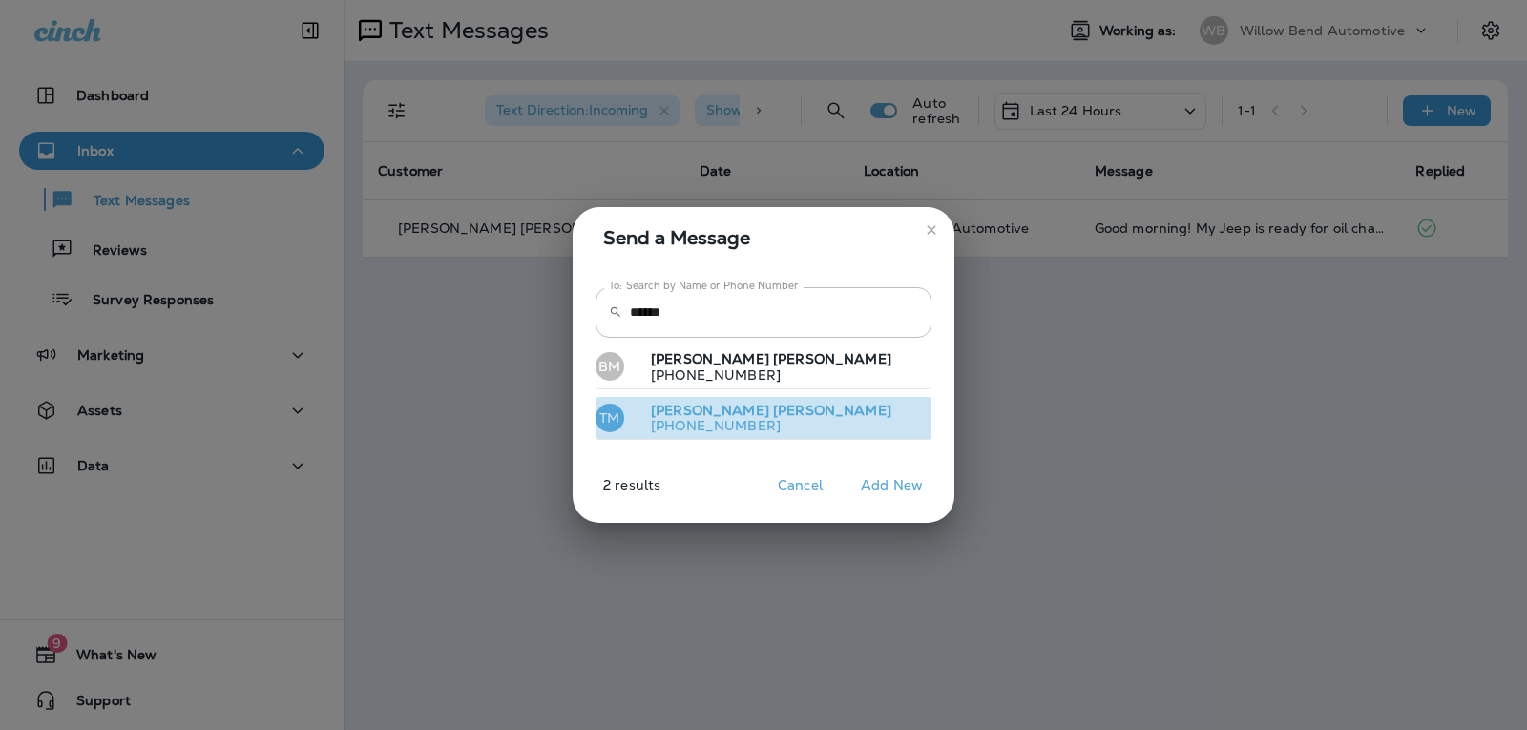
click at [813, 430] on button "TM [PERSON_NAME] [PHONE_NUMBER]" at bounding box center [763, 419] width 336 height 44
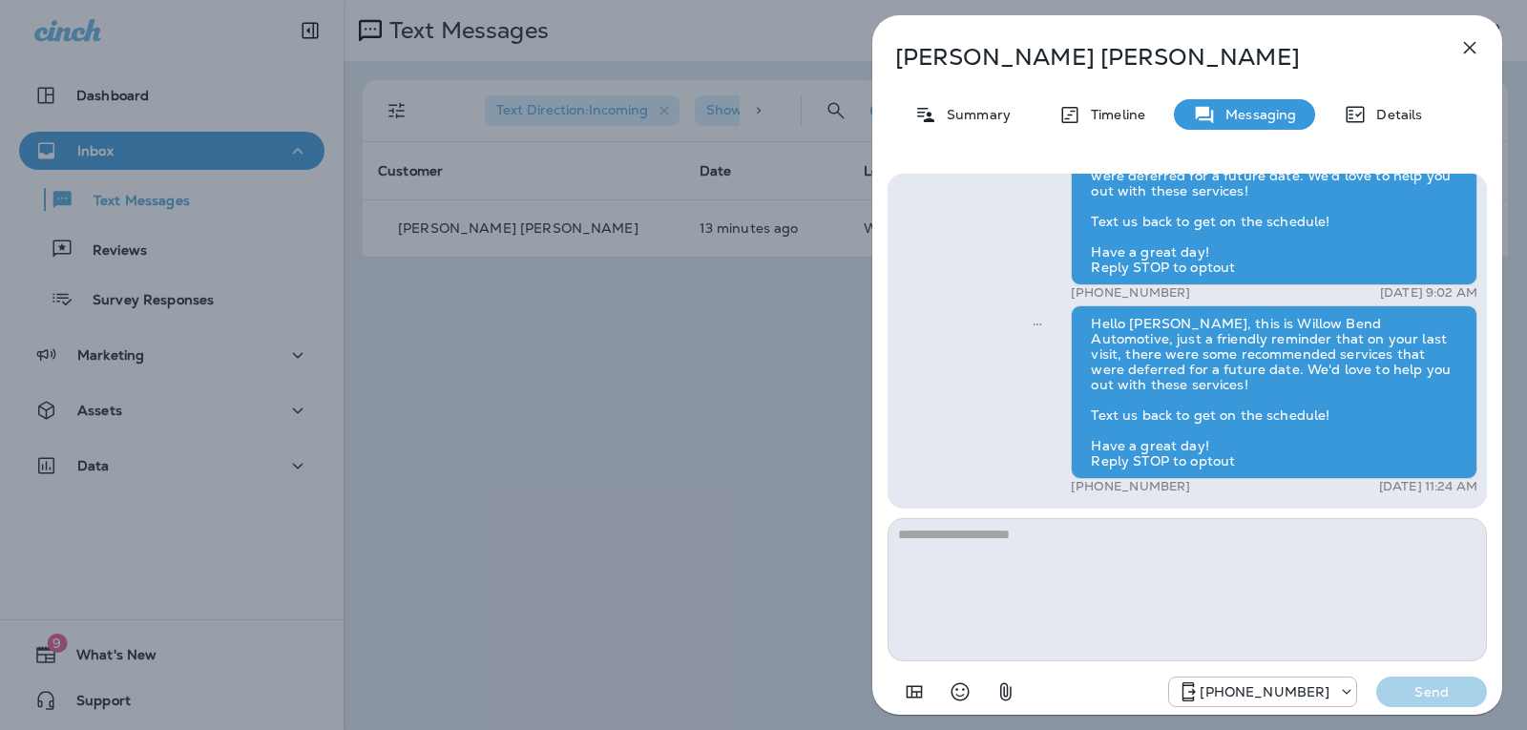
click at [960, 544] on textarea at bounding box center [1186, 589] width 599 height 143
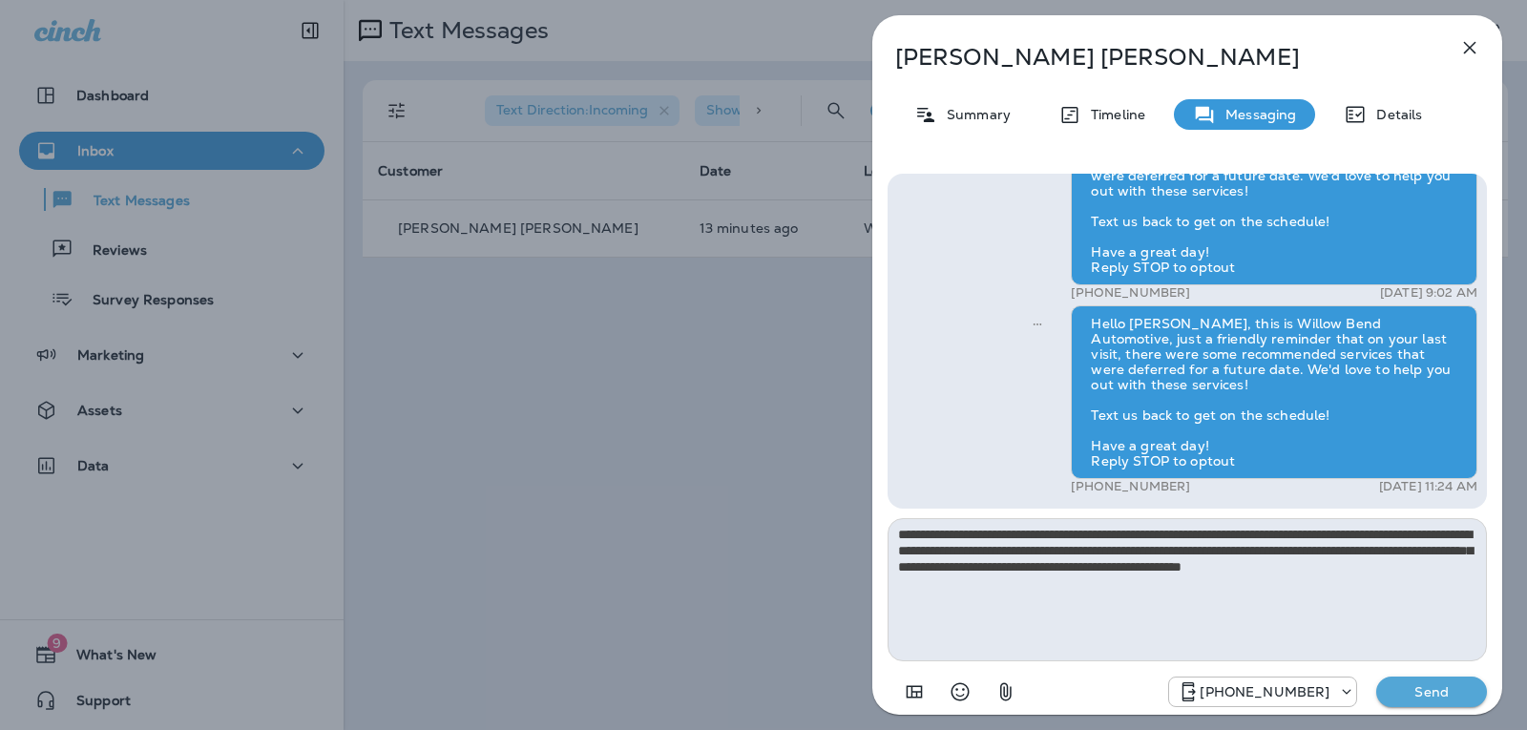
type textarea "**********"
click at [1475, 691] on button "Send" at bounding box center [1431, 691] width 111 height 31
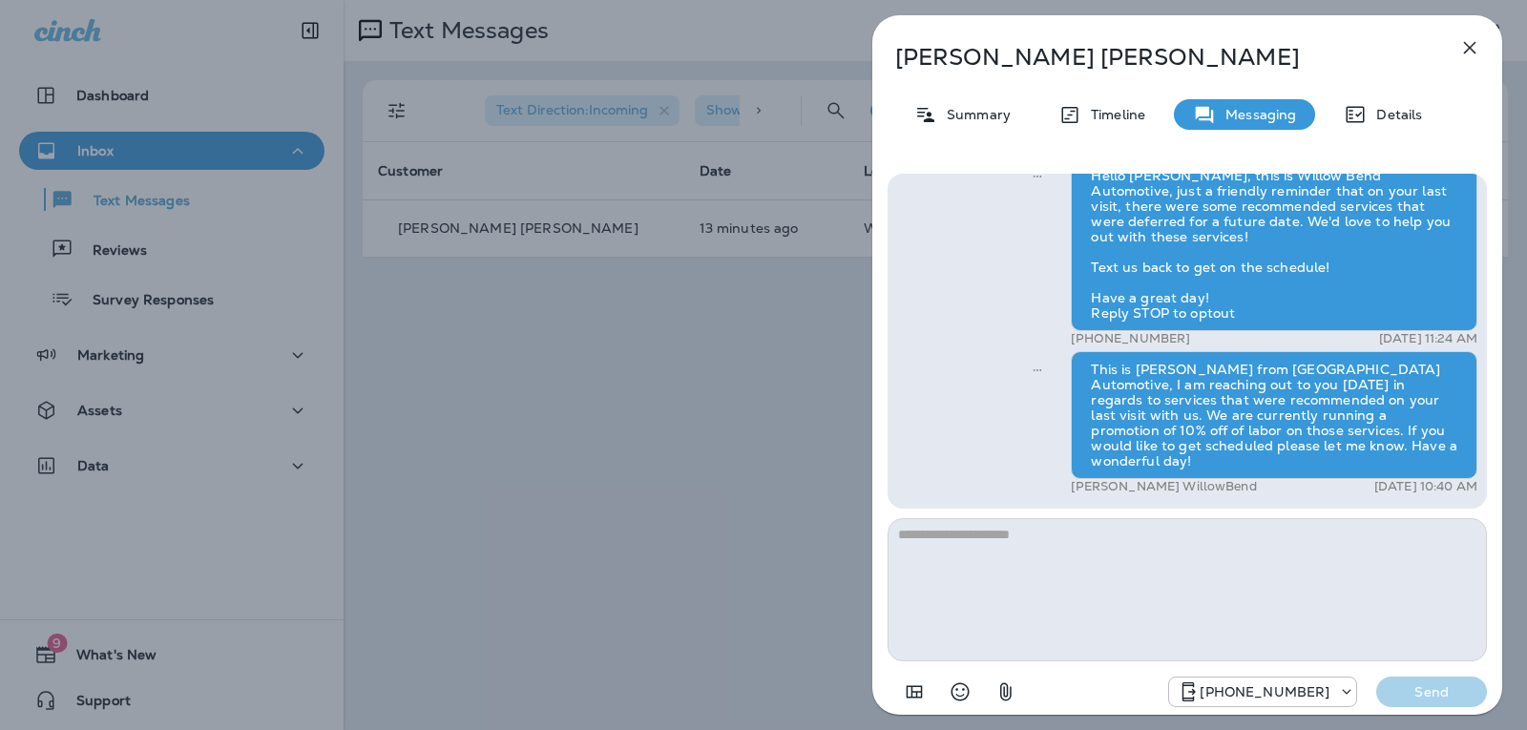
drag, startPoint x: 1474, startPoint y: 54, endPoint x: 1465, endPoint y: 40, distance: 16.7
click at [1473, 53] on icon "button" at bounding box center [1469, 47] width 23 height 23
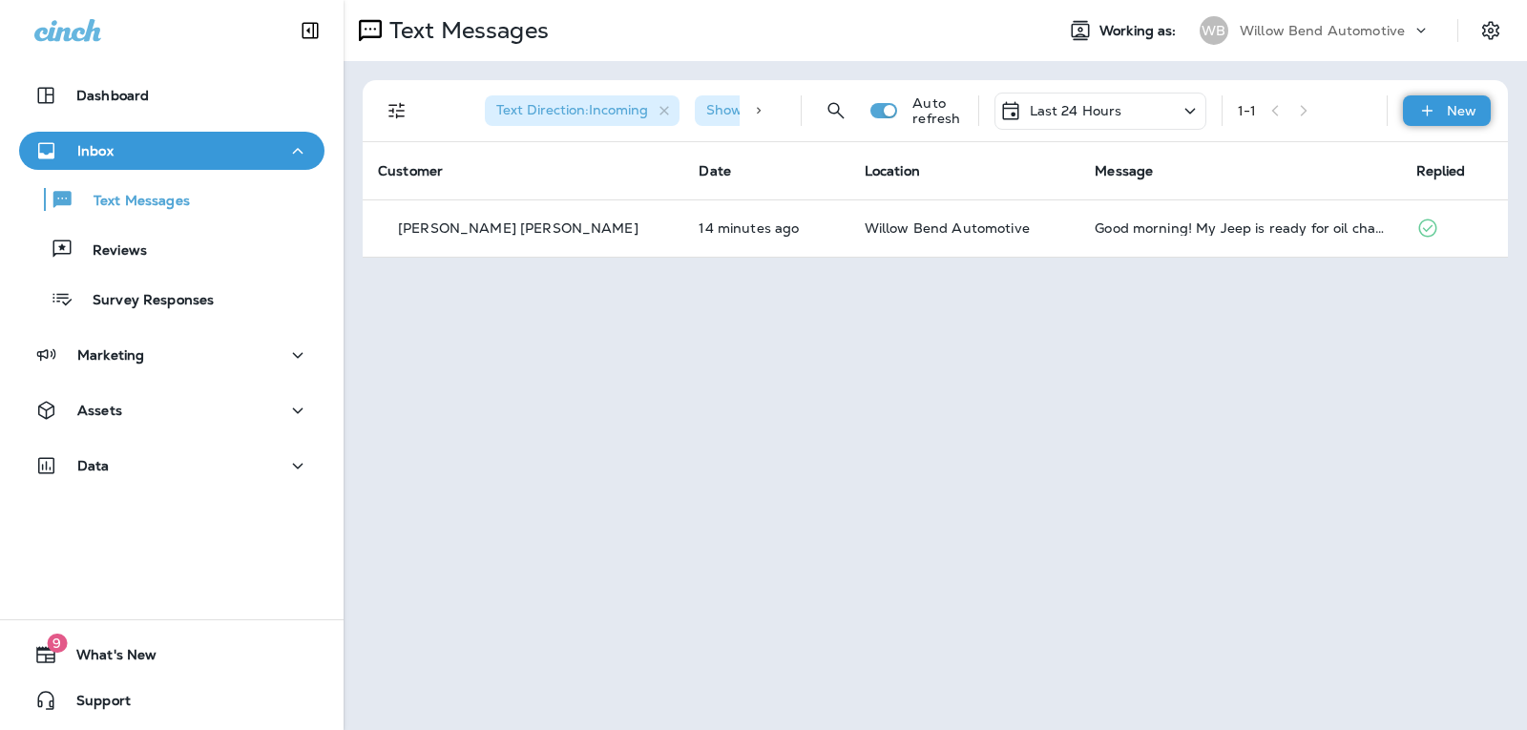
click at [1480, 109] on div "New" at bounding box center [1447, 110] width 88 height 31
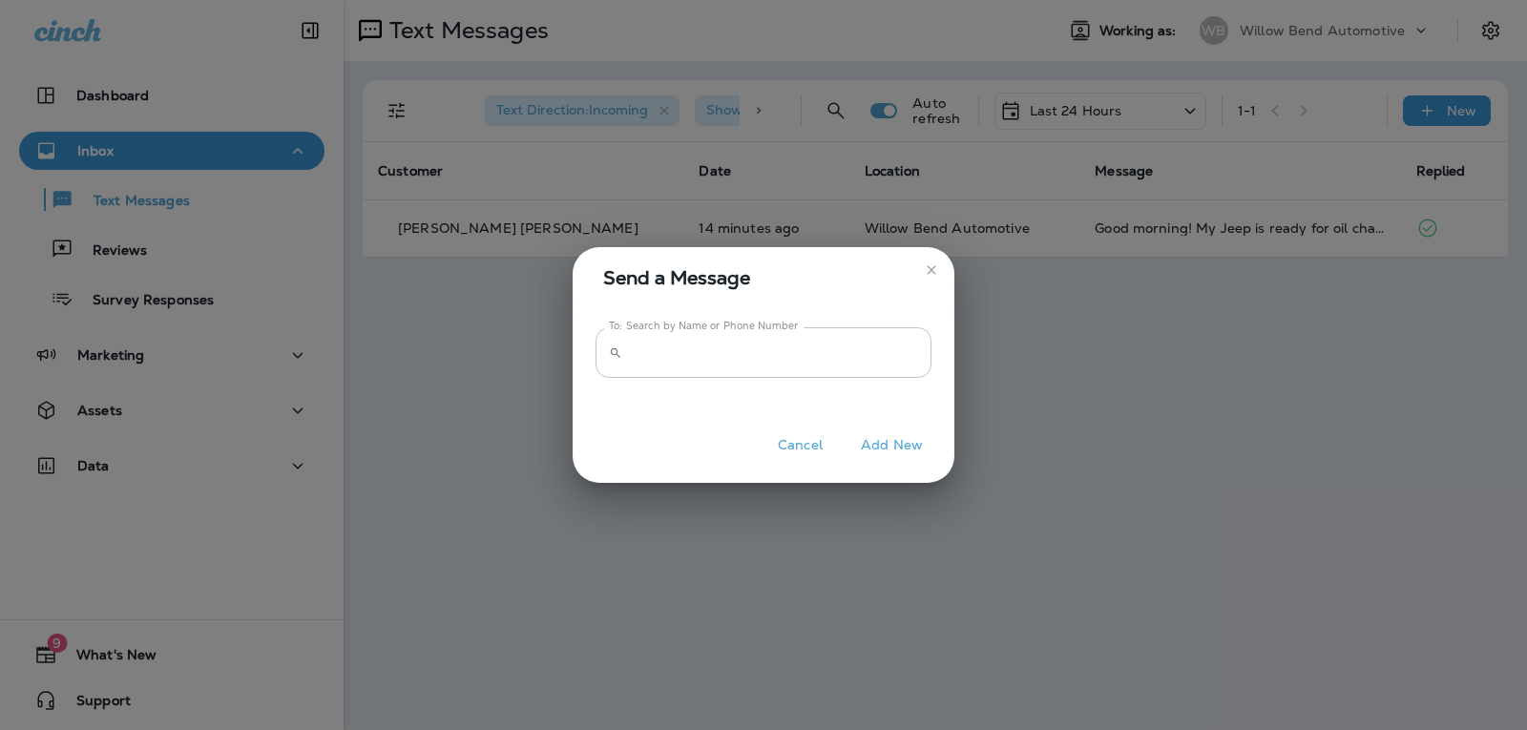
click at [917, 346] on input "To: Search by Name or Phone Number" at bounding box center [780, 352] width 301 height 51
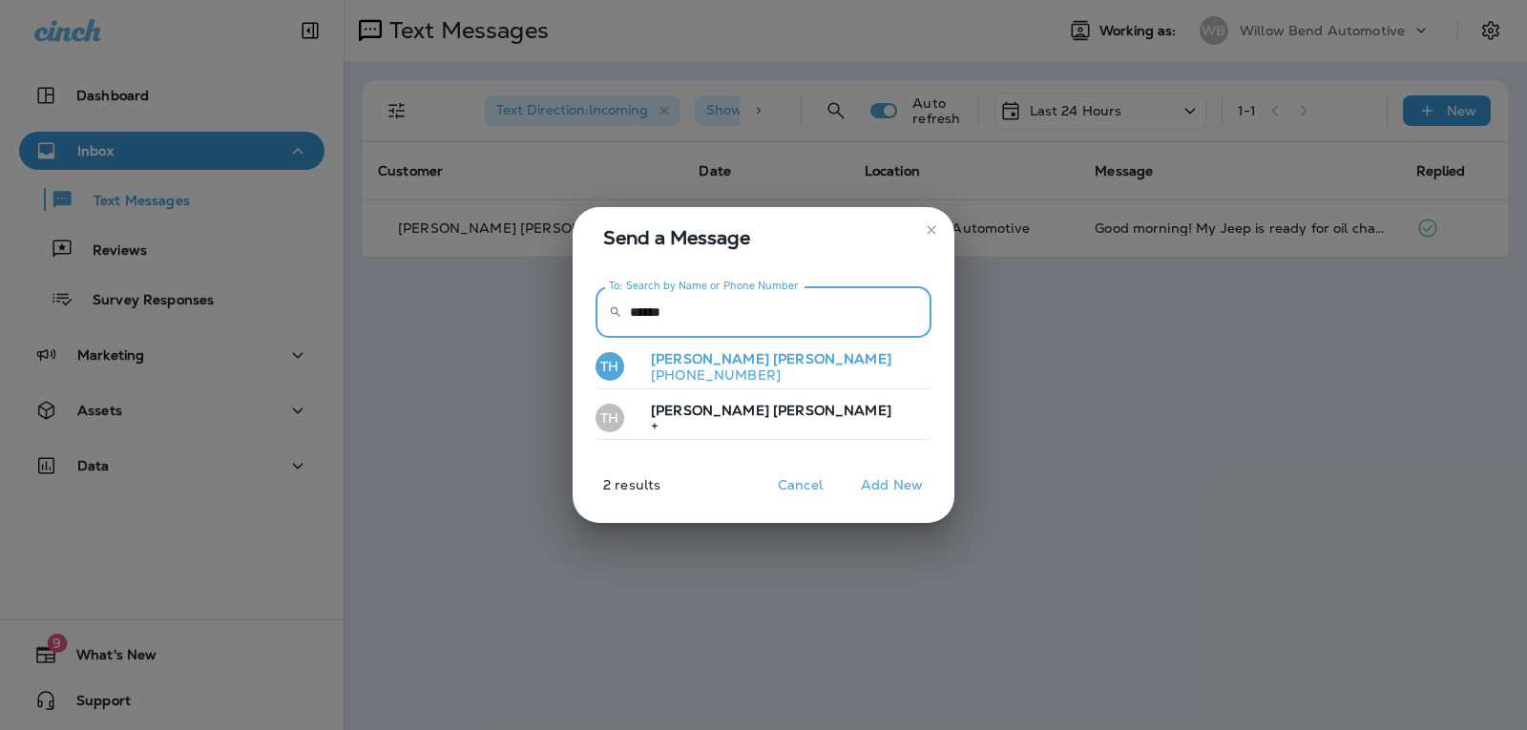
type input "******"
click at [812, 376] on button "TH [PERSON_NAME] [PHONE_NUMBER]" at bounding box center [763, 367] width 336 height 44
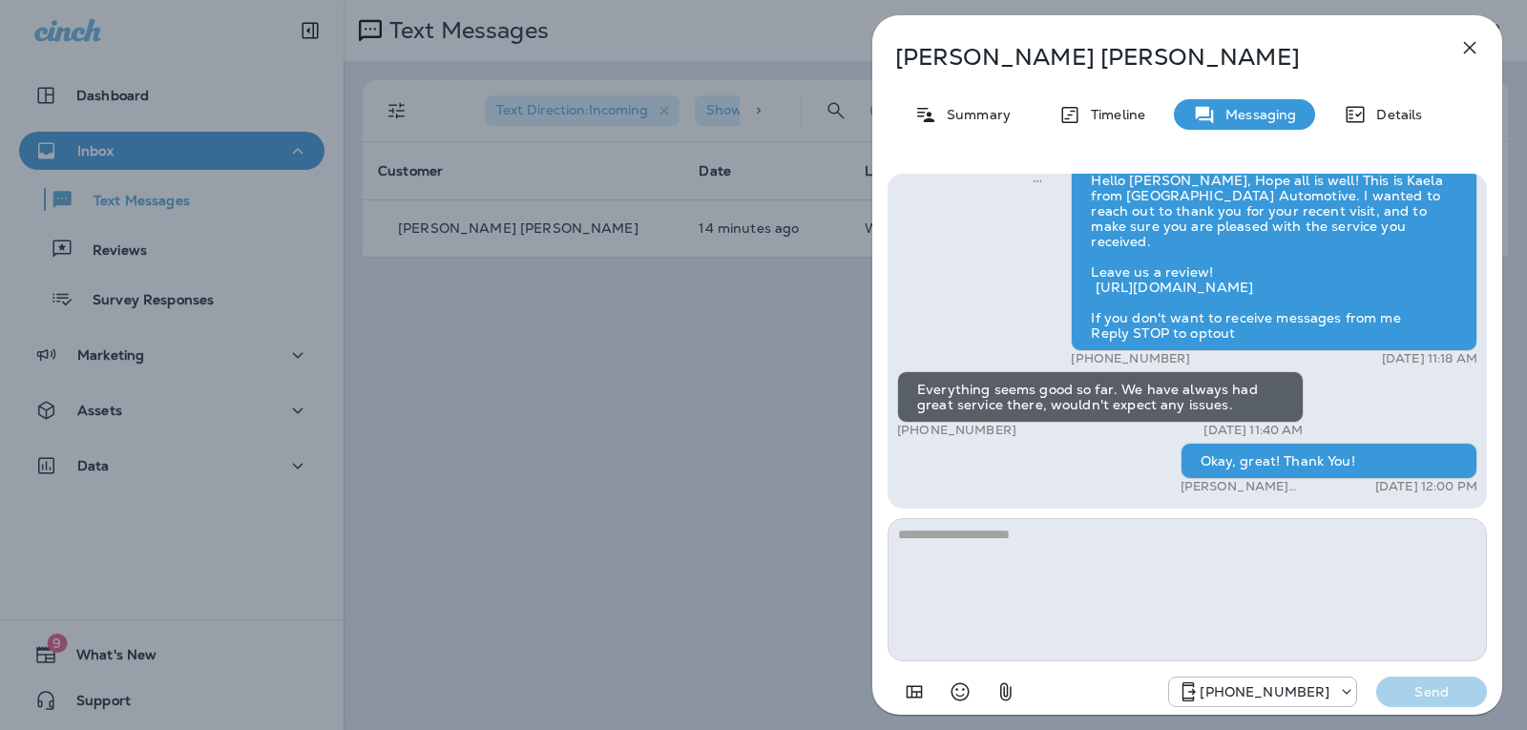
click at [934, 544] on textarea at bounding box center [1186, 589] width 599 height 143
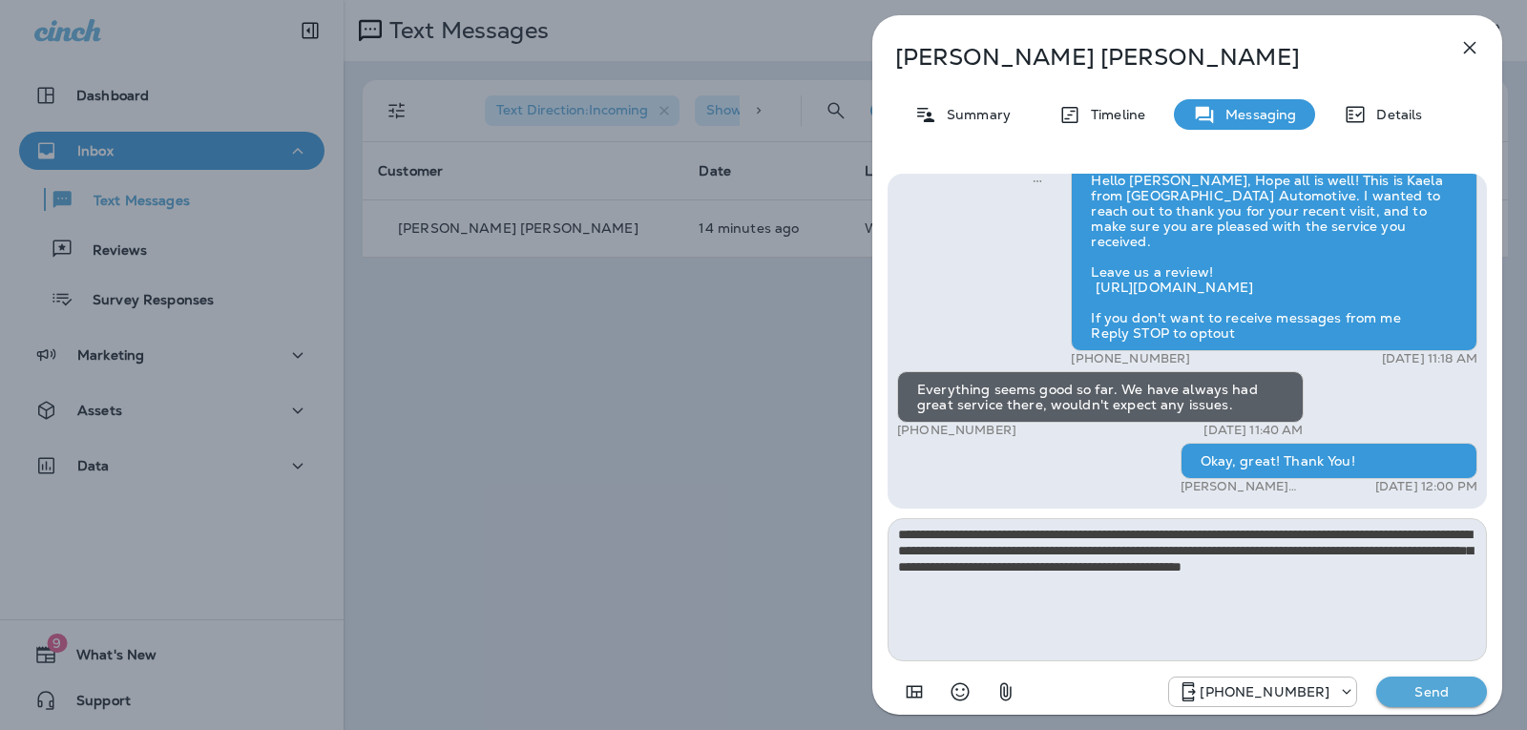
type textarea "**********"
click at [1460, 697] on p "Send" at bounding box center [1431, 691] width 80 height 17
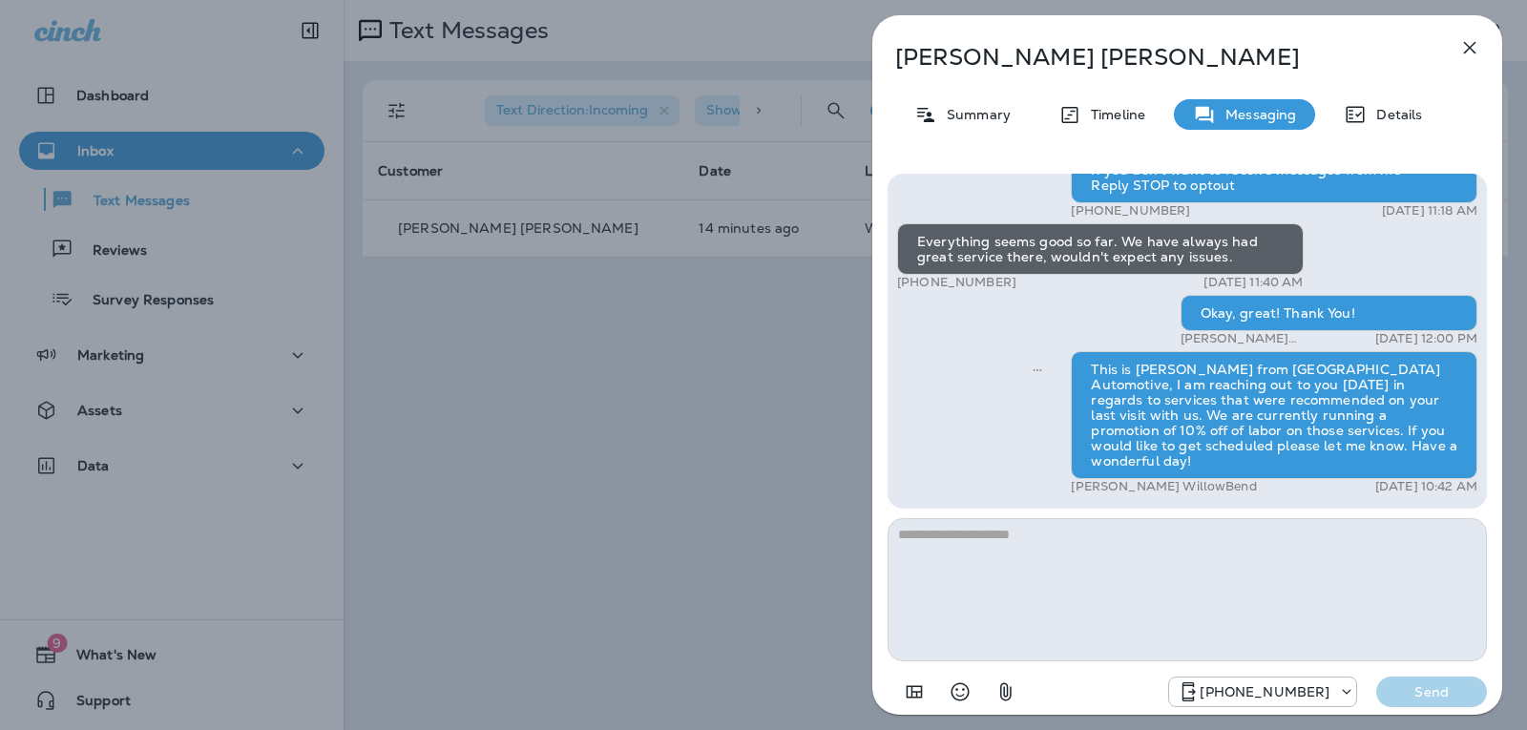
click at [1485, 48] on button "button" at bounding box center [1469, 48] width 38 height 38
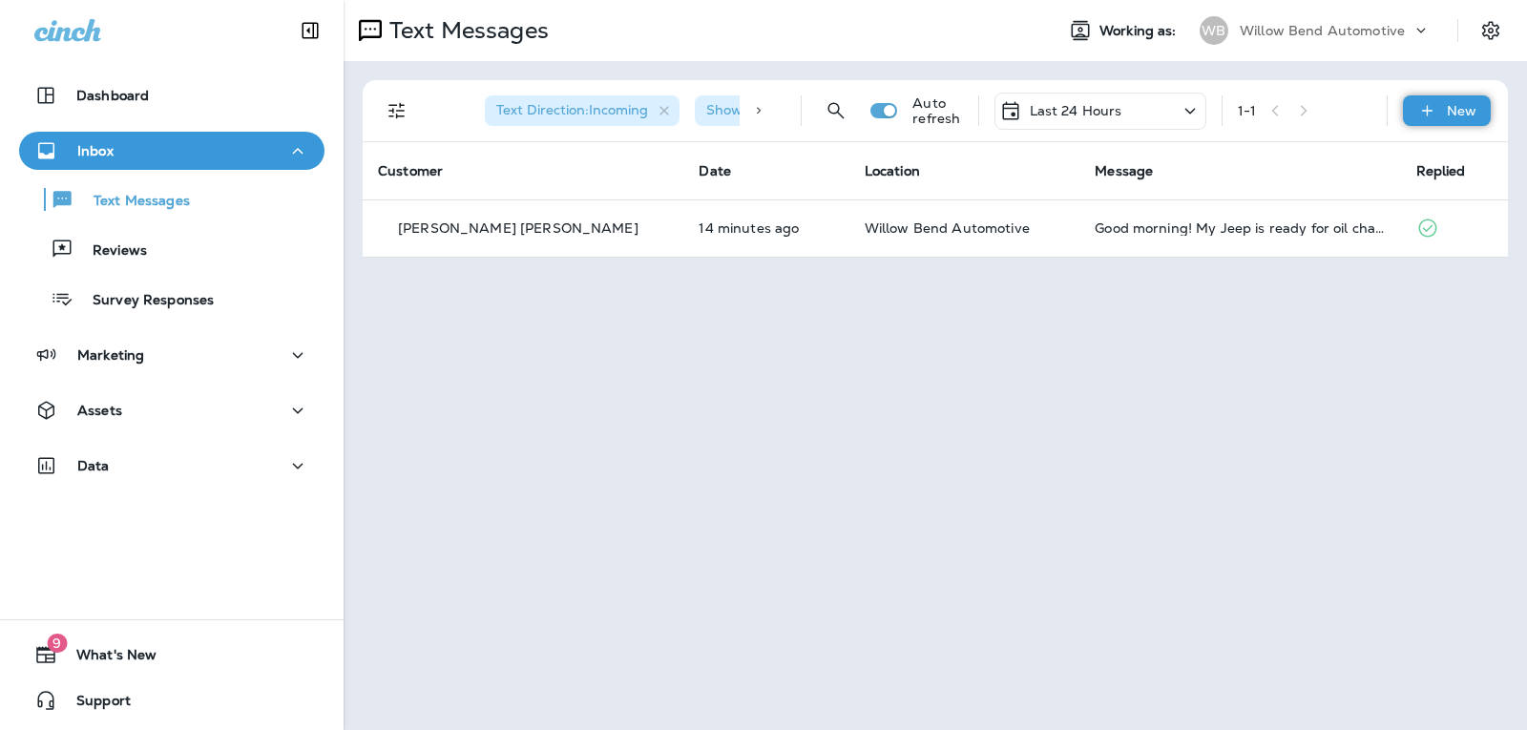
click at [1464, 106] on p "New" at bounding box center [1461, 110] width 30 height 15
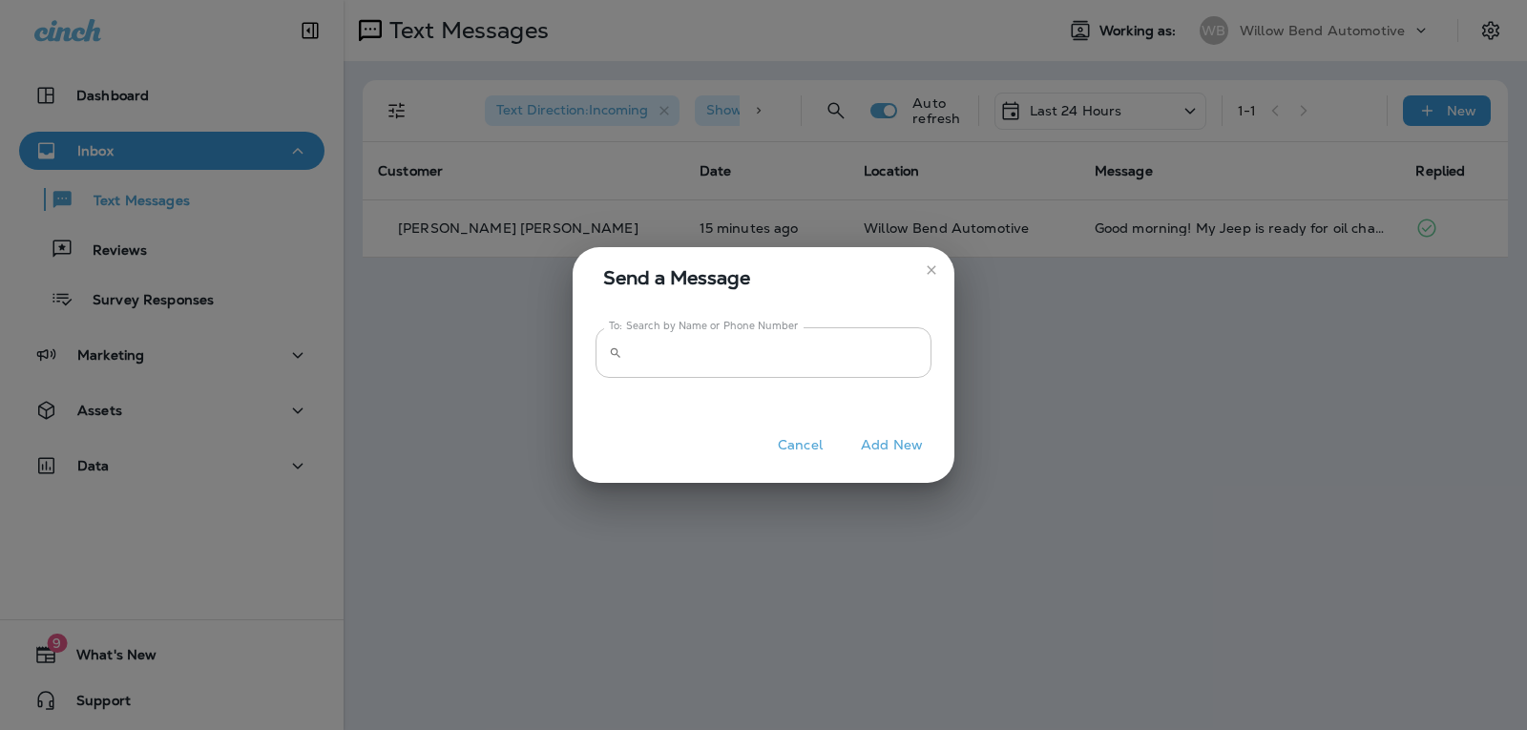
click at [835, 368] on input "To: Search by Name or Phone Number" at bounding box center [780, 352] width 301 height 51
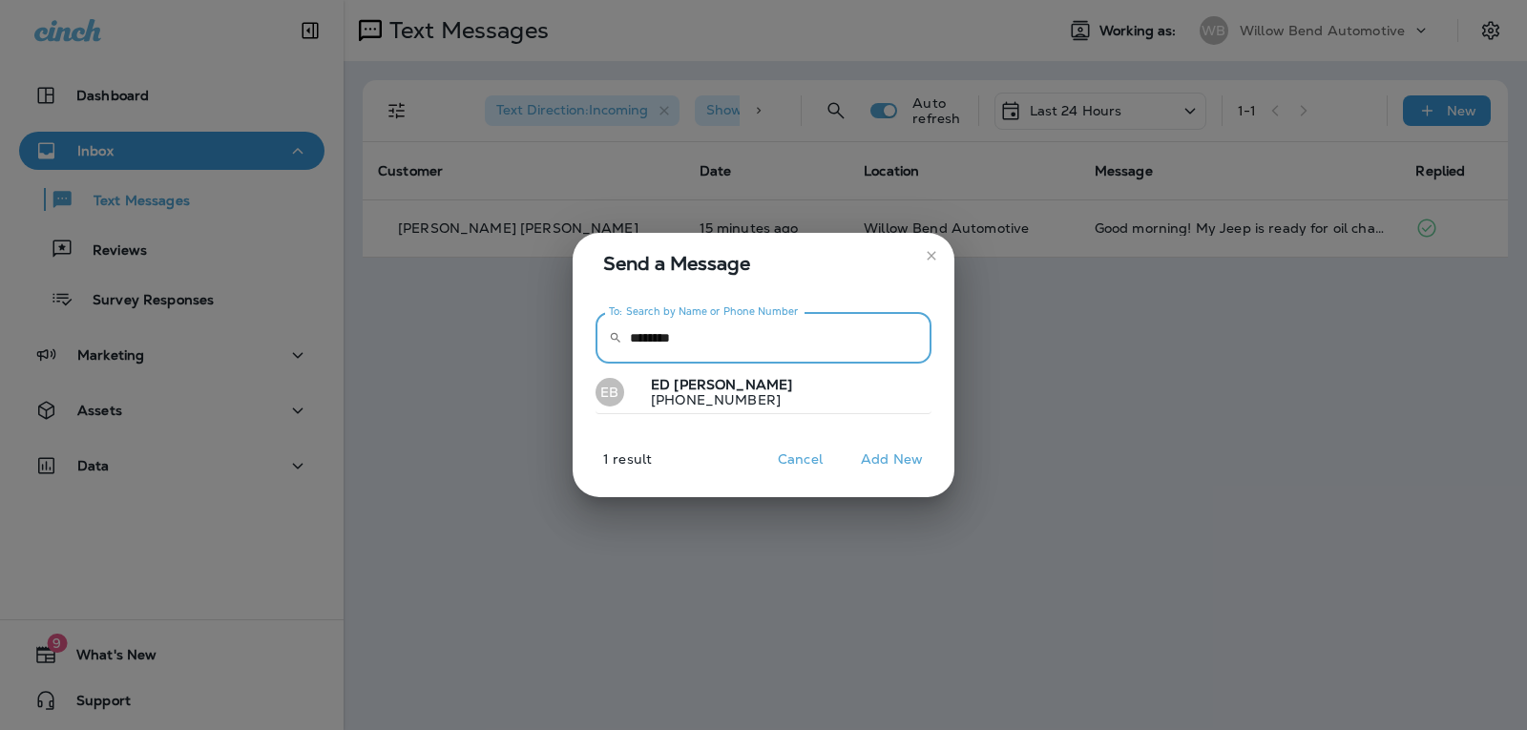
type input "********"
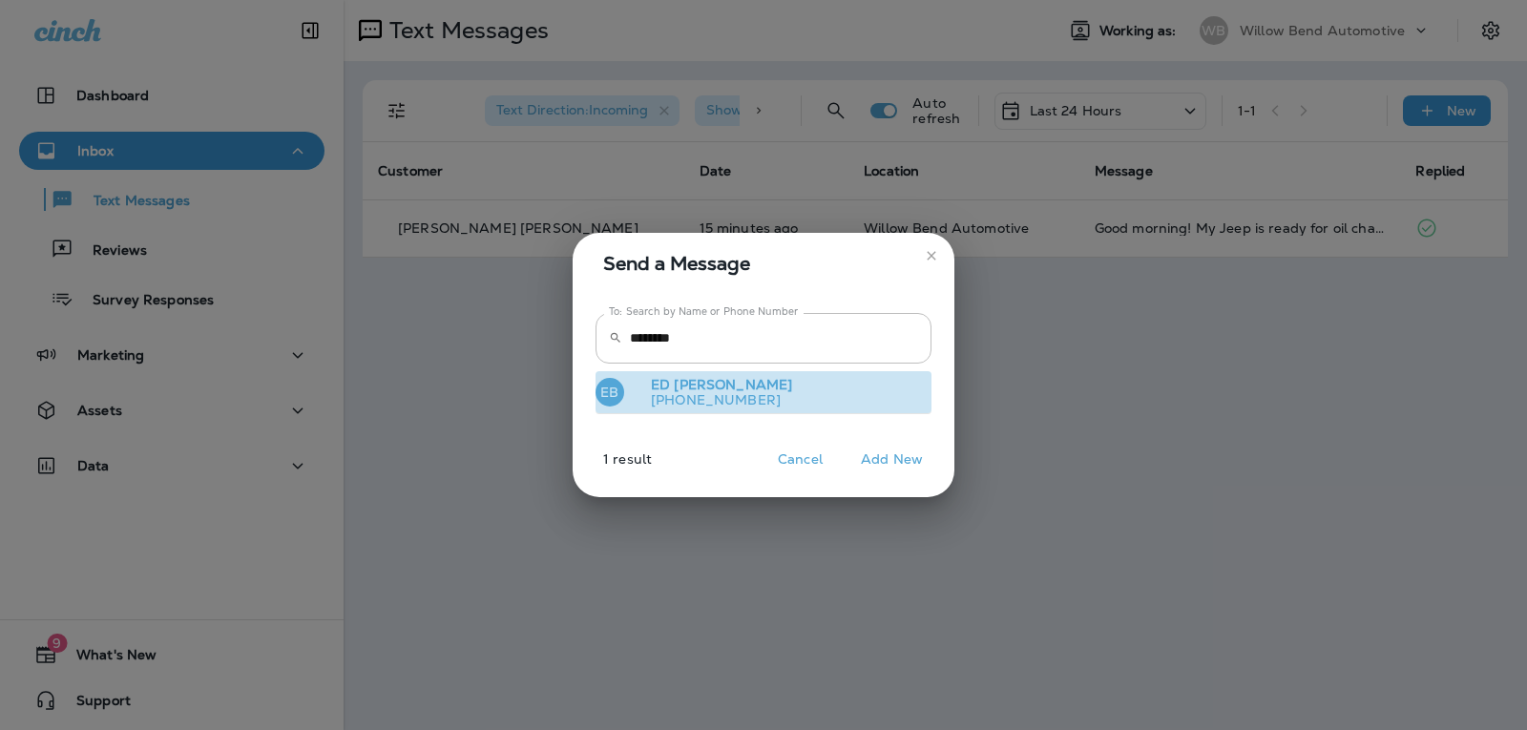
click at [753, 405] on button "EB [PERSON_NAME] [PHONE_NUMBER]" at bounding box center [763, 393] width 336 height 44
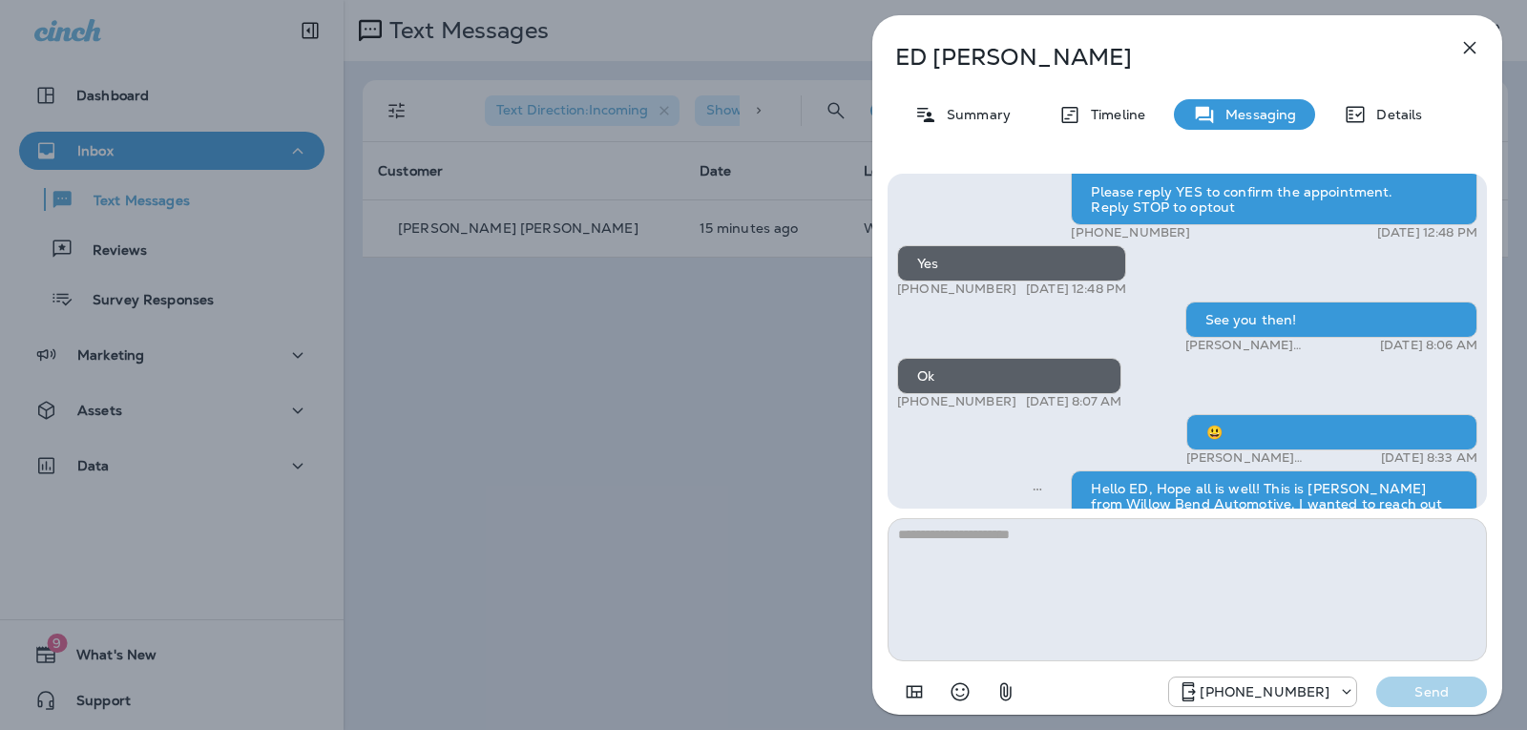
scroll to position [-668, 0]
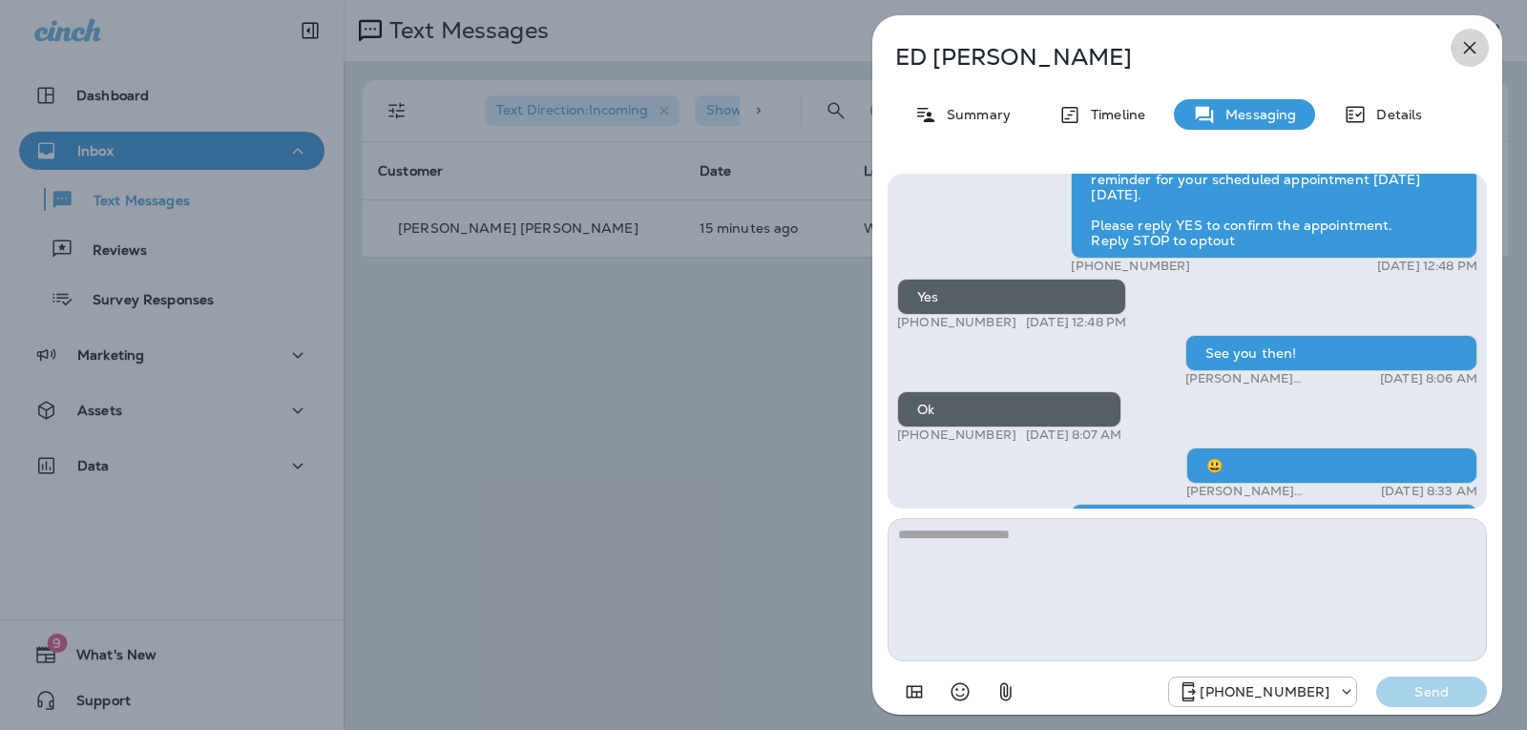
click at [1471, 53] on icon "button" at bounding box center [1469, 47] width 23 height 23
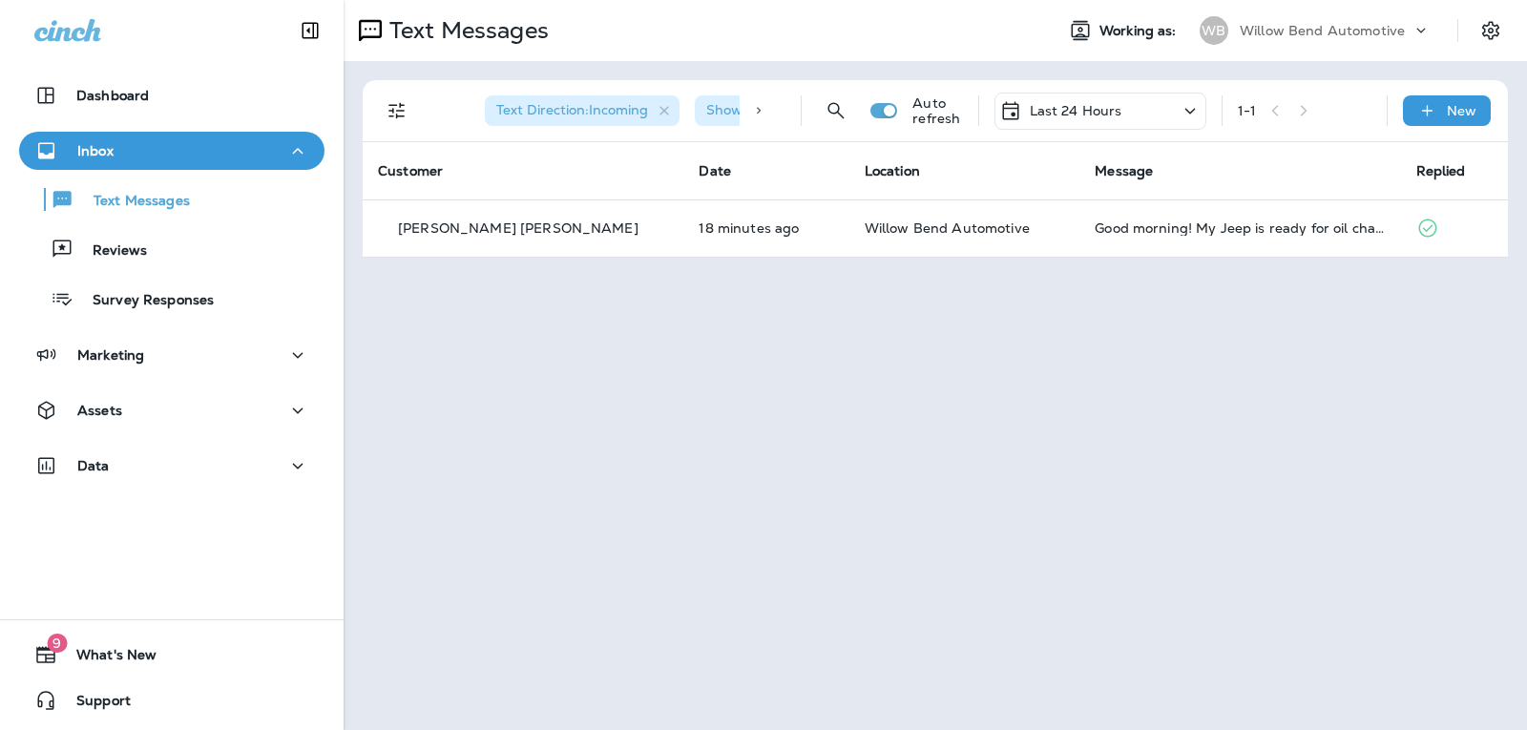
click at [1075, 114] on p "Last 24 Hours" at bounding box center [1075, 110] width 93 height 15
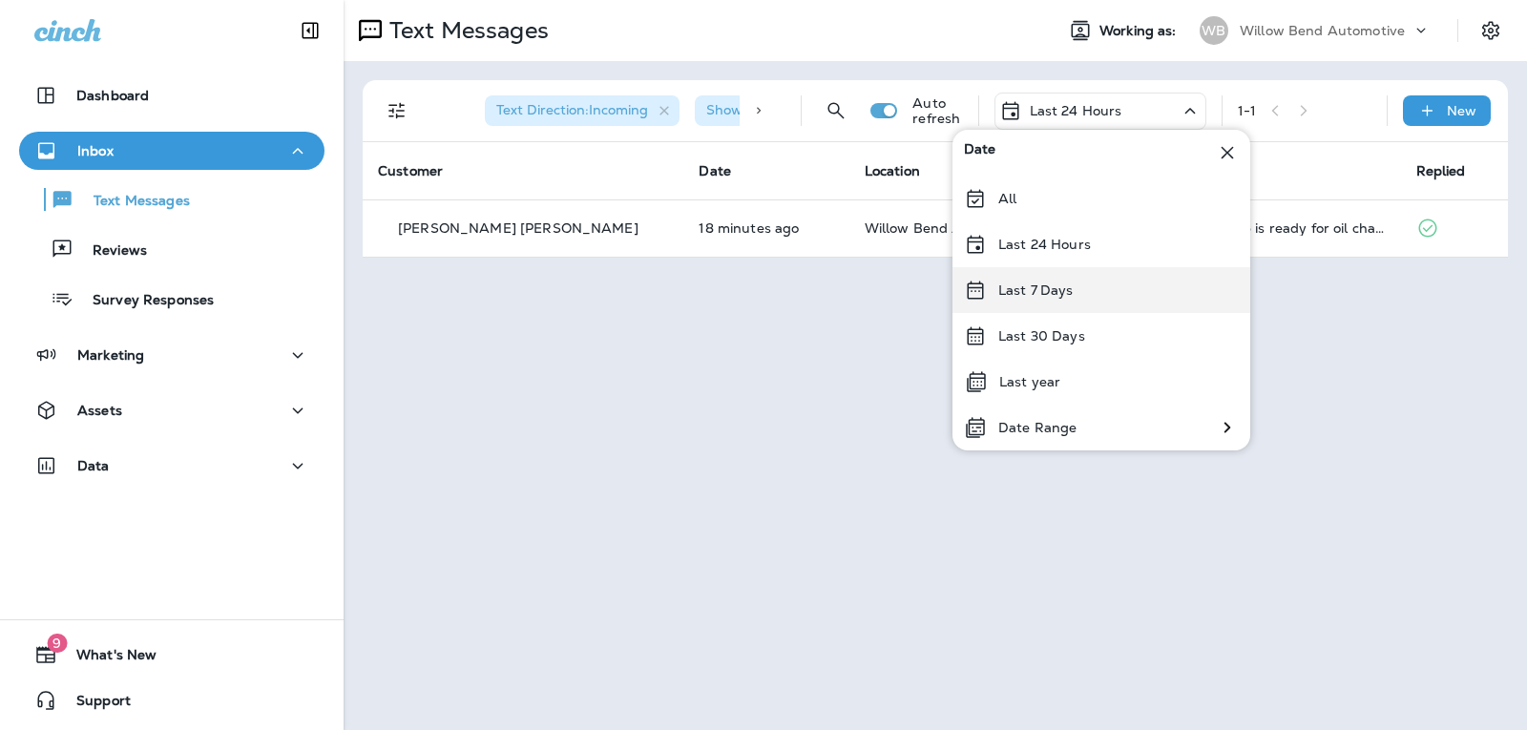
click at [1045, 283] on p "Last 7 Days" at bounding box center [1035, 289] width 75 height 15
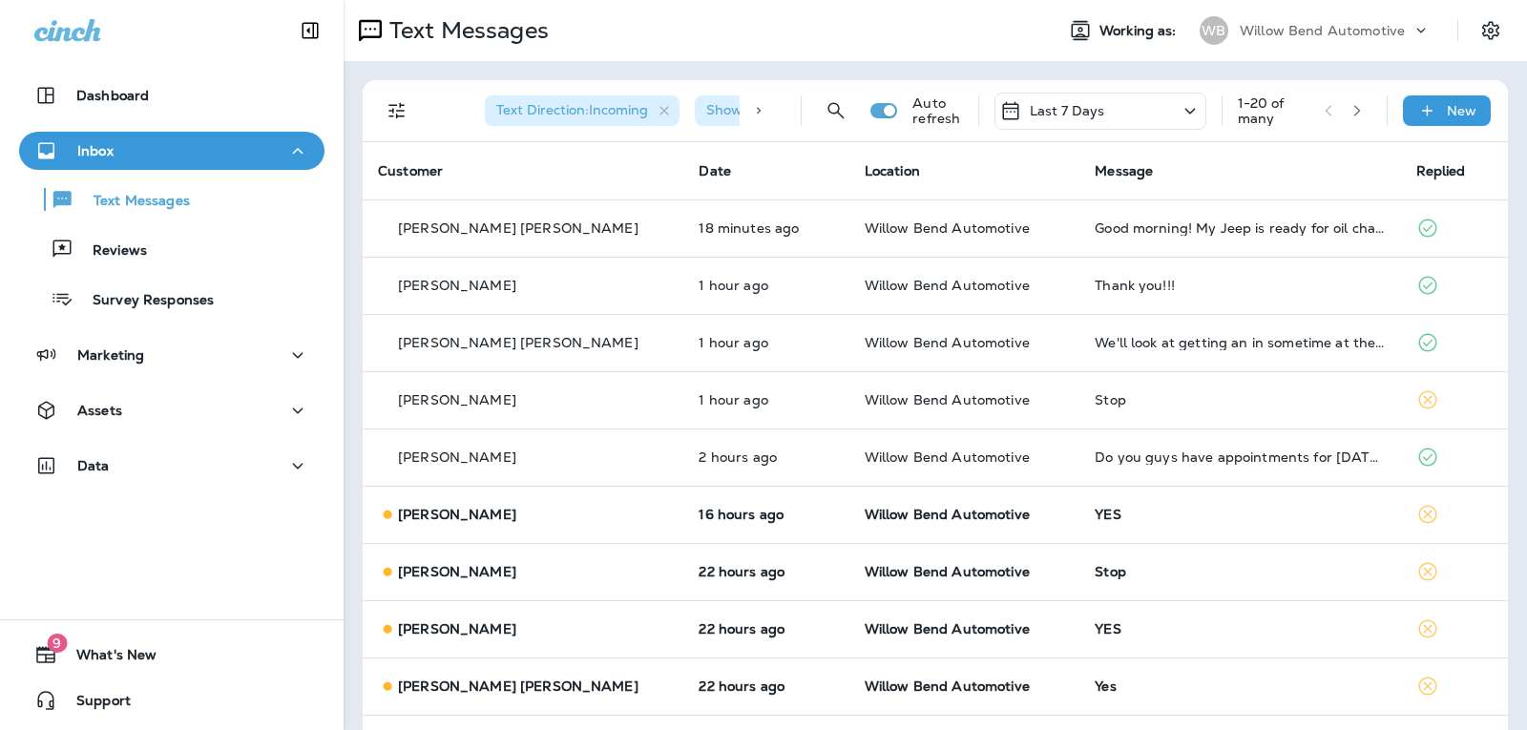
click at [1071, 93] on div "Last 7 Days" at bounding box center [1100, 111] width 212 height 37
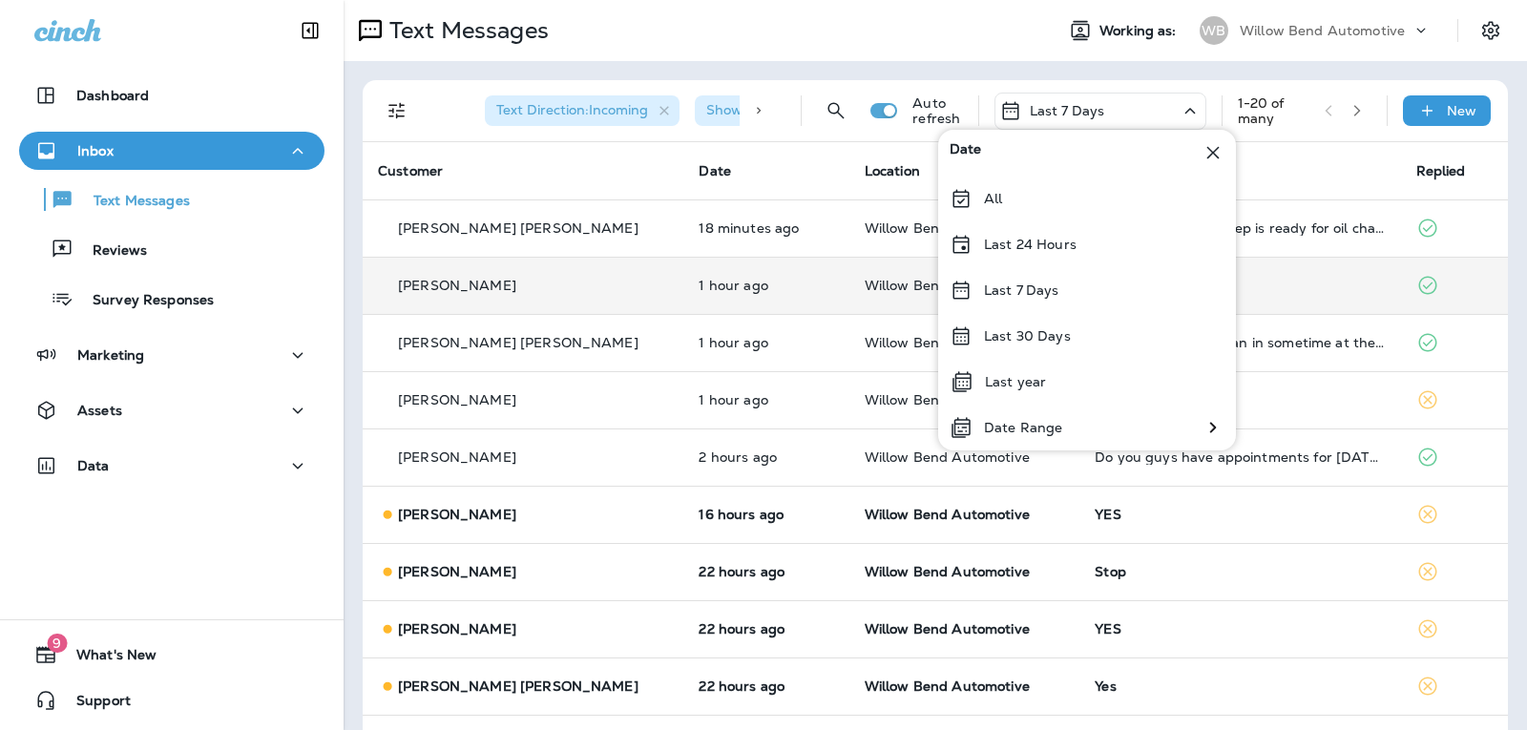
click at [1076, 299] on div "Last 7 Days" at bounding box center [1087, 290] width 298 height 46
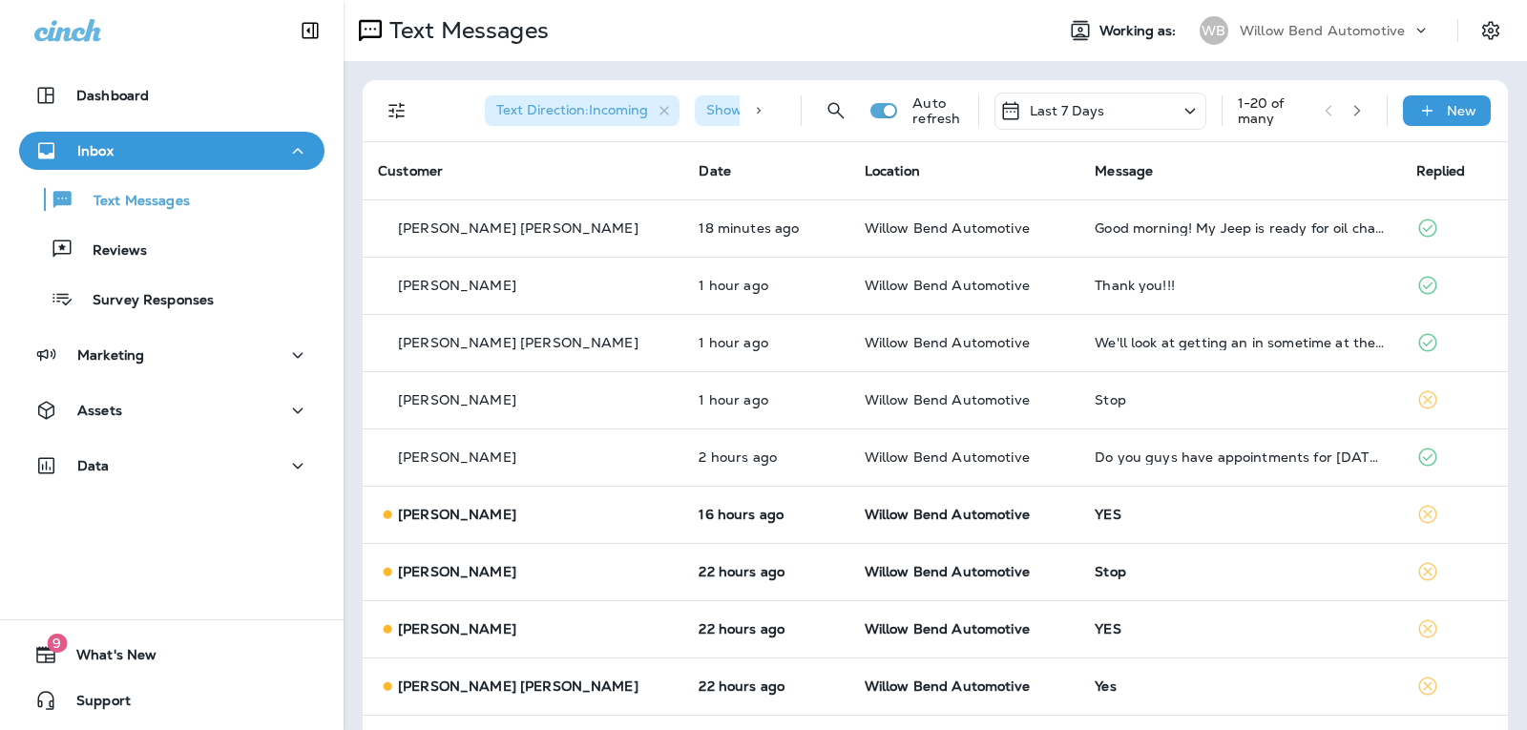
click at [1091, 105] on div "Last 7 Days" at bounding box center [1100, 111] width 212 height 37
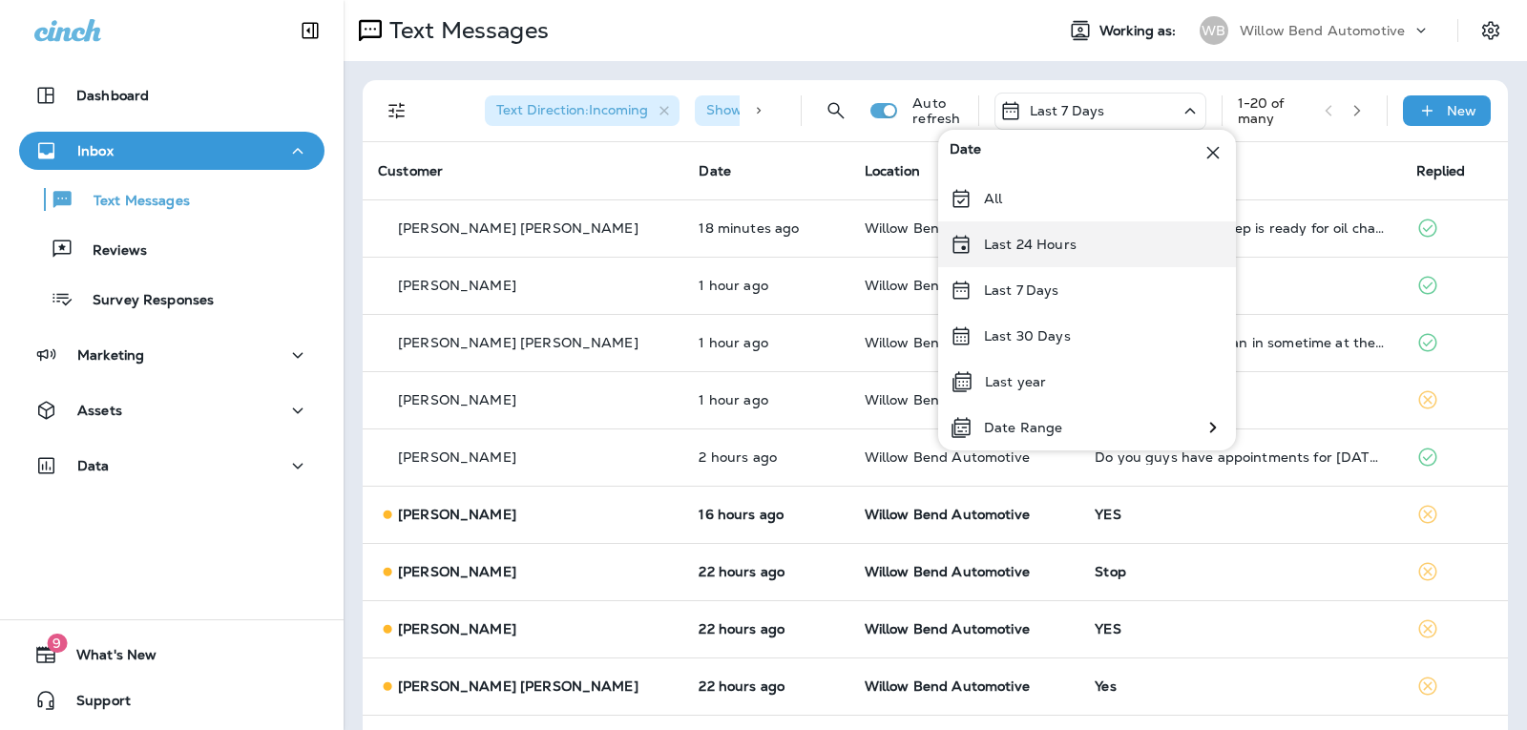
click at [1093, 239] on div "Last 24 Hours" at bounding box center [1087, 244] width 298 height 46
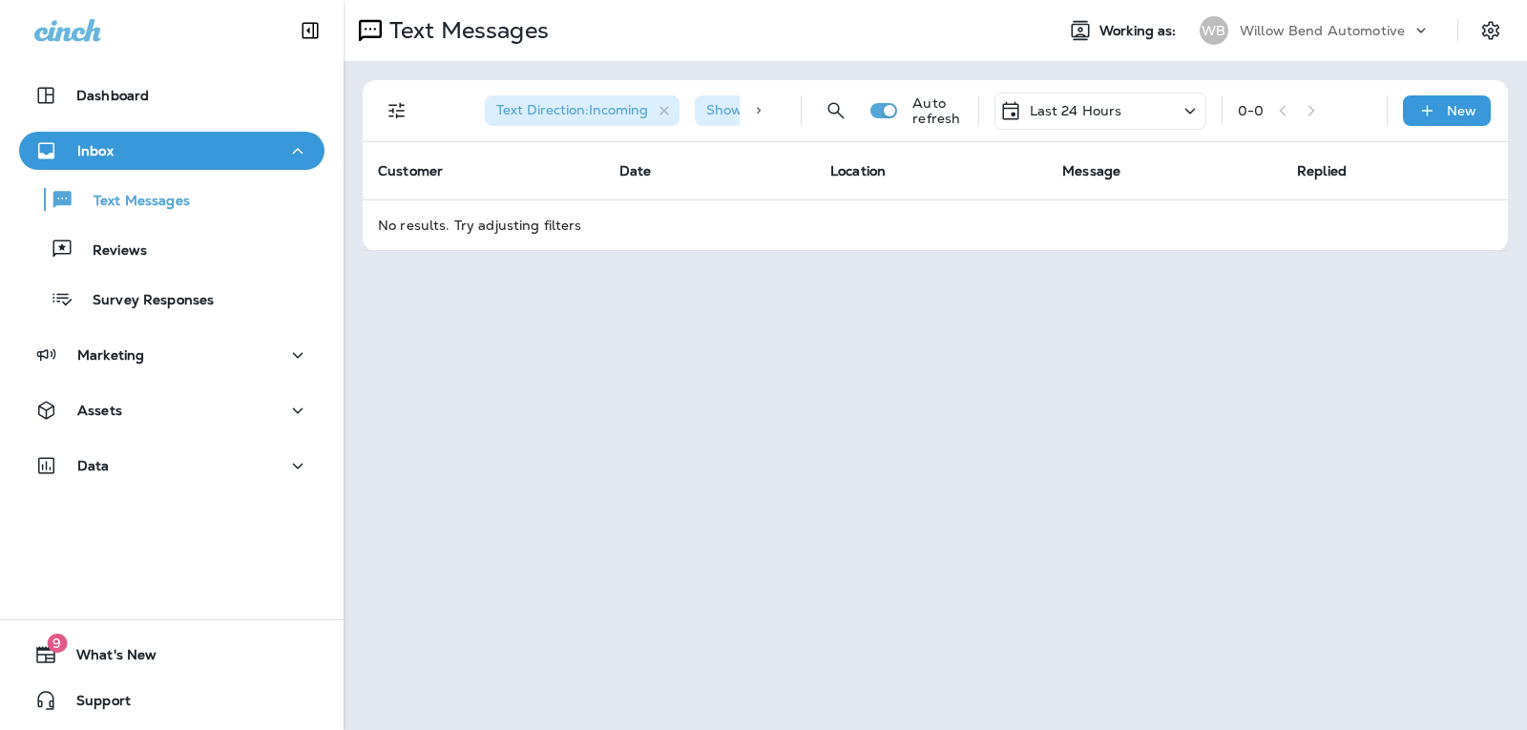
click at [1069, 103] on div "Last 24 Hours" at bounding box center [1060, 110] width 123 height 23
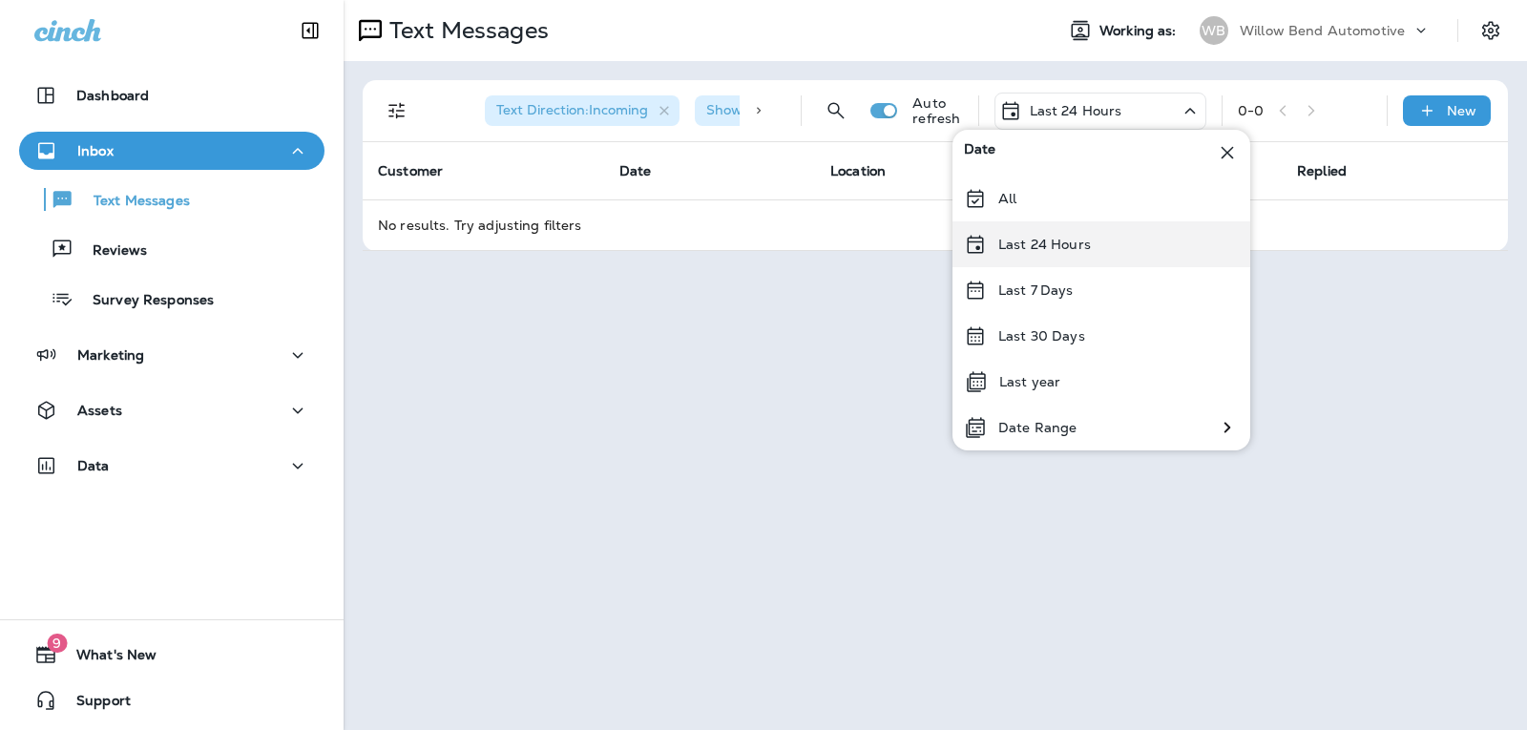
click at [1099, 249] on div "Last 24 Hours" at bounding box center [1101, 244] width 298 height 46
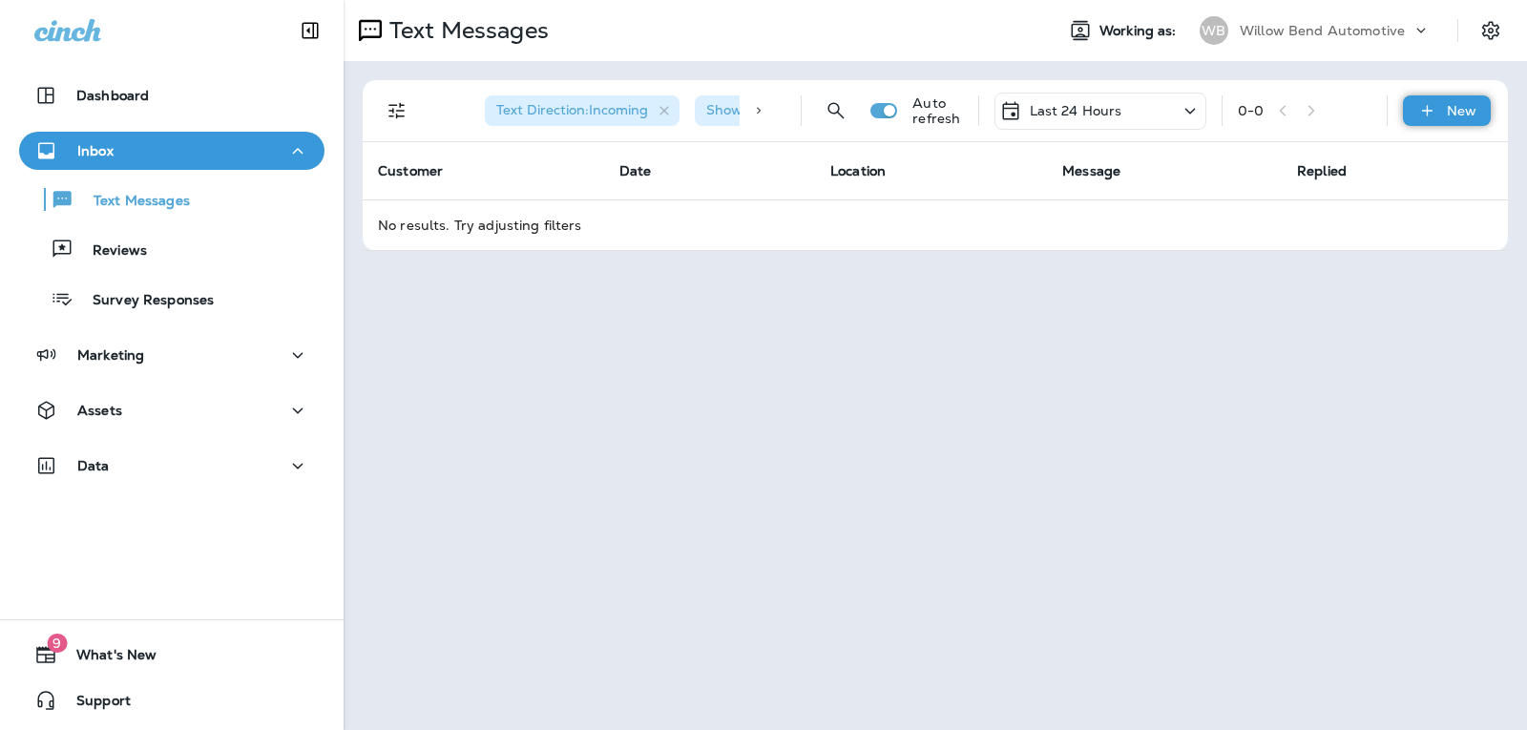
click at [1452, 112] on p "New" at bounding box center [1461, 110] width 30 height 15
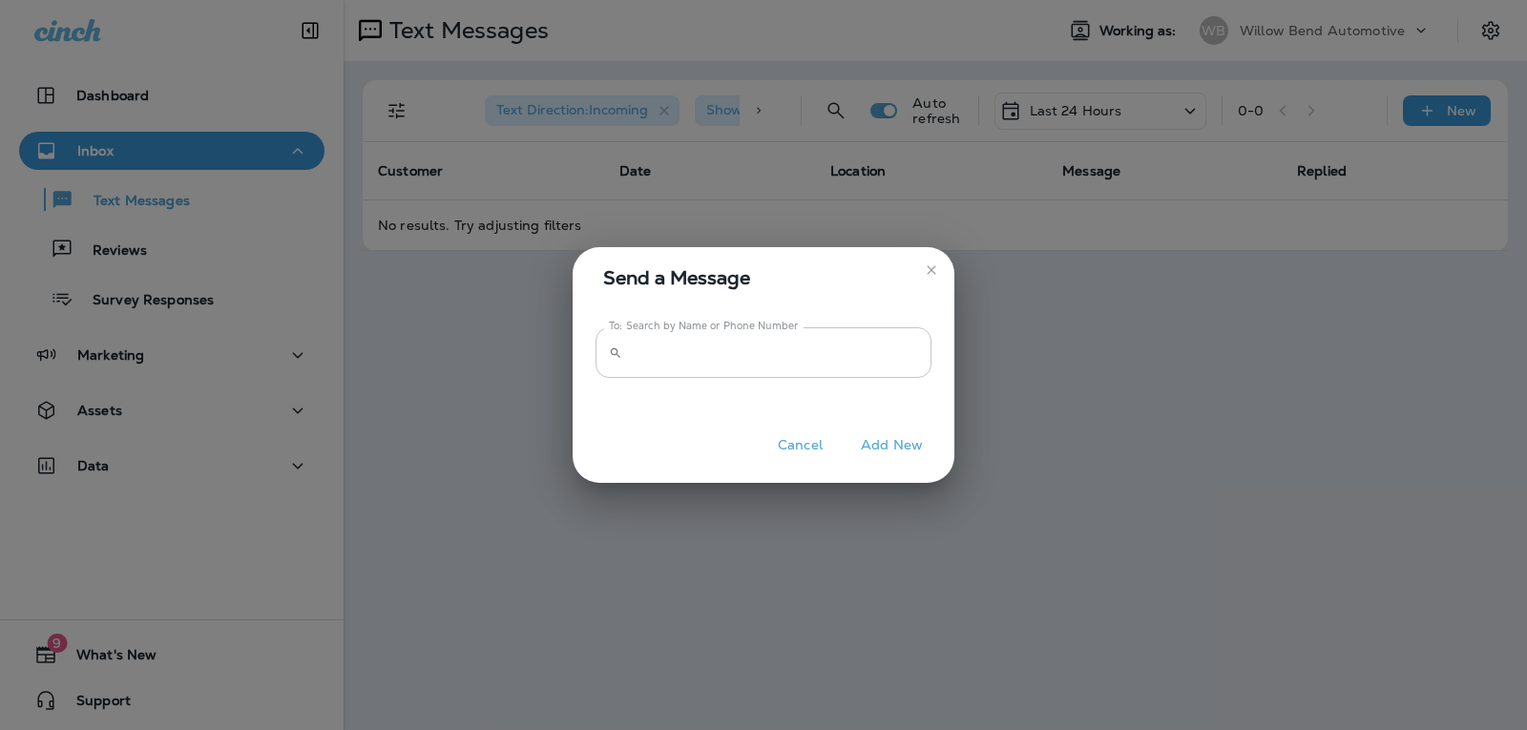
click at [871, 360] on input "To: Search by Name or Phone Number" at bounding box center [780, 352] width 301 height 51
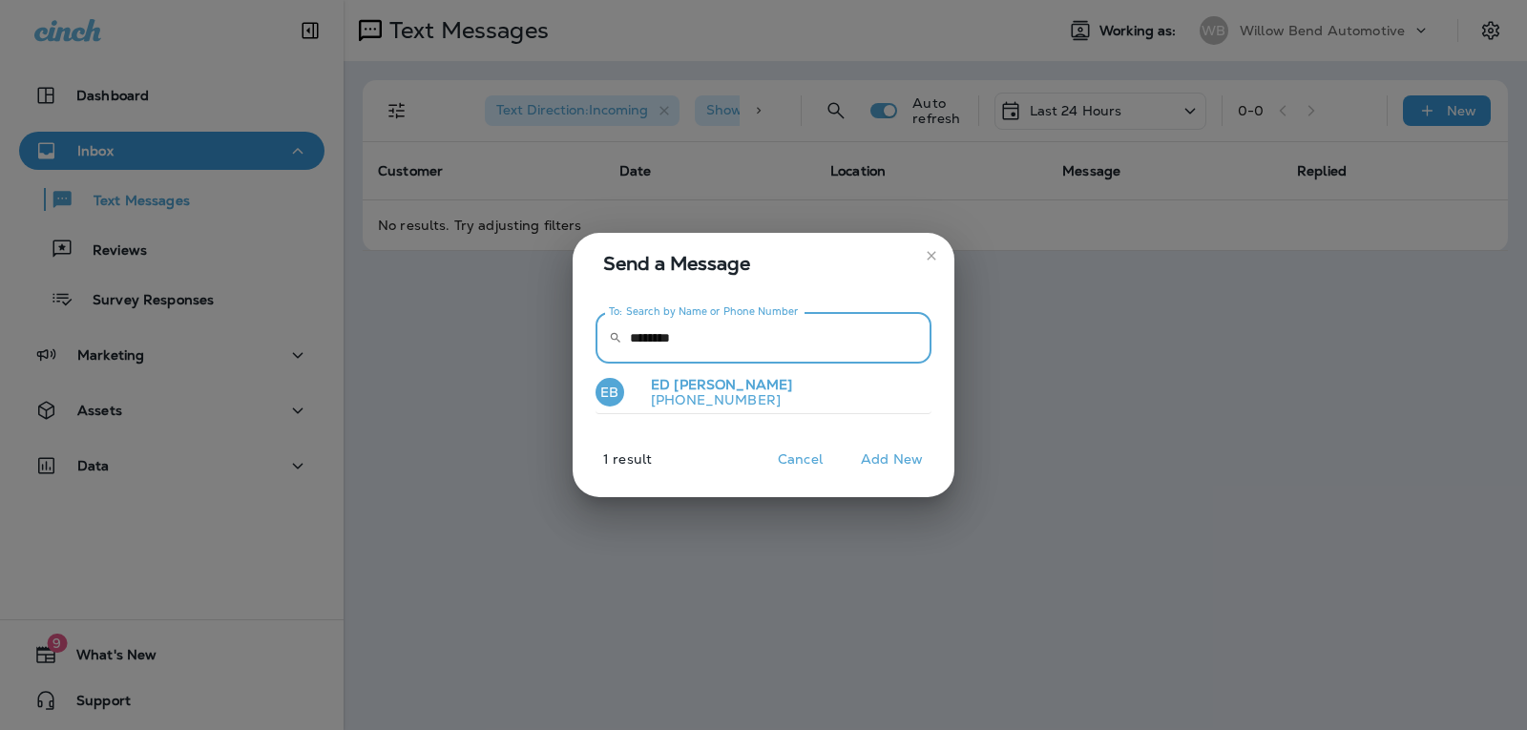
type input "********"
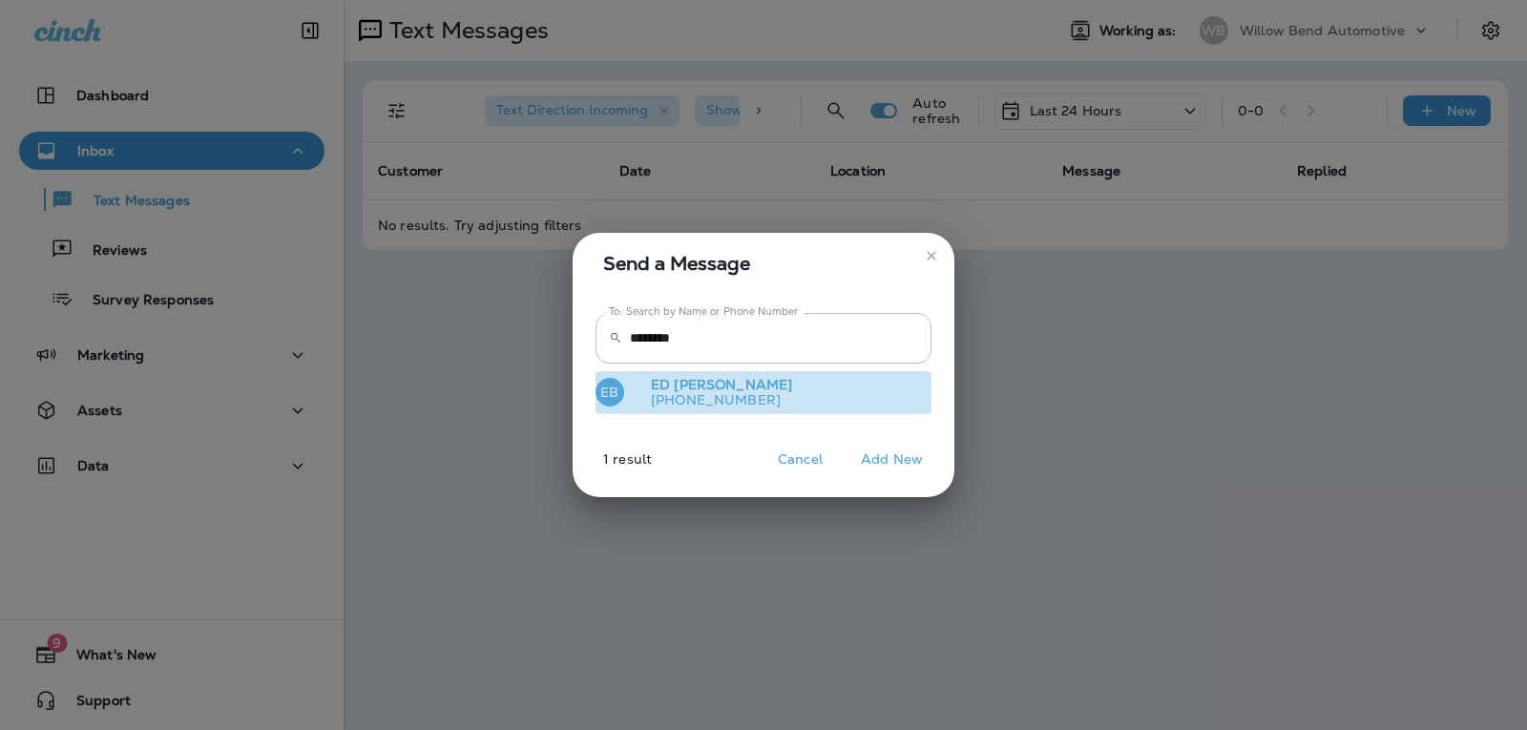
click at [827, 395] on button "EB [PERSON_NAME] [PHONE_NUMBER]" at bounding box center [763, 393] width 336 height 44
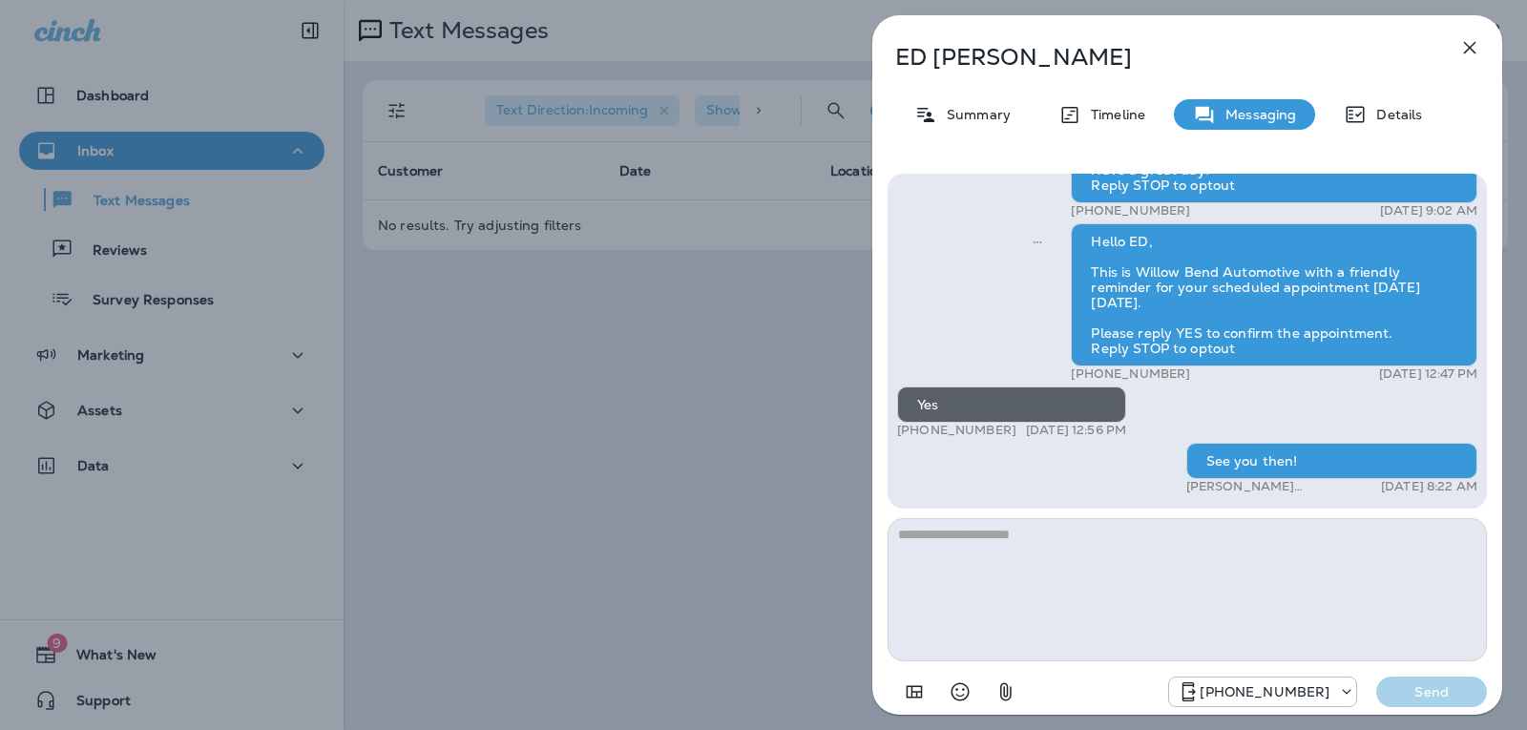
click at [997, 543] on textarea at bounding box center [1186, 589] width 599 height 143
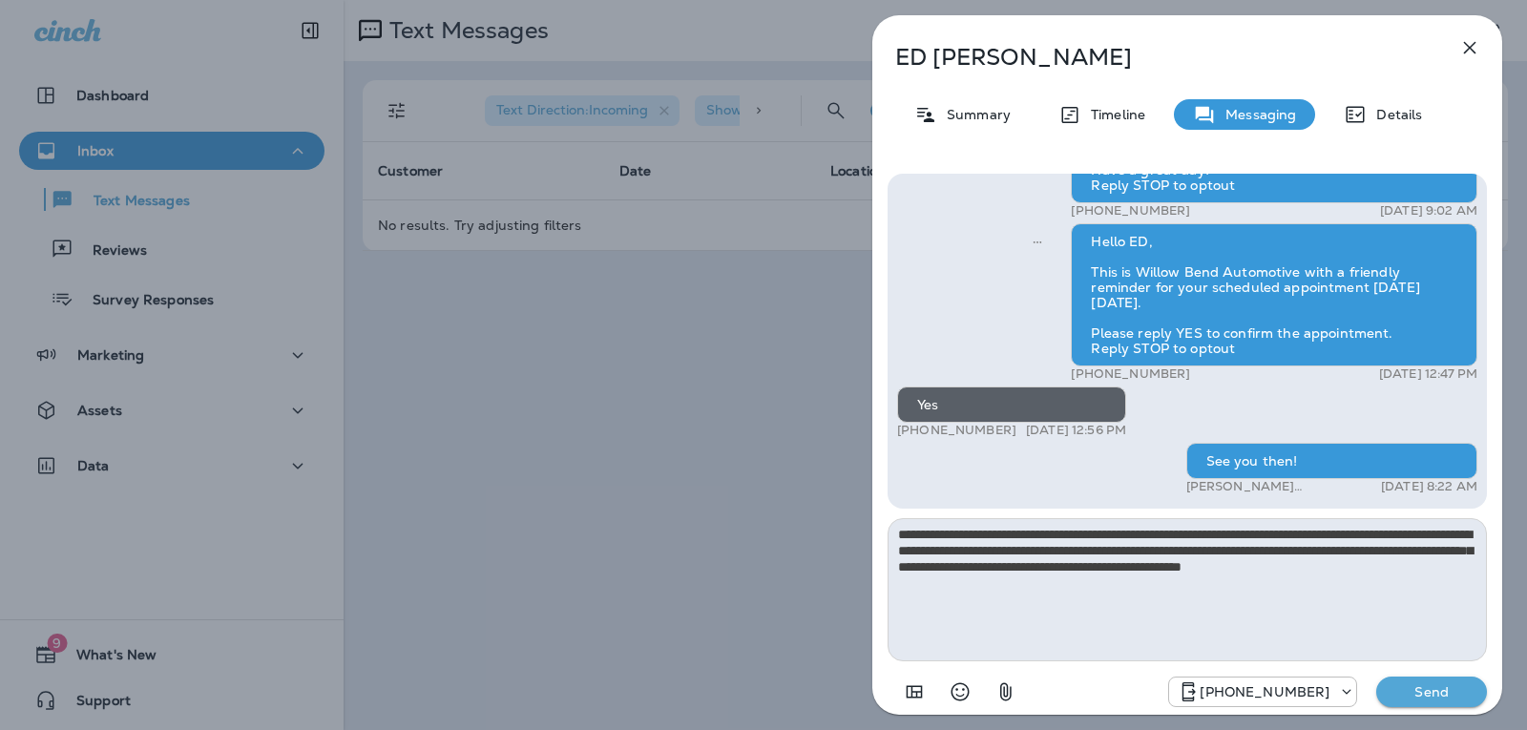
type textarea "**********"
click at [1430, 698] on p "Send" at bounding box center [1431, 691] width 80 height 17
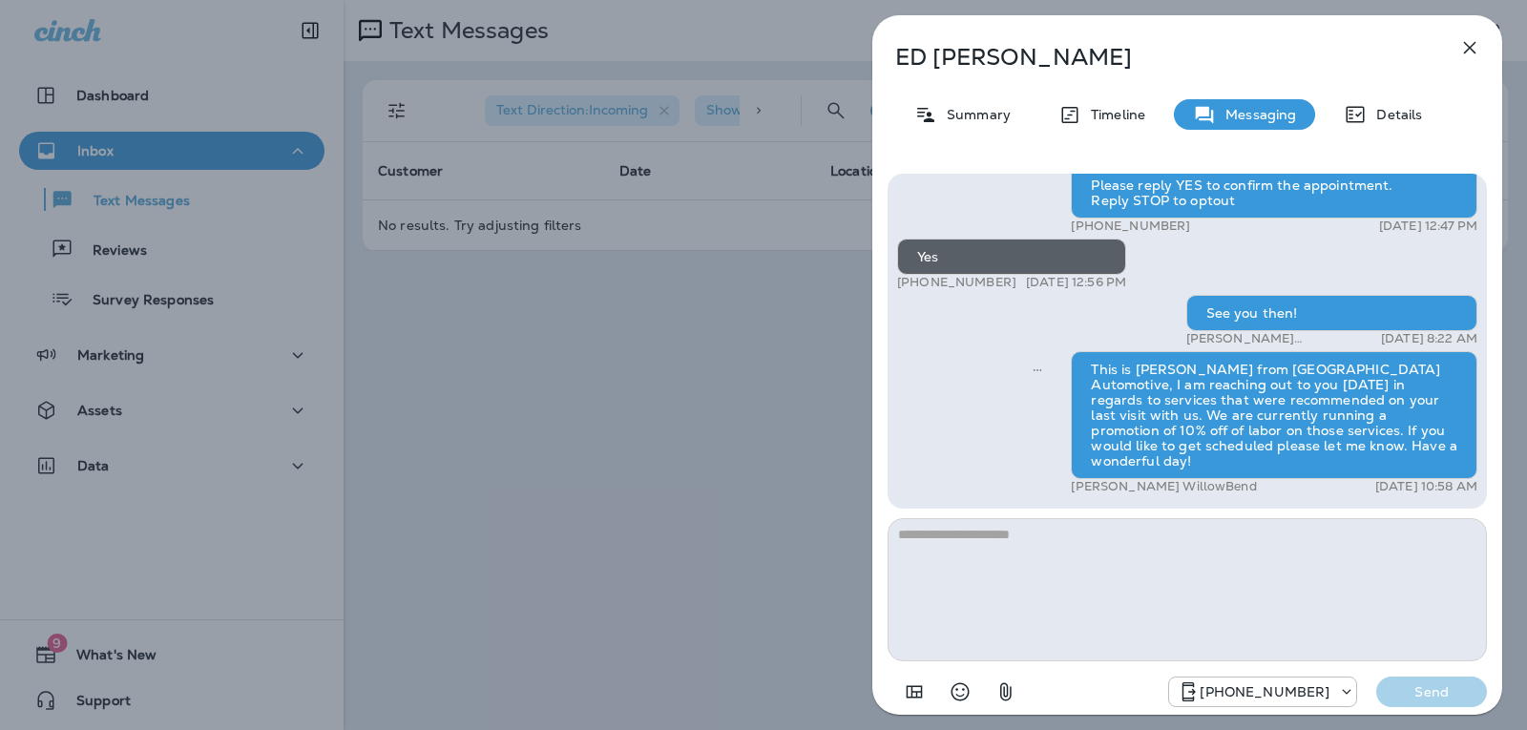
click at [1489, 37] on div "[PERSON_NAME] Summary Timeline Messaging Details Hi ED, this is [PERSON_NAME] f…" at bounding box center [1187, 370] width 630 height 711
click at [1465, 47] on icon "button" at bounding box center [1469, 47] width 23 height 23
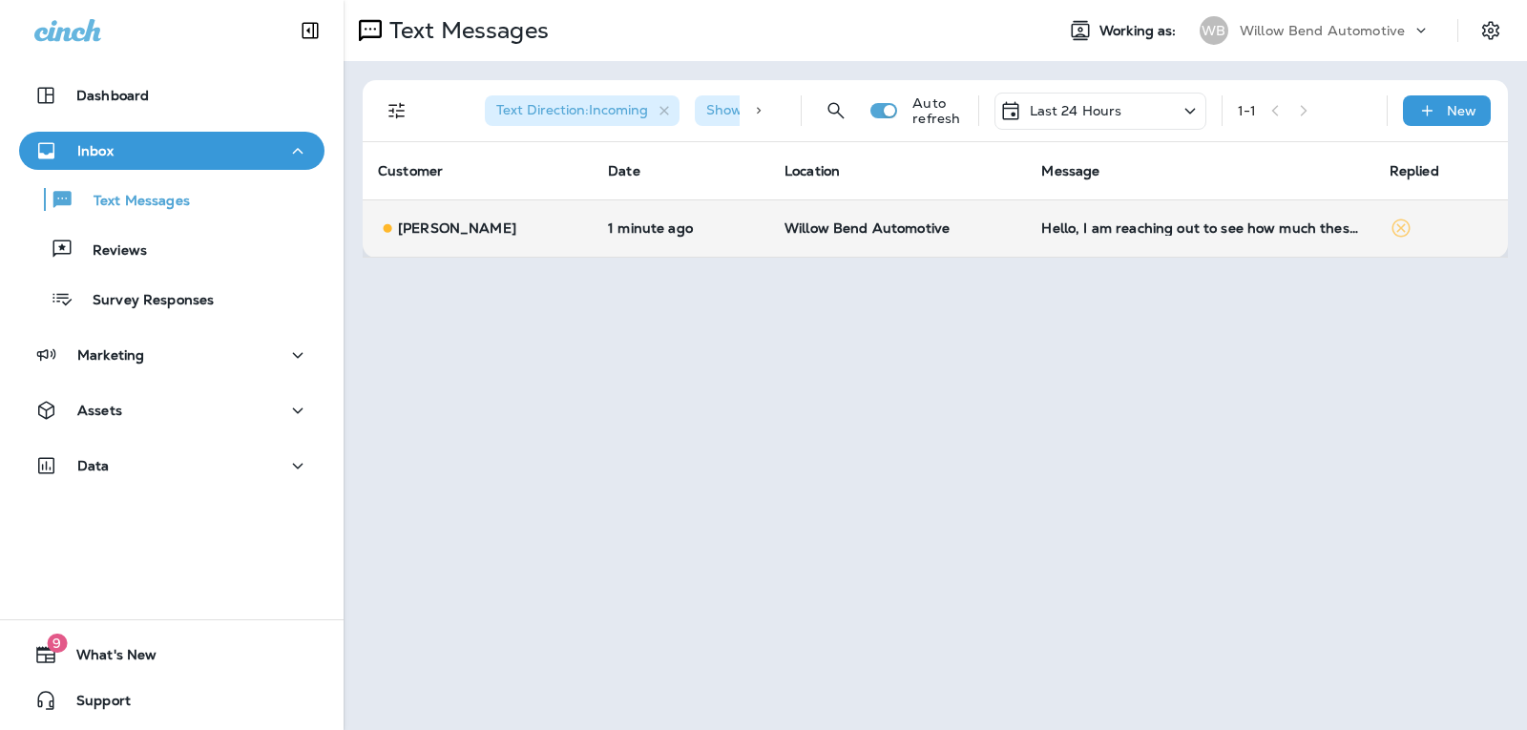
click at [1203, 211] on td "Hello, I am reaching out to see how much these services would be for my 2003 PT…" at bounding box center [1199, 227] width 347 height 57
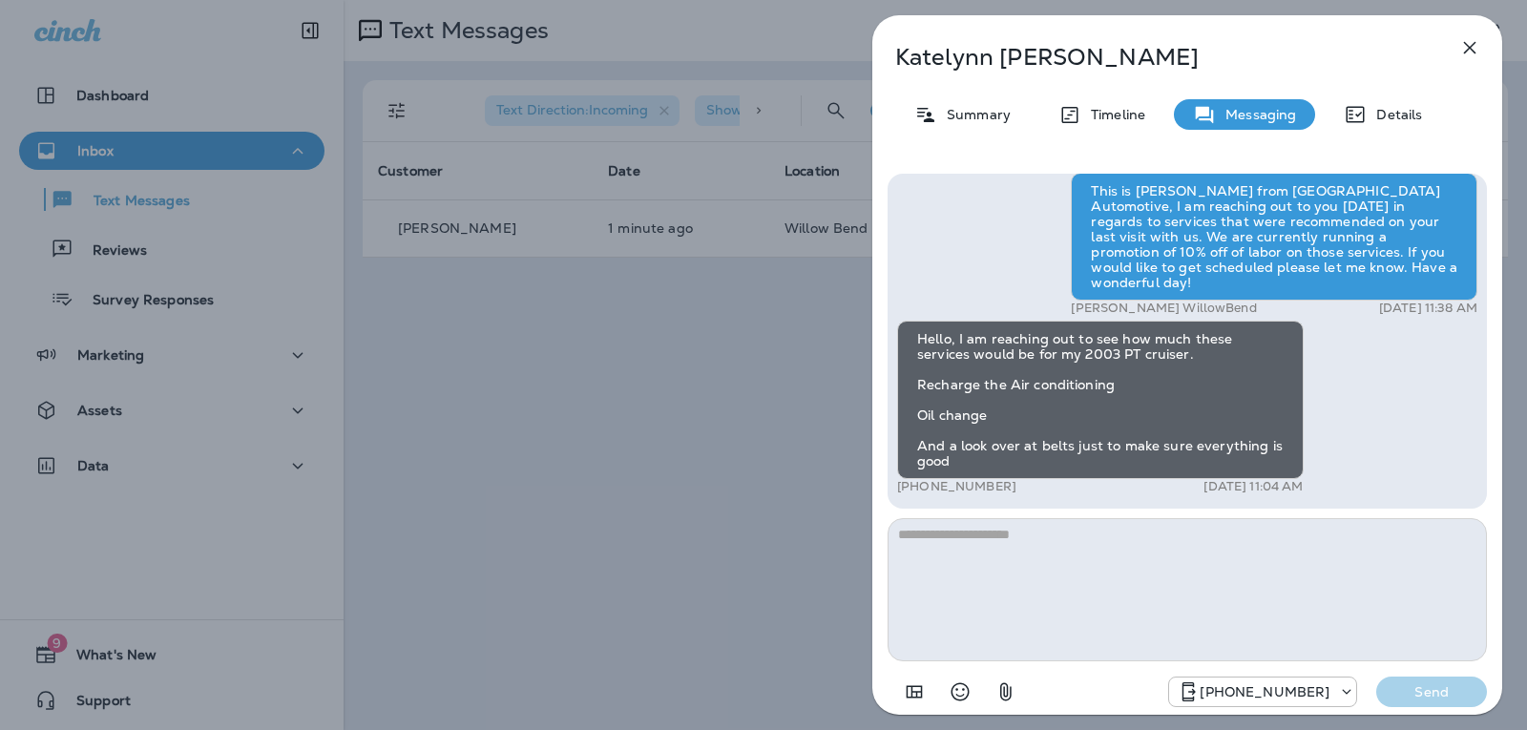
click at [940, 536] on textarea at bounding box center [1186, 589] width 599 height 143
type textarea "*"
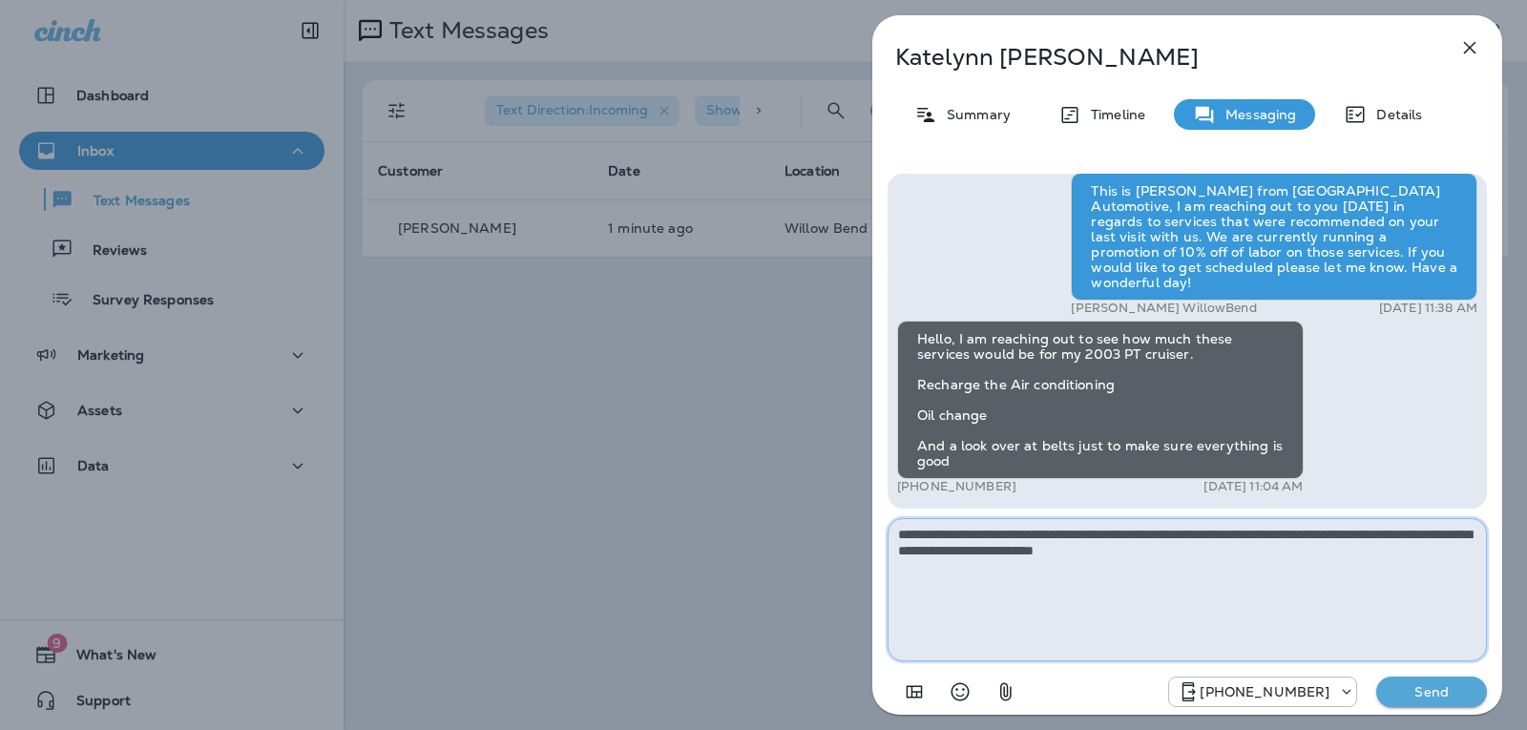
type textarea "**********"
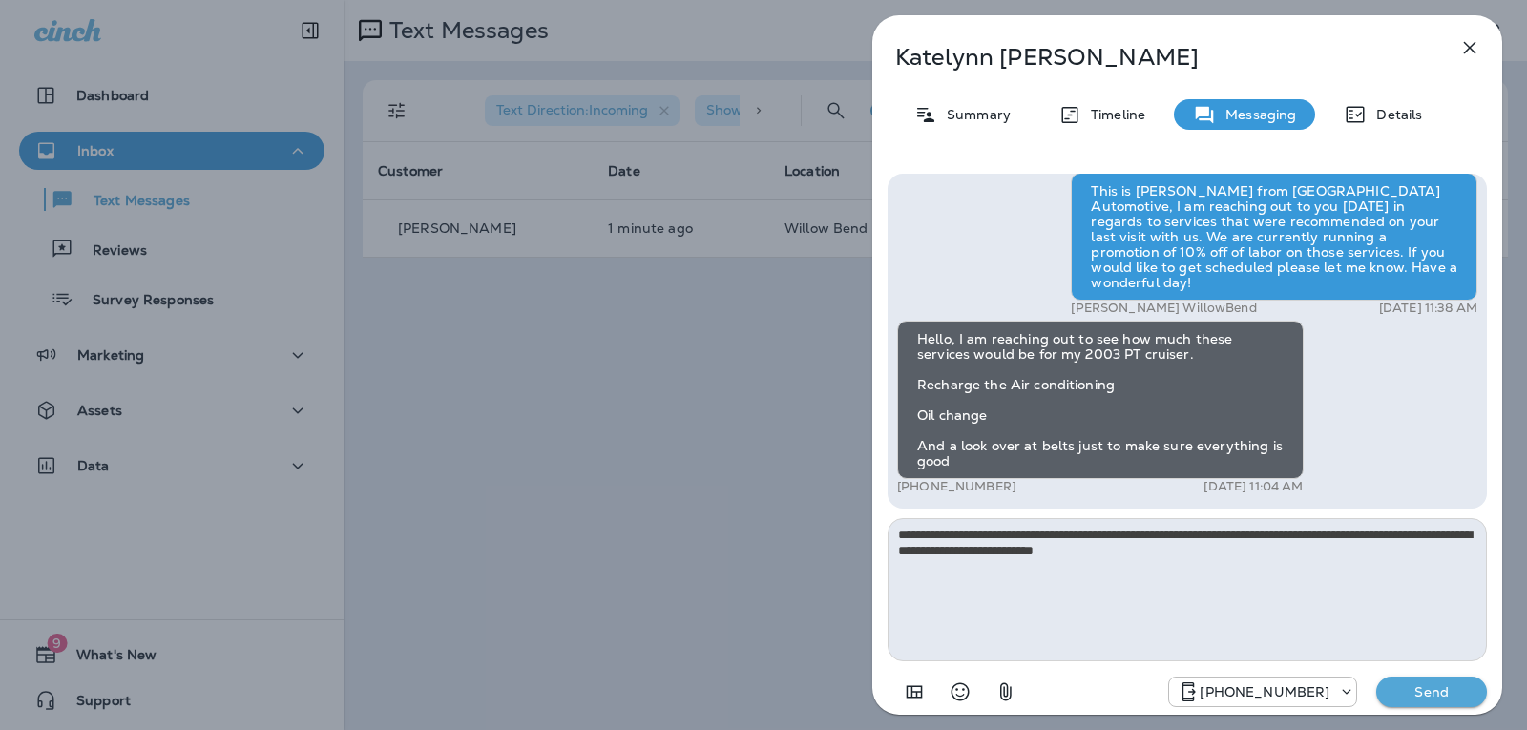
click at [1455, 672] on div "[PHONE_NUMBER] Send" at bounding box center [1186, 686] width 599 height 50
click at [1455, 687] on p "Send" at bounding box center [1431, 691] width 80 height 17
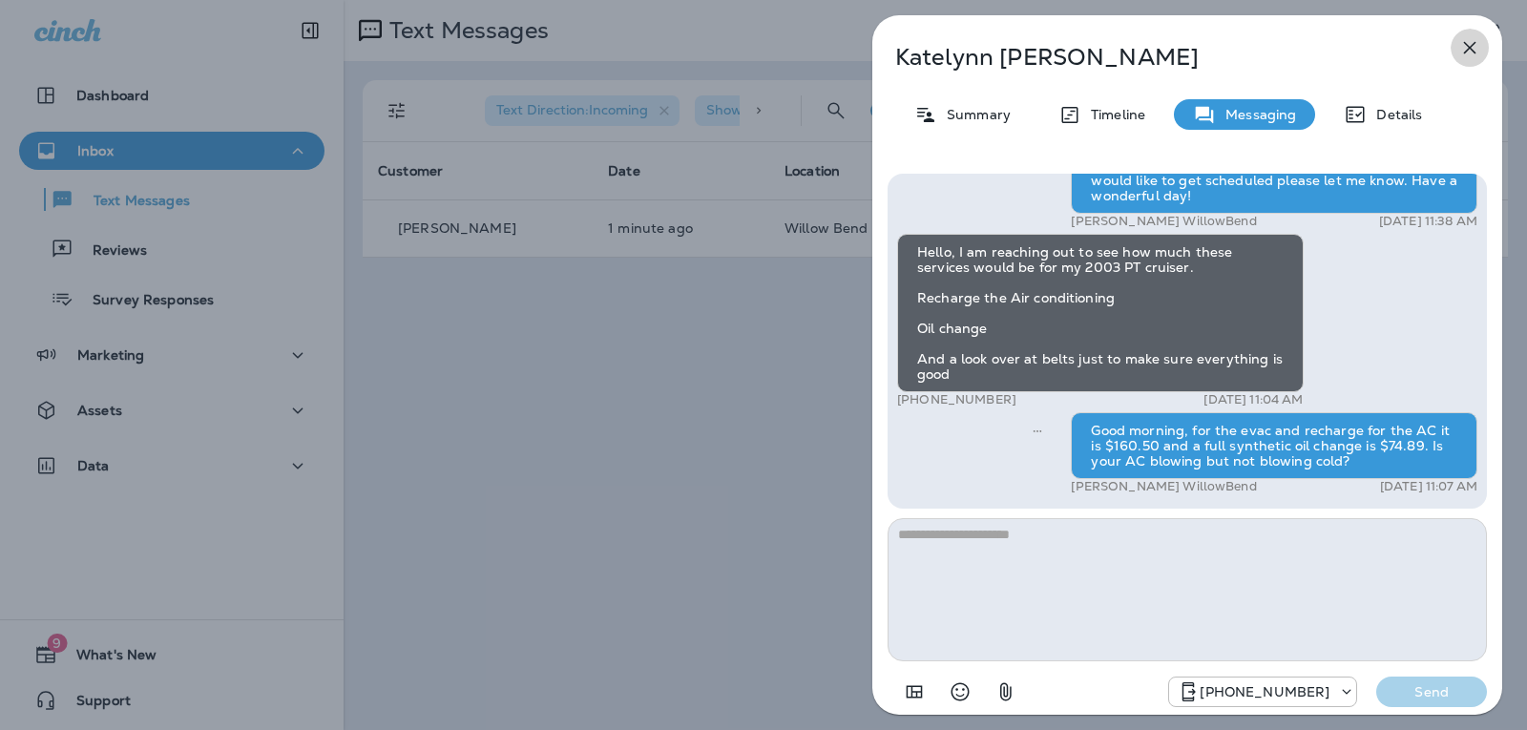
click at [1470, 44] on icon "button" at bounding box center [1469, 47] width 23 height 23
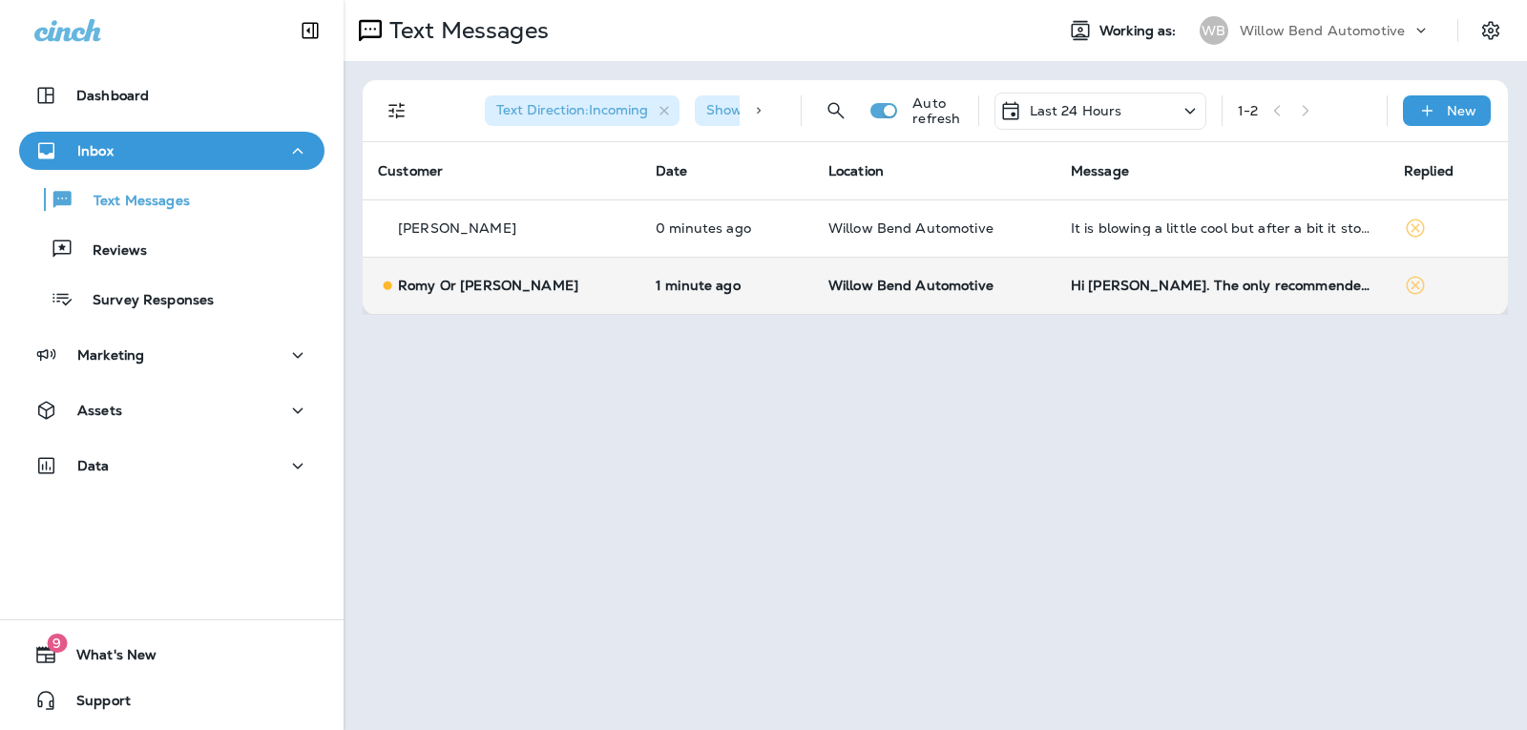
click at [1239, 300] on td "Hi [PERSON_NAME]. The only recommended service we skipped if I recall correctly…" at bounding box center [1221, 285] width 333 height 57
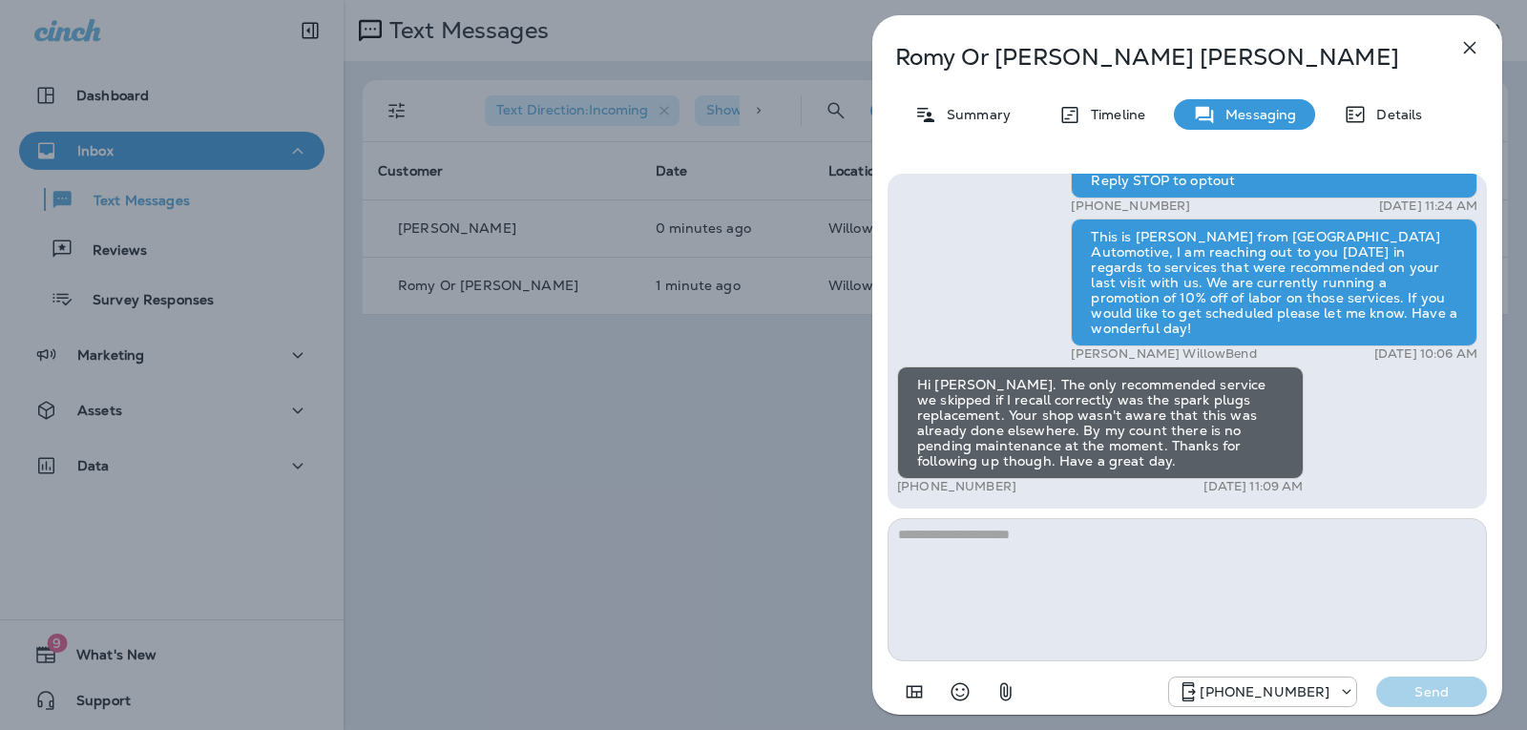
click at [1044, 530] on textarea at bounding box center [1186, 589] width 599 height 143
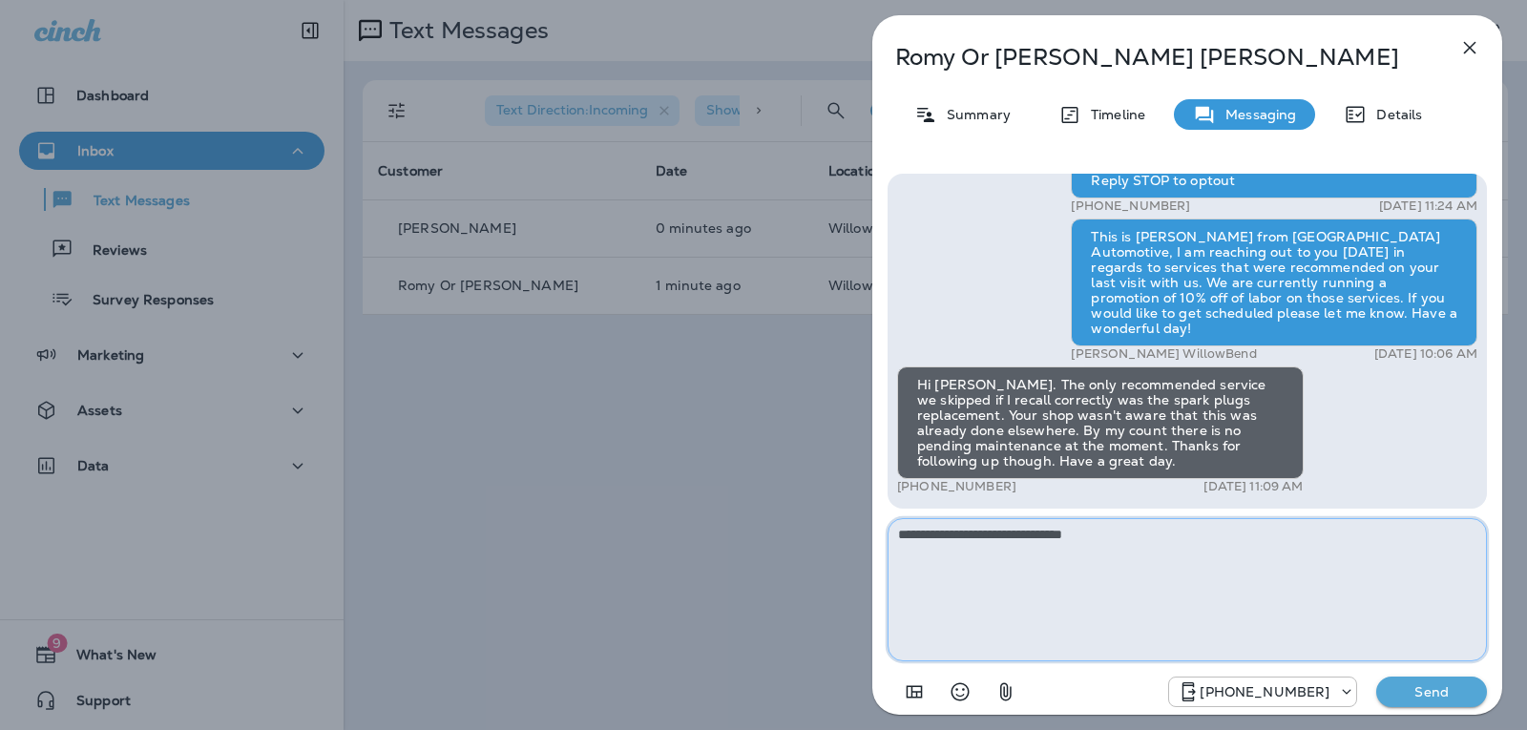
click at [1104, 528] on textarea "**********" at bounding box center [1186, 589] width 599 height 143
click at [1111, 530] on textarea "**********" at bounding box center [1186, 589] width 599 height 143
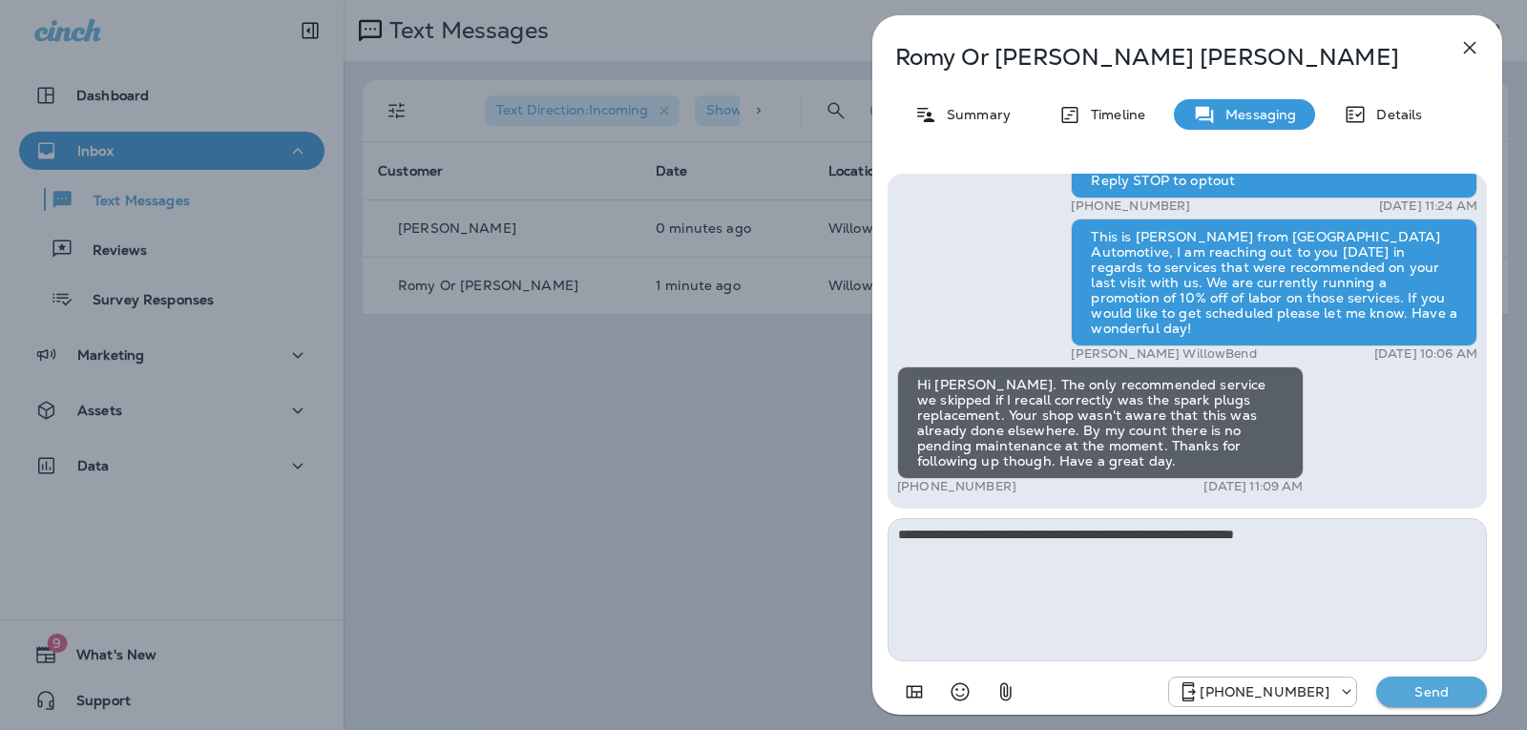
click at [958, 687] on icon "Select an emoji" at bounding box center [959, 691] width 23 height 23
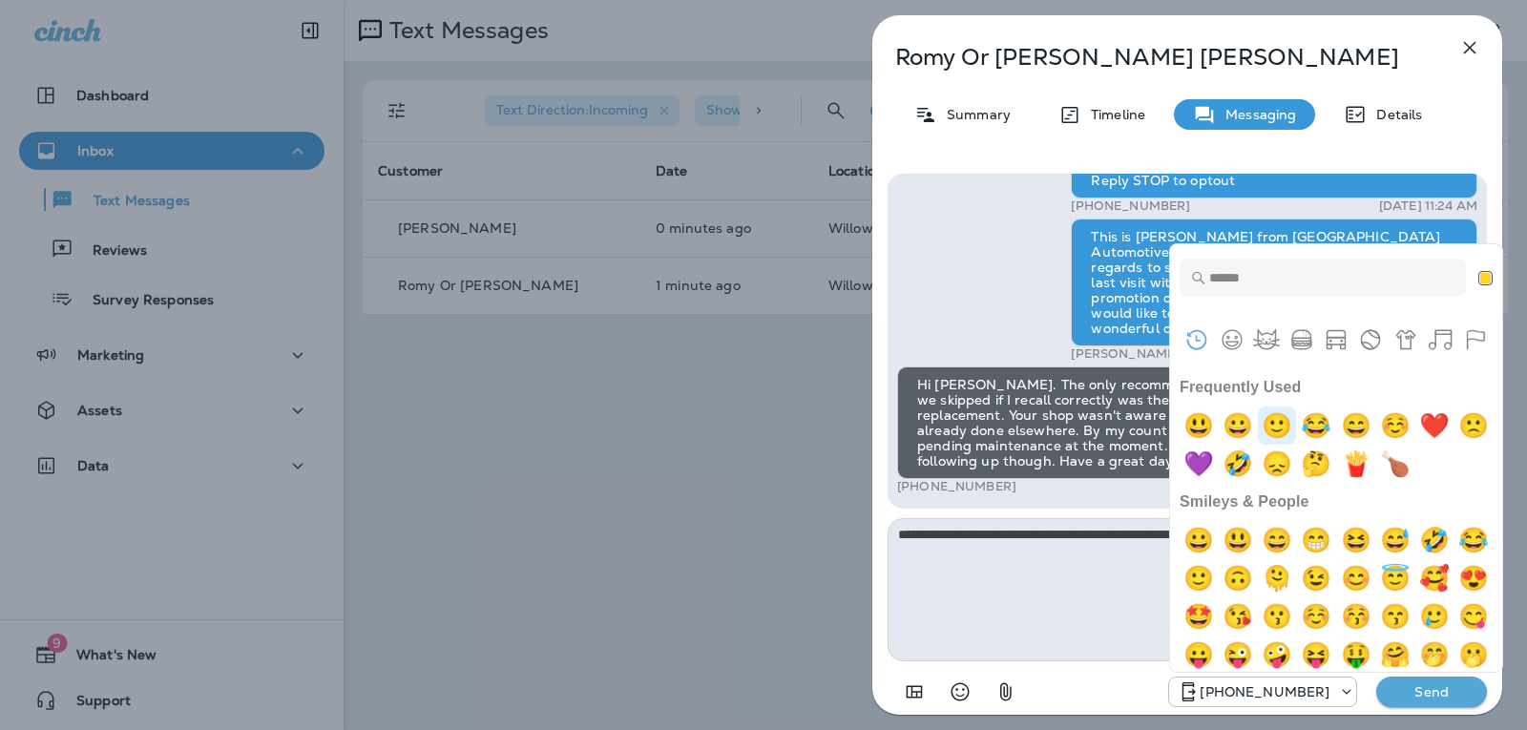
click at [1266, 419] on img "slightly smiling face" at bounding box center [1276, 425] width 38 height 38
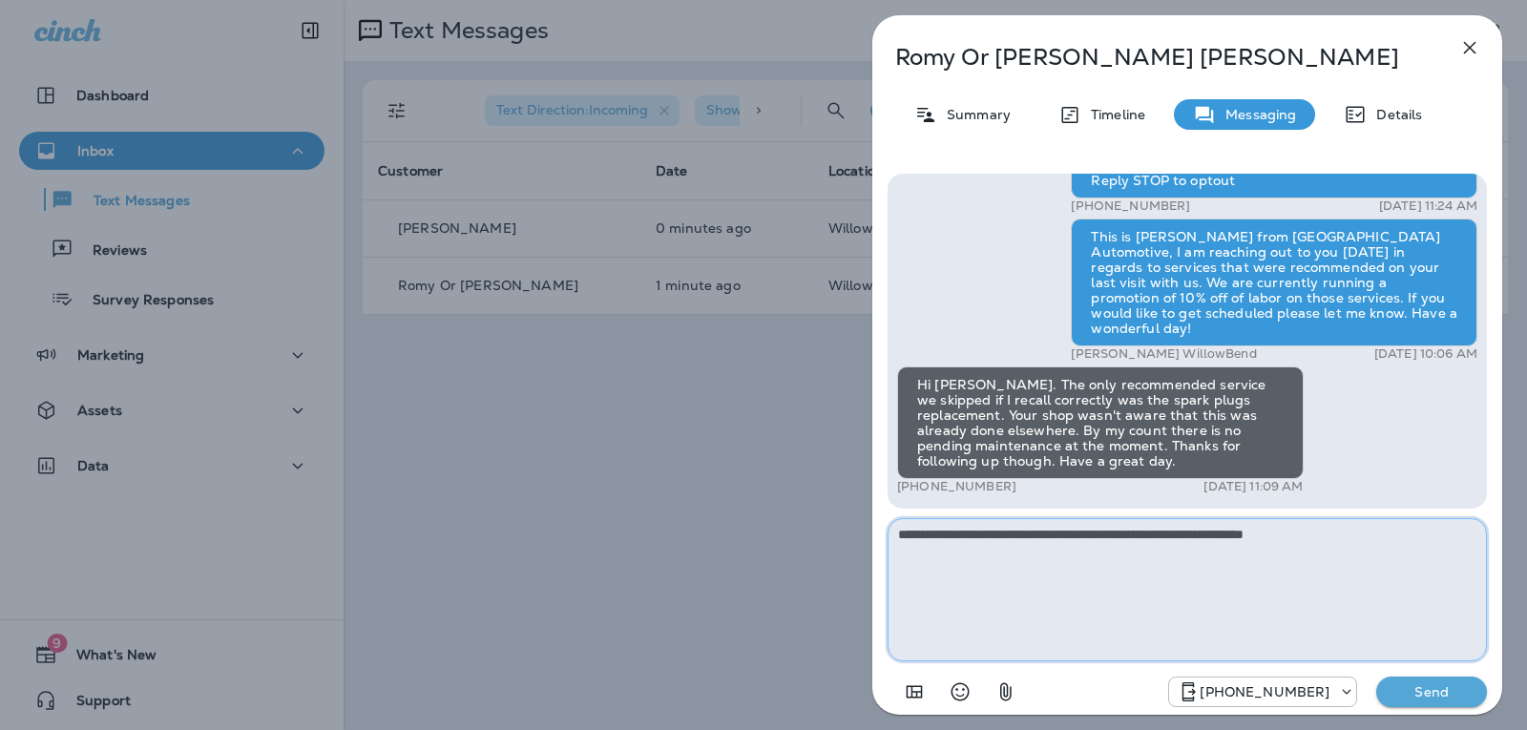
click at [1347, 538] on textarea "**********" at bounding box center [1186, 589] width 599 height 143
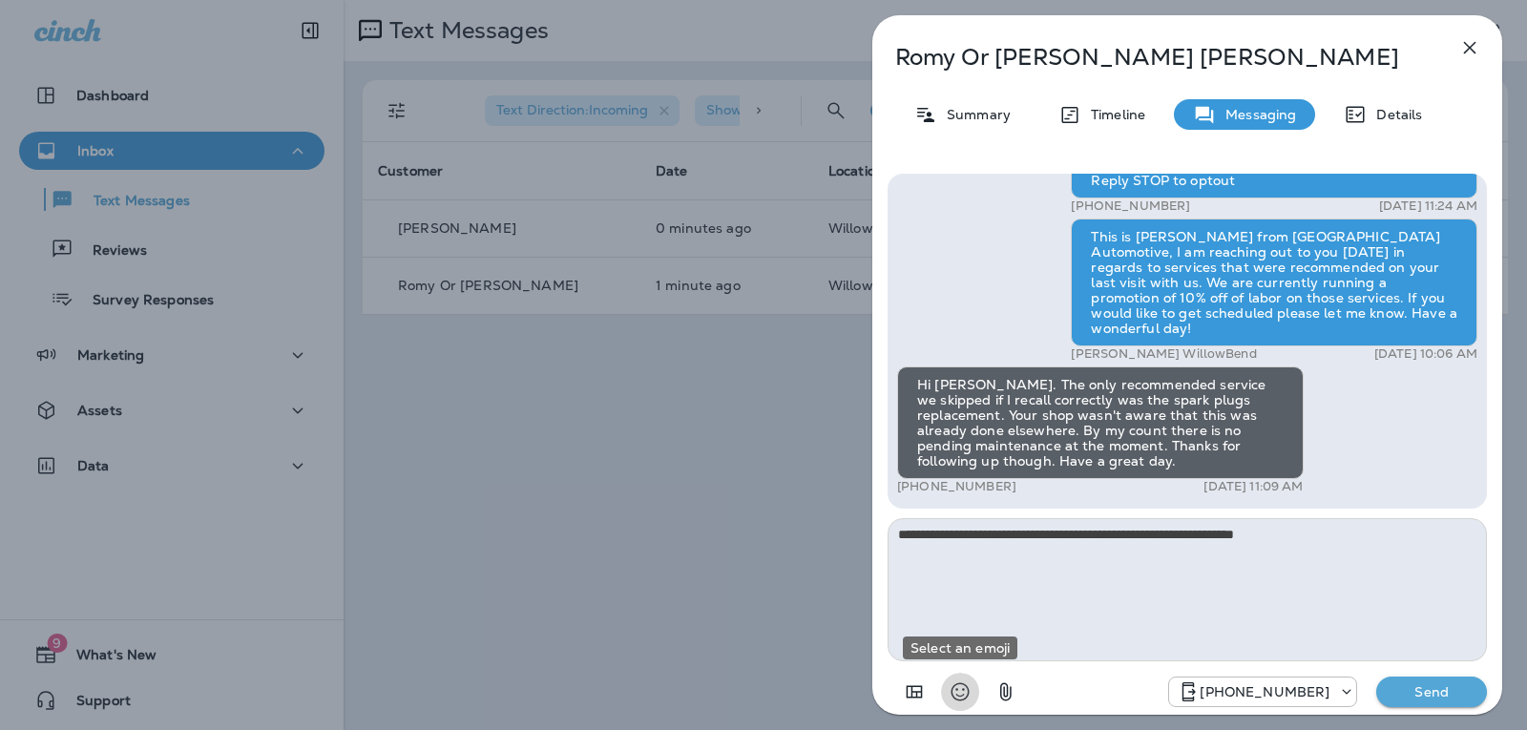
click at [957, 684] on icon "Select an emoji" at bounding box center [960, 692] width 18 height 18
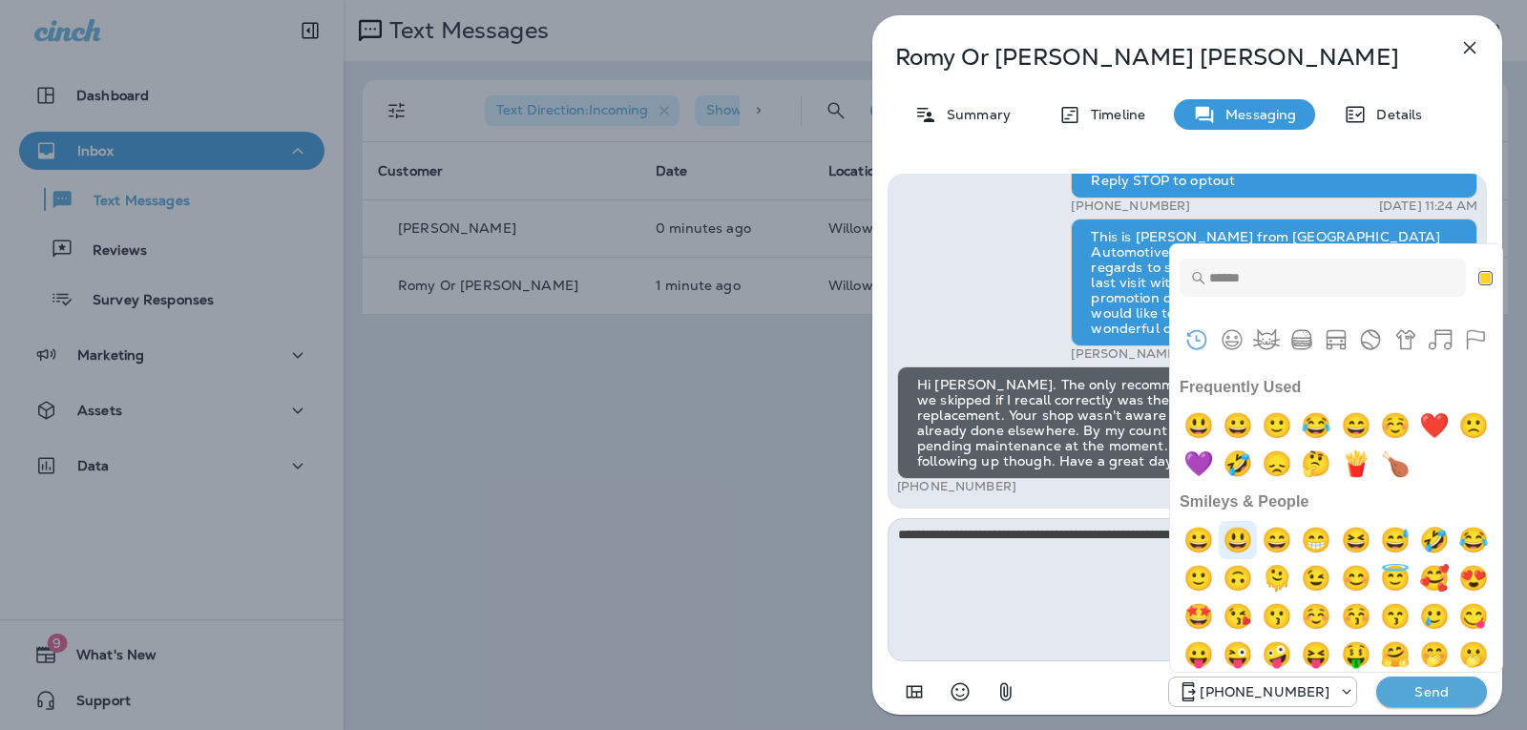
click at [1252, 536] on img "smiley" at bounding box center [1237, 540] width 38 height 38
type textarea "**********"
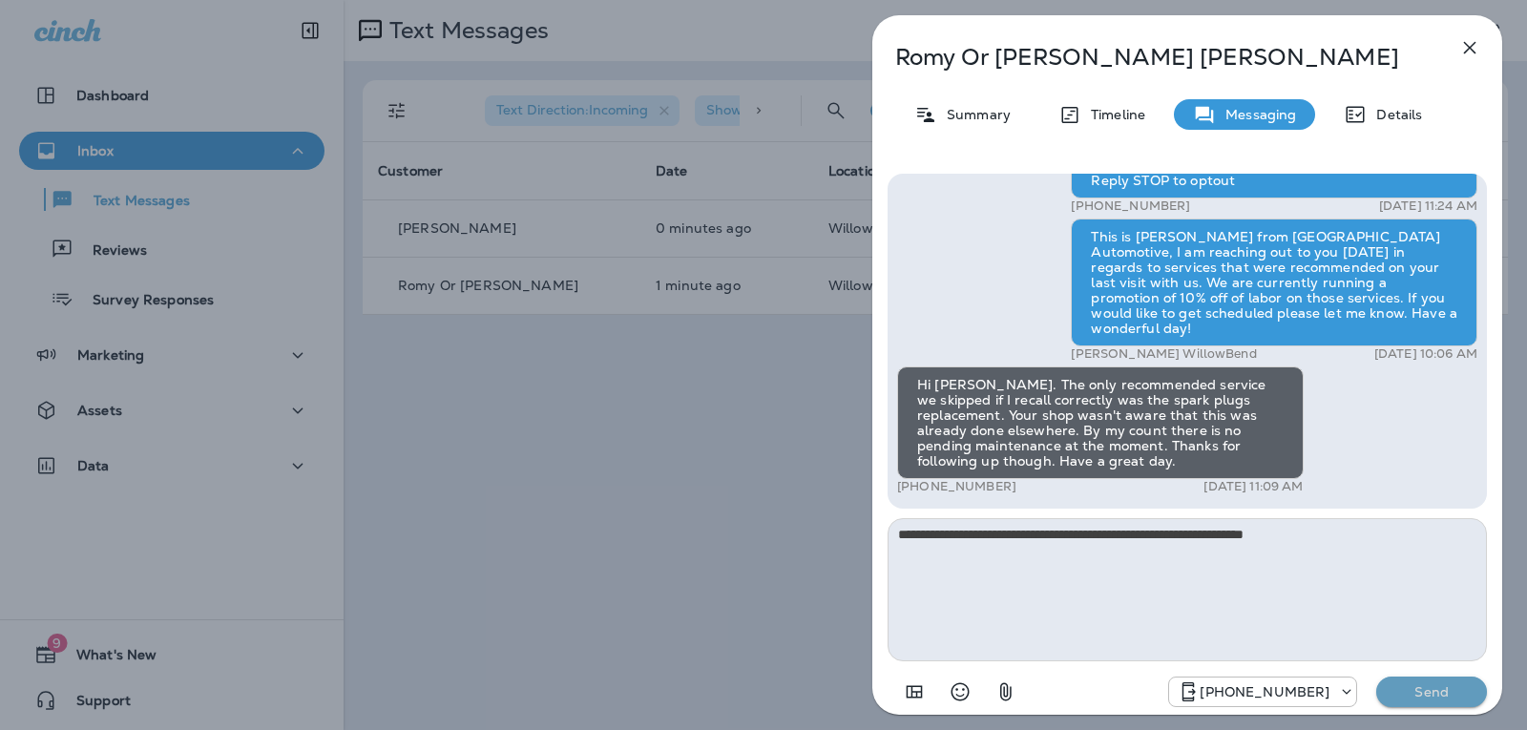
click at [1441, 690] on p "Send" at bounding box center [1431, 691] width 80 height 17
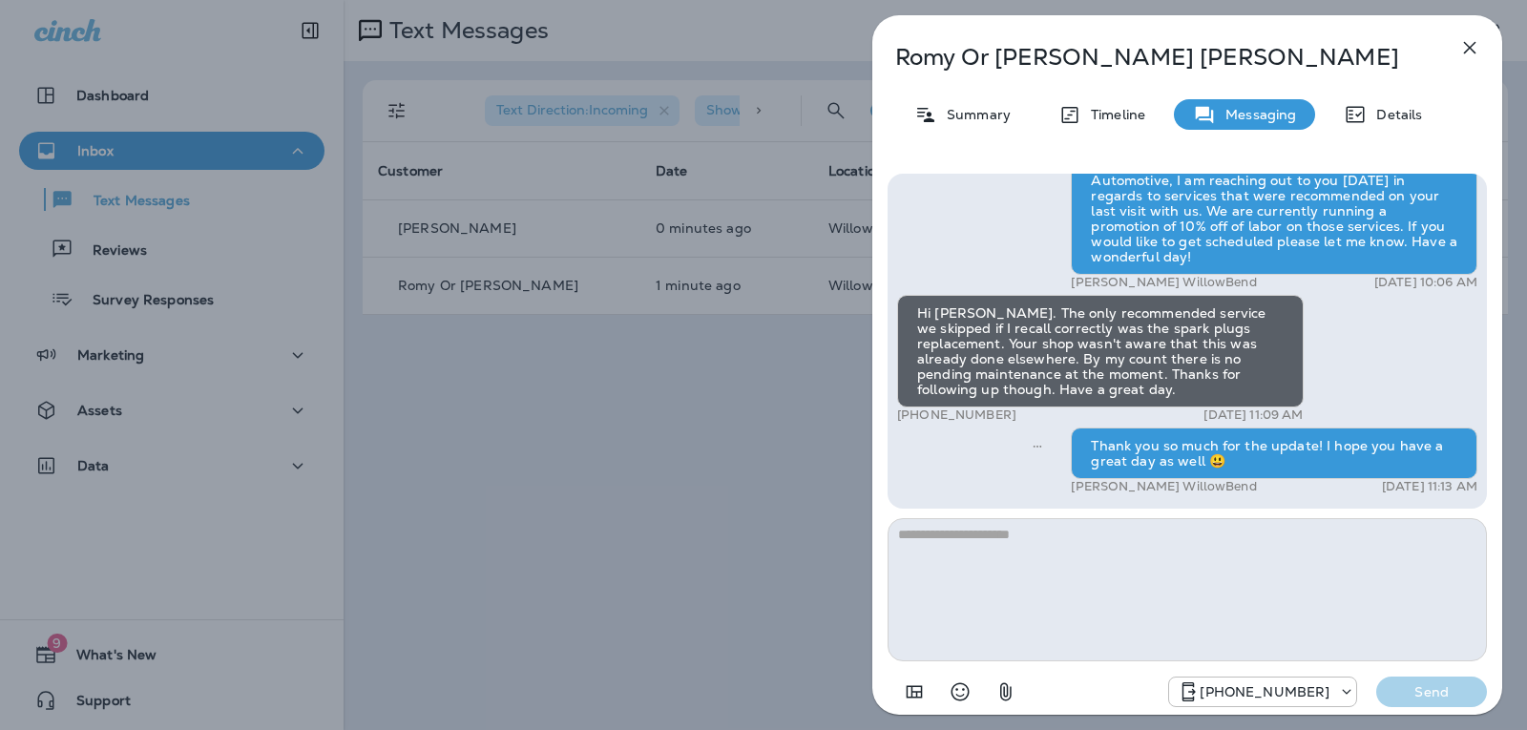
click at [1471, 44] on icon "button" at bounding box center [1469, 47] width 23 height 23
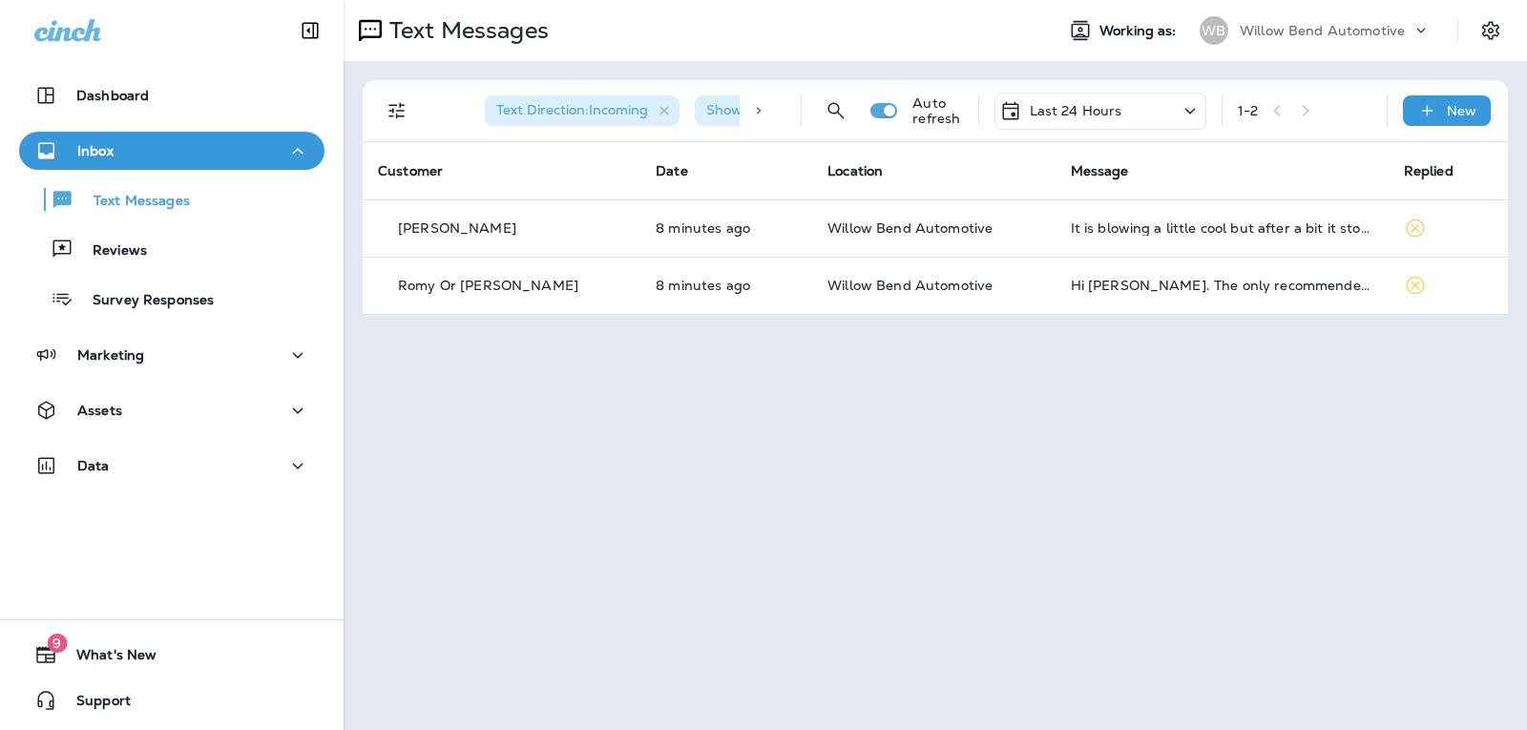
click at [1099, 107] on p "Last 24 Hours" at bounding box center [1075, 110] width 93 height 15
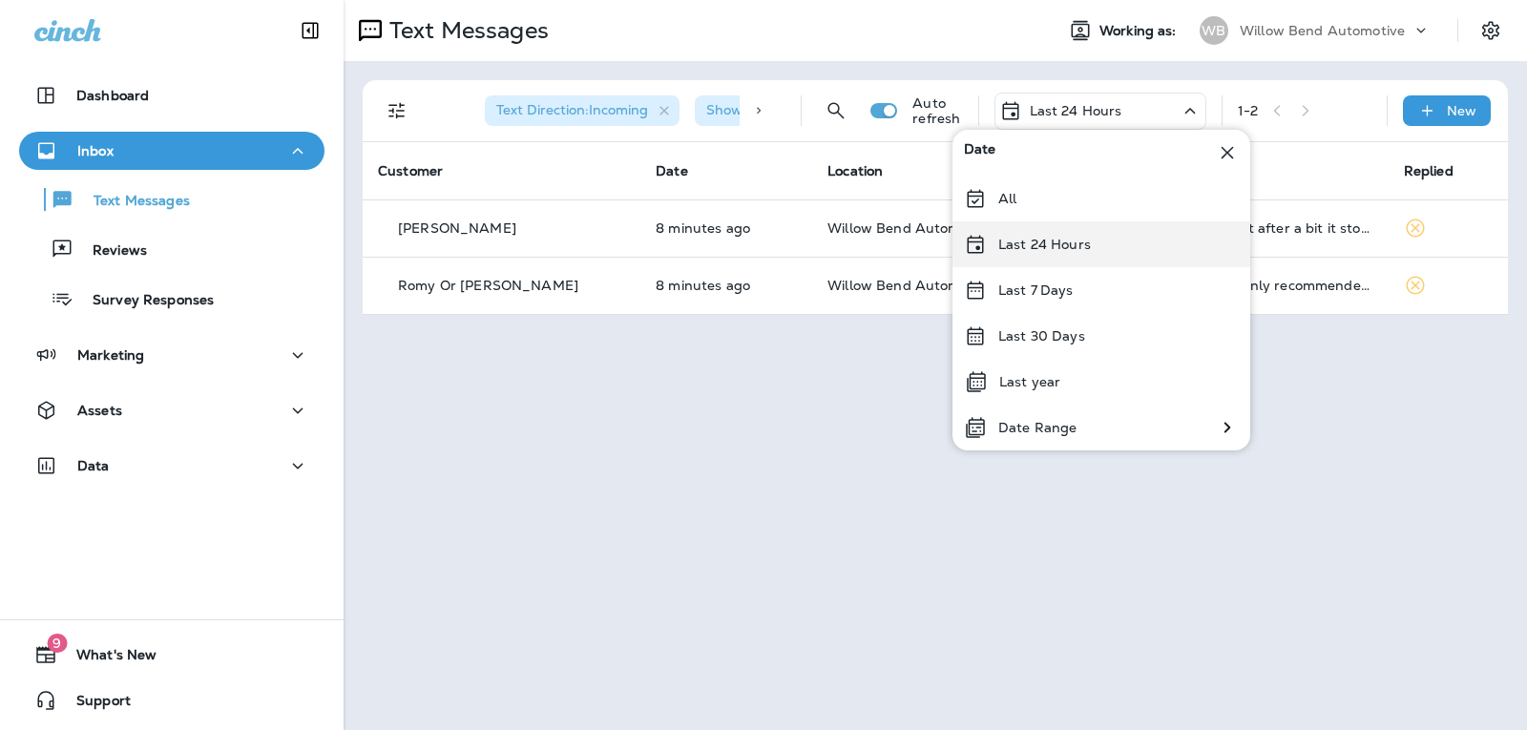
click at [1074, 250] on p "Last 24 Hours" at bounding box center [1044, 244] width 93 height 15
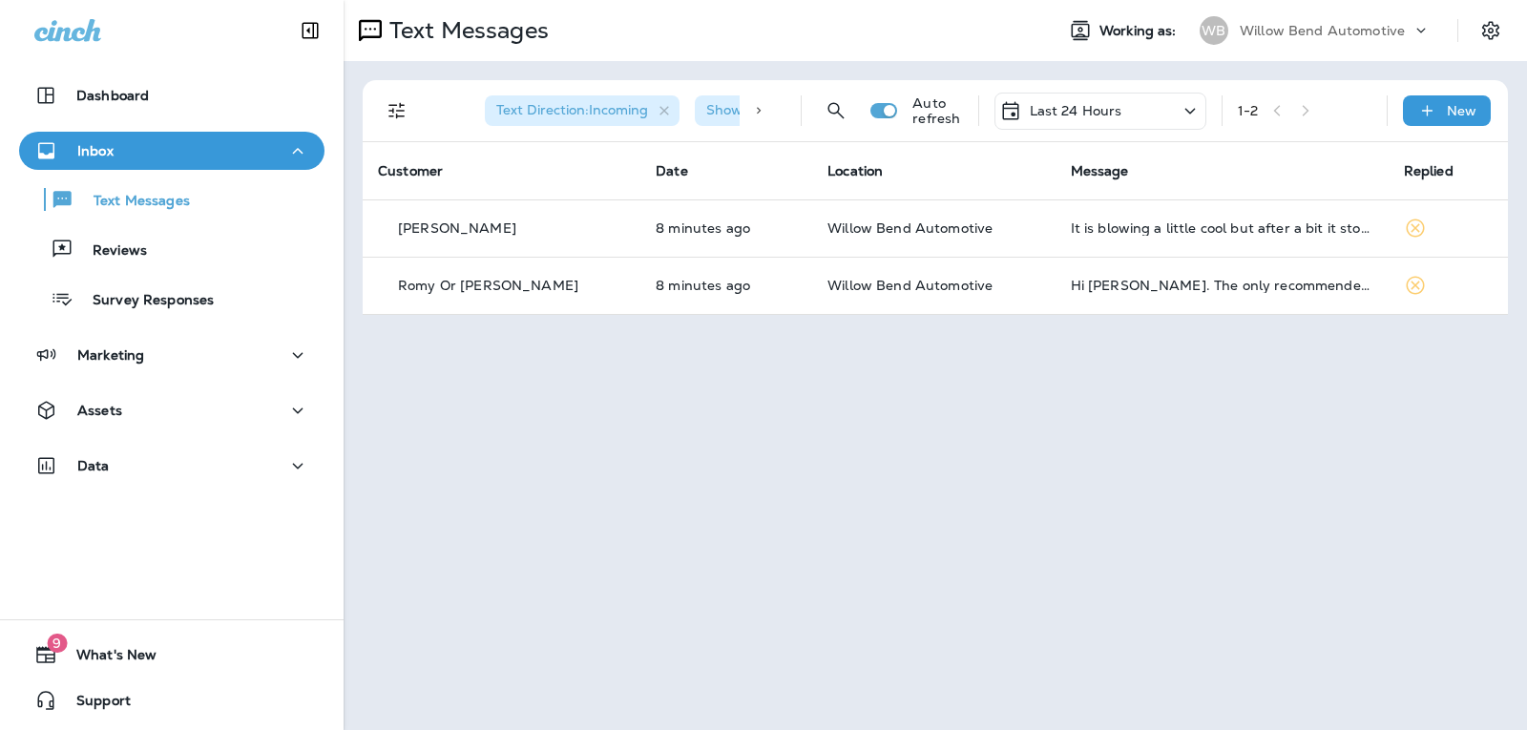
drag, startPoint x: 1107, startPoint y: 108, endPoint x: 1126, endPoint y: 110, distance: 19.2
click at [1108, 108] on p "Last 24 Hours" at bounding box center [1075, 110] width 93 height 15
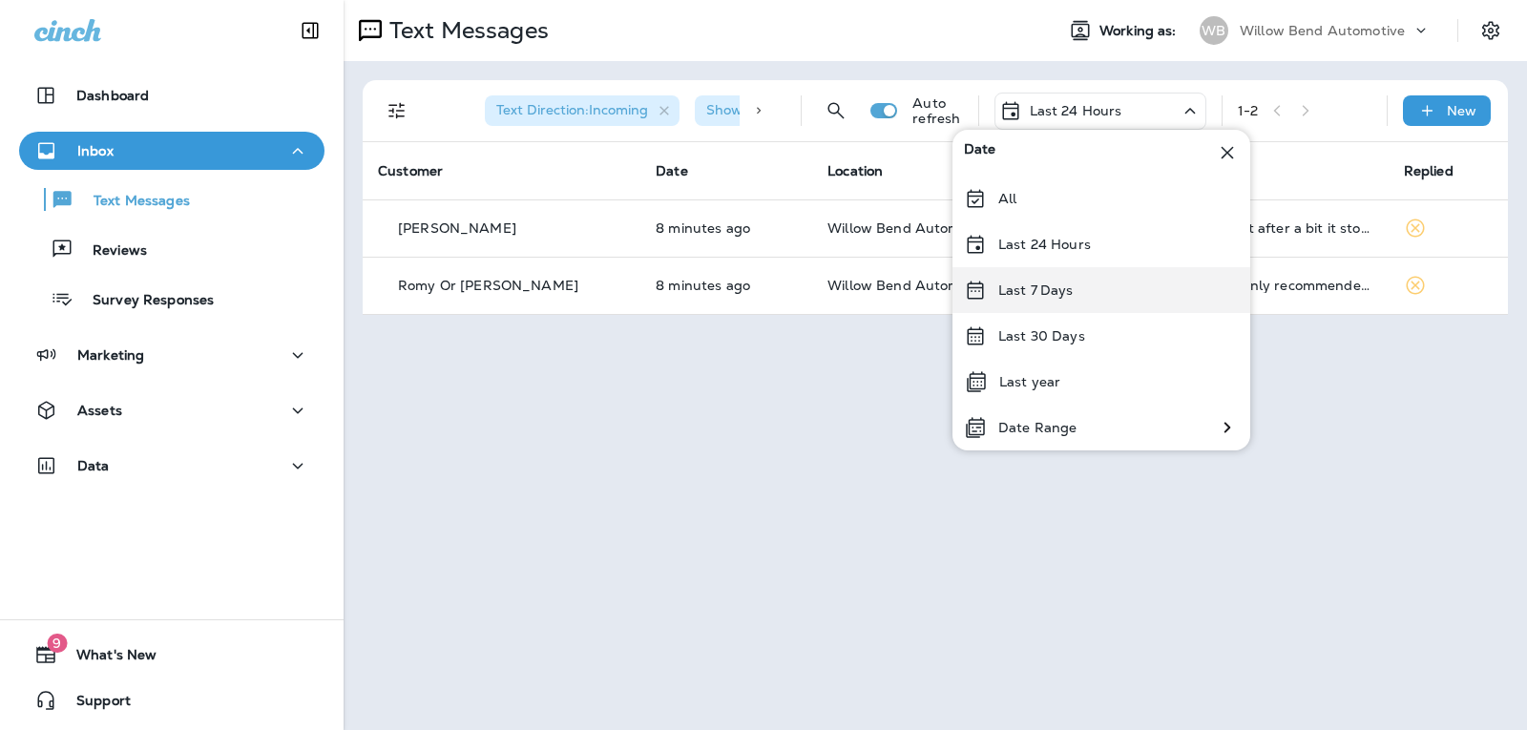
click at [1059, 287] on p "Last 7 Days" at bounding box center [1035, 289] width 75 height 15
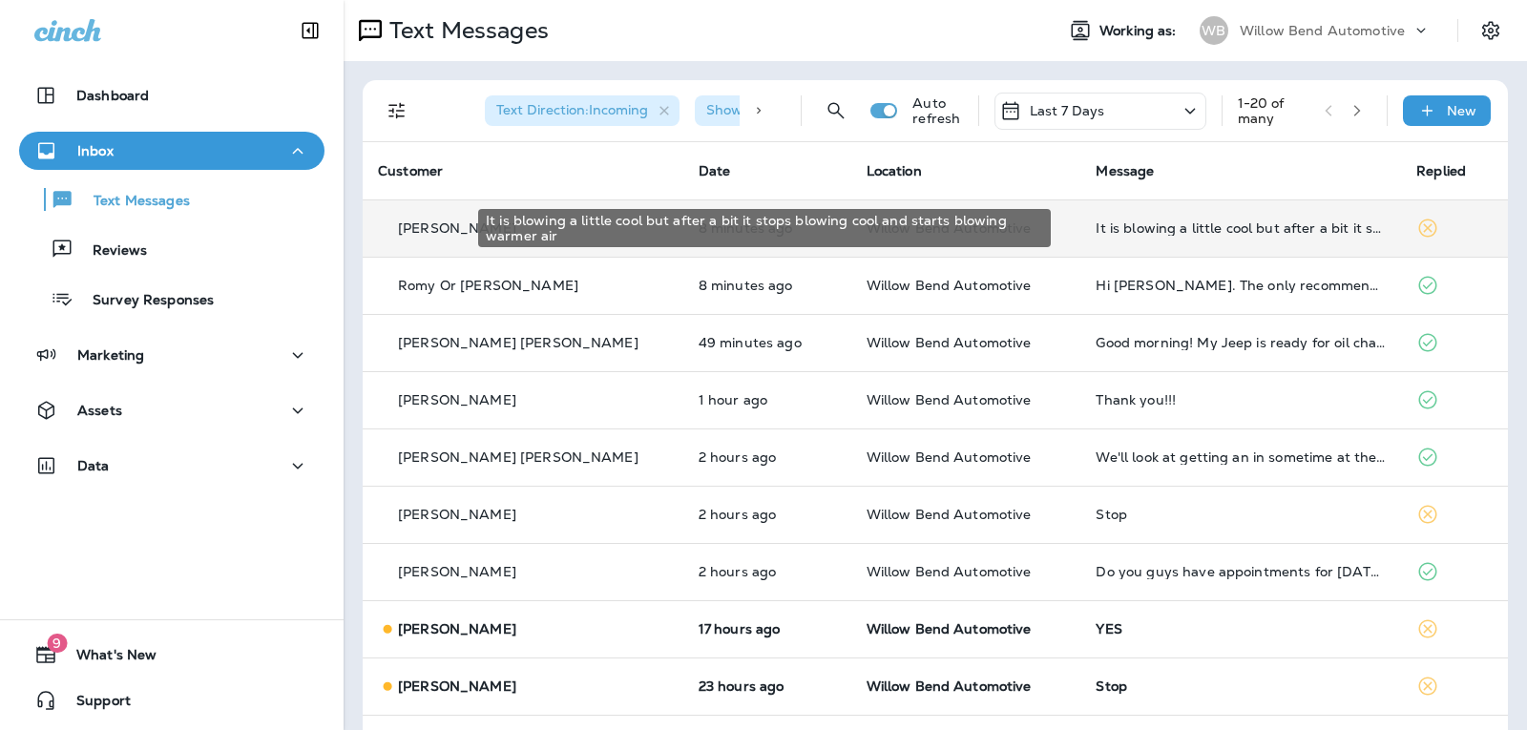
click at [1217, 231] on div "It is blowing a little cool but after a bit it stops blowing cool and starts bl…" at bounding box center [1240, 227] width 290 height 15
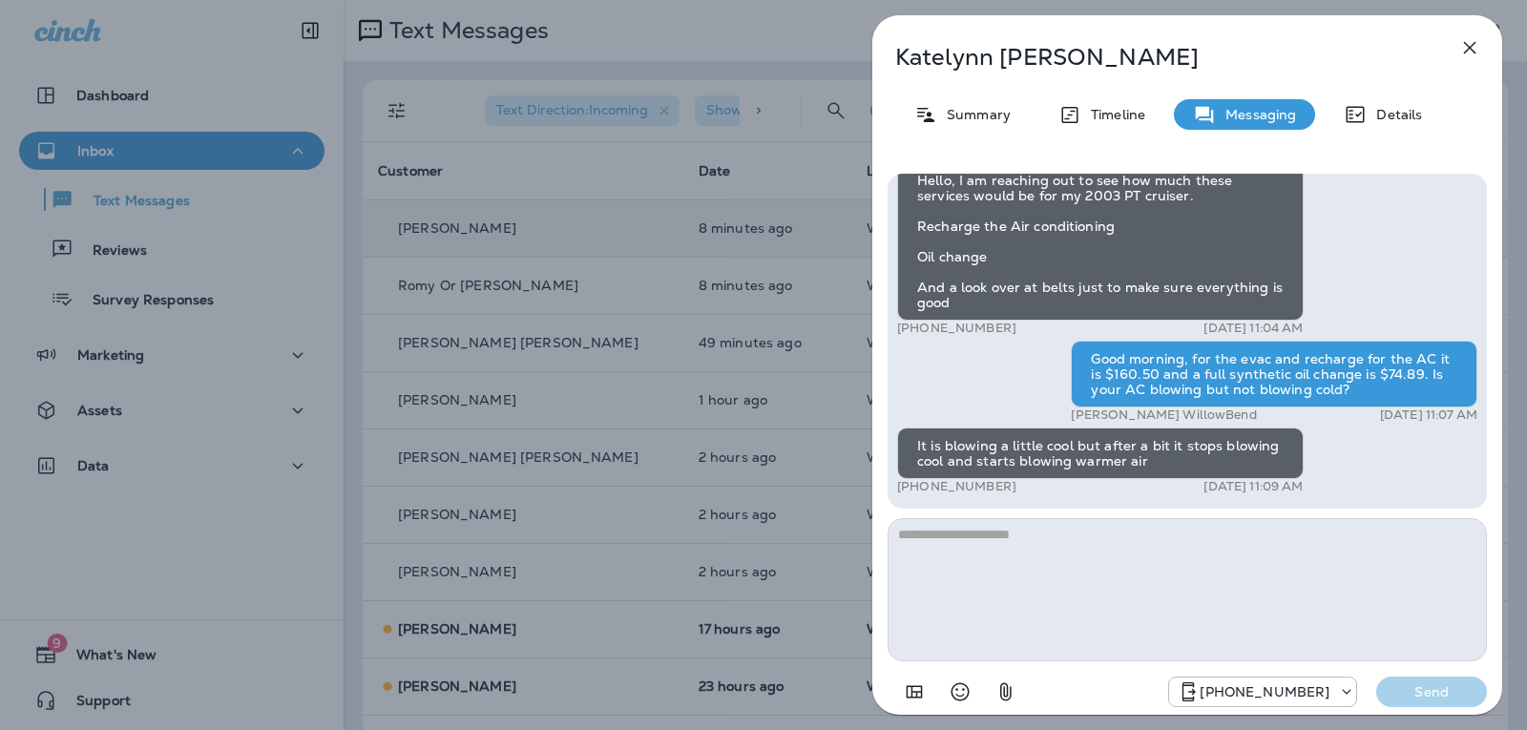
click at [970, 547] on textarea at bounding box center [1186, 589] width 599 height 143
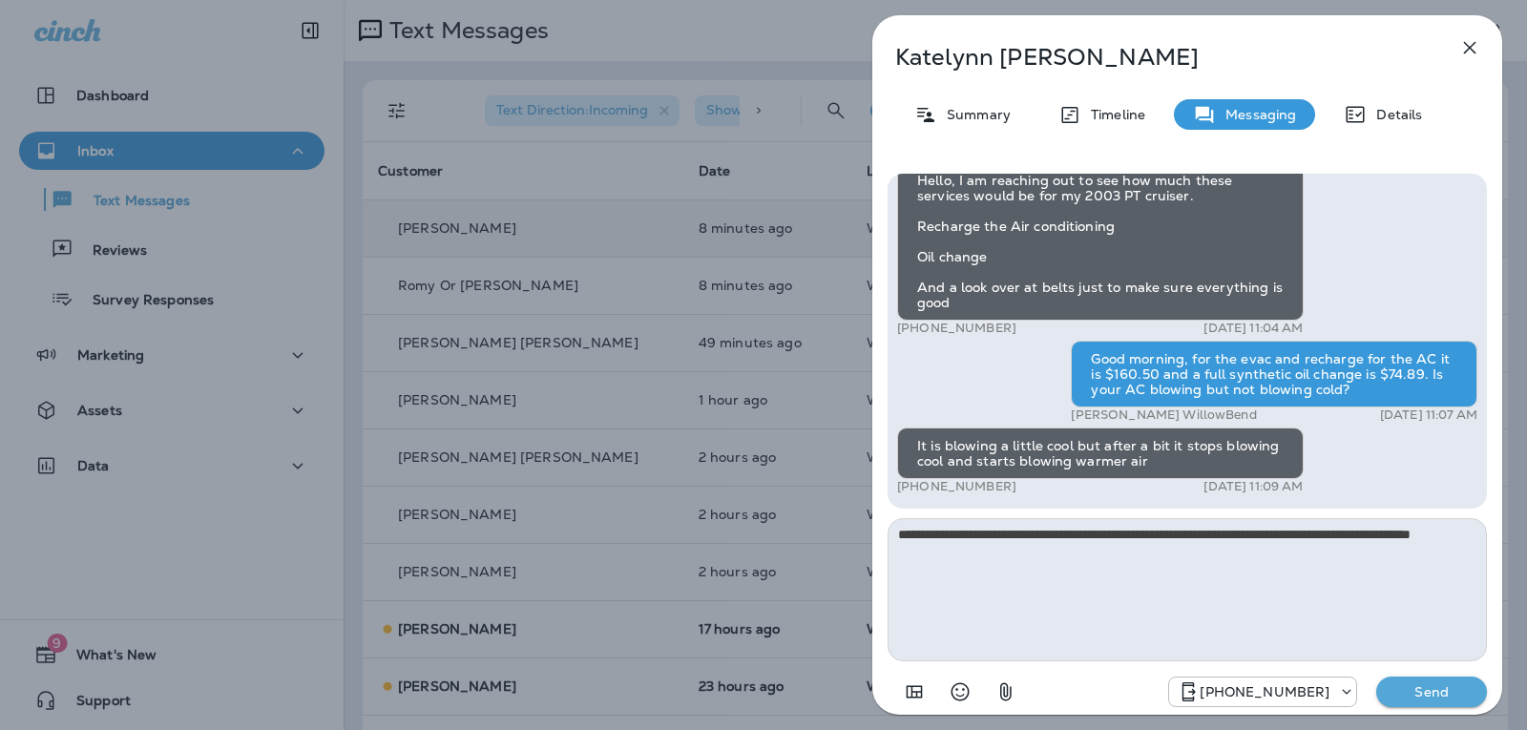
type textarea "**********"
click at [1433, 682] on button "Send" at bounding box center [1431, 691] width 111 height 31
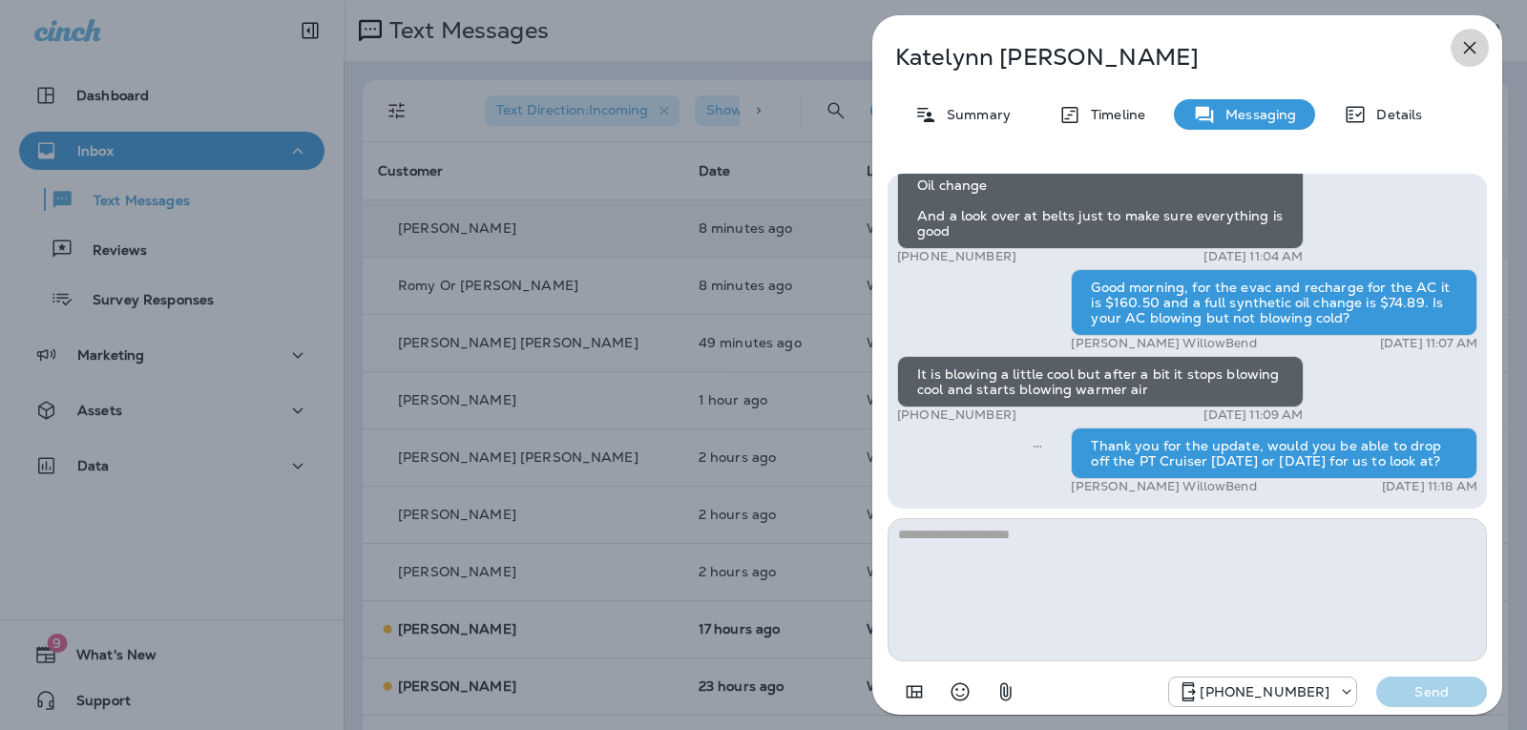
click at [1460, 46] on icon "button" at bounding box center [1469, 47] width 23 height 23
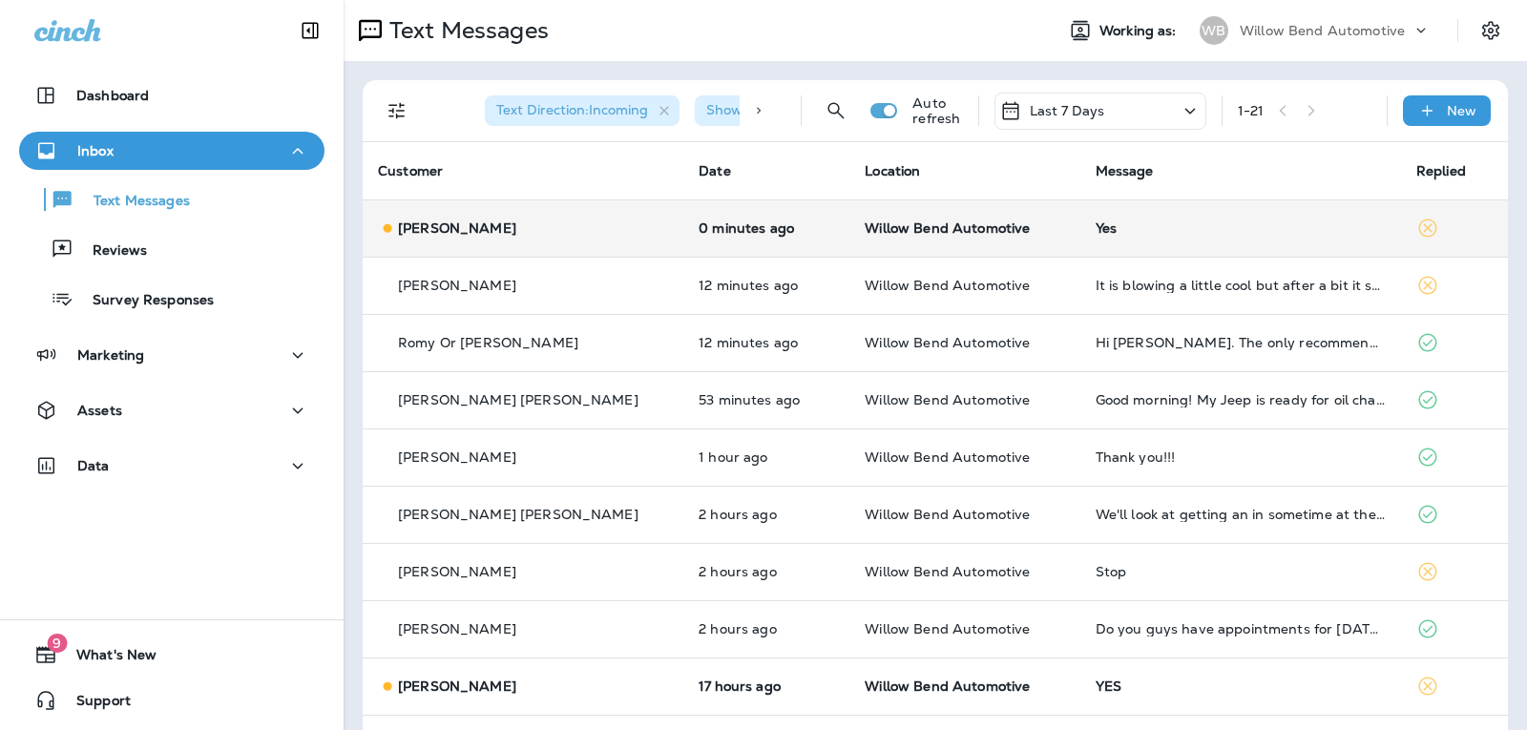
click at [1240, 228] on div "Yes" at bounding box center [1240, 227] width 290 height 15
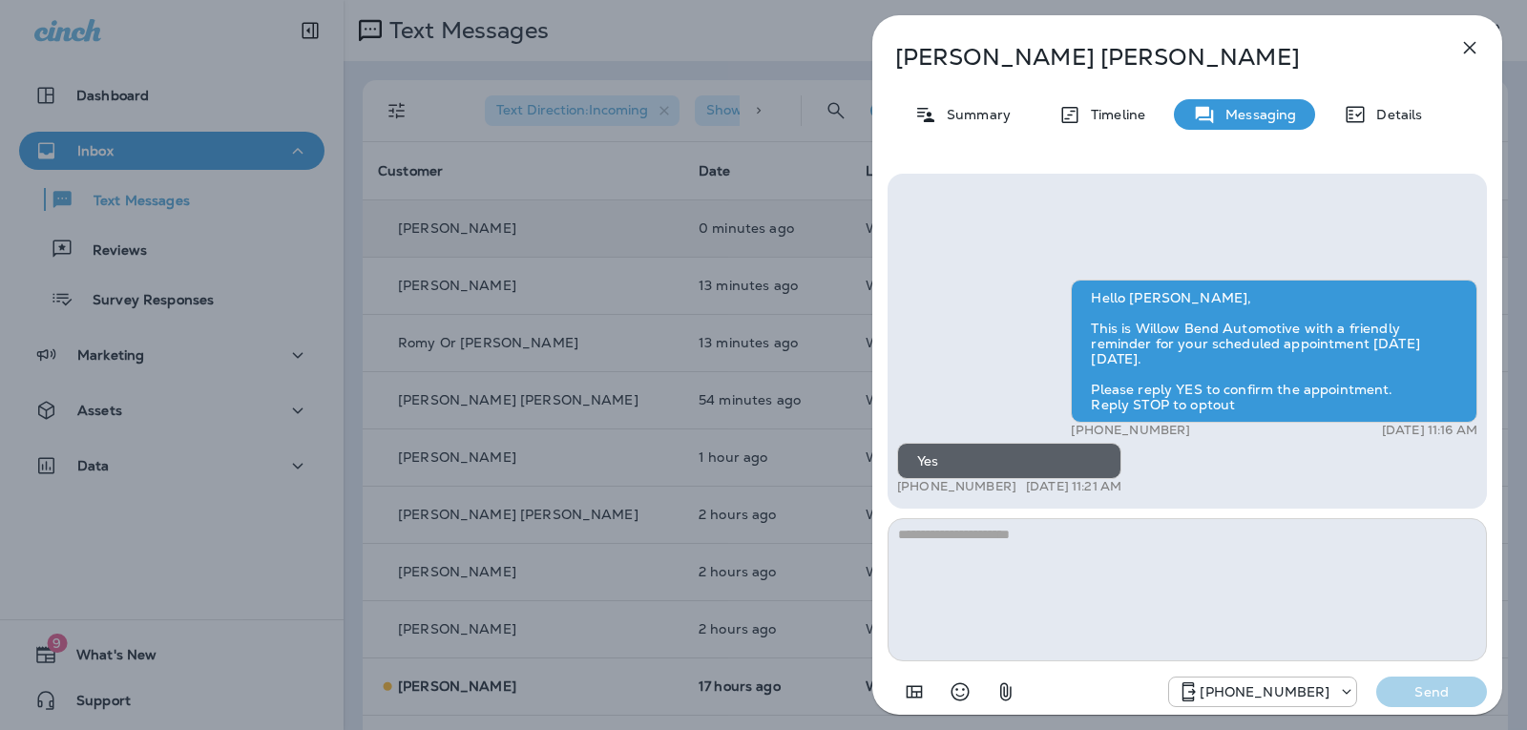
click at [1066, 527] on textarea at bounding box center [1186, 589] width 599 height 143
click at [1044, 534] on textarea at bounding box center [1186, 589] width 599 height 143
type textarea "**********"
click at [1452, 693] on p "Send" at bounding box center [1431, 691] width 80 height 17
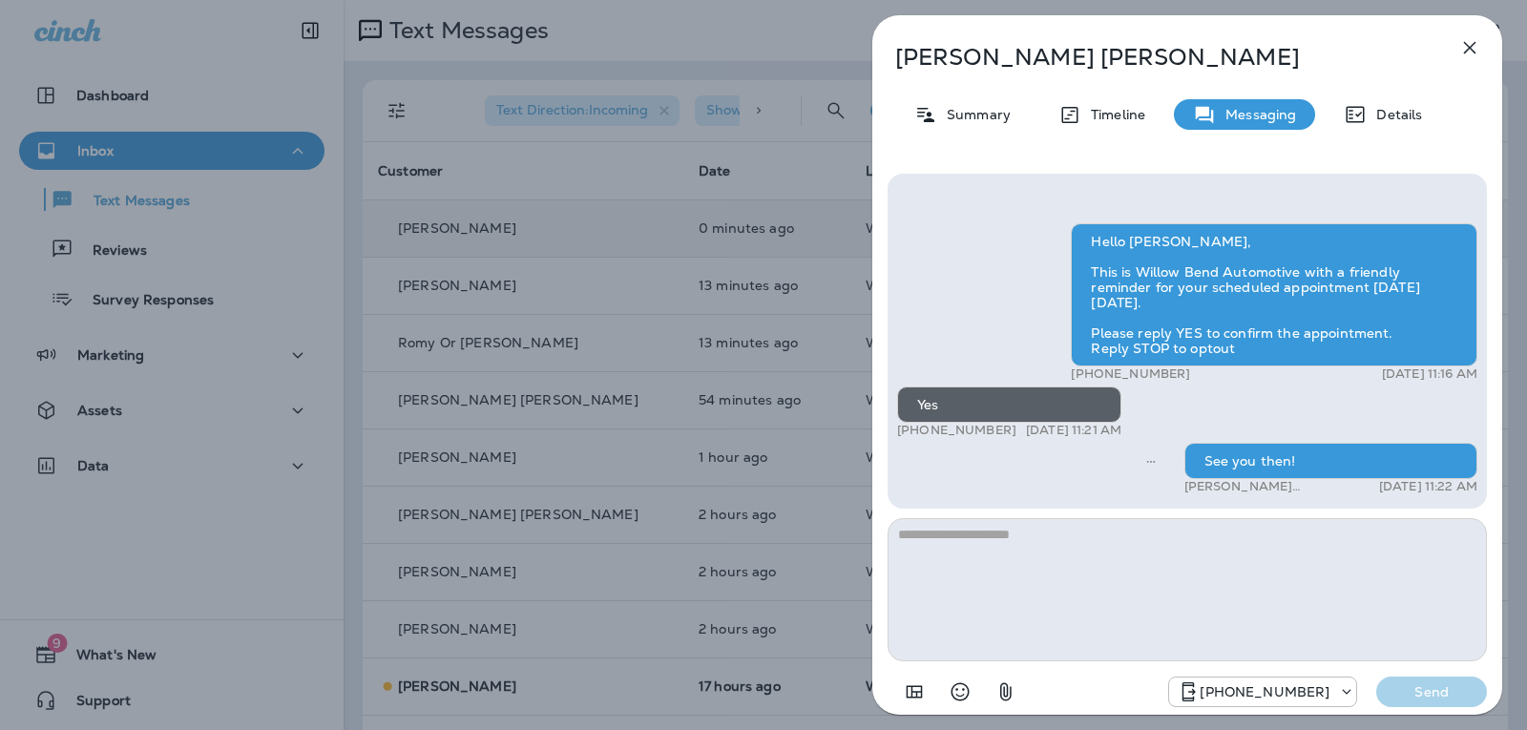
click at [1468, 46] on icon "button" at bounding box center [1470, 48] width 12 height 12
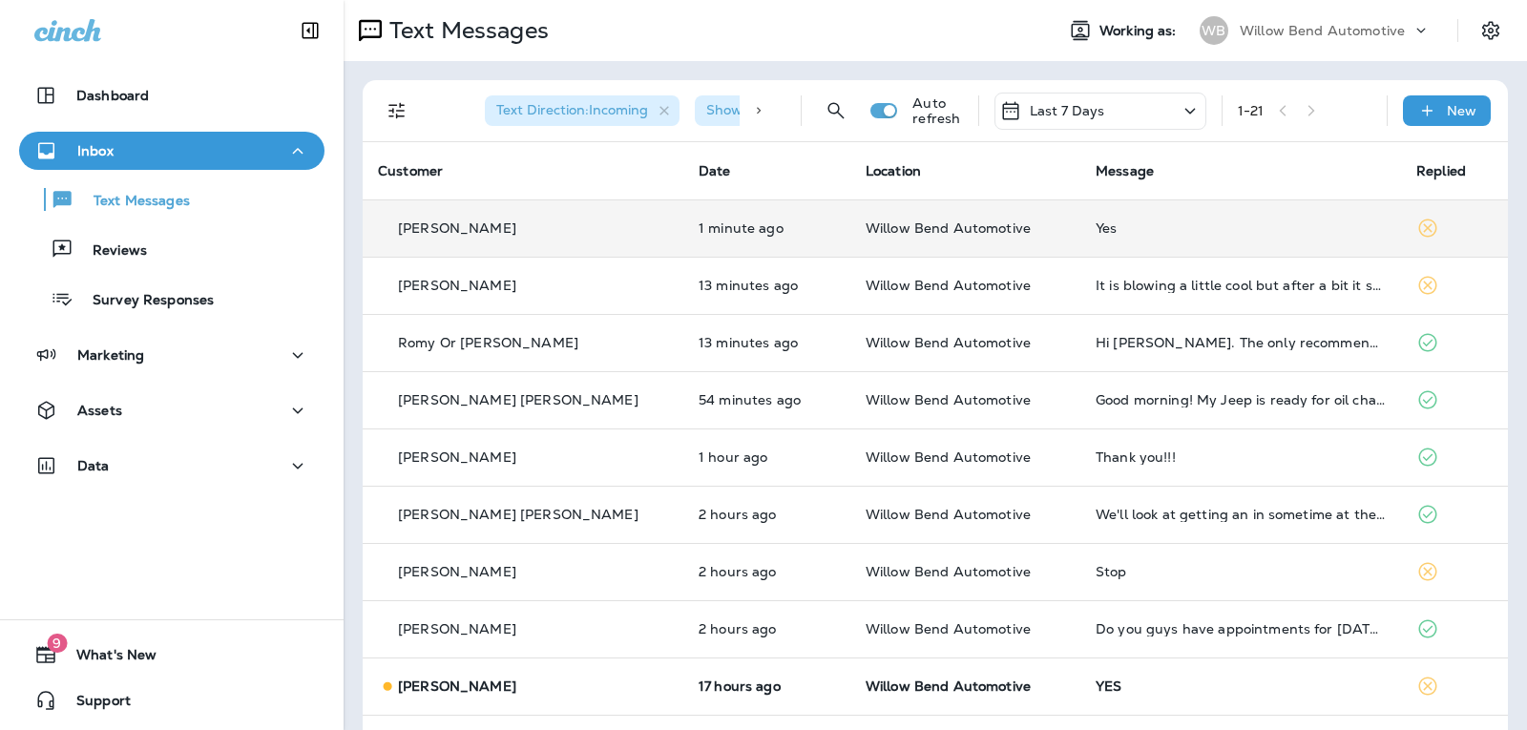
click at [1106, 111] on div "Last 7 Days" at bounding box center [1100, 111] width 212 height 37
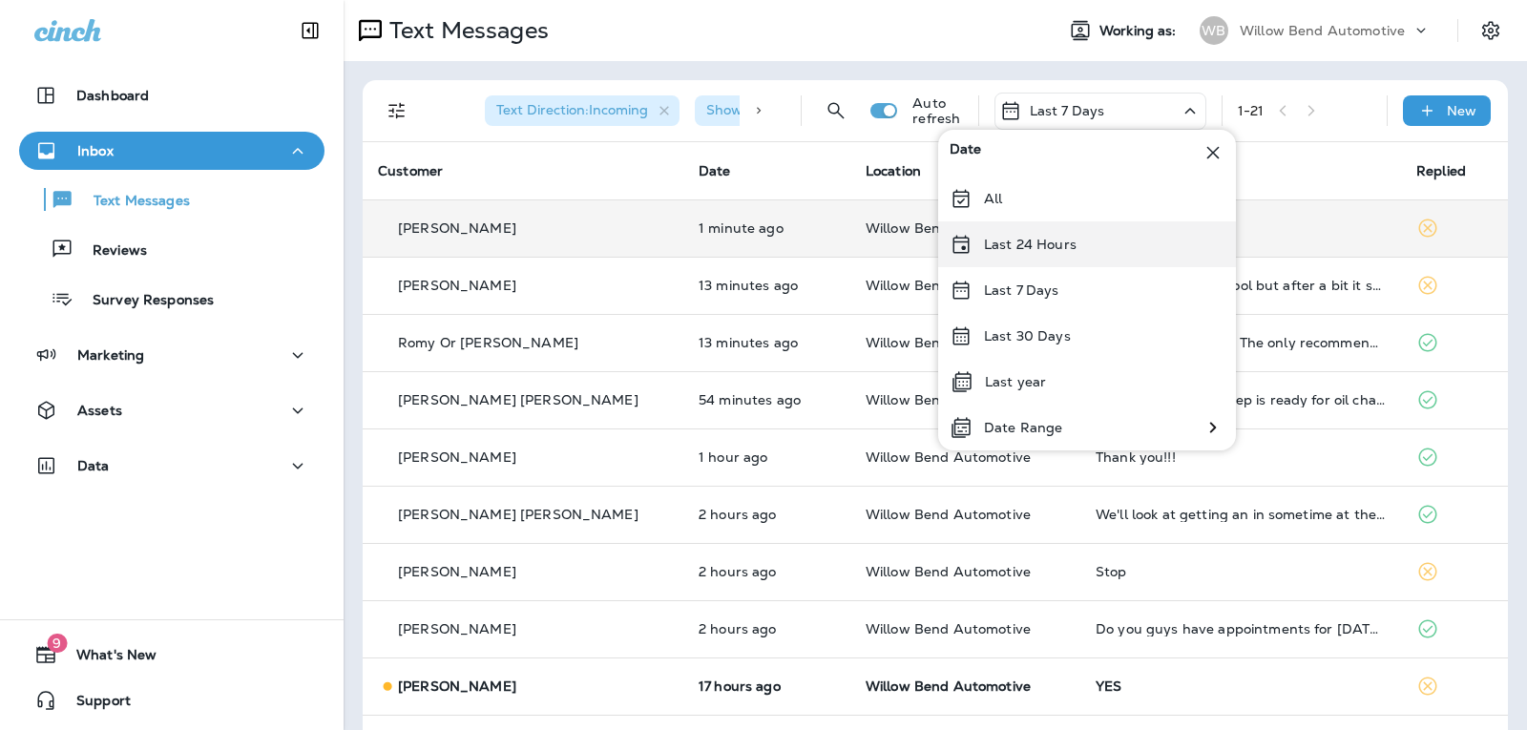
click at [1082, 243] on div "Last 24 Hours" at bounding box center [1087, 244] width 298 height 46
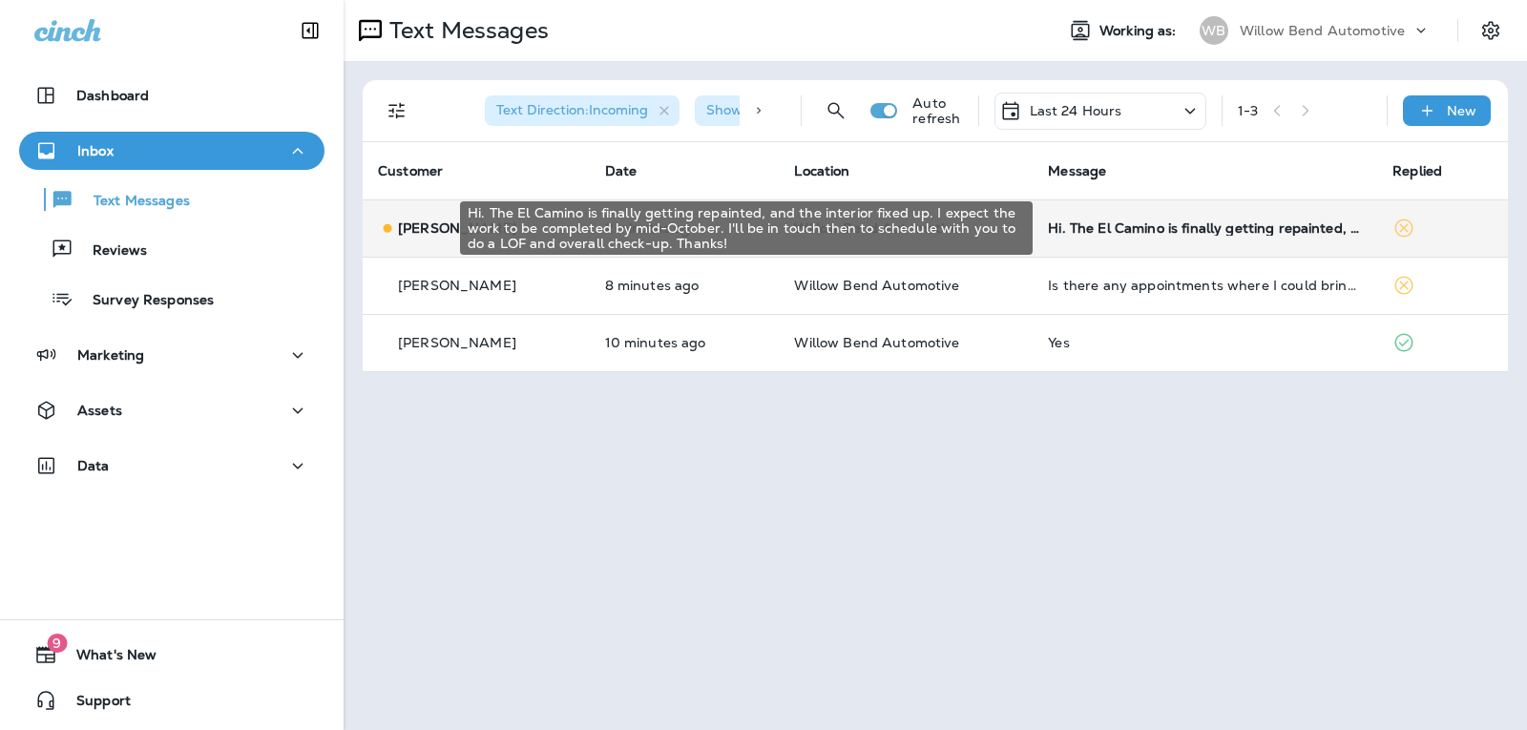
click at [1200, 232] on div "Hi. The El Camino is finally getting repainted, and the interior fixed up. I ex…" at bounding box center [1205, 227] width 314 height 15
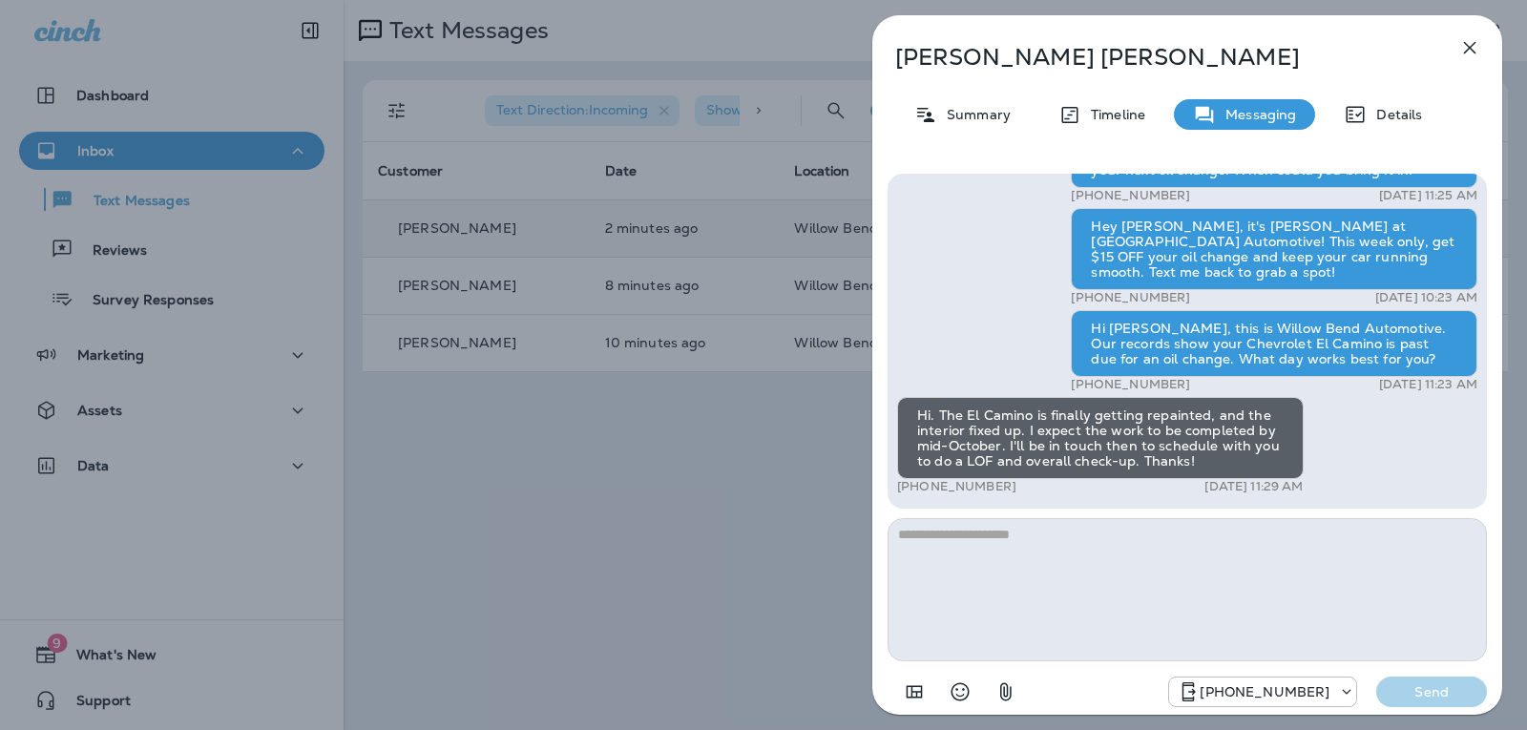
click at [990, 528] on textarea at bounding box center [1186, 589] width 599 height 143
type textarea "*"
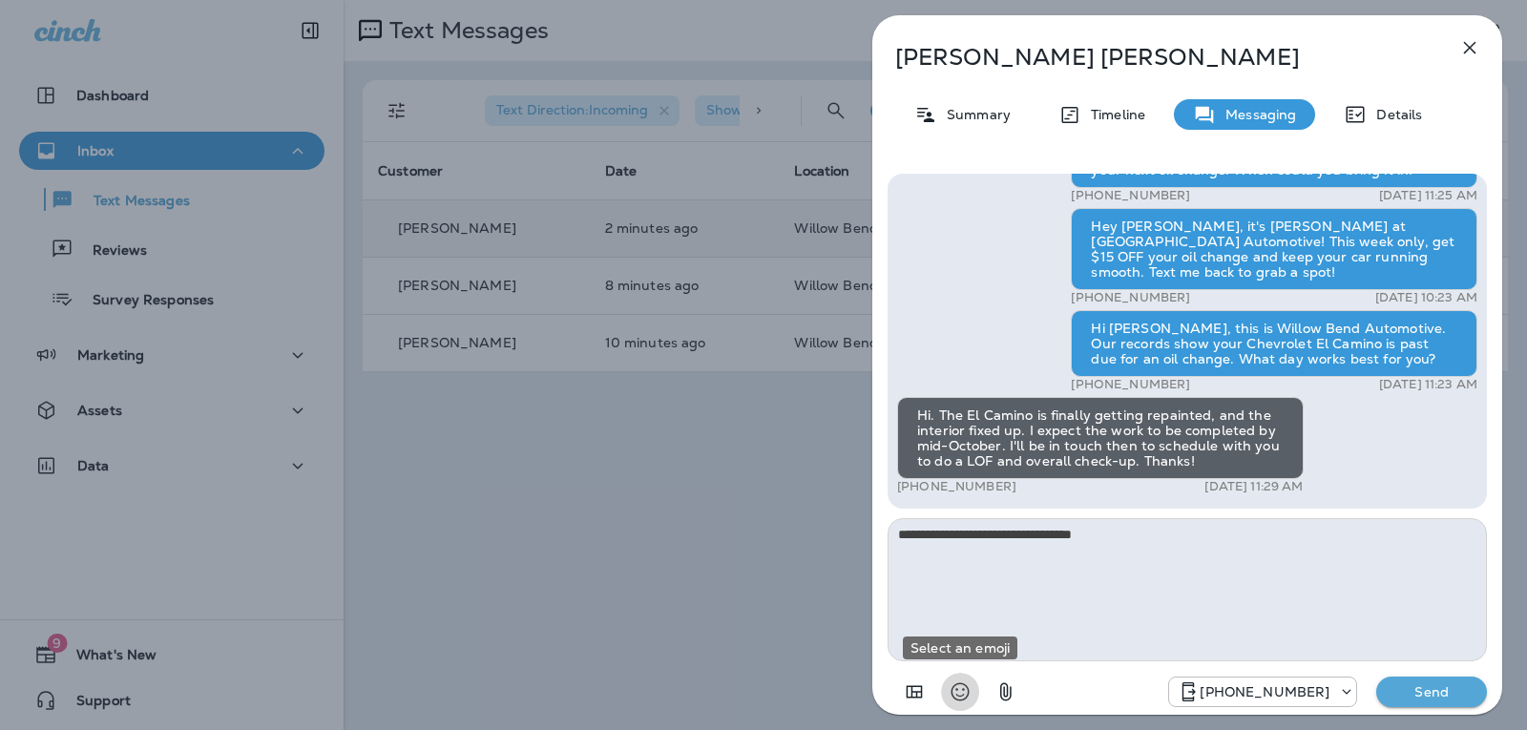
click at [957, 684] on icon "Select an emoji" at bounding box center [960, 692] width 18 height 18
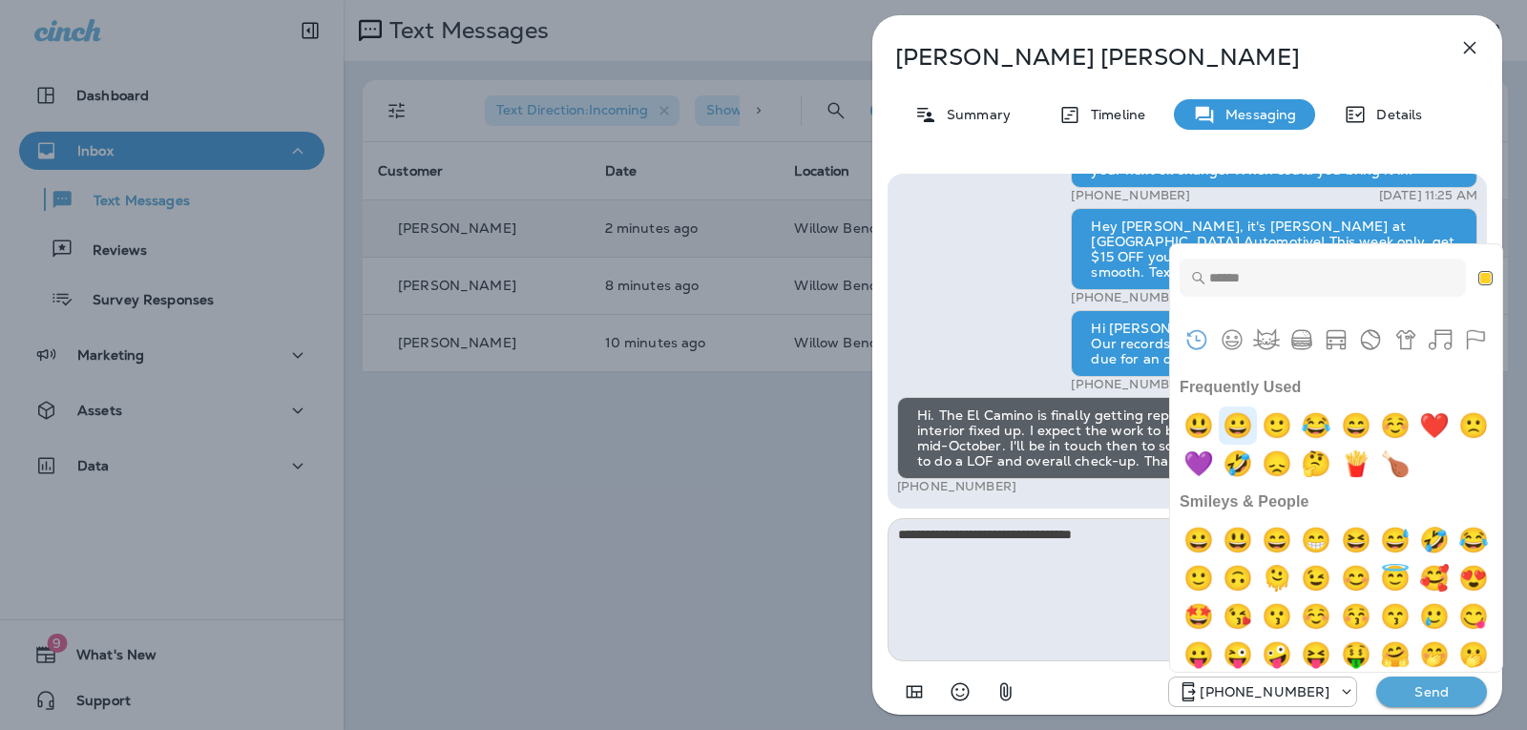
click at [1233, 416] on img "grinning" at bounding box center [1237, 425] width 38 height 38
type textarea "**********"
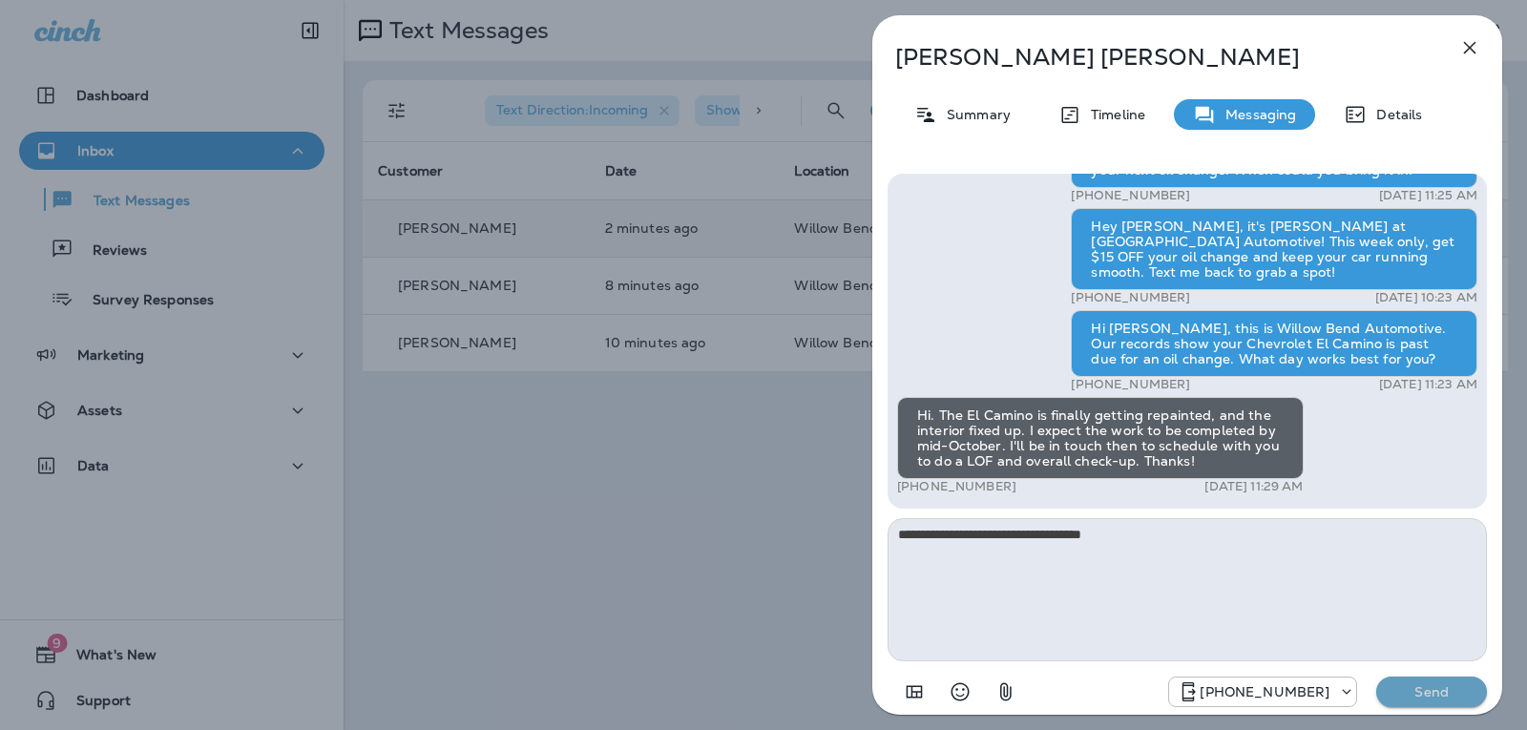
click at [1412, 694] on p "Send" at bounding box center [1431, 691] width 80 height 17
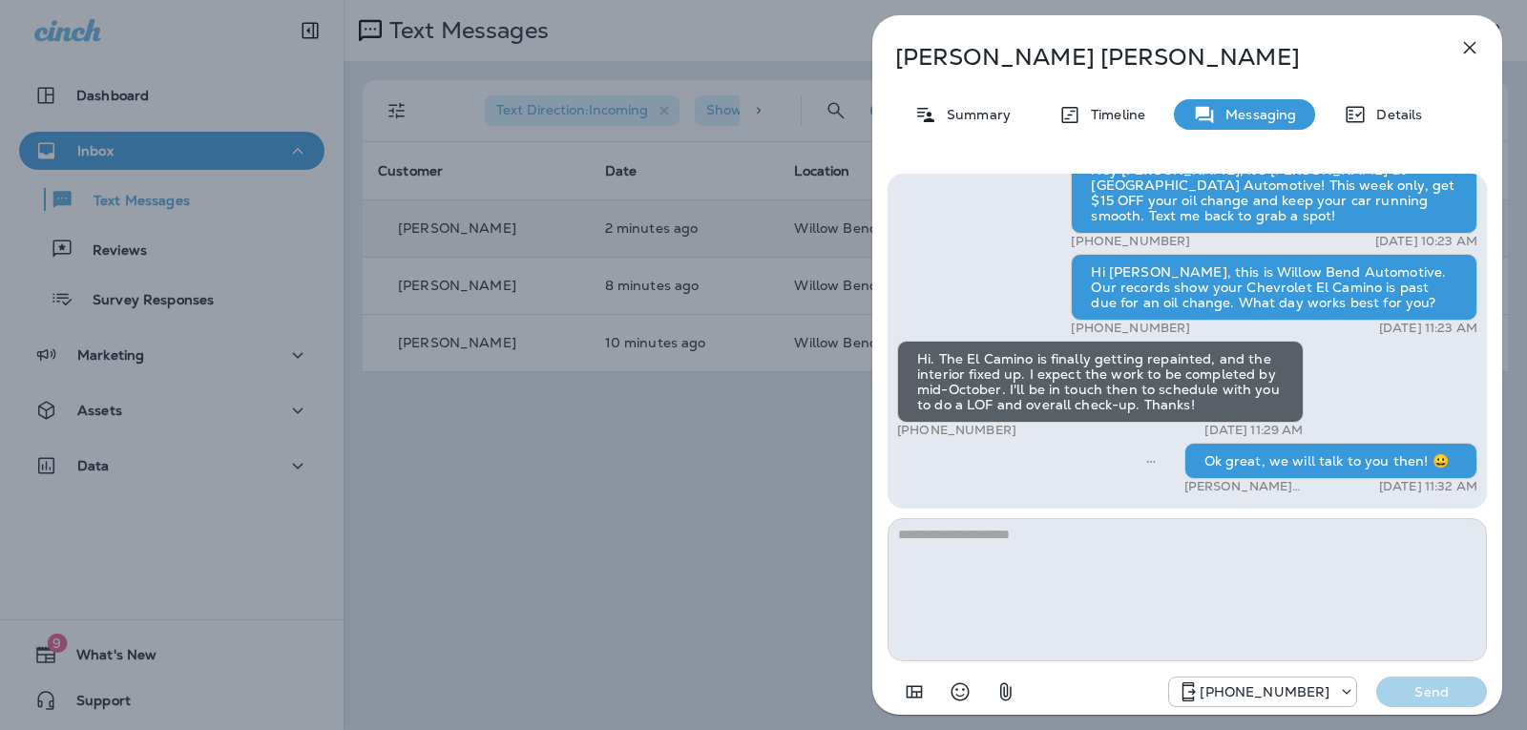
click at [1476, 49] on icon "button" at bounding box center [1469, 47] width 23 height 23
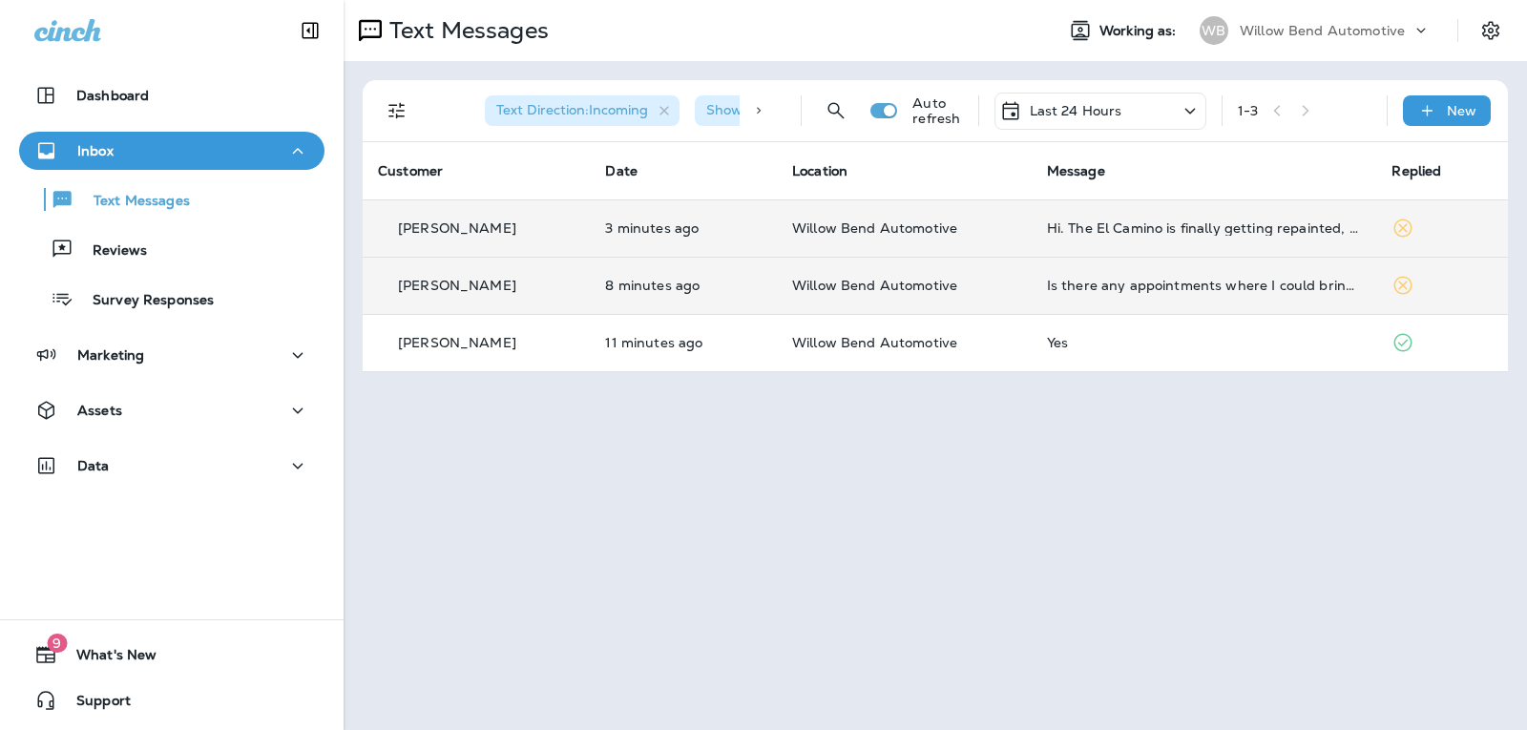
click at [1211, 278] on div "Is there any appointments where I could bring it and wait? I don't have any way…" at bounding box center [1204, 285] width 315 height 15
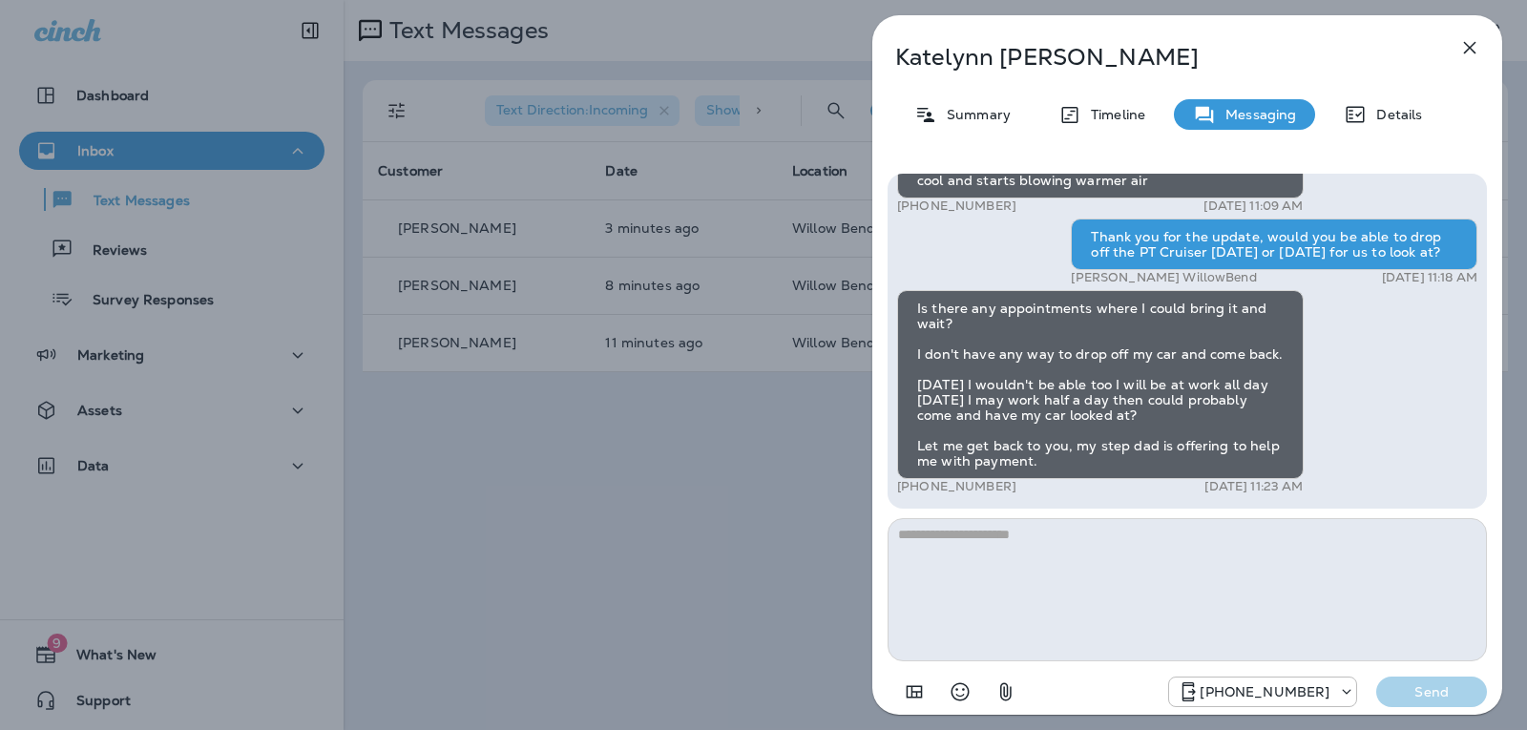
click at [993, 545] on textarea at bounding box center [1186, 589] width 599 height 143
click at [1159, 554] on textarea "**********" at bounding box center [1186, 589] width 599 height 143
type textarea "**********"
click at [1451, 696] on p "Send" at bounding box center [1431, 691] width 80 height 17
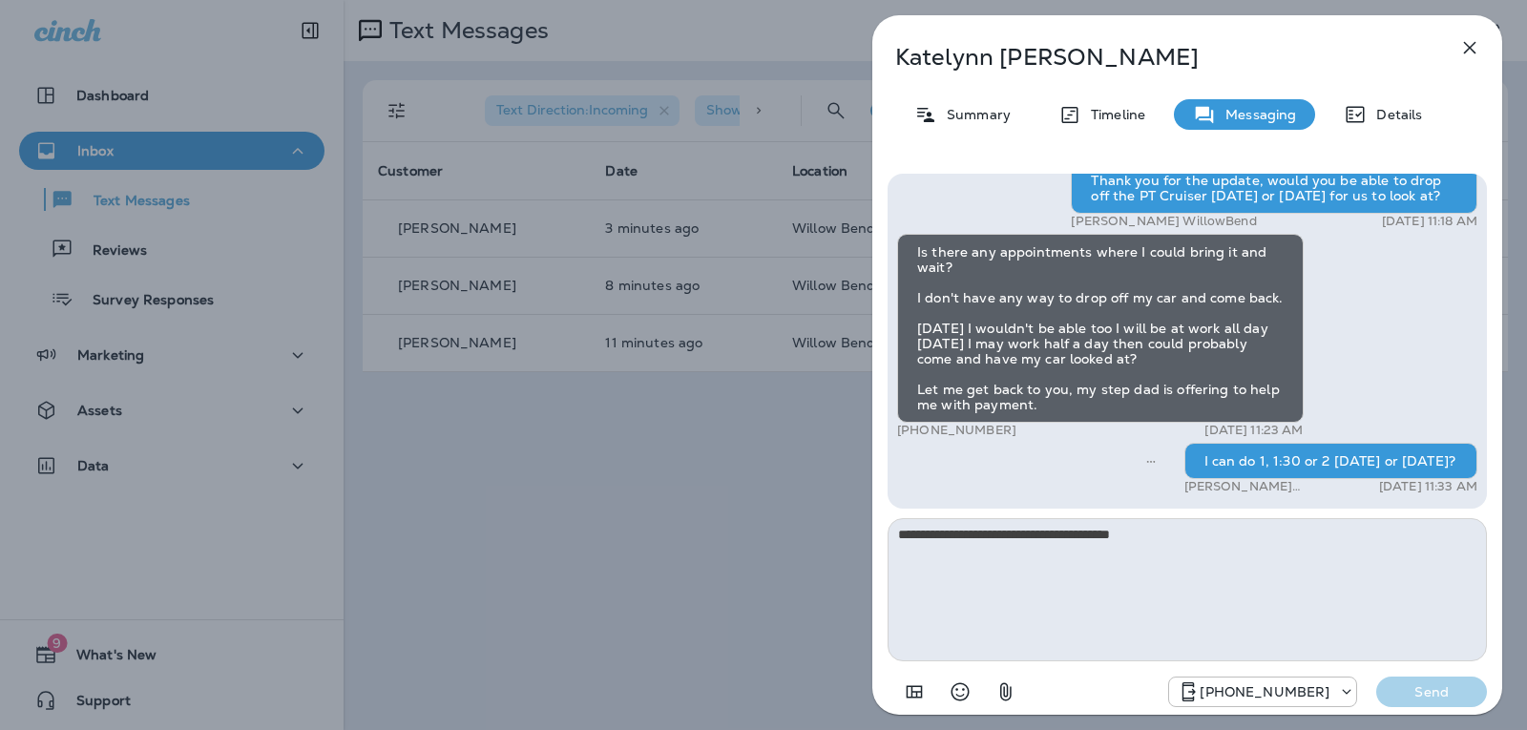
click at [1475, 40] on icon "button" at bounding box center [1469, 47] width 23 height 23
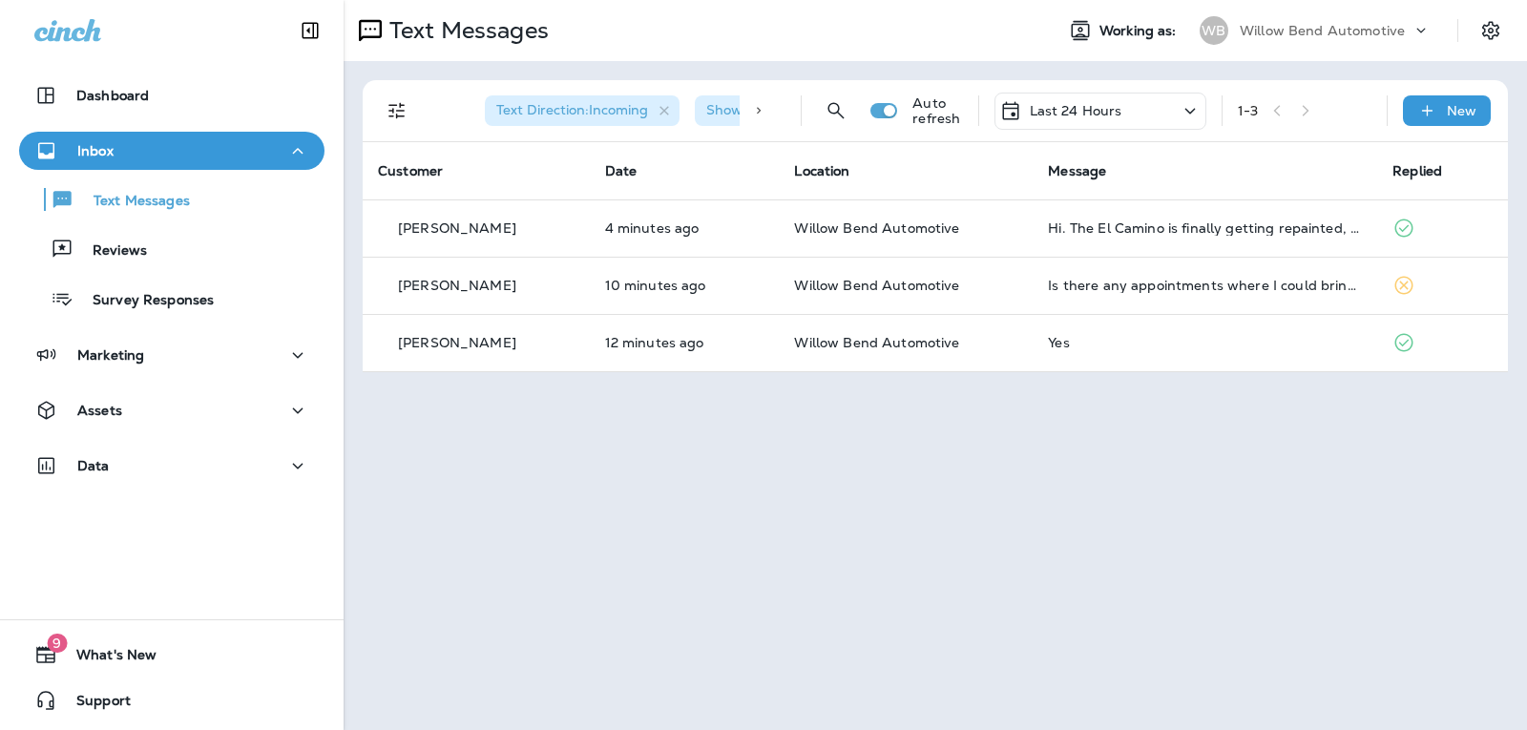
click at [1120, 108] on p "Last 24 Hours" at bounding box center [1075, 110] width 93 height 15
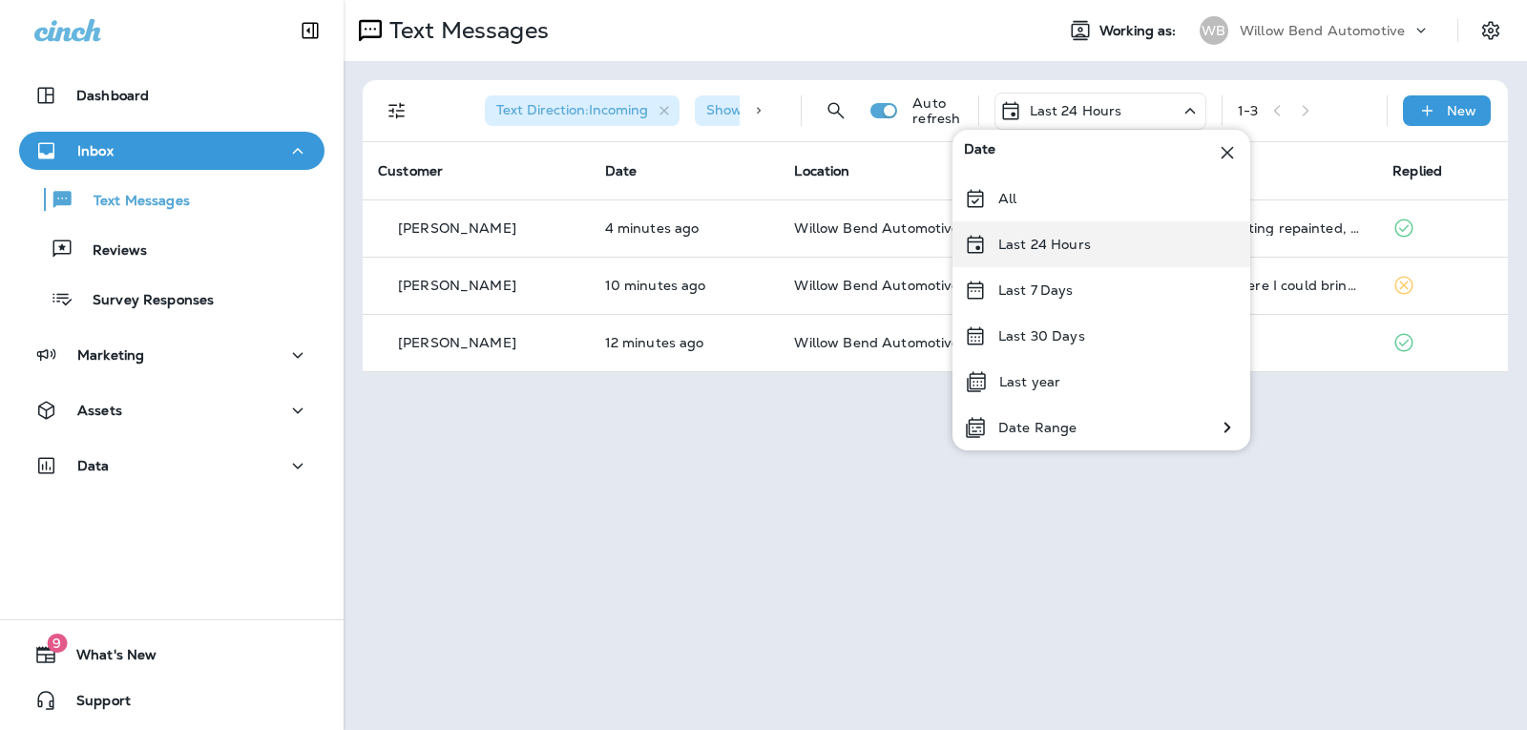
click at [1090, 245] on div "Last 24 Hours" at bounding box center [1101, 244] width 298 height 46
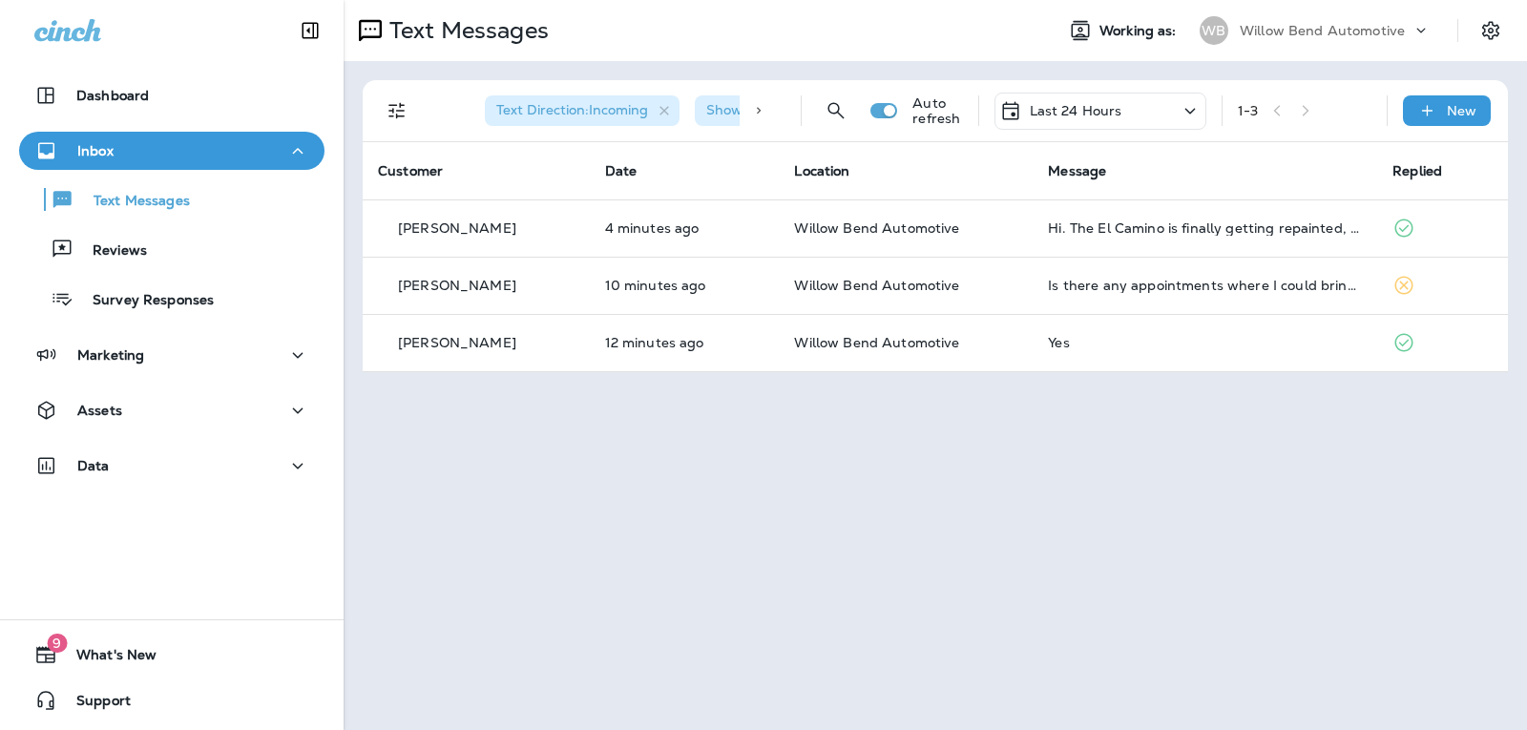
click at [1112, 105] on p "Last 24 Hours" at bounding box center [1075, 110] width 93 height 15
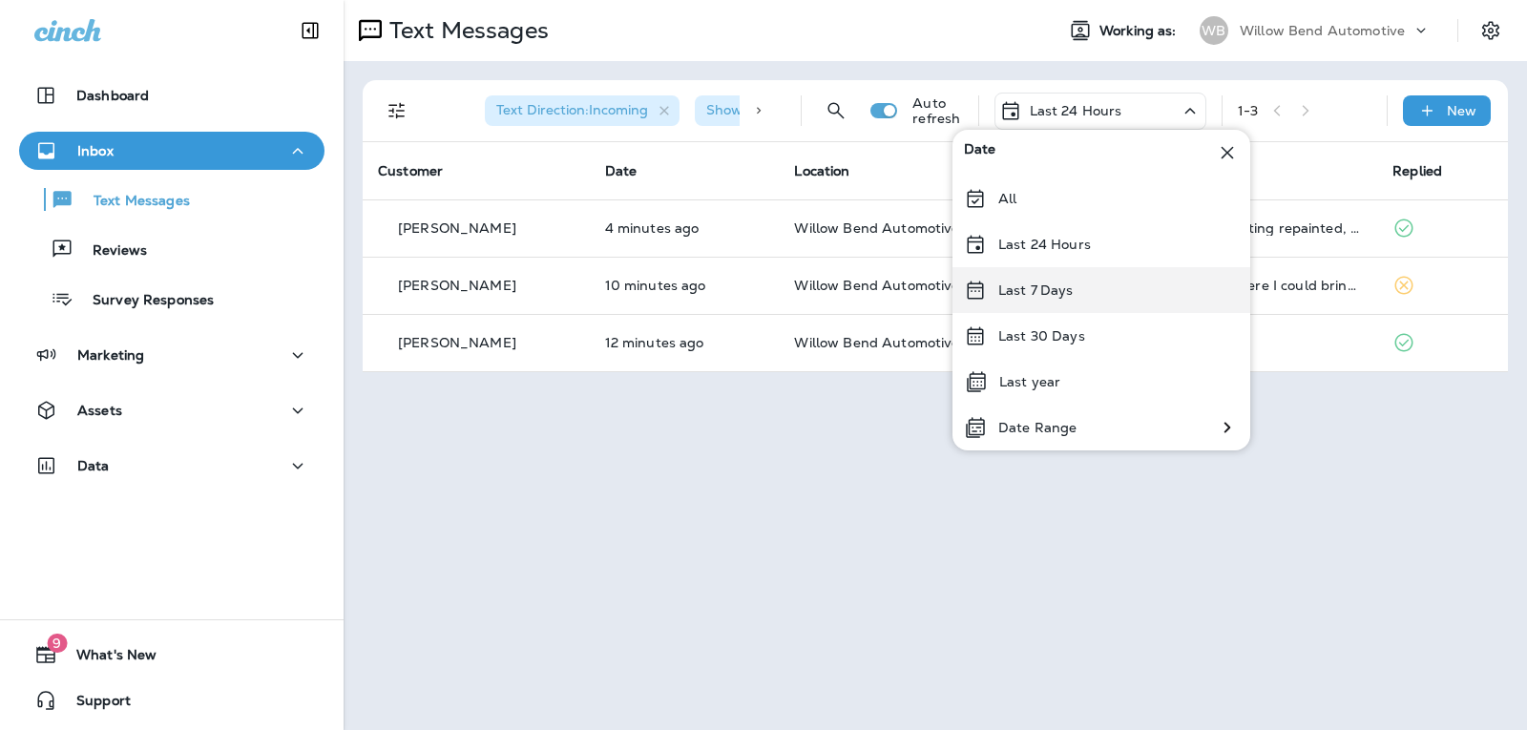
click at [1103, 279] on div "Last 7 Days" at bounding box center [1101, 290] width 298 height 46
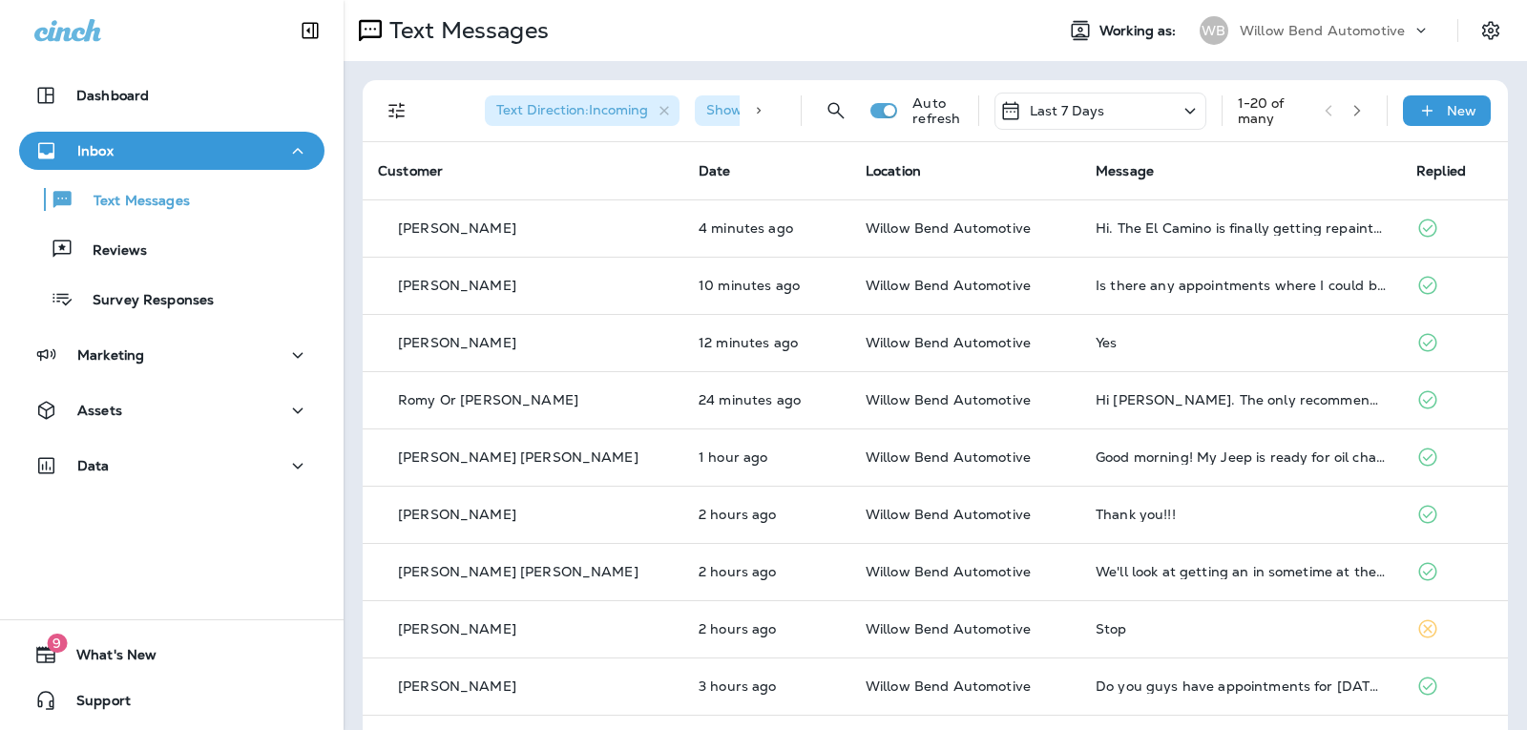
click at [1128, 108] on div "Last 7 Days" at bounding box center [1100, 111] width 212 height 37
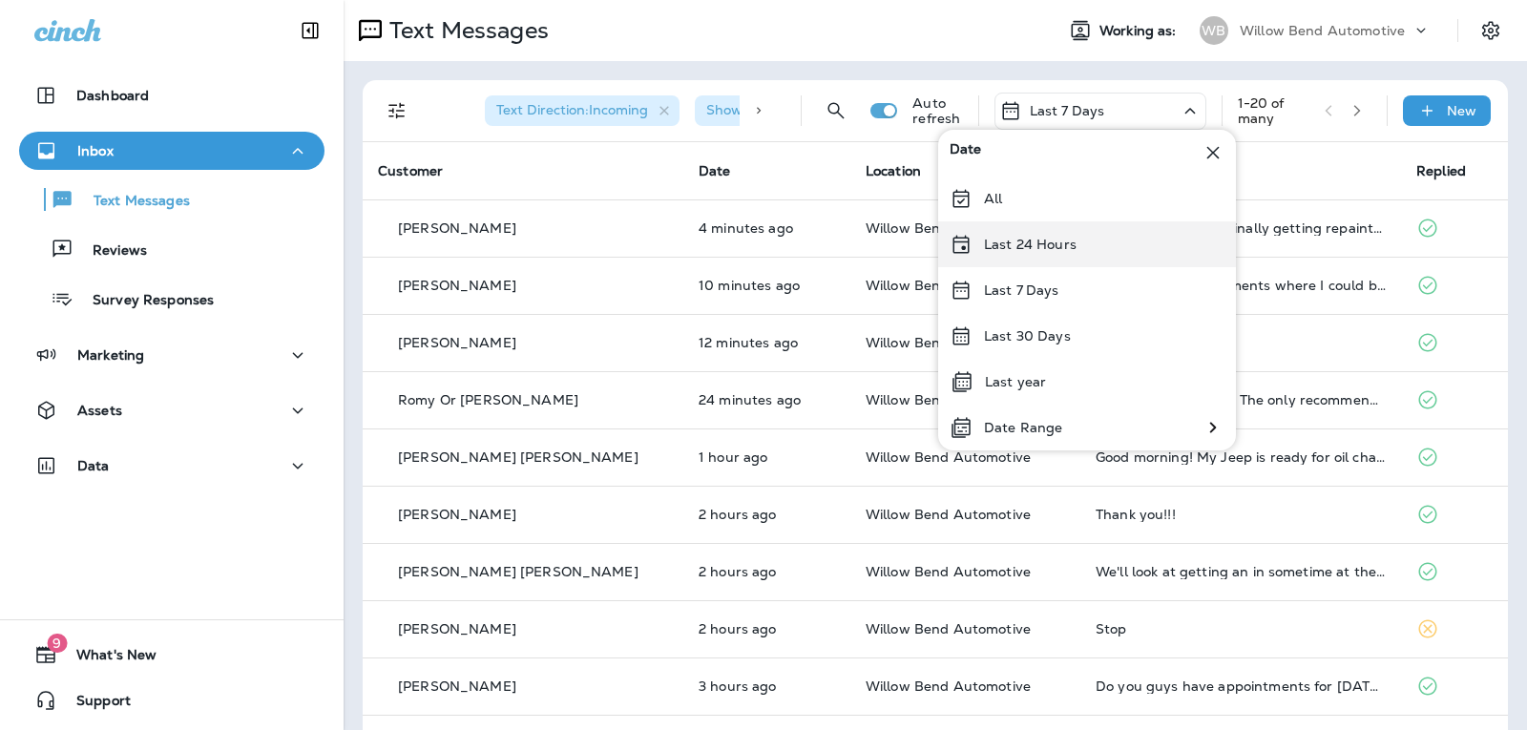
click at [1099, 238] on div "Last 24 Hours" at bounding box center [1087, 244] width 298 height 46
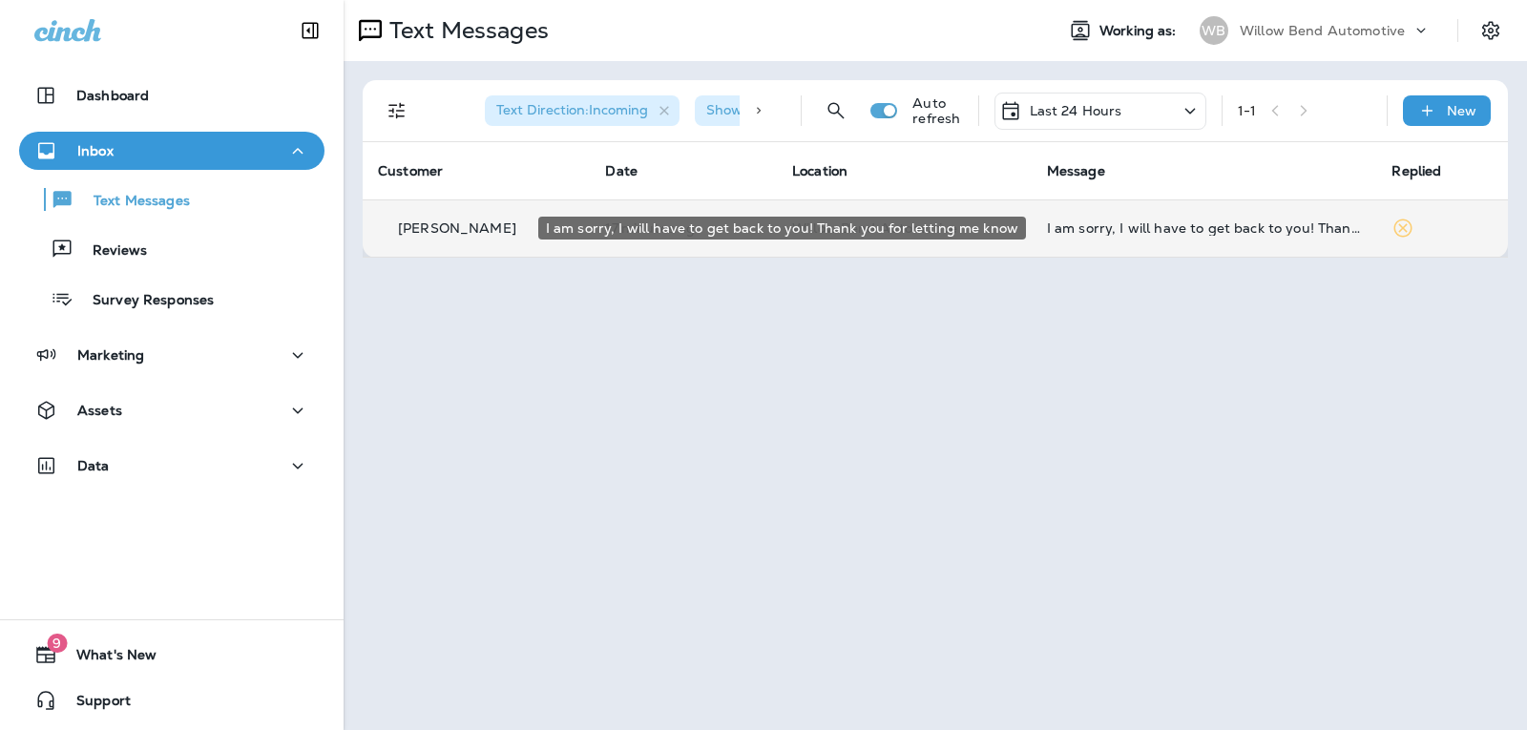
click at [1185, 227] on div "I am sorry, I will have to get back to you! Thank you for letting me know" at bounding box center [1204, 227] width 315 height 15
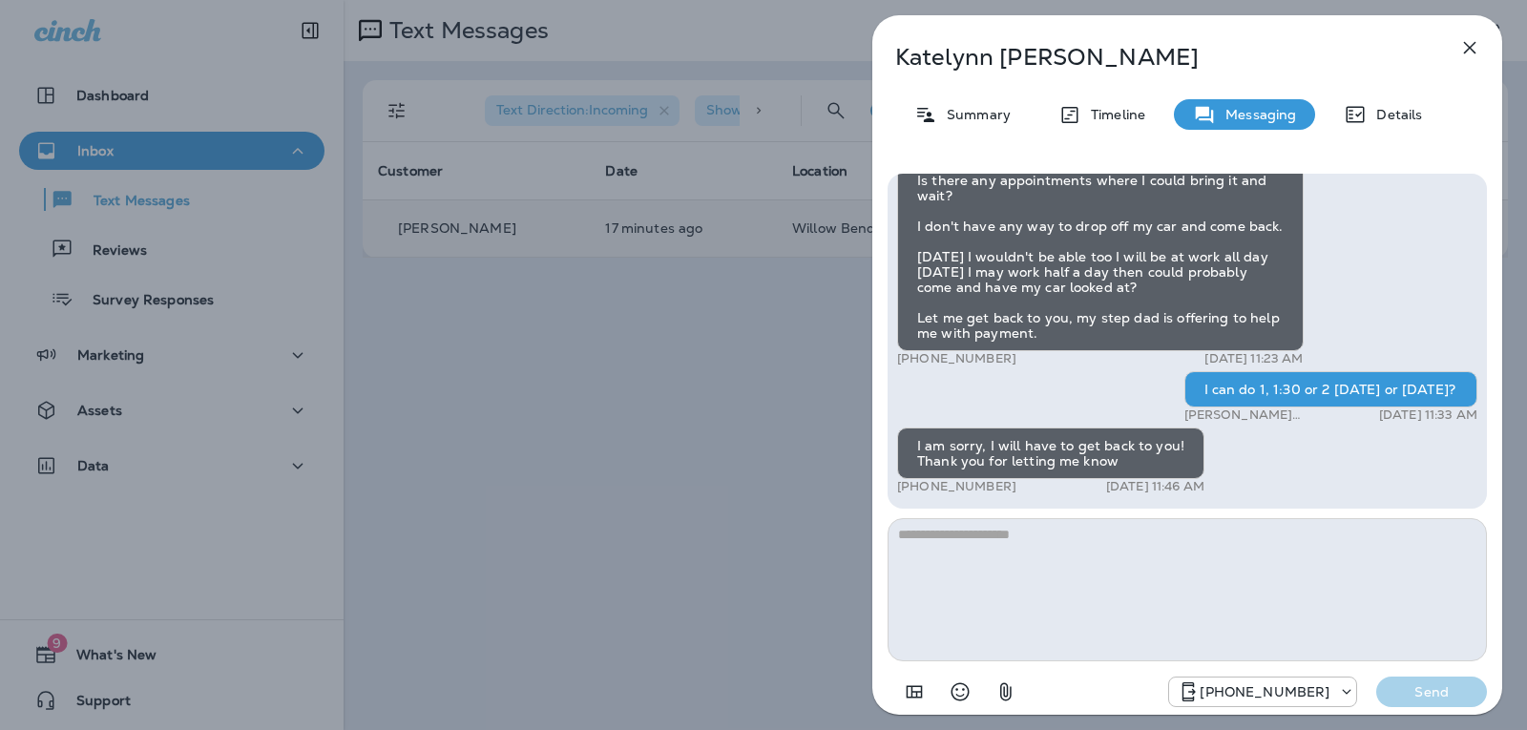
click at [980, 535] on textarea at bounding box center [1186, 589] width 599 height 143
type textarea "**********"
click at [1430, 696] on p "Send" at bounding box center [1431, 691] width 80 height 17
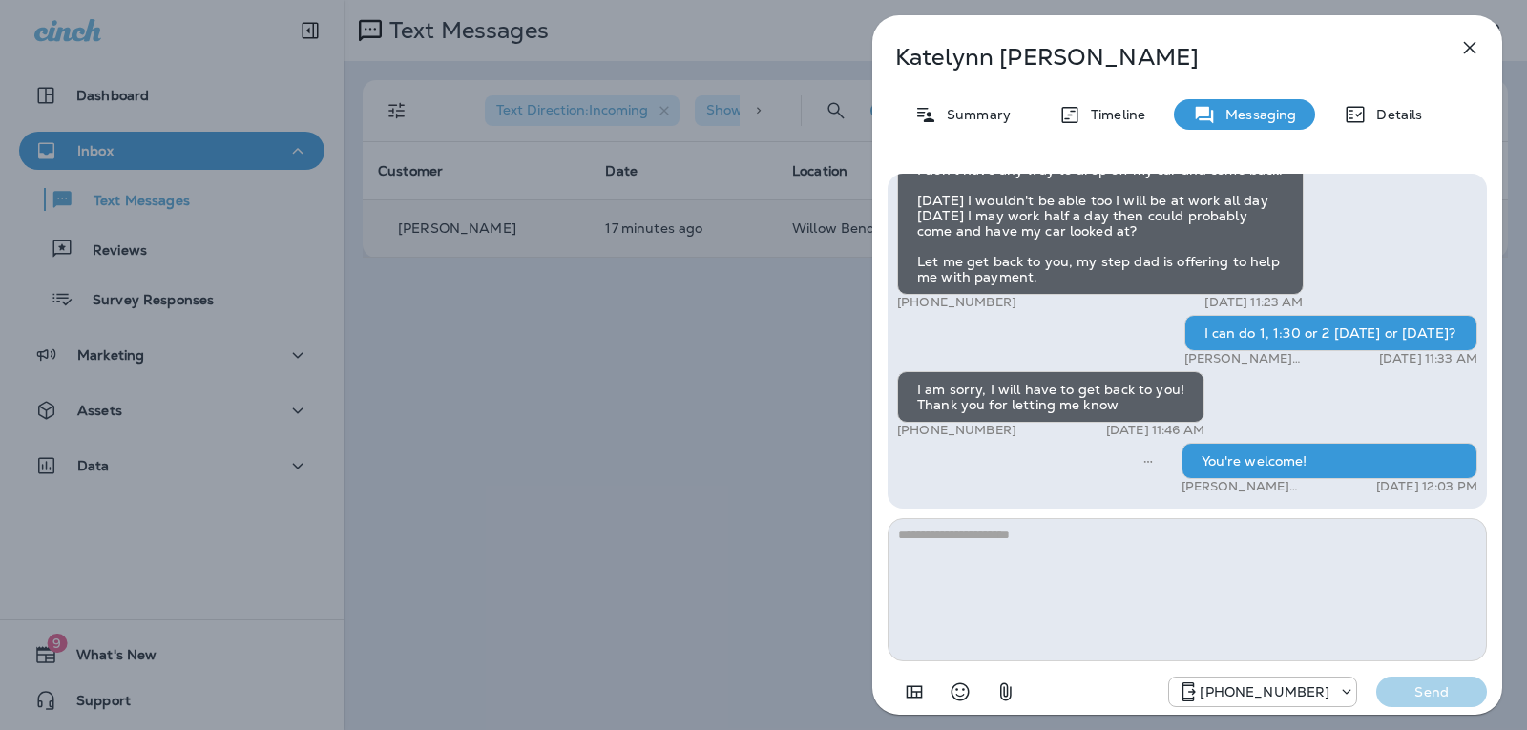
click at [1474, 45] on icon "button" at bounding box center [1469, 47] width 23 height 23
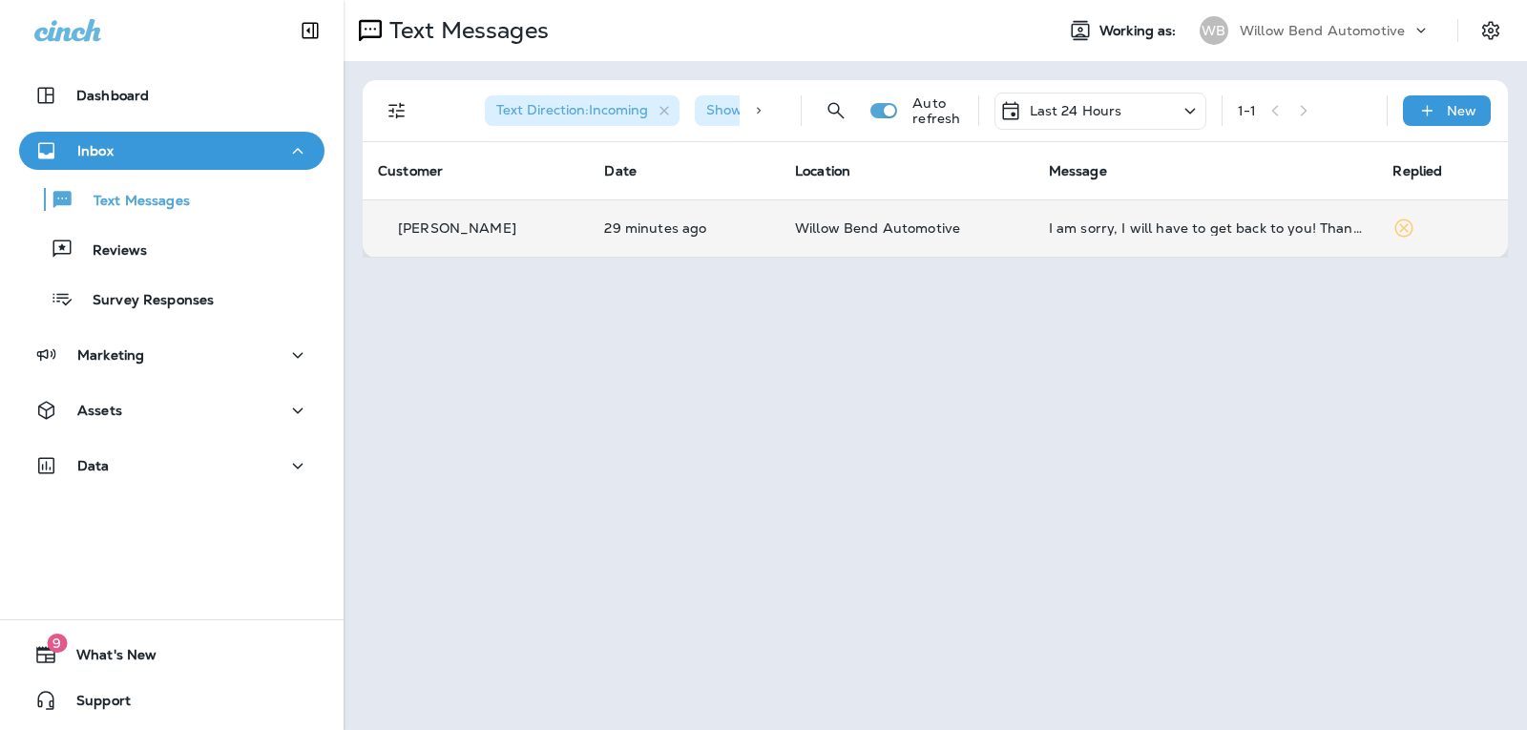
click at [1070, 103] on p "Last 24 Hours" at bounding box center [1075, 110] width 93 height 15
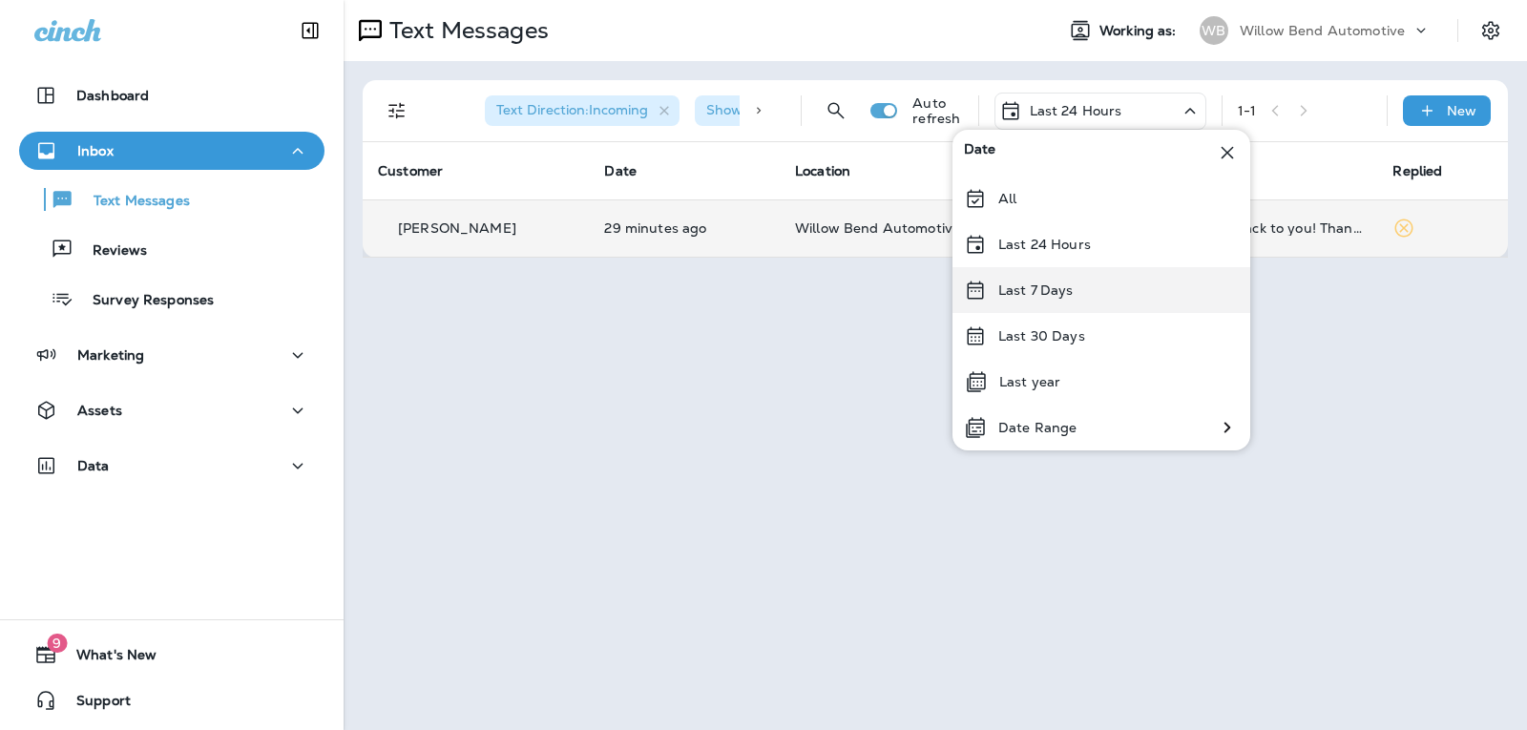
click at [1035, 299] on div "Last 7 Days" at bounding box center [1101, 290] width 298 height 46
